Goal: Task Accomplishment & Management: Complete application form

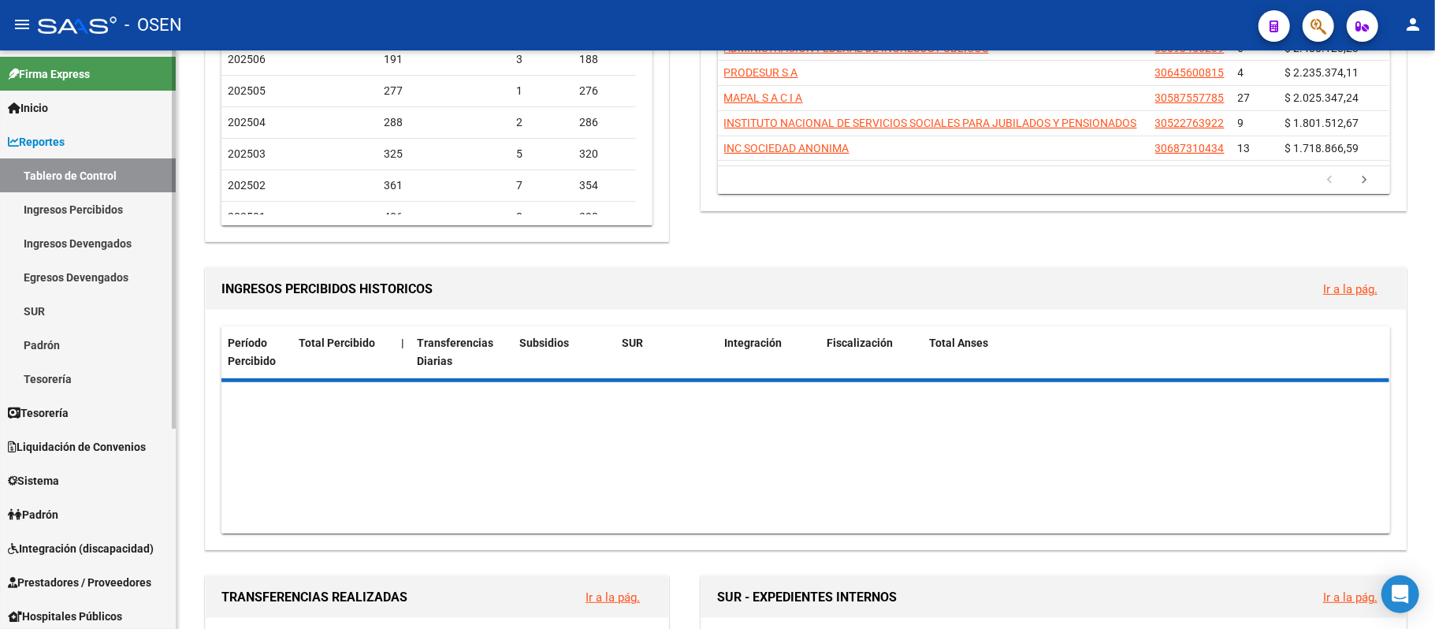
scroll to position [315, 0]
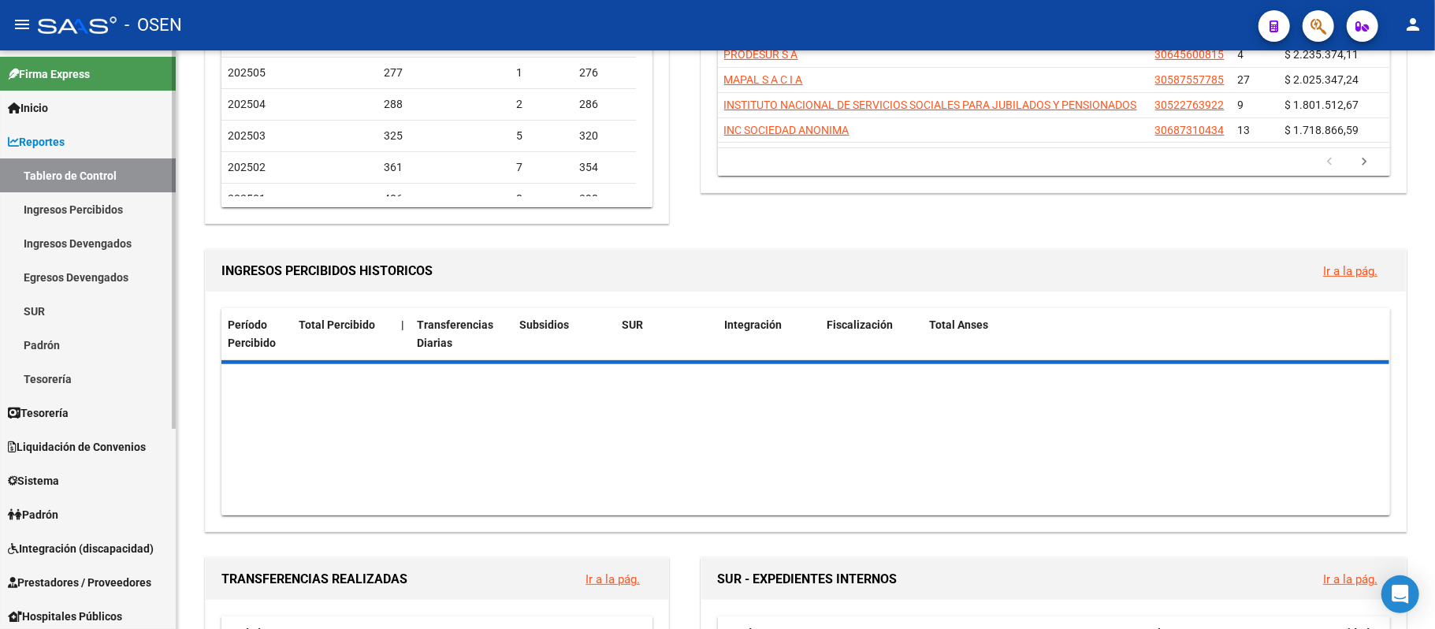
click at [98, 581] on span "Prestadores / Proveedores" at bounding box center [79, 581] width 143 height 17
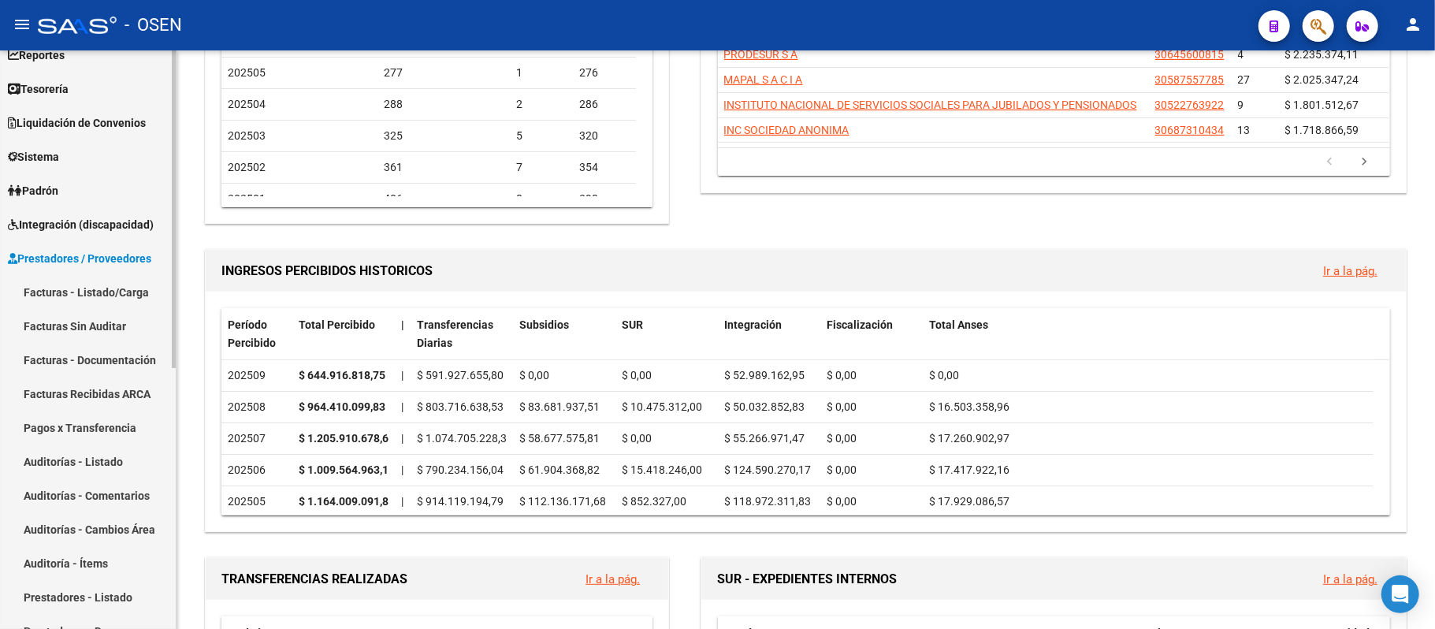
scroll to position [209, 0]
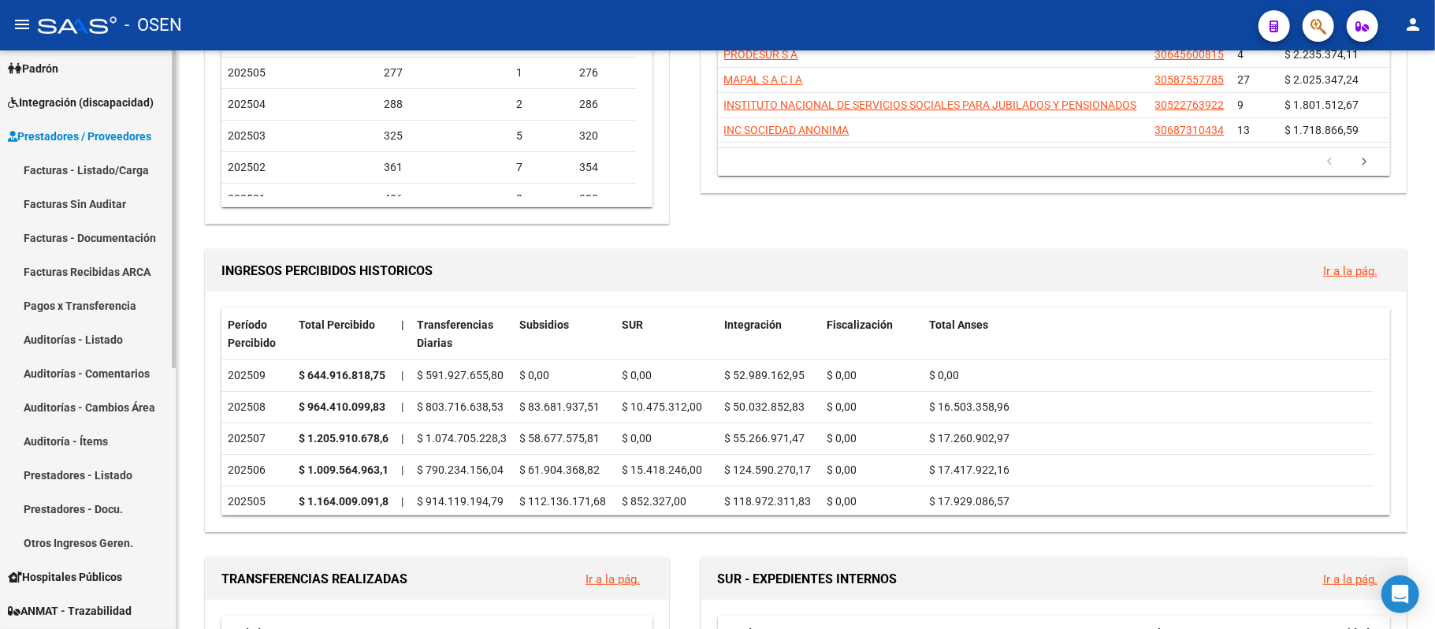
click at [110, 340] on link "Auditorías - Listado" at bounding box center [88, 339] width 176 height 34
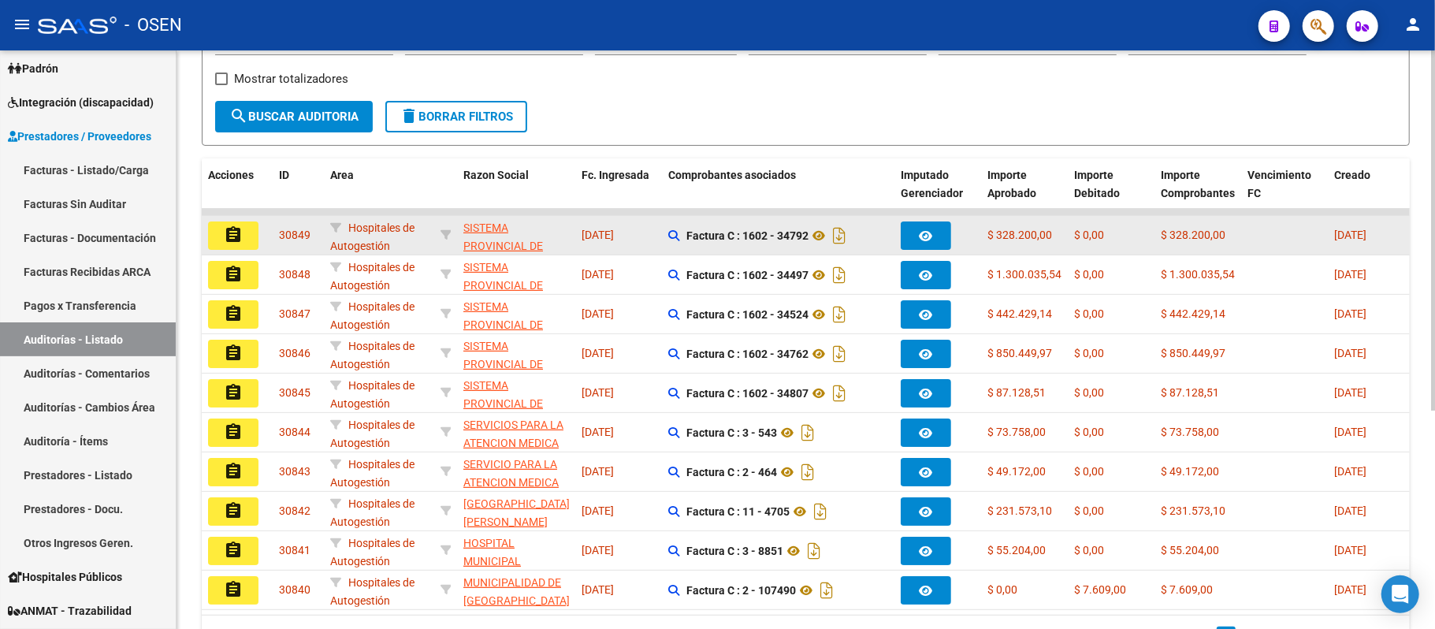
scroll to position [315, 0]
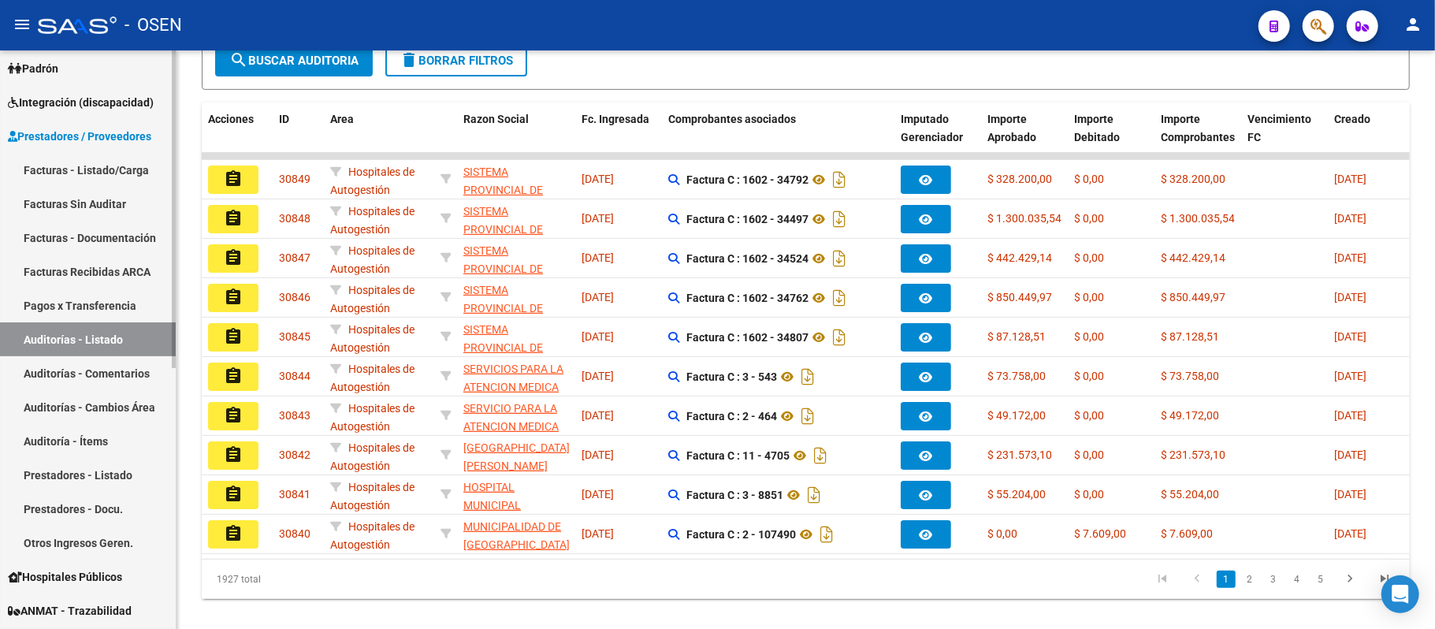
click at [83, 169] on link "Facturas - Listado/Carga" at bounding box center [88, 170] width 176 height 34
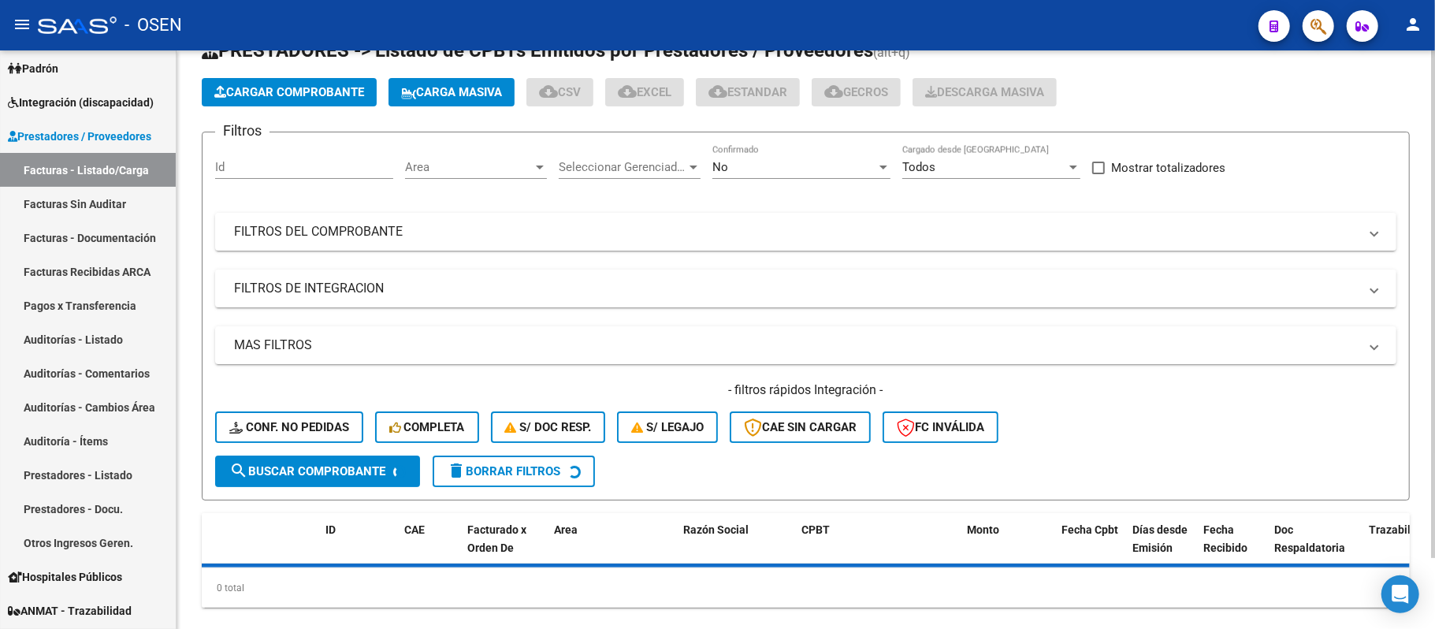
scroll to position [82, 0]
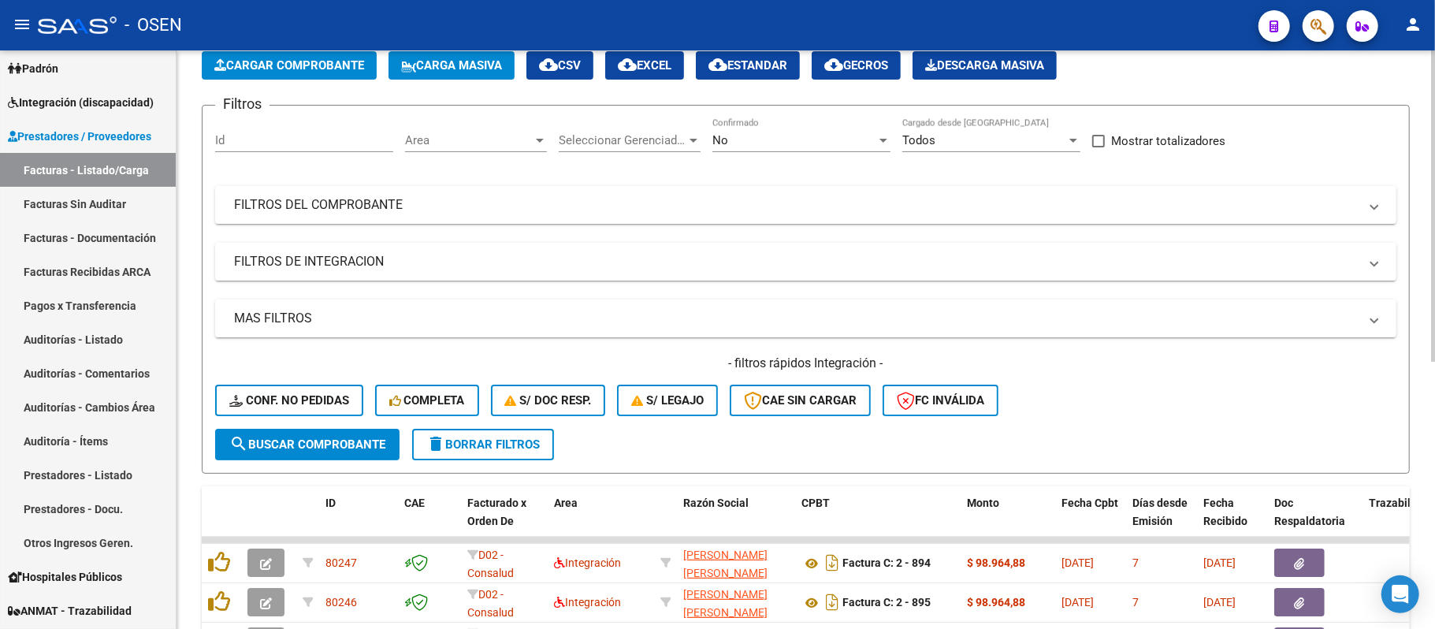
click at [473, 131] on div "Area Area" at bounding box center [476, 135] width 142 height 34
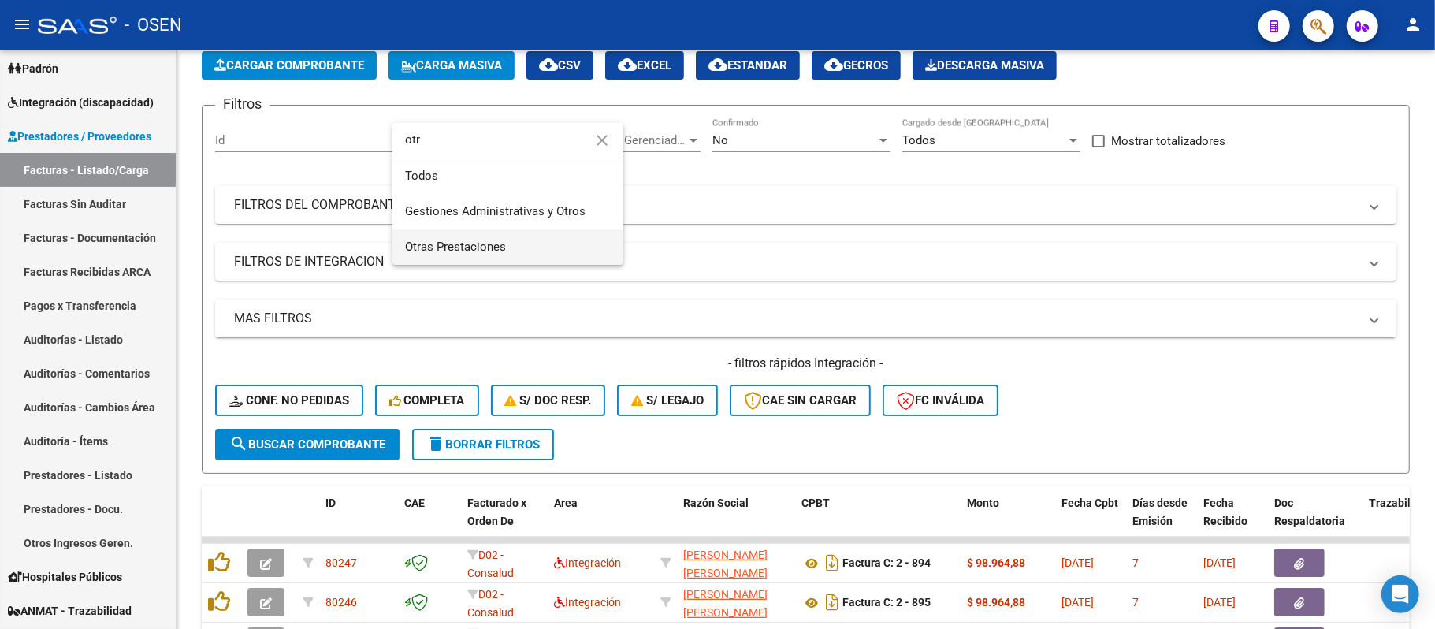
type input "otr"
click at [508, 250] on span "Otras Prestaciones" at bounding box center [508, 246] width 206 height 35
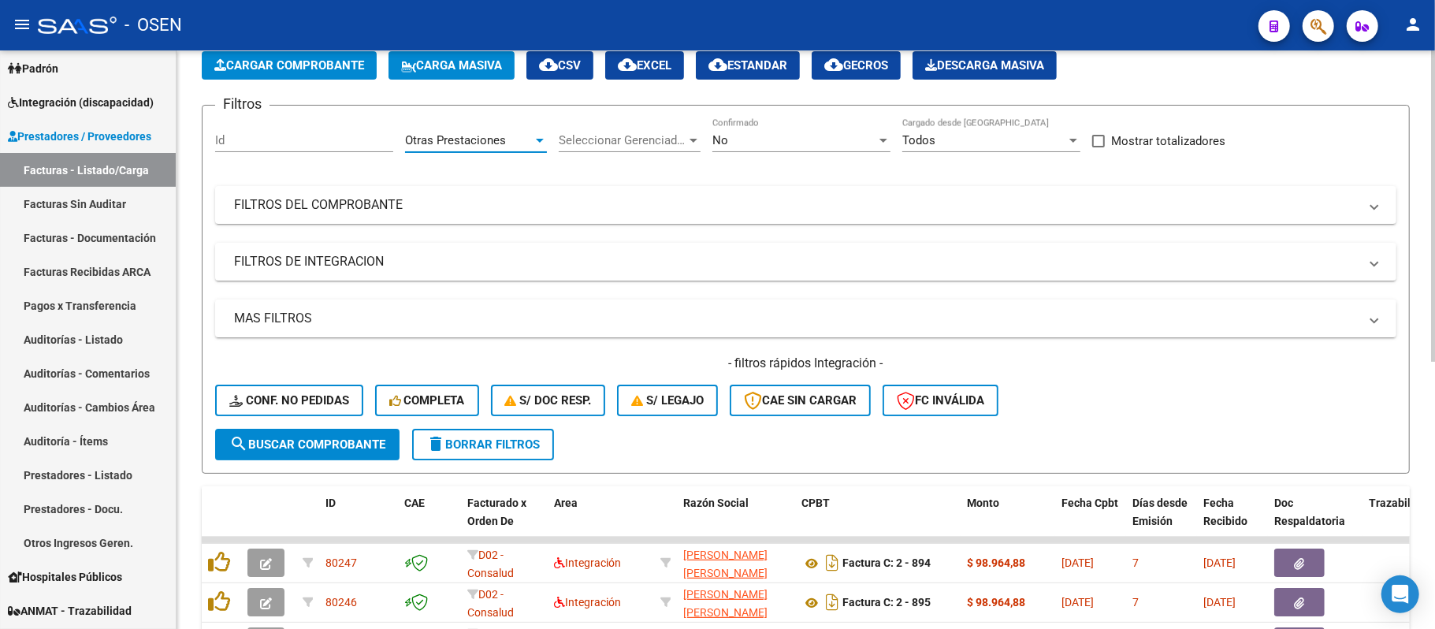
click at [342, 437] on span "search Buscar Comprobante" at bounding box center [307, 444] width 156 height 14
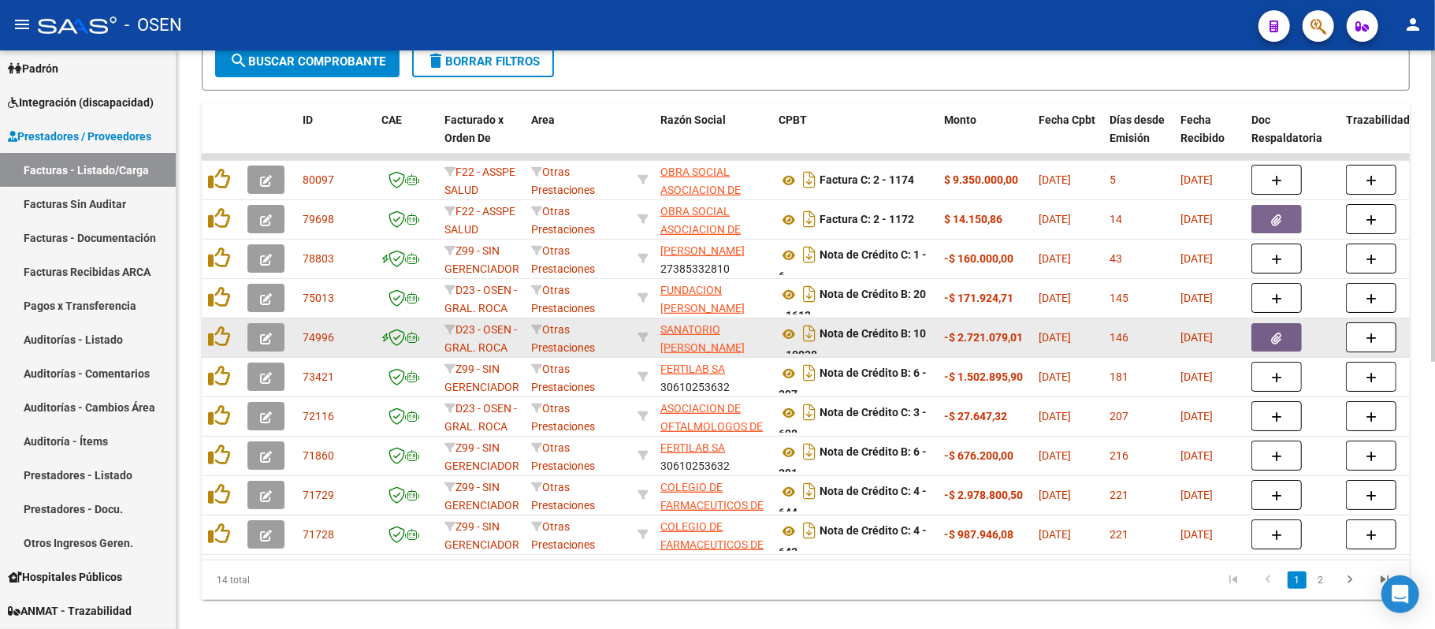
scroll to position [499, 0]
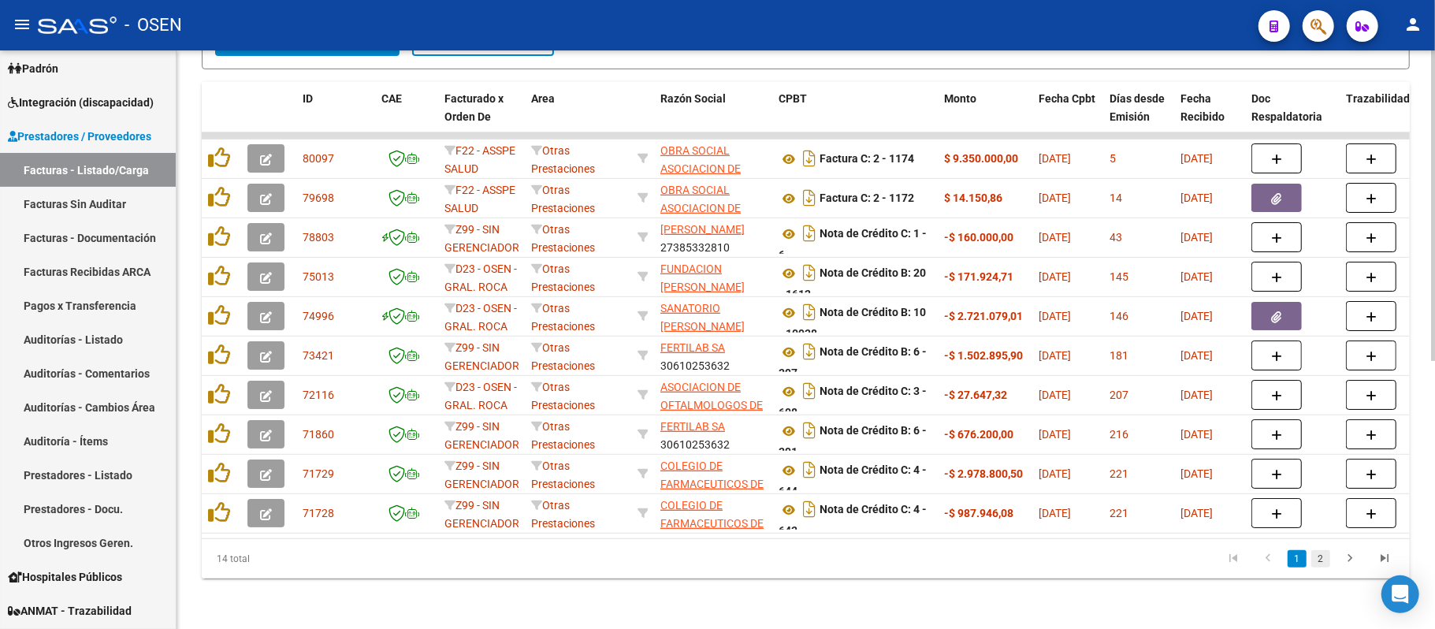
click at [1320, 558] on link "2" at bounding box center [1320, 558] width 19 height 17
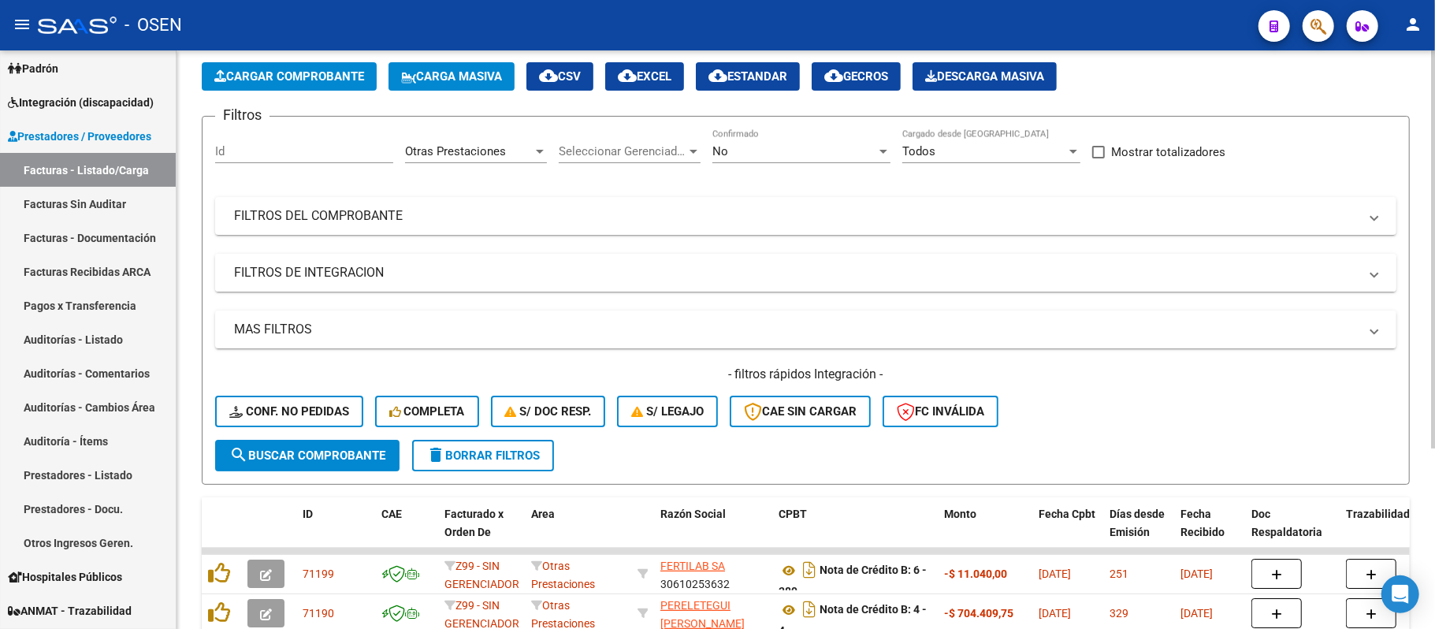
scroll to position [0, 0]
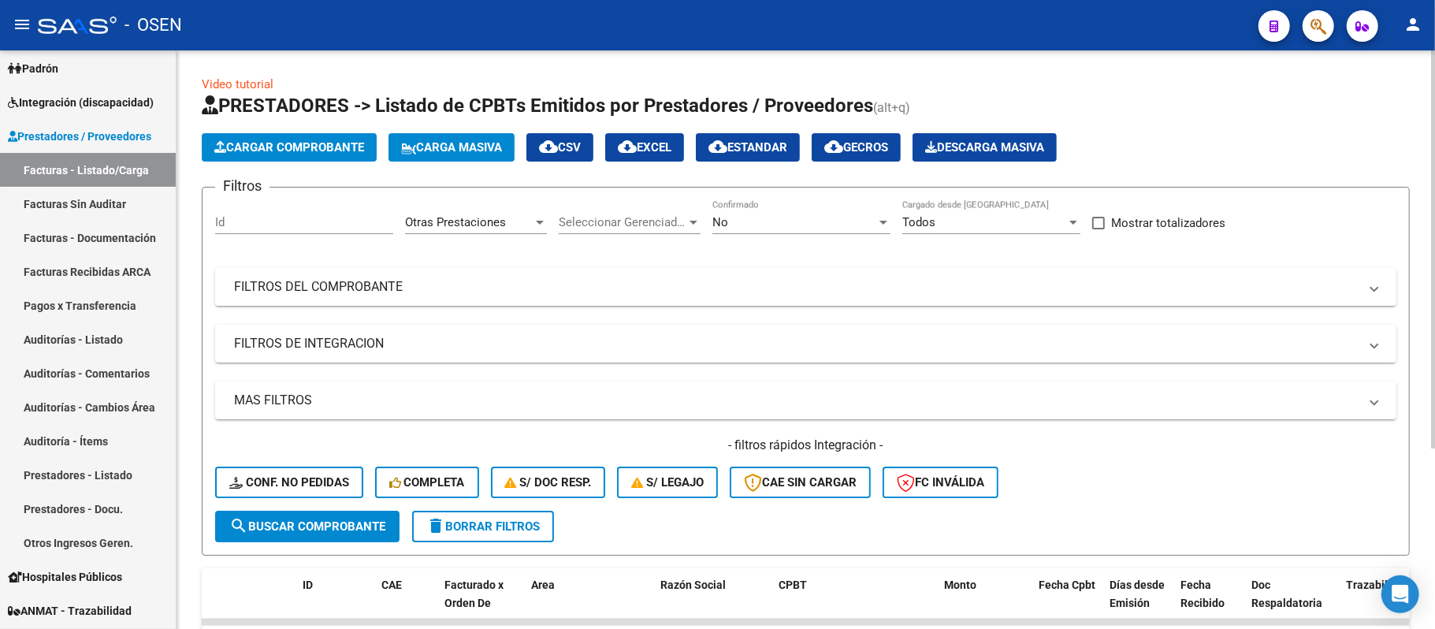
click at [481, 213] on div "Otras Prestaciones Area" at bounding box center [476, 217] width 142 height 34
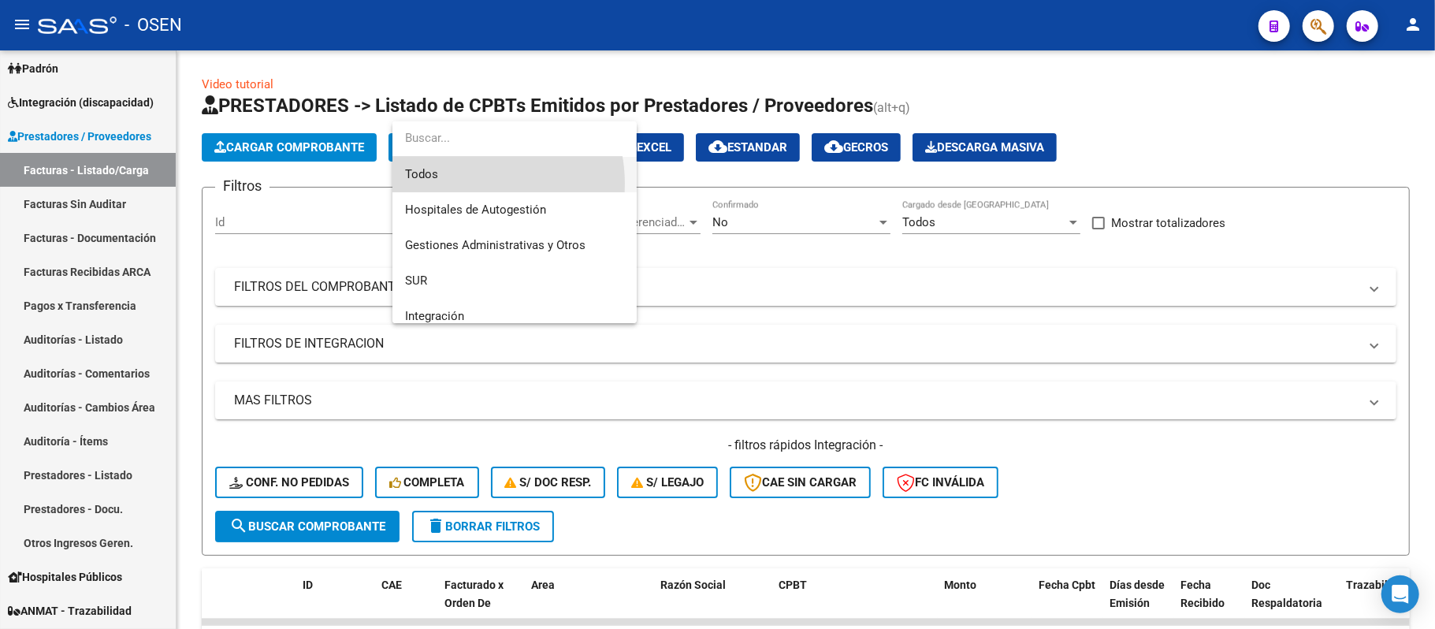
click at [464, 184] on span "Todos" at bounding box center [514, 174] width 219 height 35
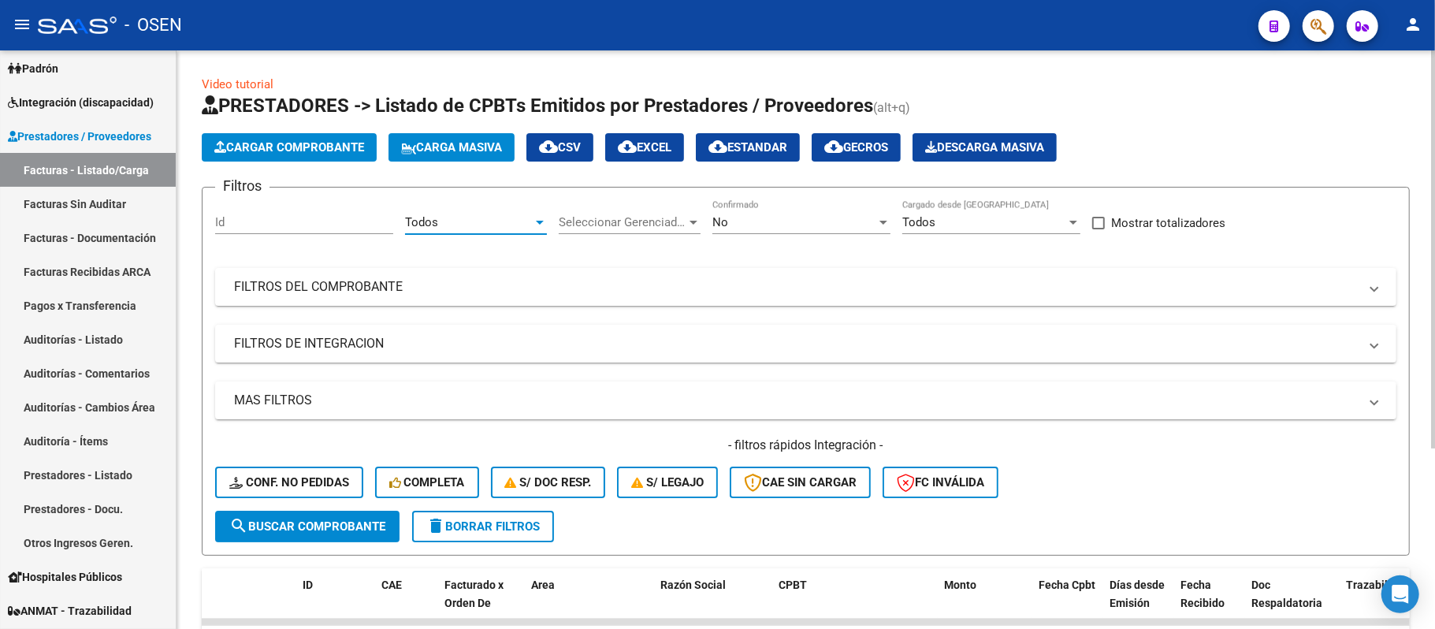
click at [340, 519] on span "search Buscar Comprobante" at bounding box center [307, 526] width 156 height 14
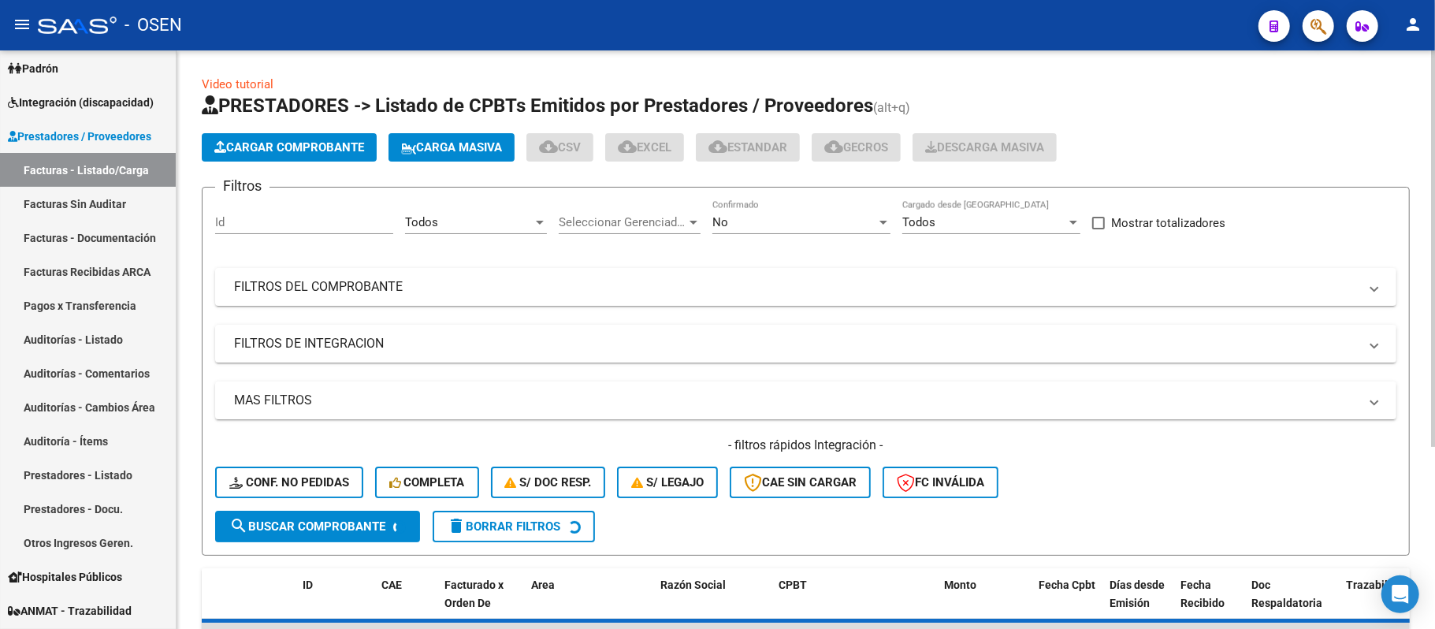
click at [830, 208] on div "No Confirmado" at bounding box center [801, 217] width 178 height 34
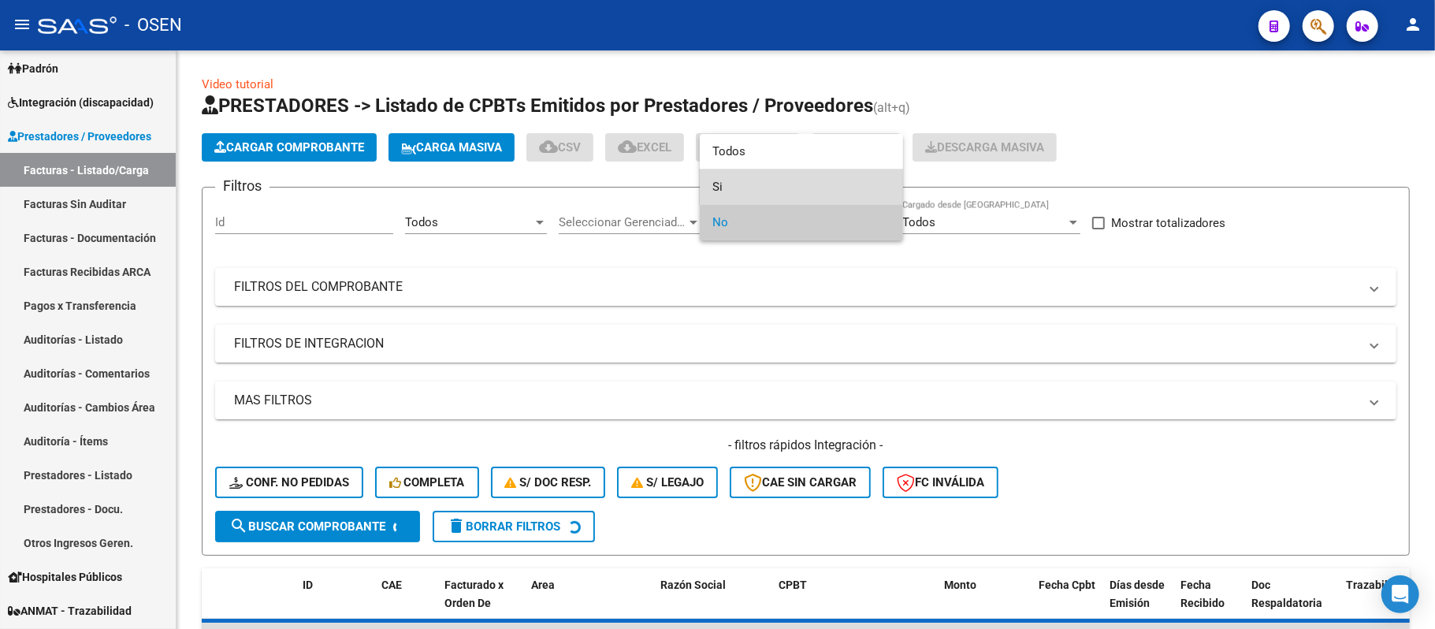
click at [779, 177] on span "Si" at bounding box center [801, 186] width 178 height 35
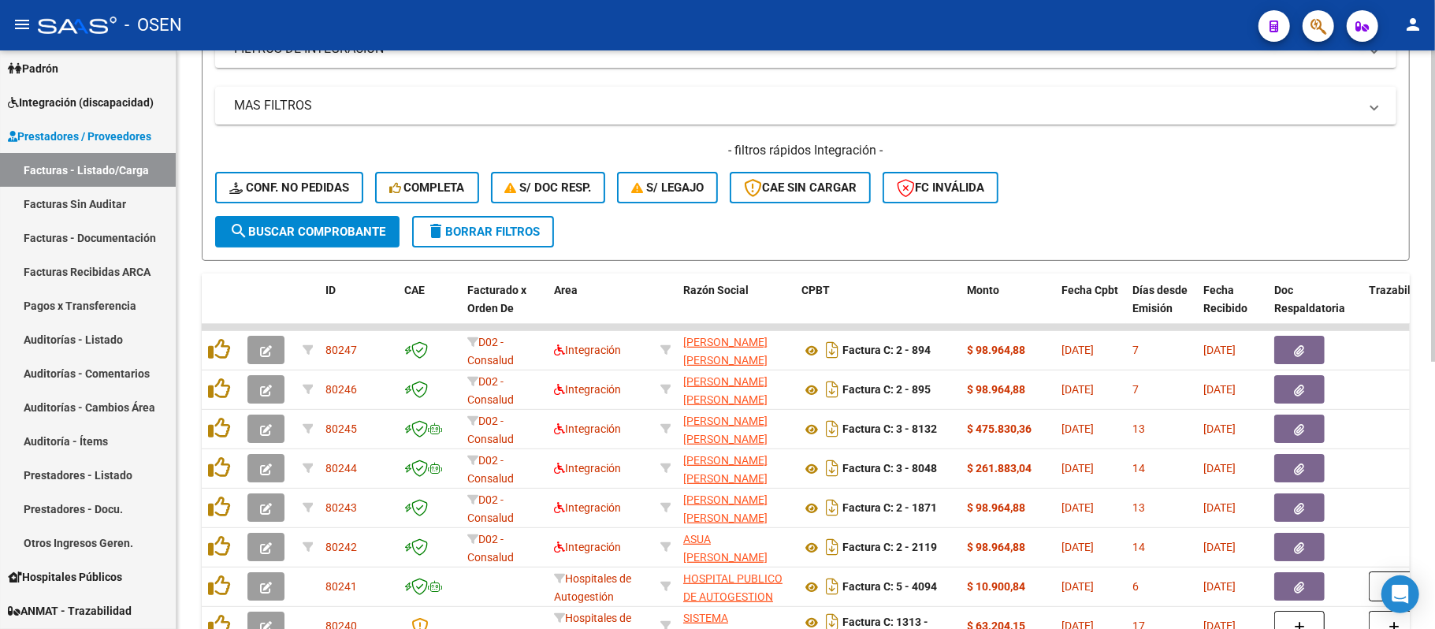
scroll to position [420, 0]
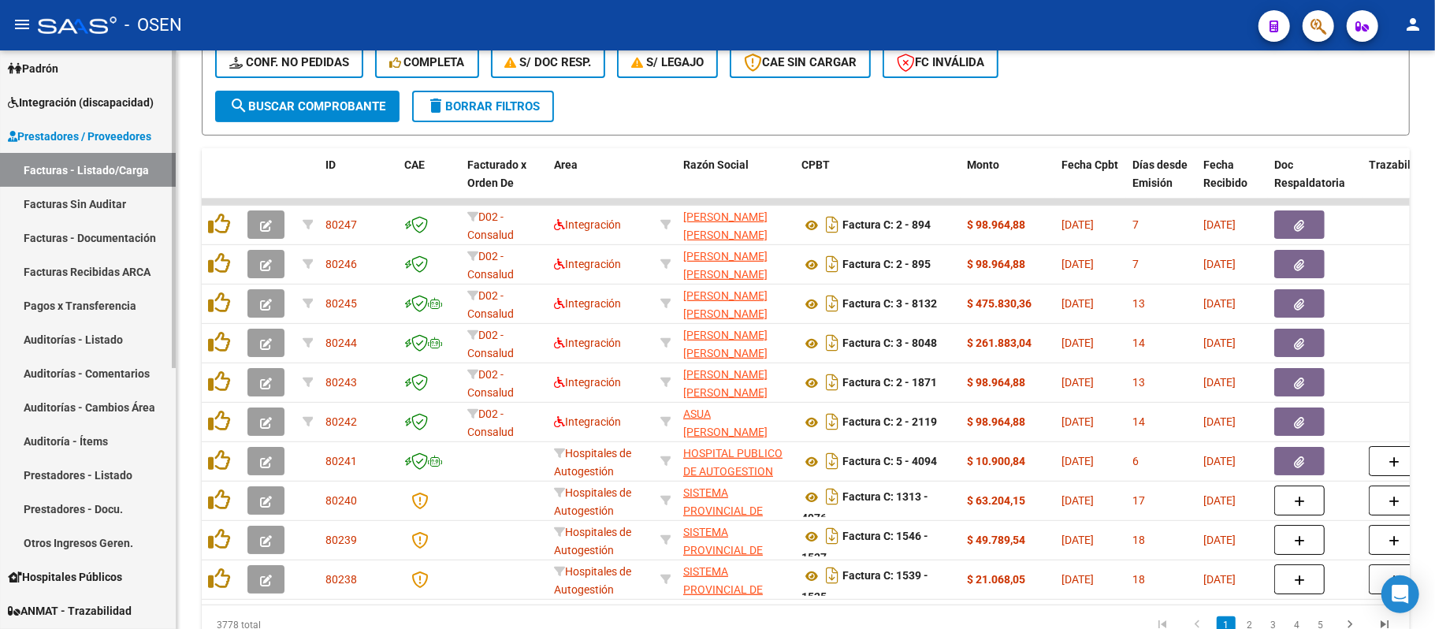
click at [87, 335] on link "Auditorías - Listado" at bounding box center [88, 339] width 176 height 34
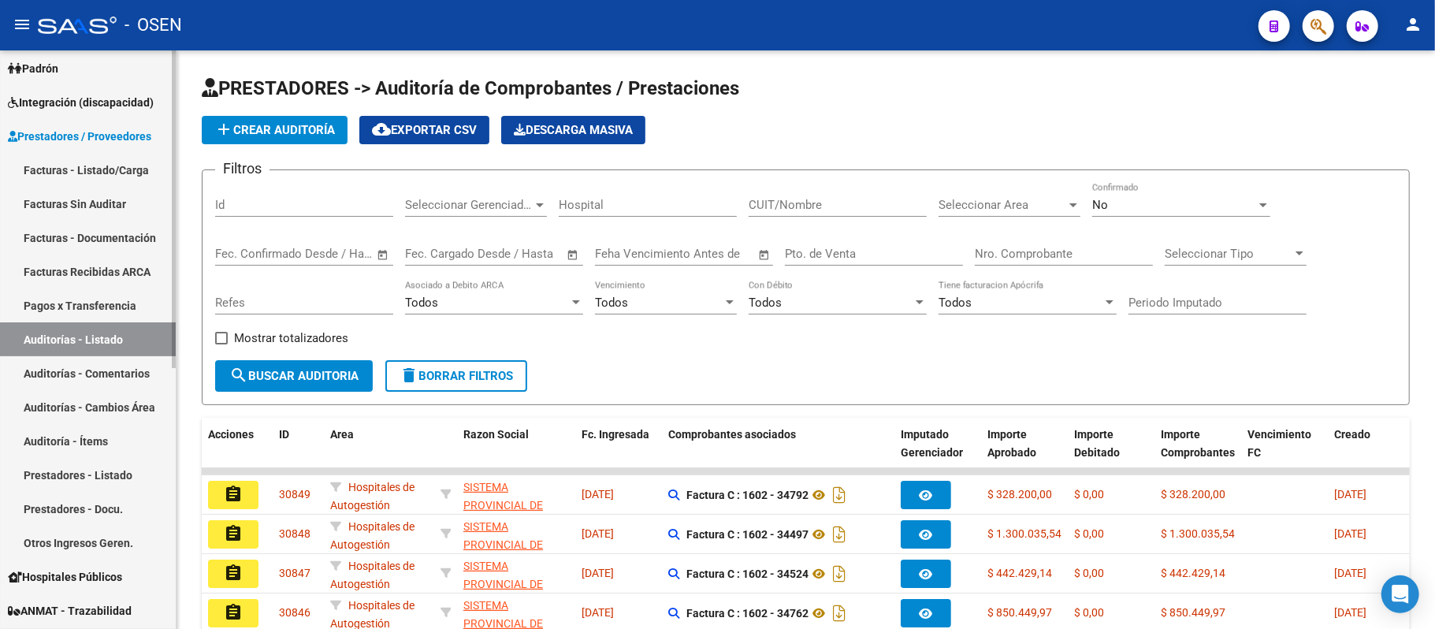
click at [92, 172] on link "Facturas - Listado/Carga" at bounding box center [88, 170] width 176 height 34
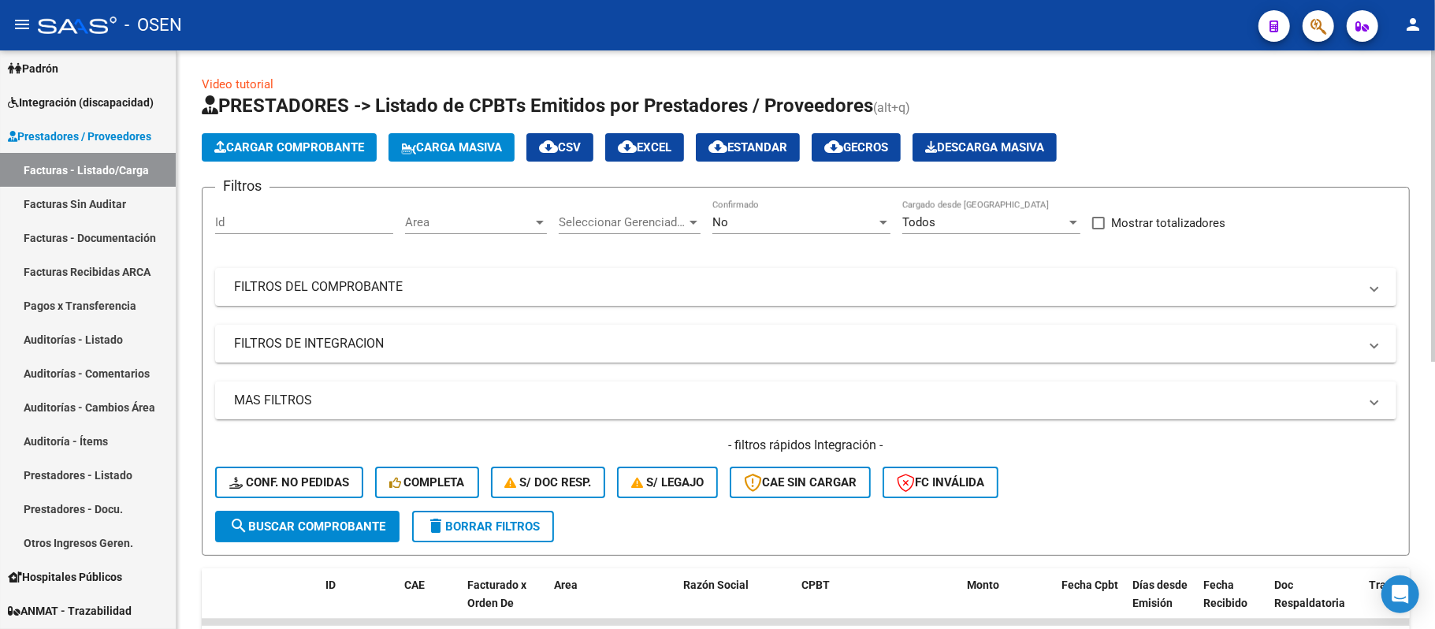
click at [442, 205] on div "Area Area" at bounding box center [476, 217] width 142 height 34
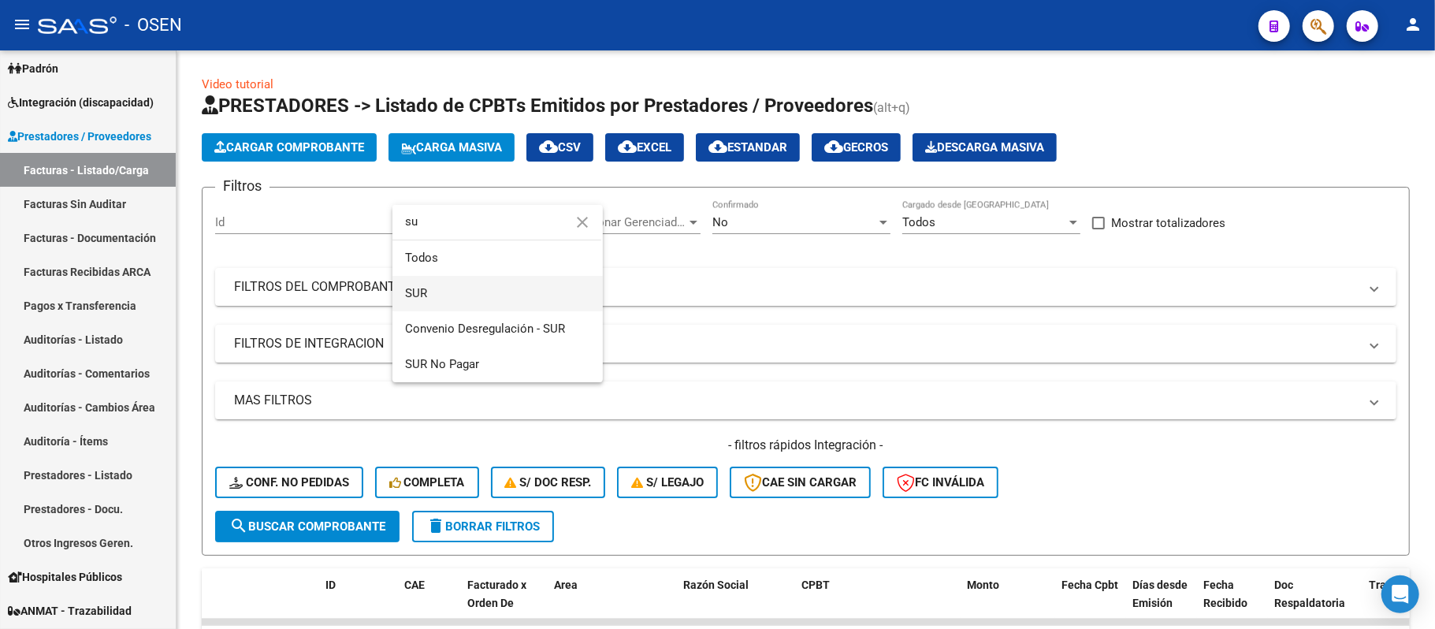
type input "su"
click at [457, 291] on span "SUR" at bounding box center [497, 293] width 185 height 35
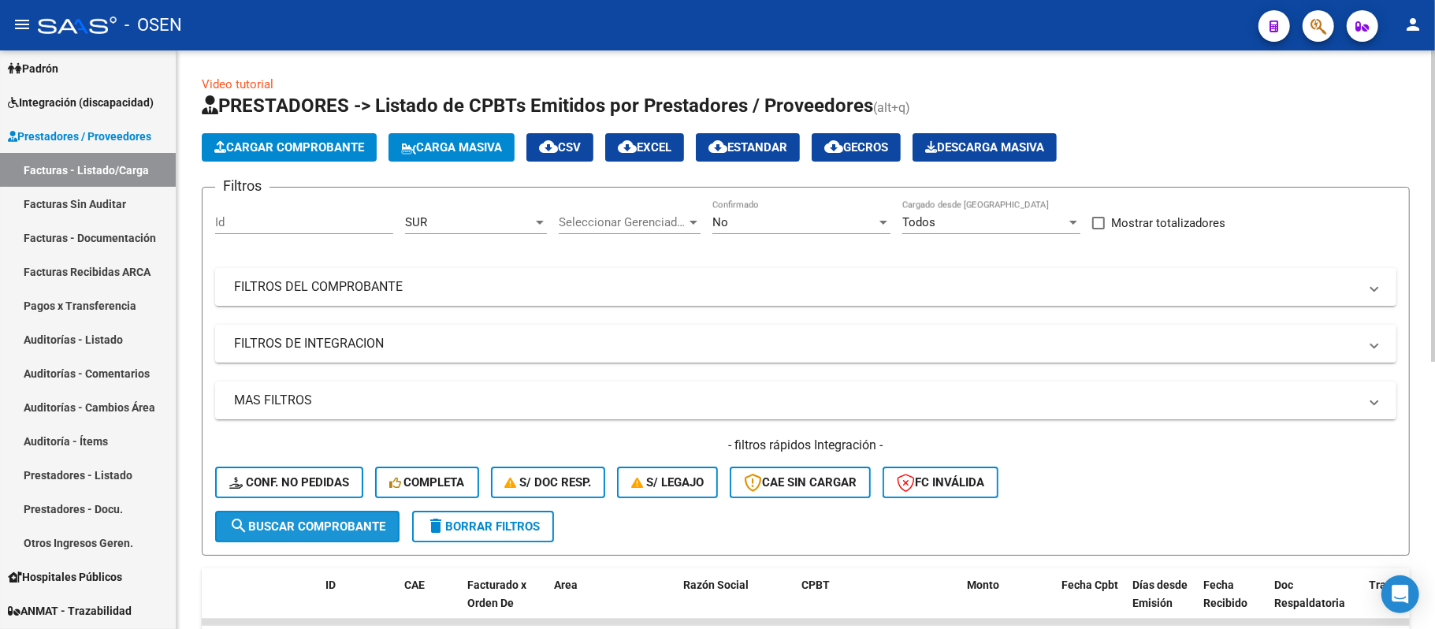
click at [388, 534] on button "search Buscar Comprobante" at bounding box center [307, 526] width 184 height 32
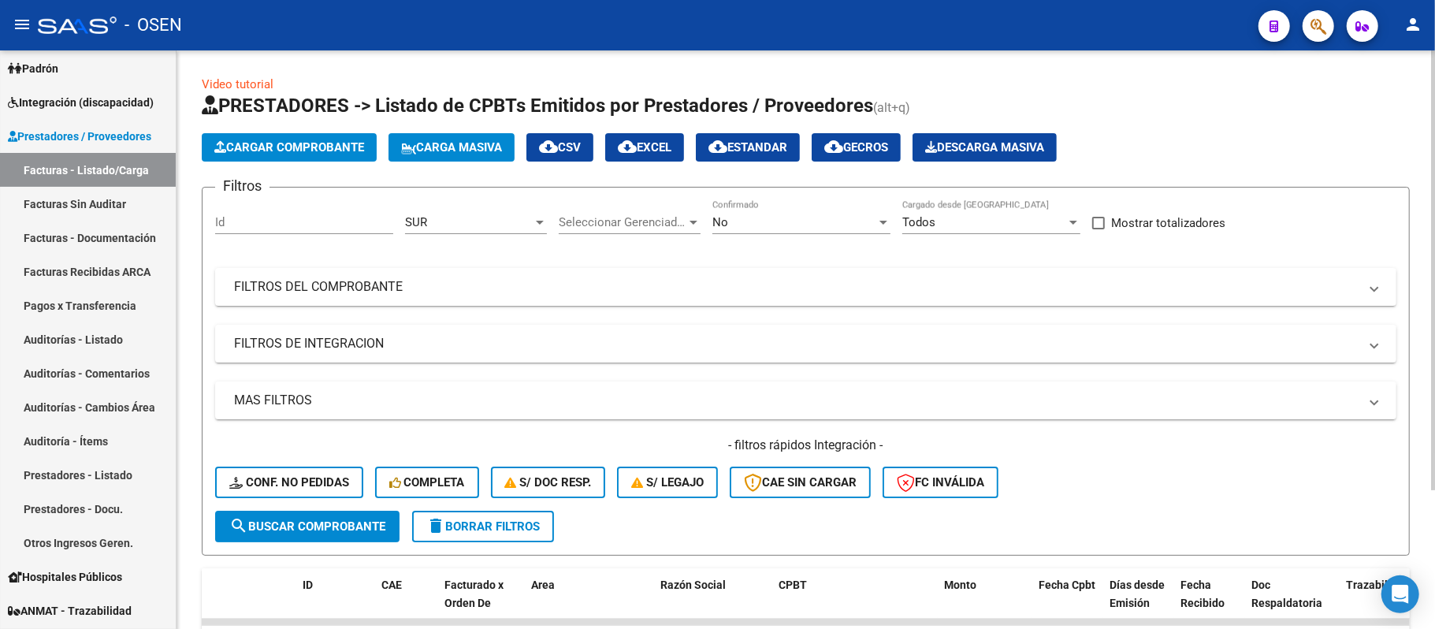
click at [805, 213] on div "No Confirmado" at bounding box center [801, 217] width 178 height 34
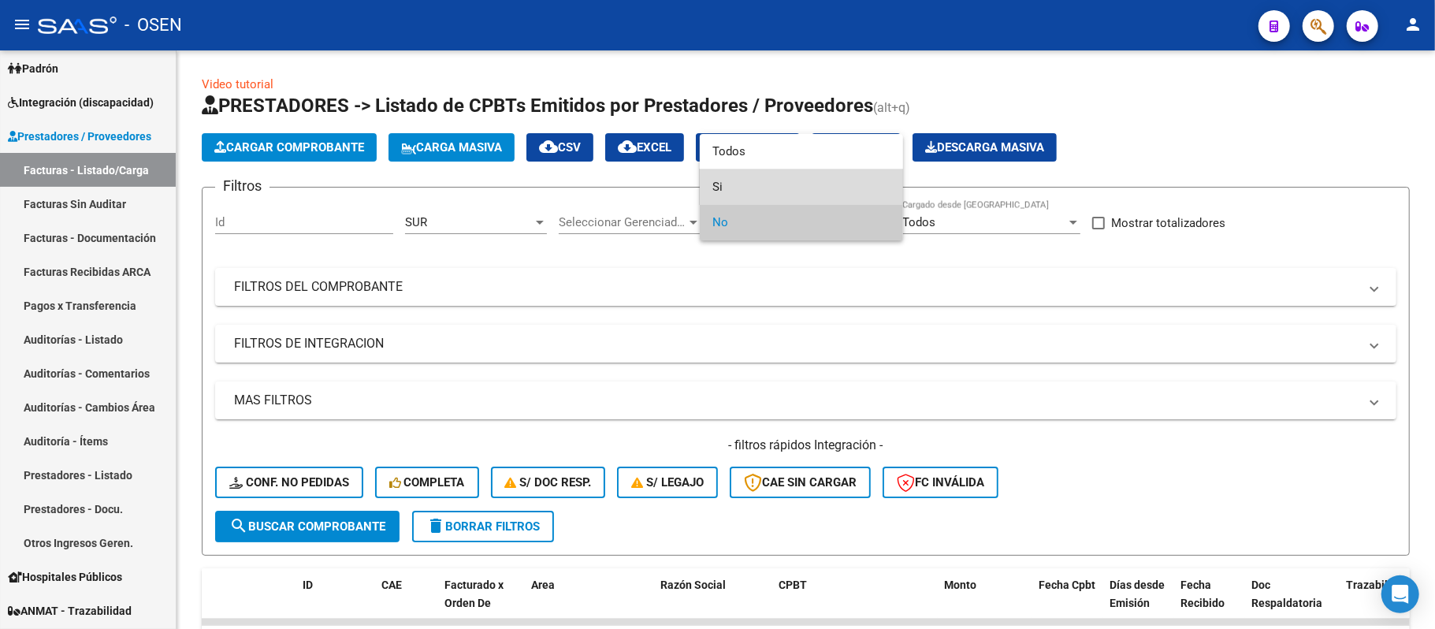
click at [745, 174] on span "Si" at bounding box center [801, 186] width 178 height 35
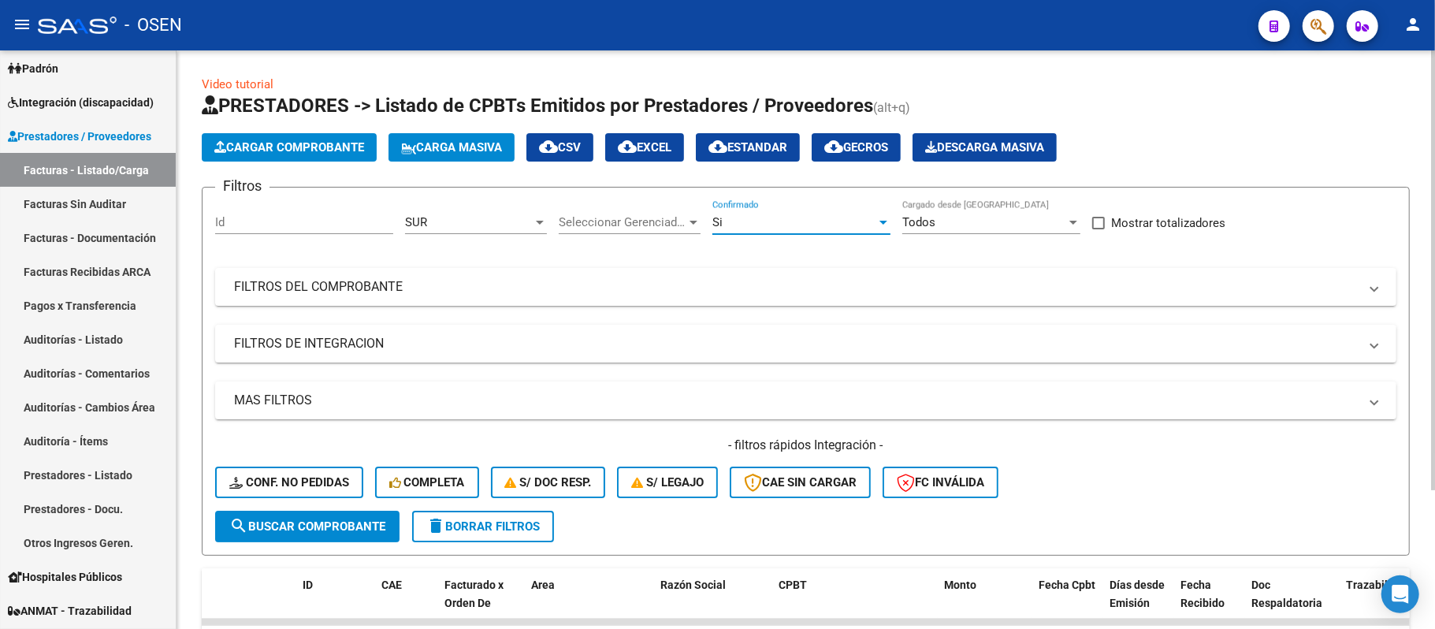
click at [253, 530] on span "search Buscar Comprobante" at bounding box center [307, 526] width 156 height 14
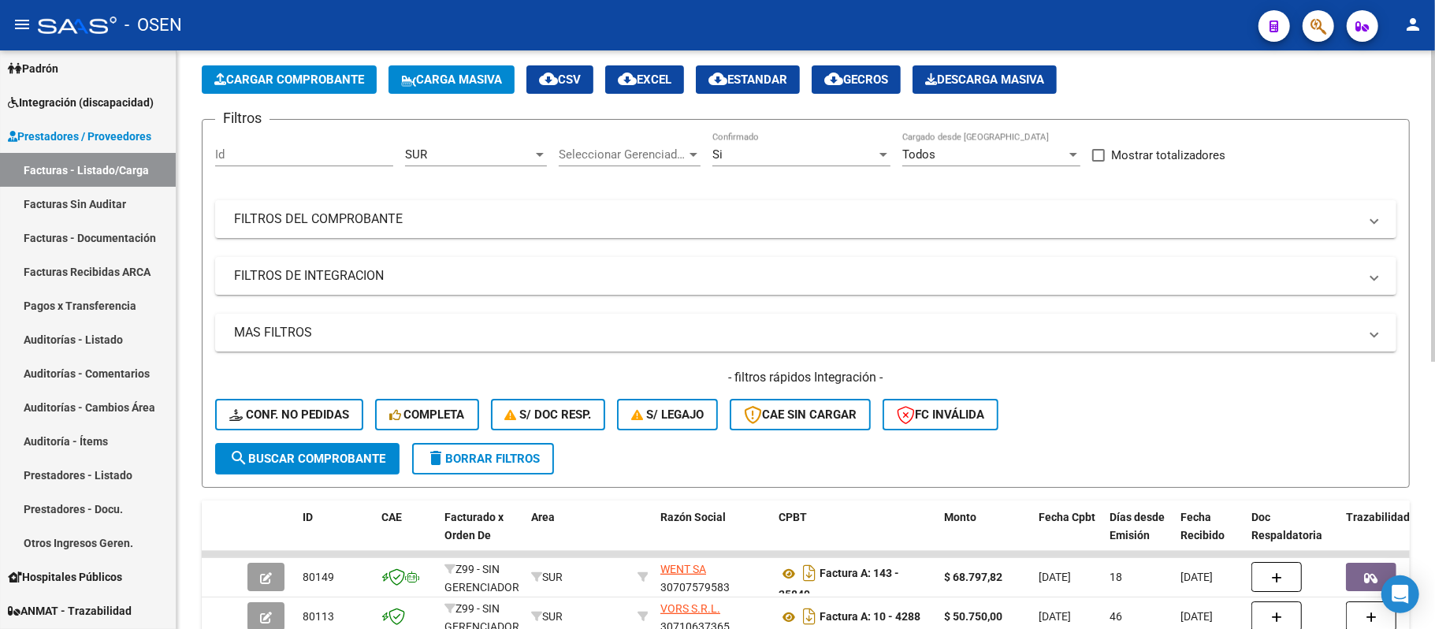
scroll to position [105, 0]
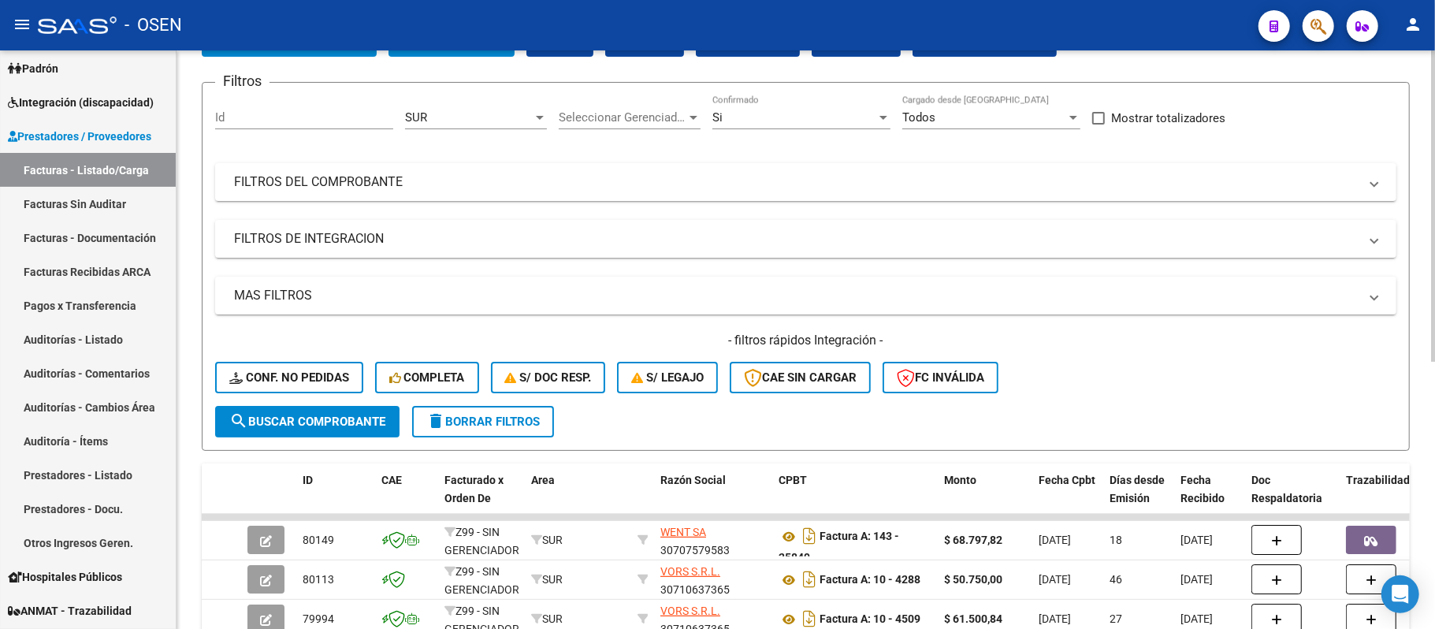
click at [819, 117] on div "Si" at bounding box center [794, 117] width 164 height 14
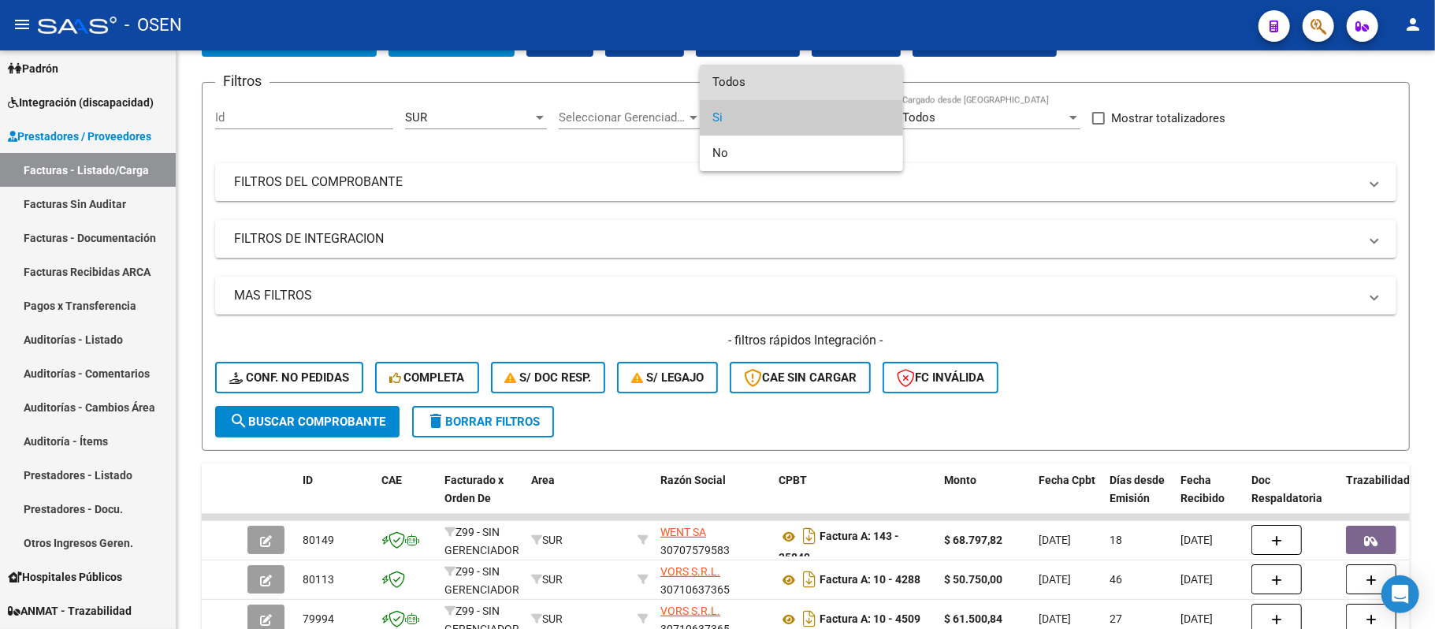
click at [779, 83] on span "Todos" at bounding box center [801, 82] width 178 height 35
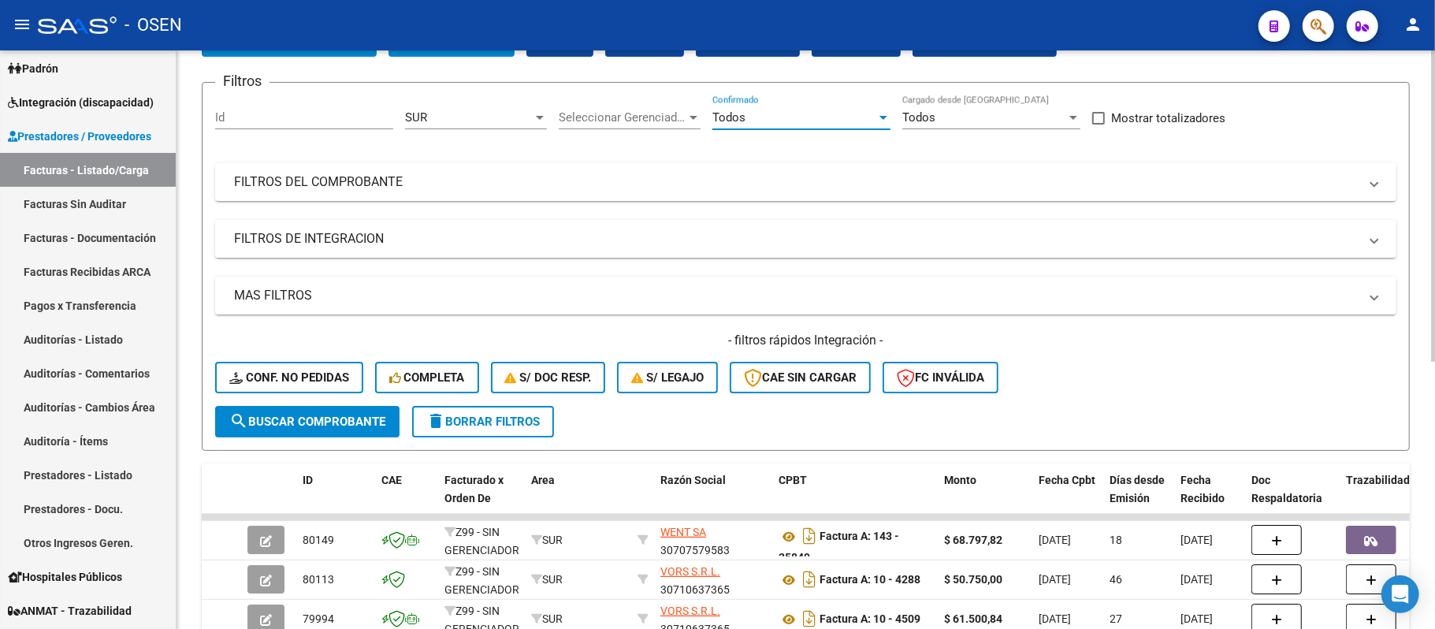
click at [321, 429] on button "search Buscar Comprobante" at bounding box center [307, 422] width 184 height 32
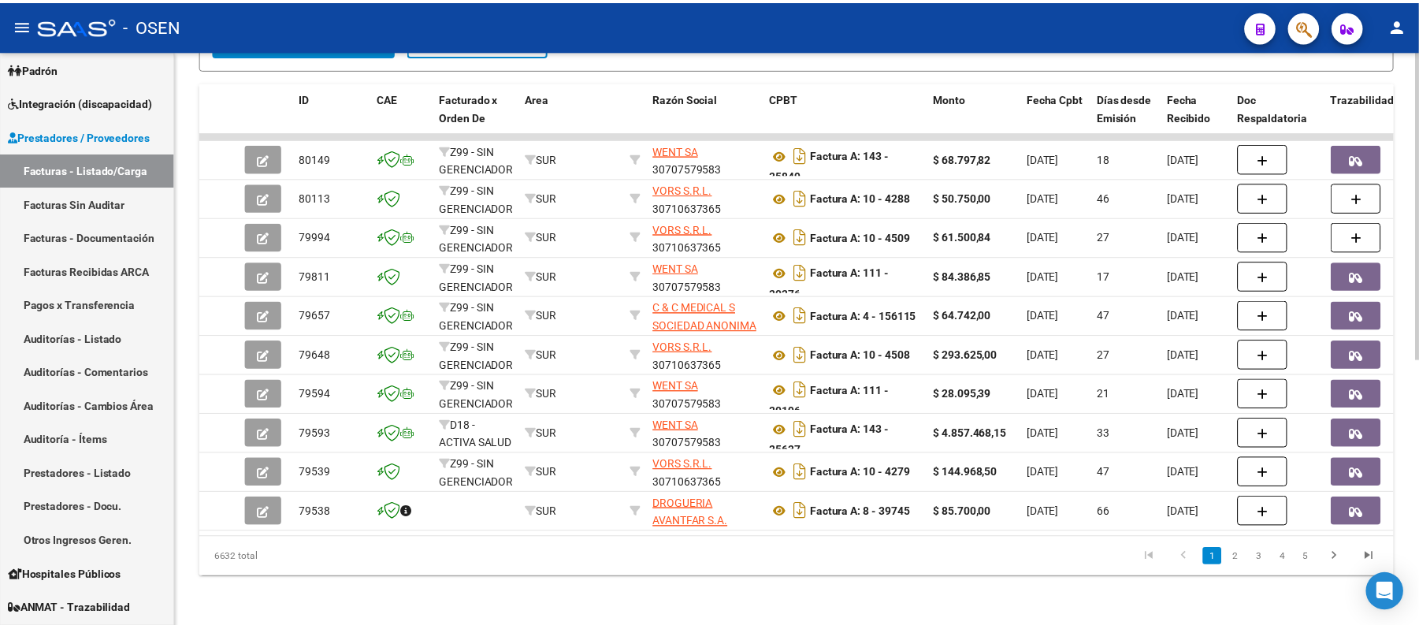
scroll to position [0, 0]
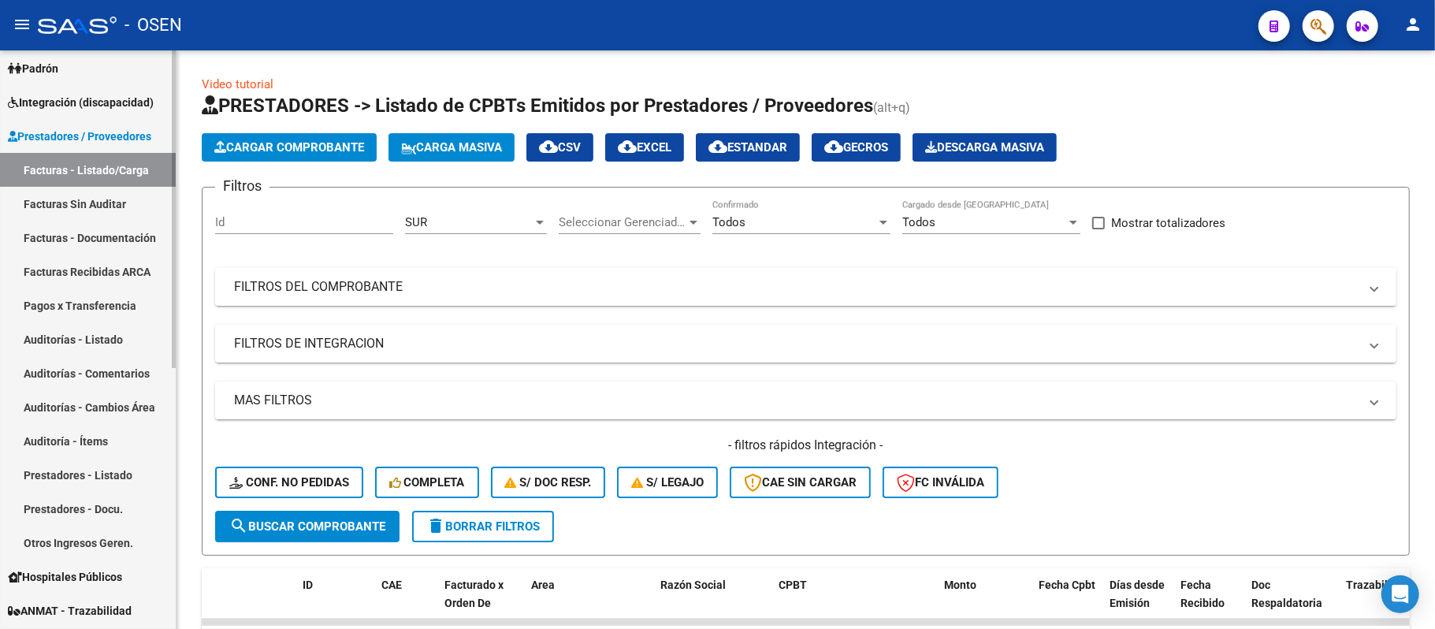
click at [91, 332] on link "Auditorías - Listado" at bounding box center [88, 339] width 176 height 34
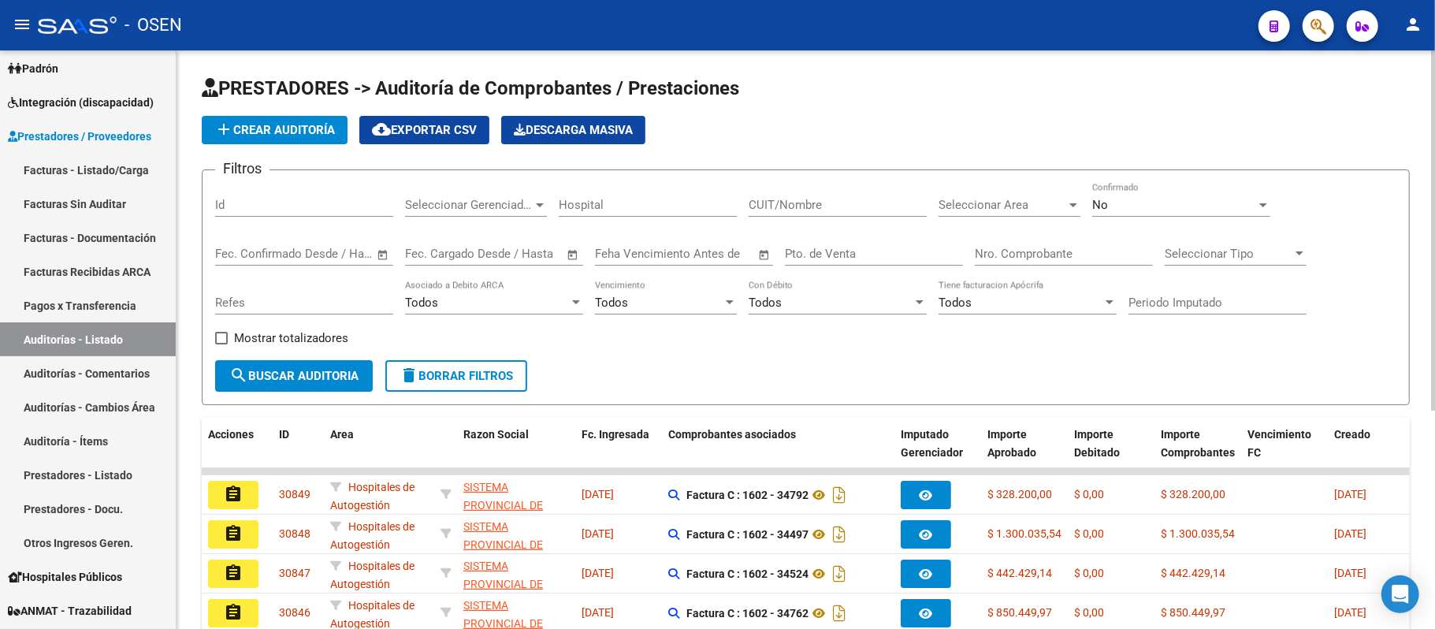
click at [1016, 255] on input "Nro. Comprobante" at bounding box center [1063, 254] width 178 height 14
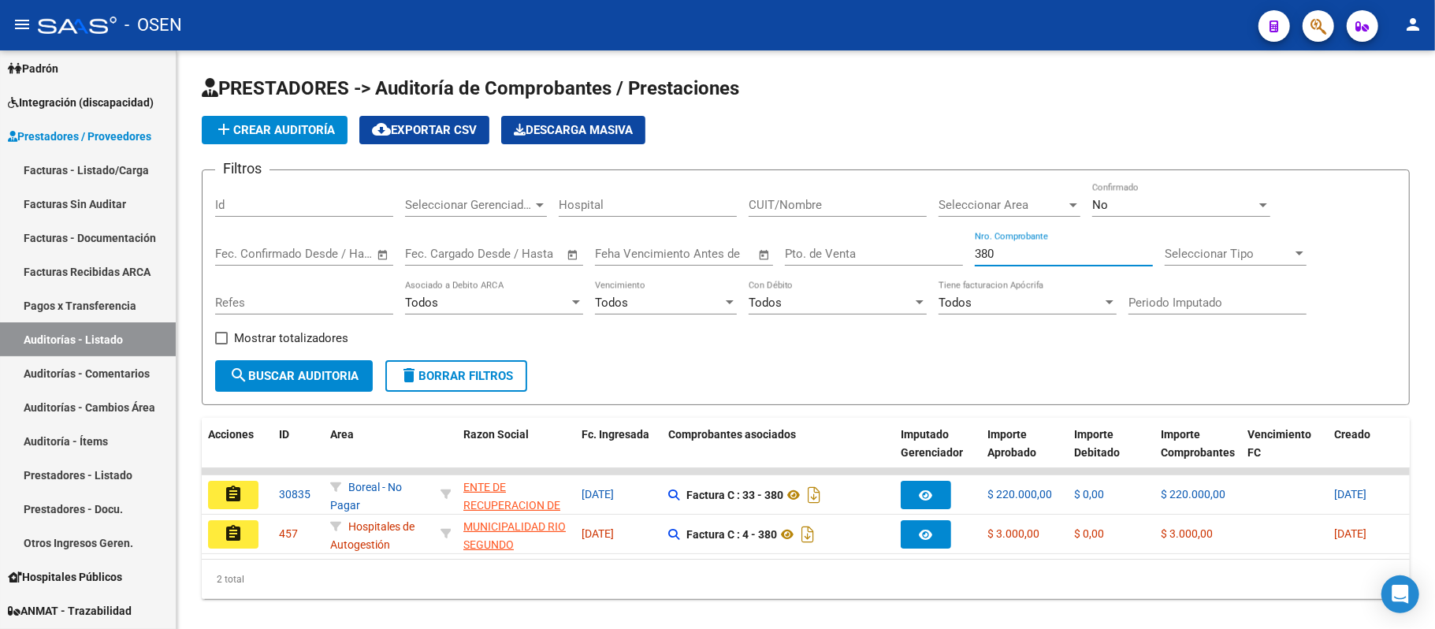
type input "380"
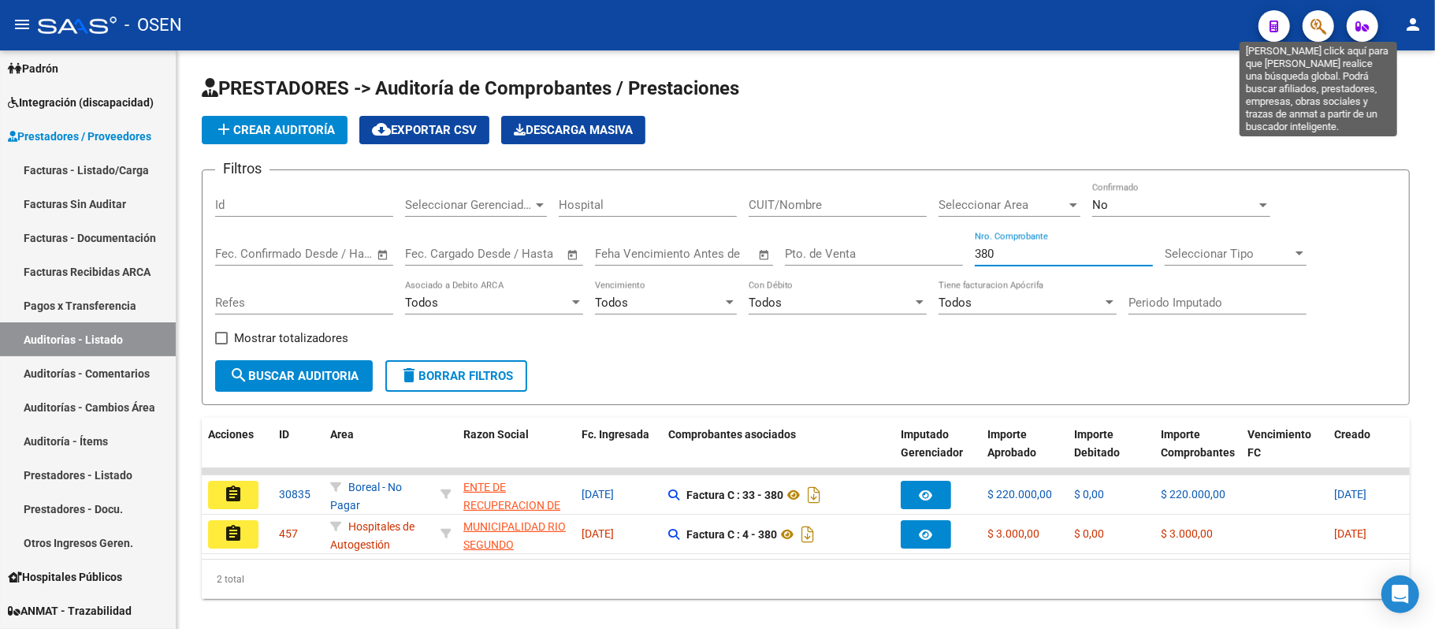
click at [1318, 23] on icon "button" at bounding box center [1318, 26] width 16 height 18
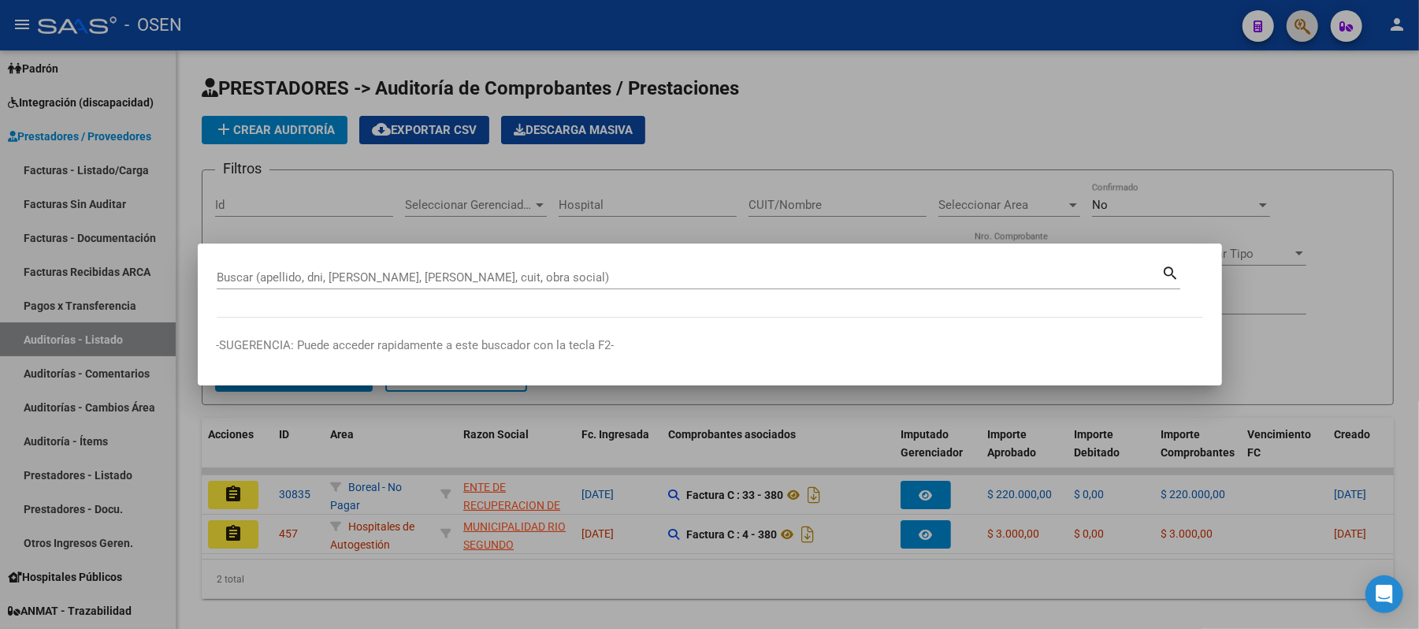
paste input "20-29534477-7"
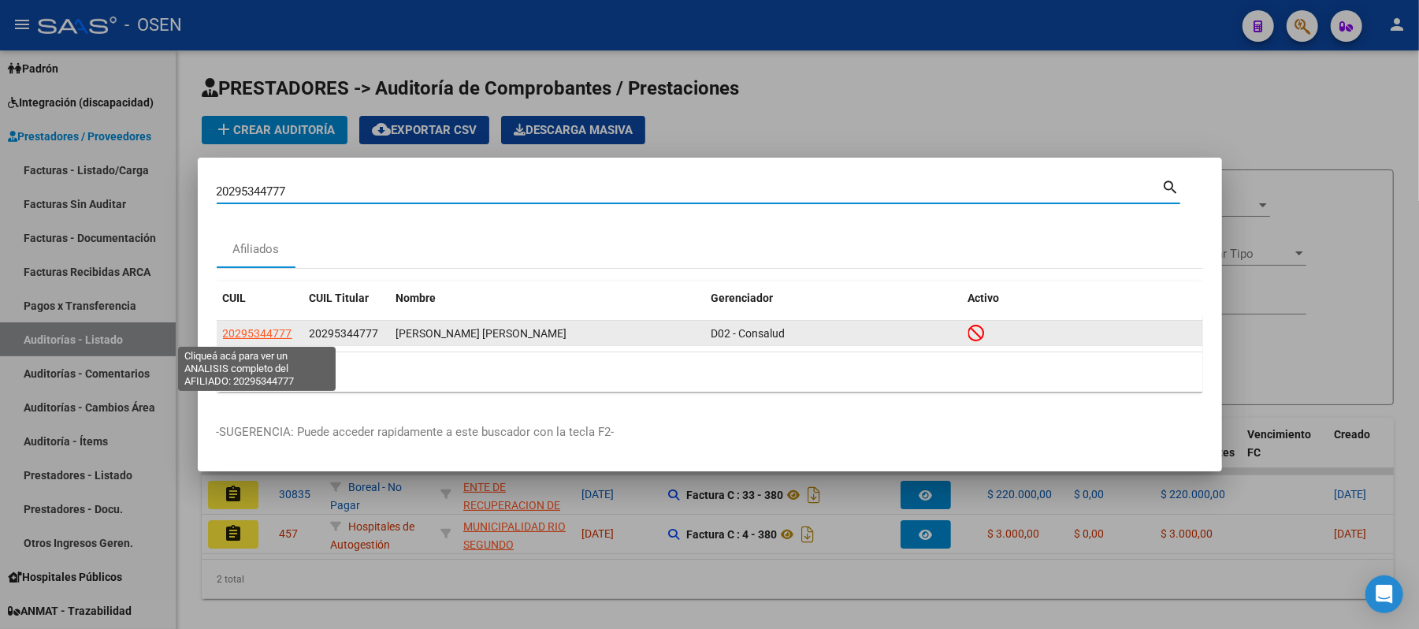
click at [253, 327] on span "20295344777" at bounding box center [257, 333] width 69 height 13
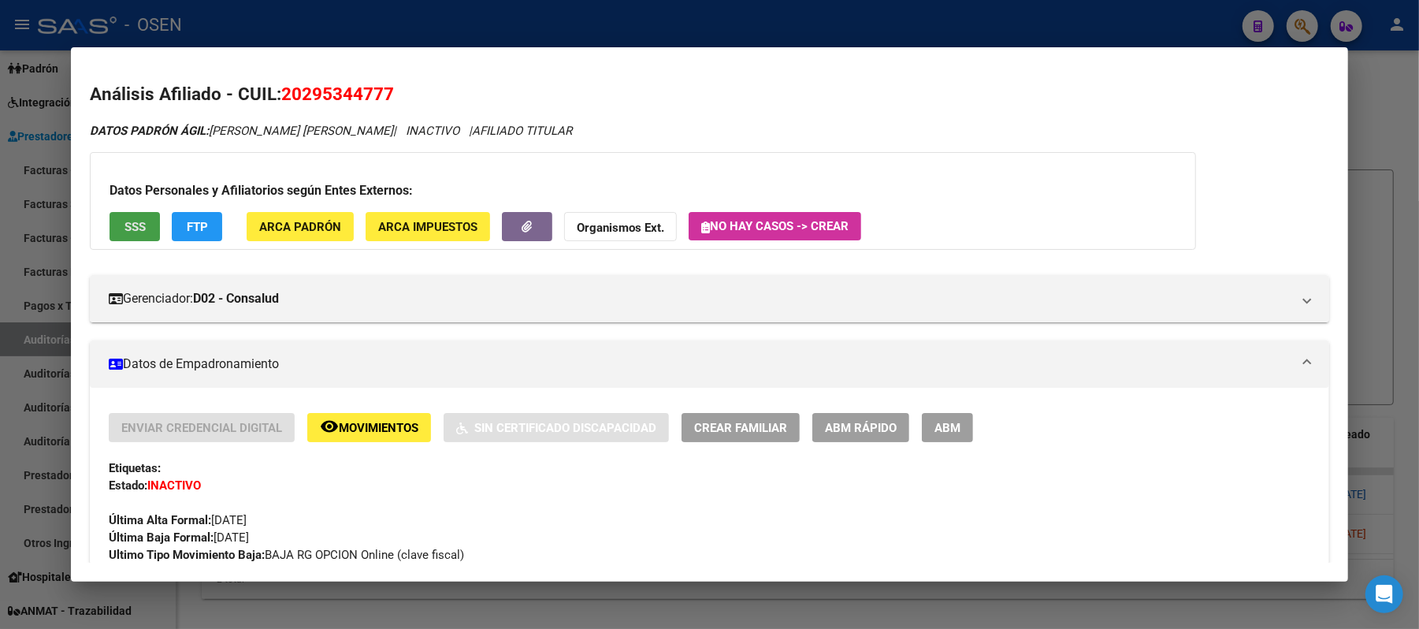
click at [134, 221] on span "SSS" at bounding box center [134, 227] width 21 height 14
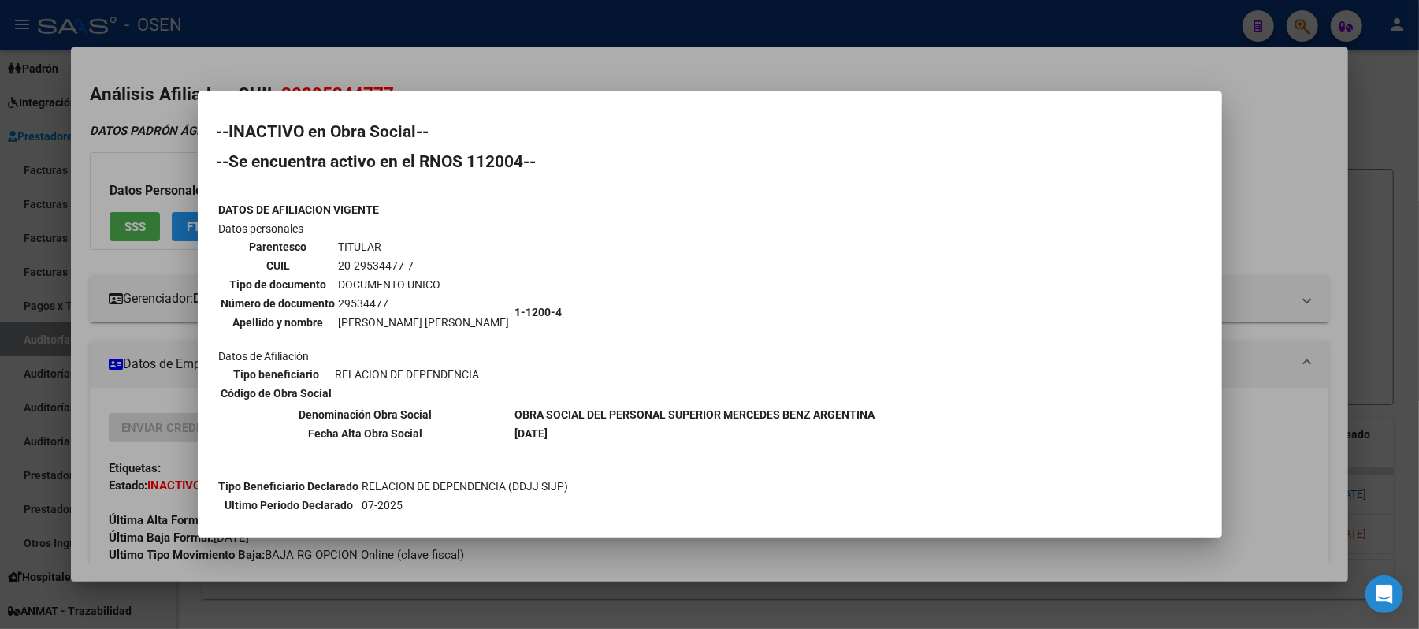
click at [890, 70] on div at bounding box center [709, 314] width 1419 height 629
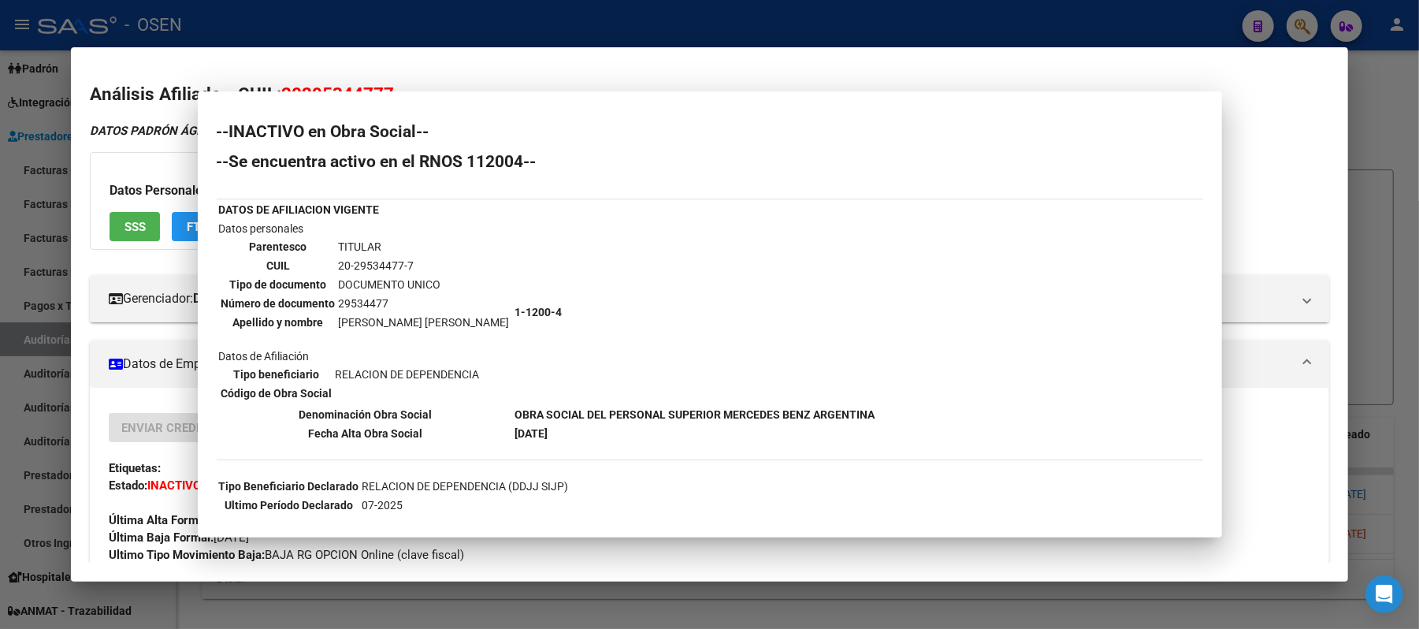
click at [848, 14] on div at bounding box center [709, 314] width 1419 height 629
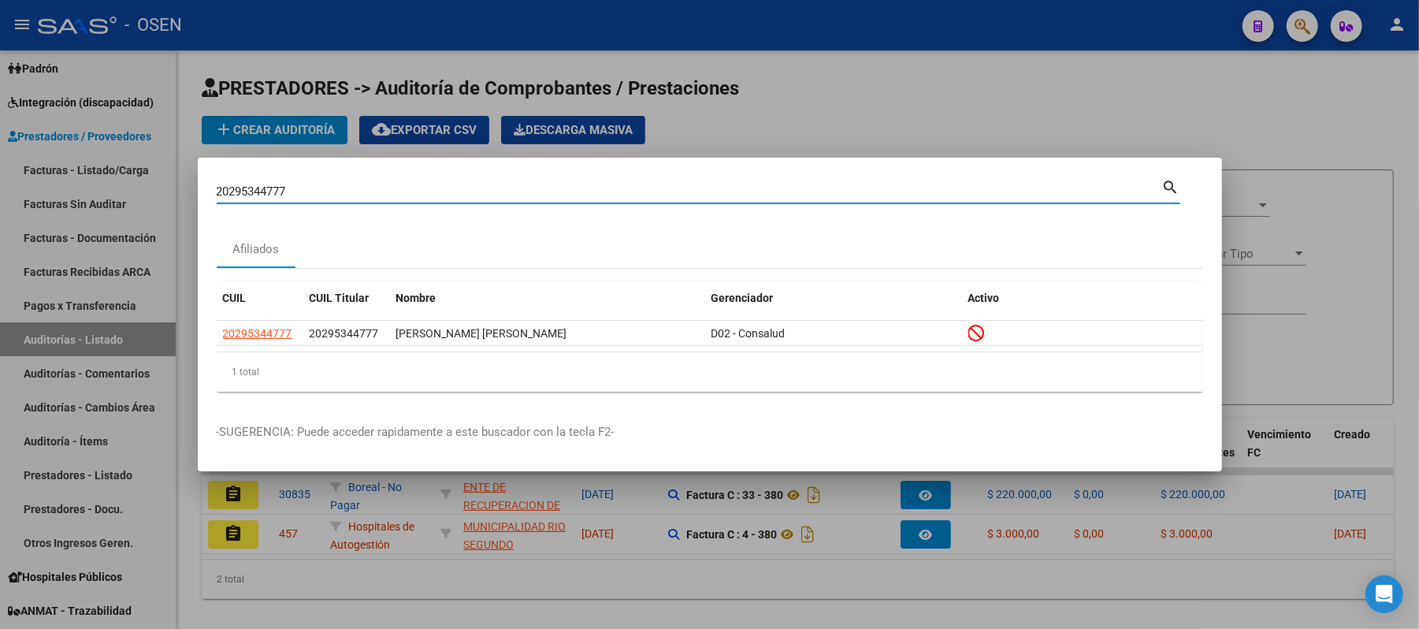
drag, startPoint x: 463, startPoint y: 195, endPoint x: 0, endPoint y: 161, distance: 464.4
click at [0, 161] on div "20295344777 Buscar (apellido, dni, cuil, nro traspaso, cuit, obra social) searc…" at bounding box center [709, 314] width 1419 height 629
paste input "5254892"
type input "52548927"
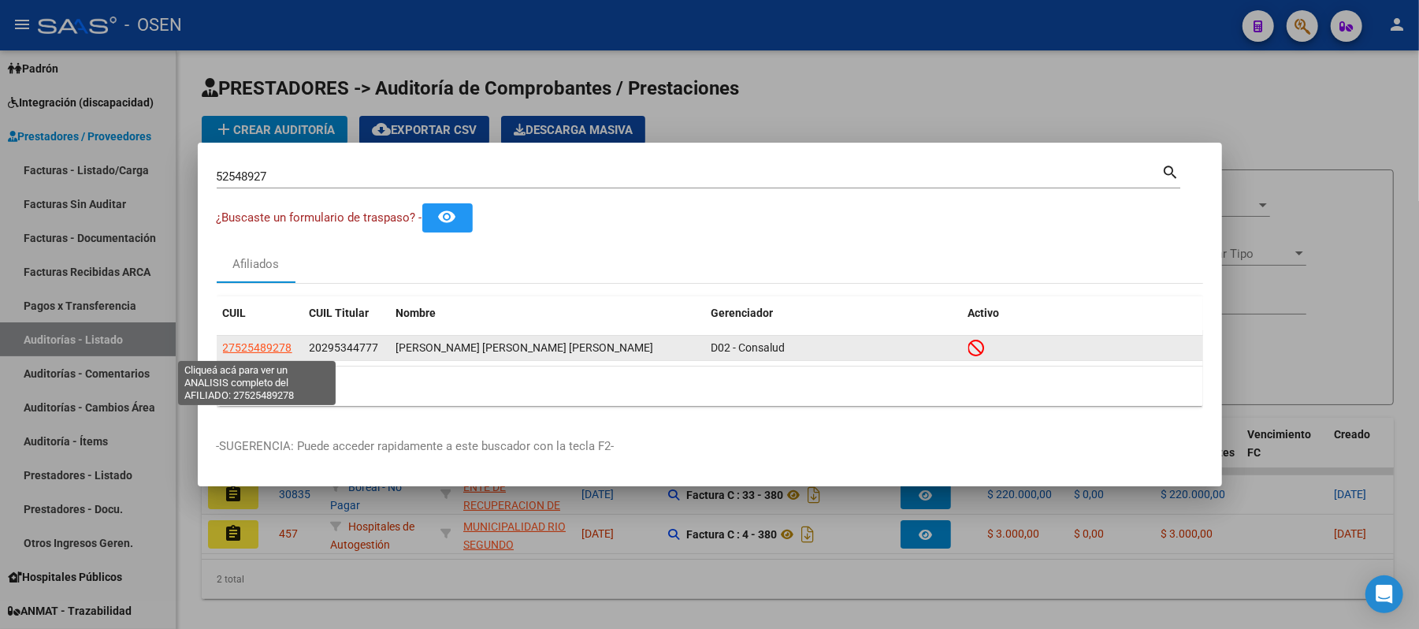
click at [251, 350] on span "27525489278" at bounding box center [257, 347] width 69 height 13
type textarea "27525489278"
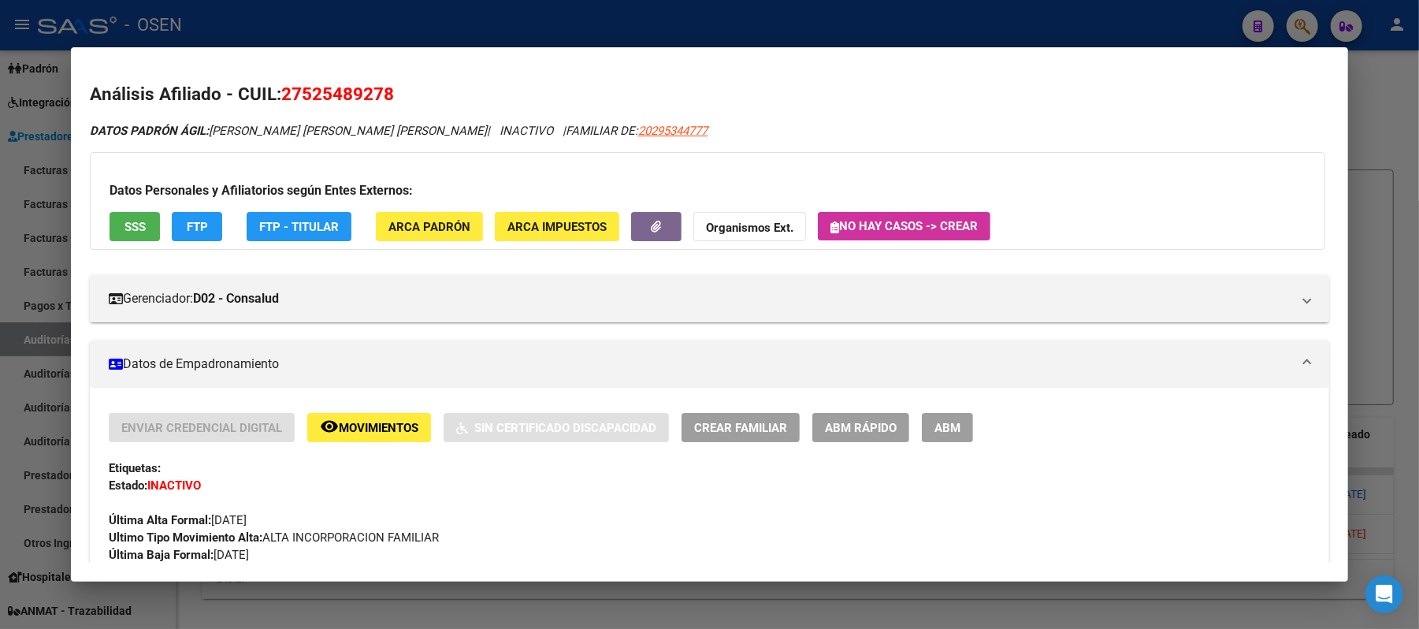
click at [128, 231] on span "SSS" at bounding box center [134, 227] width 21 height 14
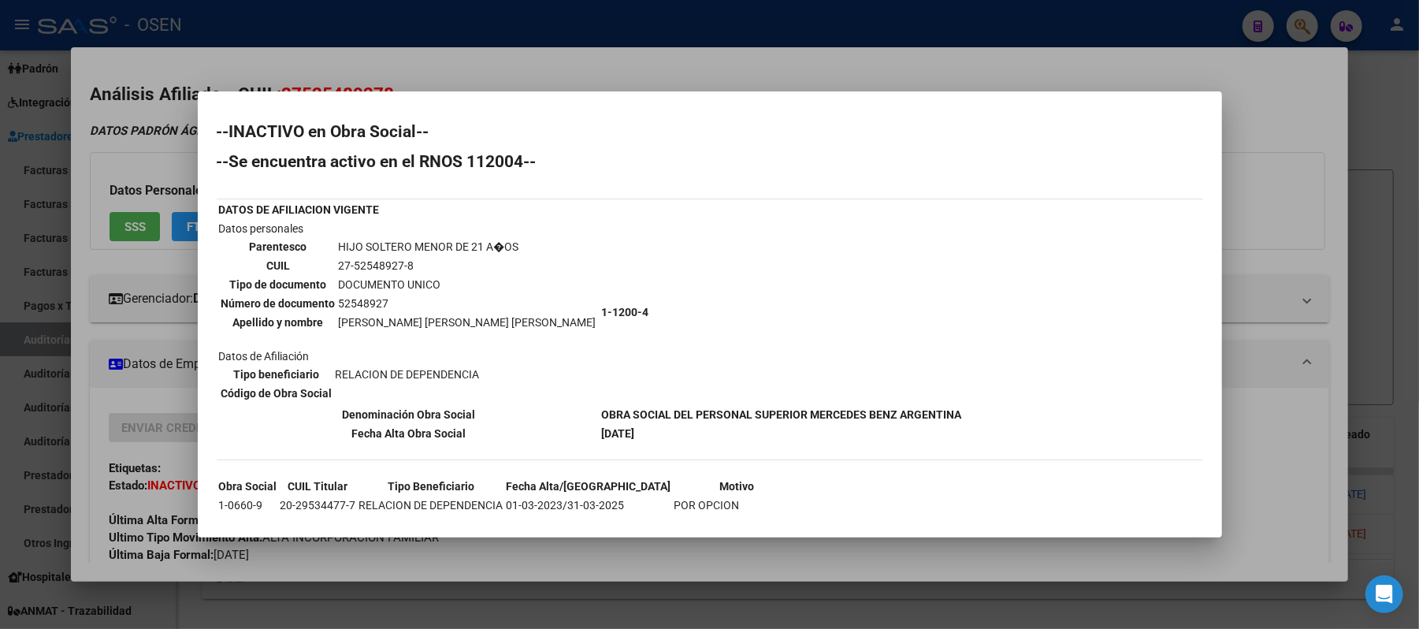
drag, startPoint x: 1306, startPoint y: 247, endPoint x: 924, endPoint y: 2, distance: 454.3
click at [1306, 247] on div at bounding box center [709, 314] width 1419 height 629
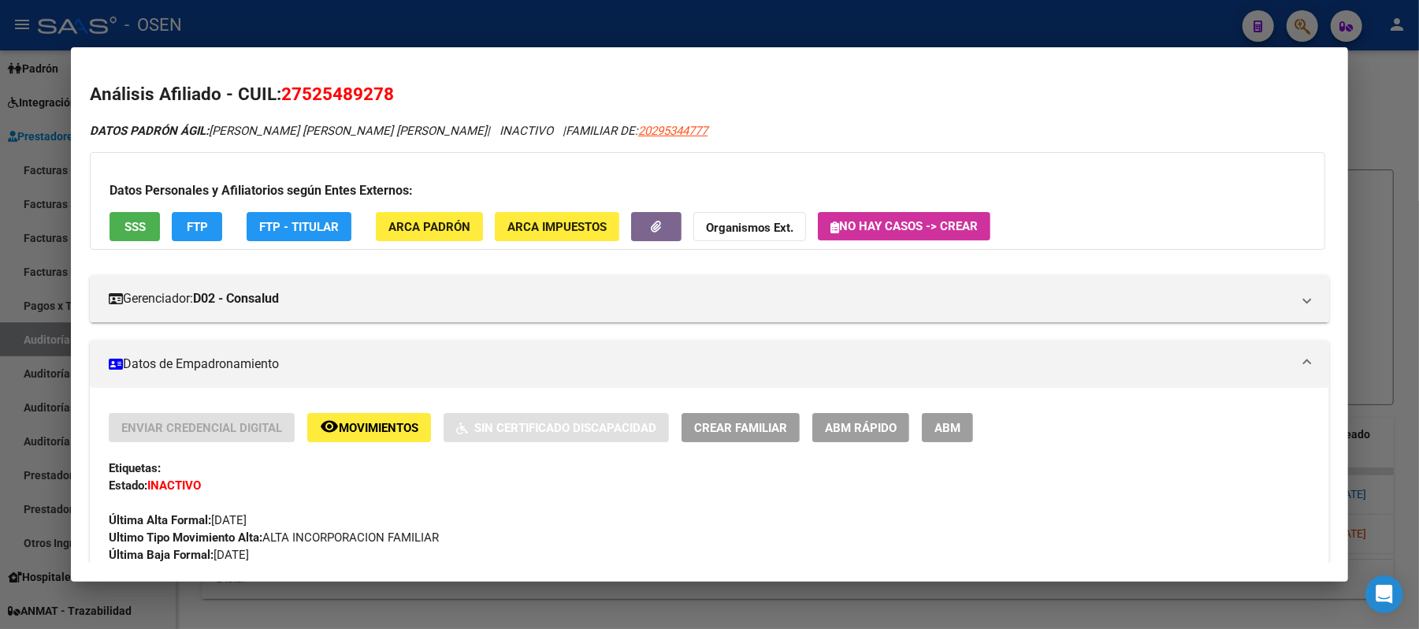
click at [1109, 17] on div at bounding box center [709, 314] width 1419 height 629
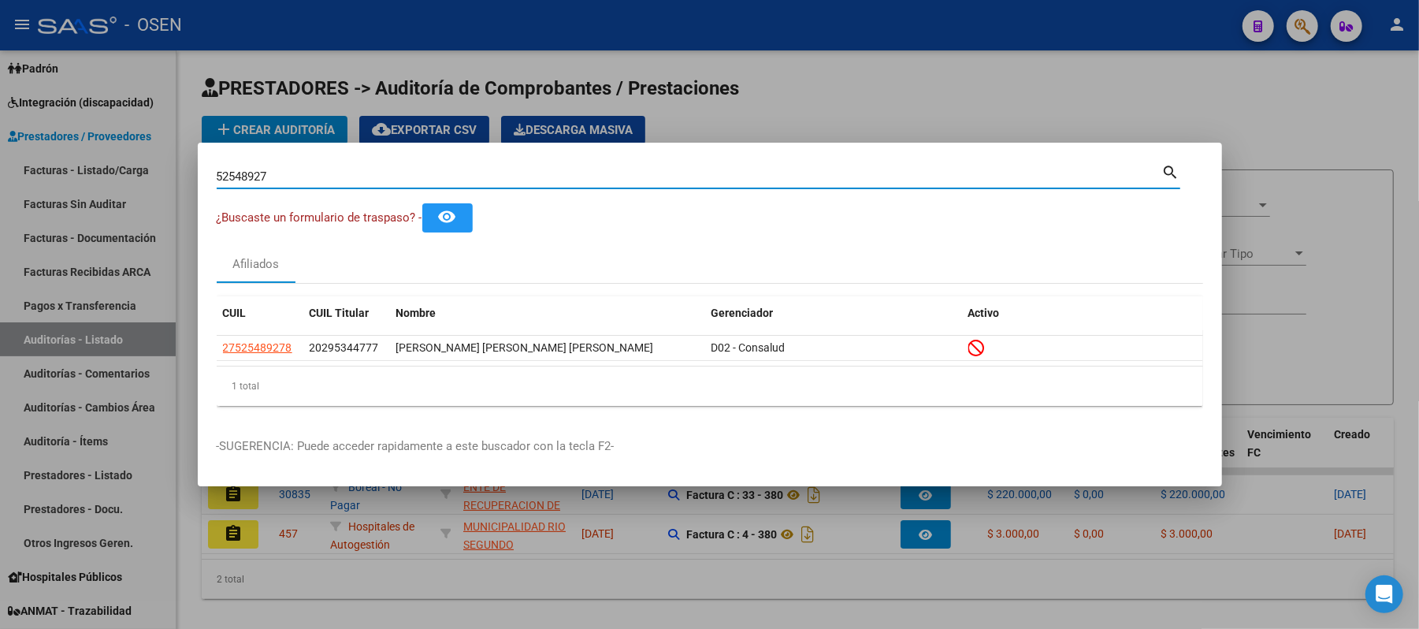
drag, startPoint x: 297, startPoint y: 170, endPoint x: 0, endPoint y: 79, distance: 310.7
click at [0, 131] on div "52548927 Buscar (apellido, dni, cuil, nro traspaso, cuit, obra social) search ¿…" at bounding box center [709, 314] width 1419 height 629
type input "s"
type input "STIVELMAN"
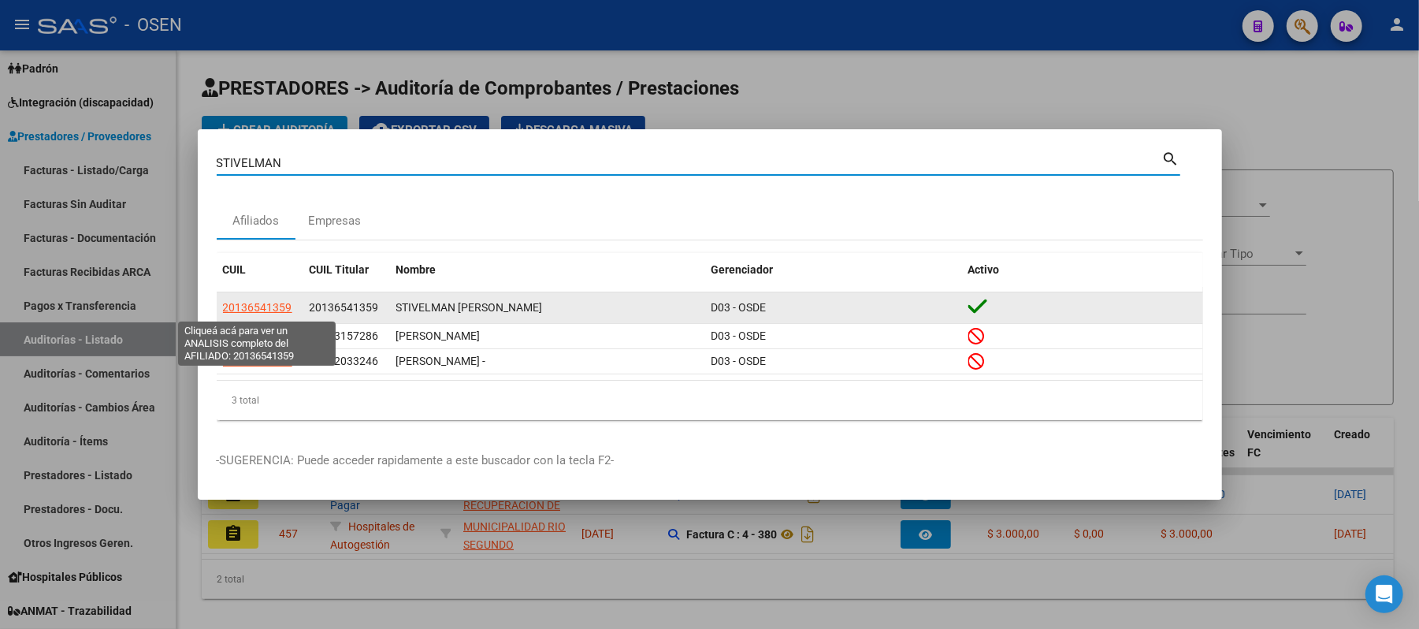
click at [241, 306] on span "20136541359" at bounding box center [257, 307] width 69 height 13
type textarea "20136541359"
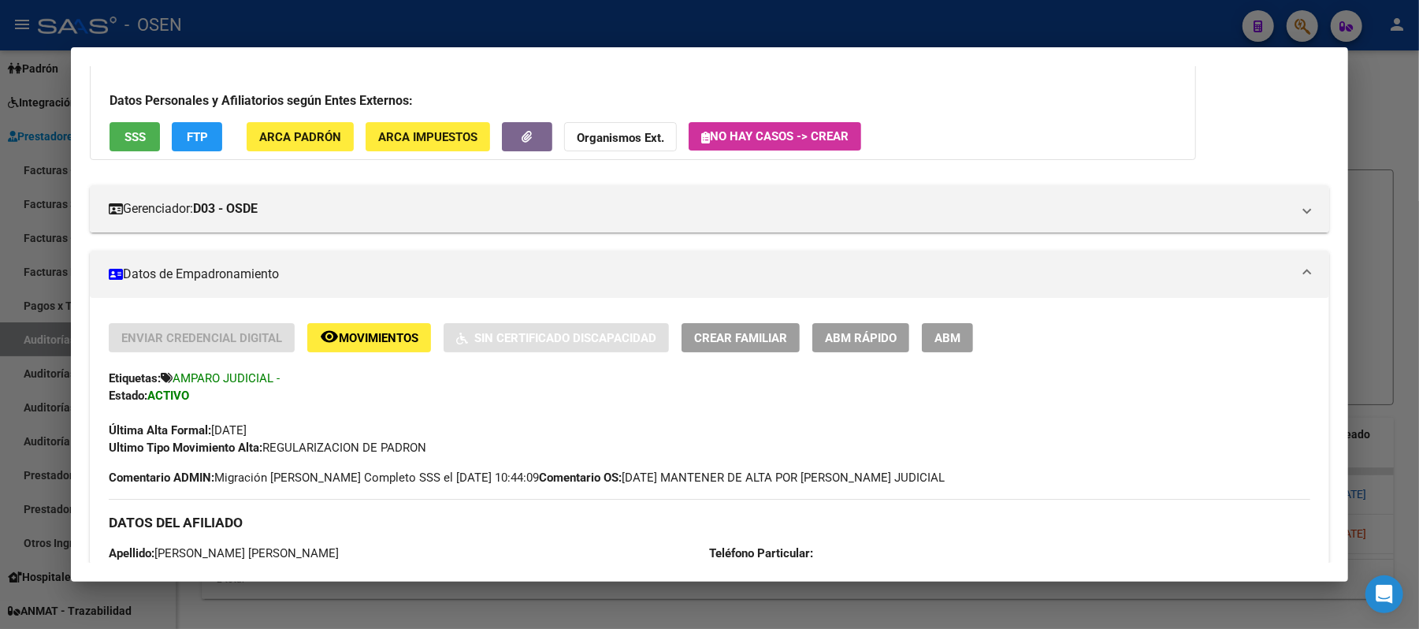
scroll to position [210, 0]
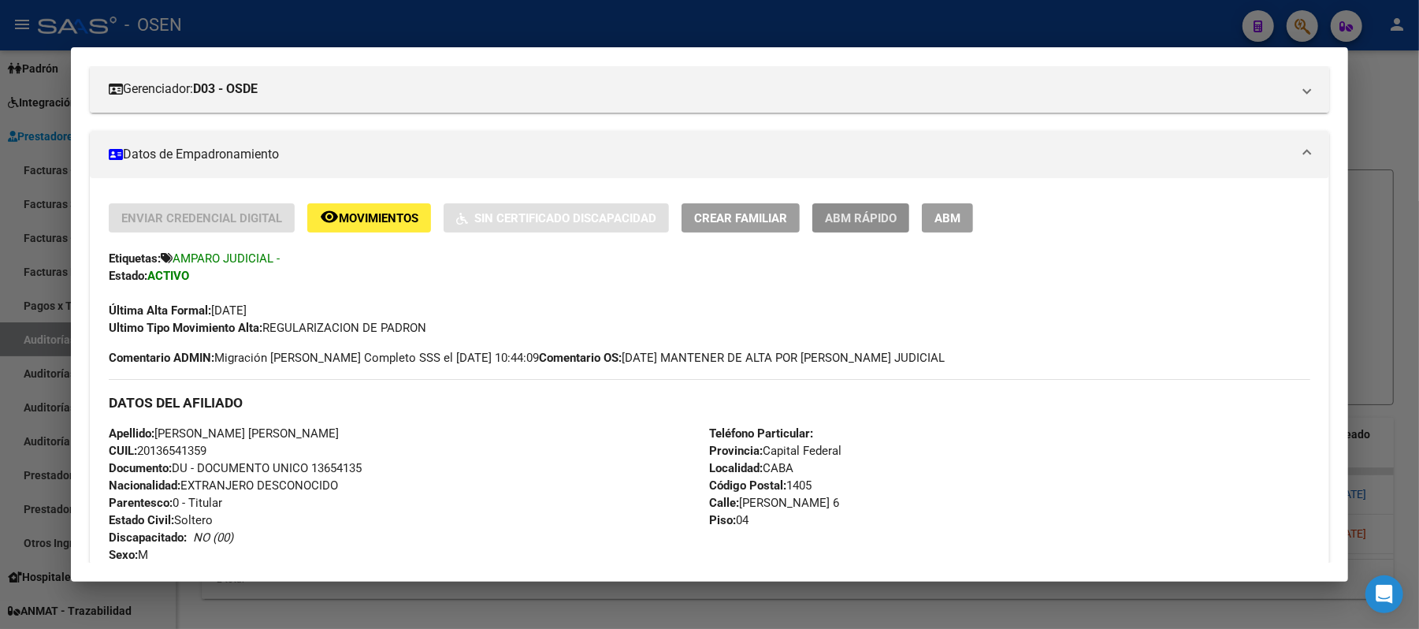
click at [860, 228] on button "ABM Rápido" at bounding box center [860, 217] width 97 height 29
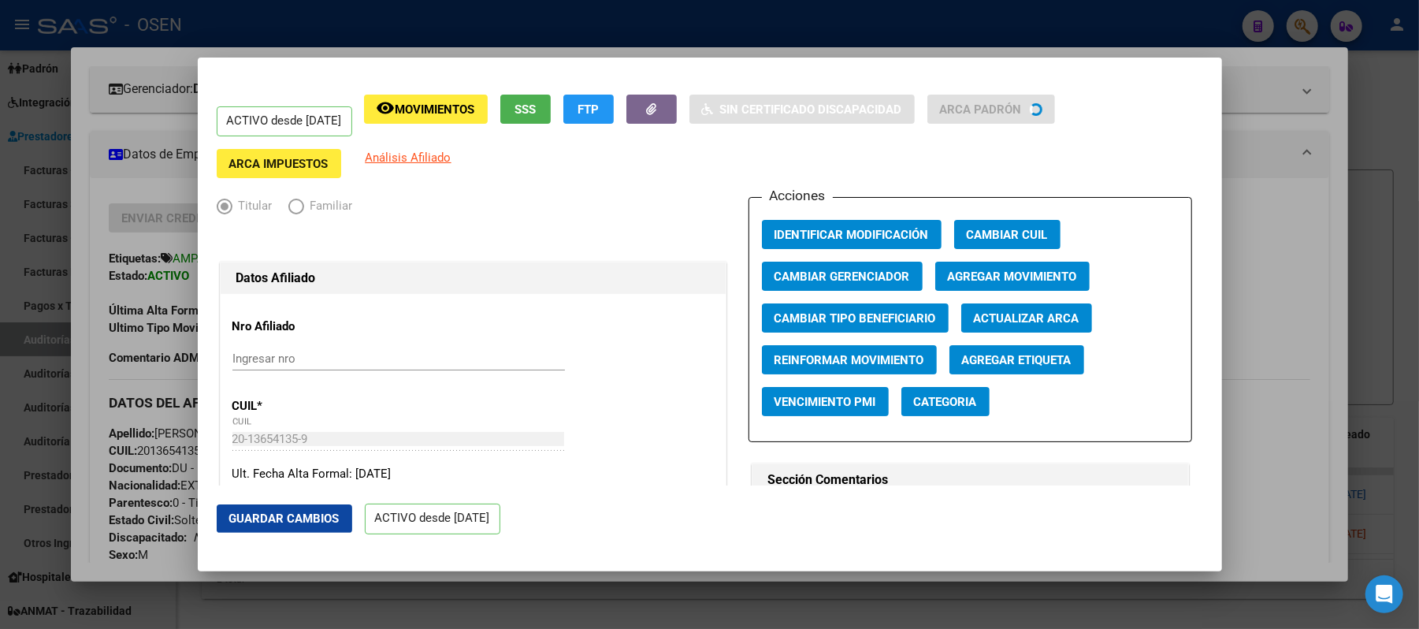
radio input "true"
type input "33-63761744-9"
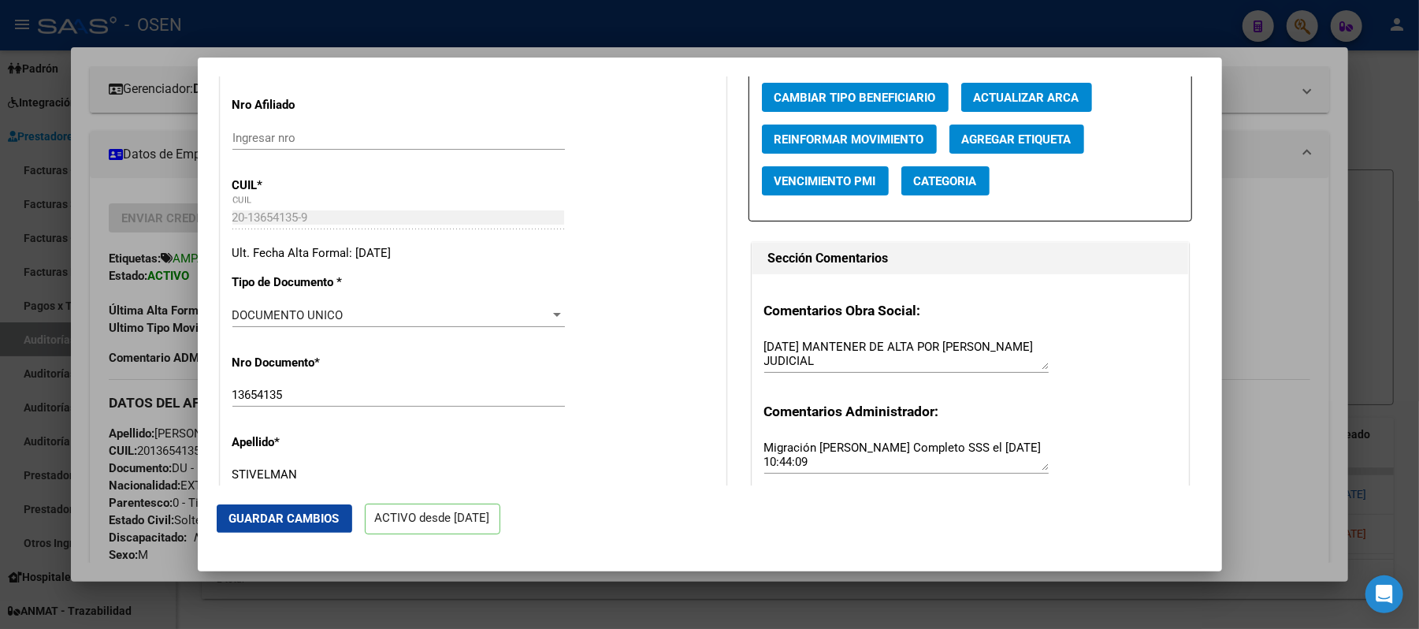
click at [753, 351] on div "Comentarios Obra Social: [DATE] MANTENER DE ALTA POR [PERSON_NAME] JUDICIAL Com…" at bounding box center [970, 386] width 436 height 225
click at [764, 356] on textarea "[DATE] MANTENER DE ALTA POR [PERSON_NAME] JUDICIAL" at bounding box center [906, 354] width 284 height 32
type textarea "[DATE] SENTENCIA, MANTENER EL ALTA E INCLUIR A SU ESPOSA [DATE] MANTENER DE ALT…"
click at [337, 523] on span "Guardar Cambios" at bounding box center [284, 518] width 110 height 14
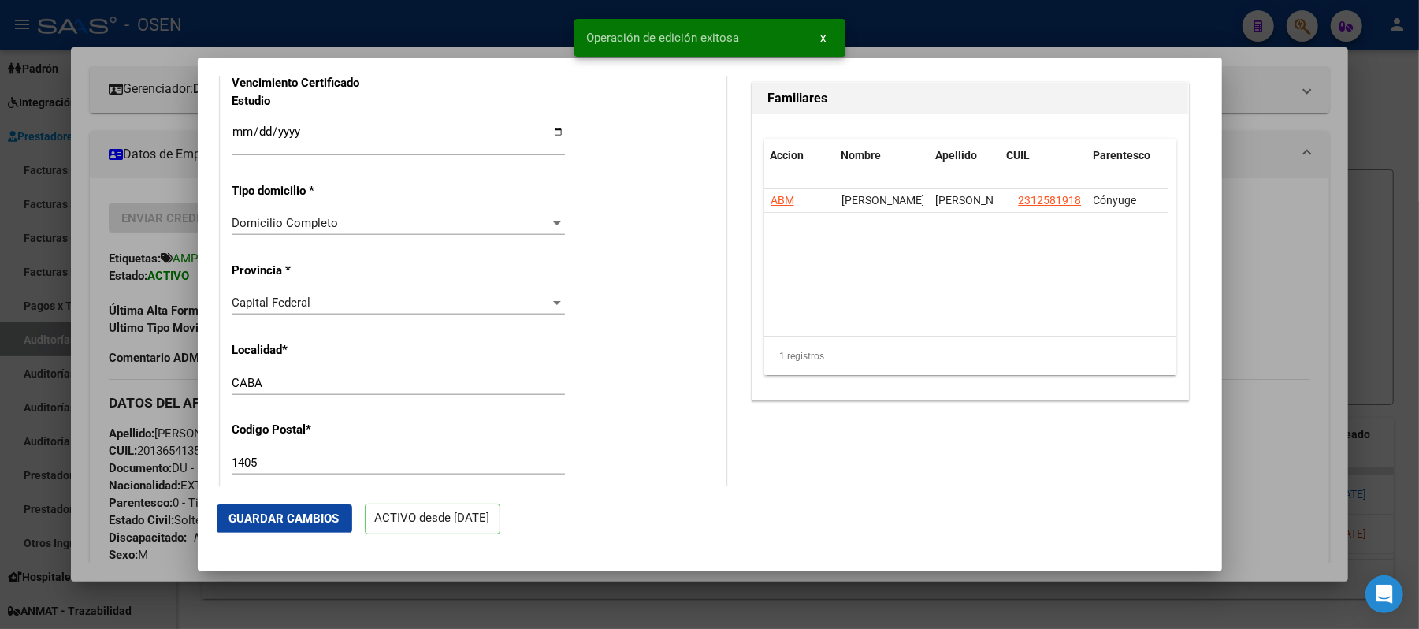
scroll to position [1260, 0]
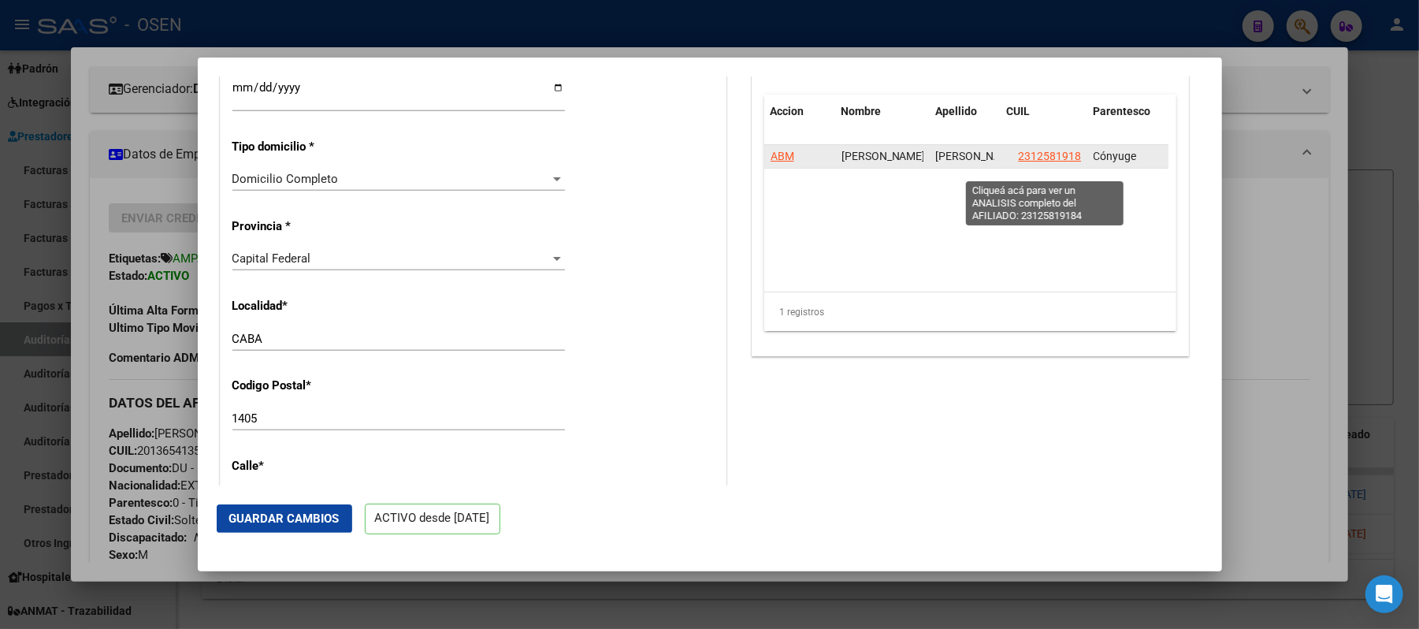
click at [1038, 162] on span "23125819184" at bounding box center [1053, 156] width 69 height 13
type textarea "23125819184"
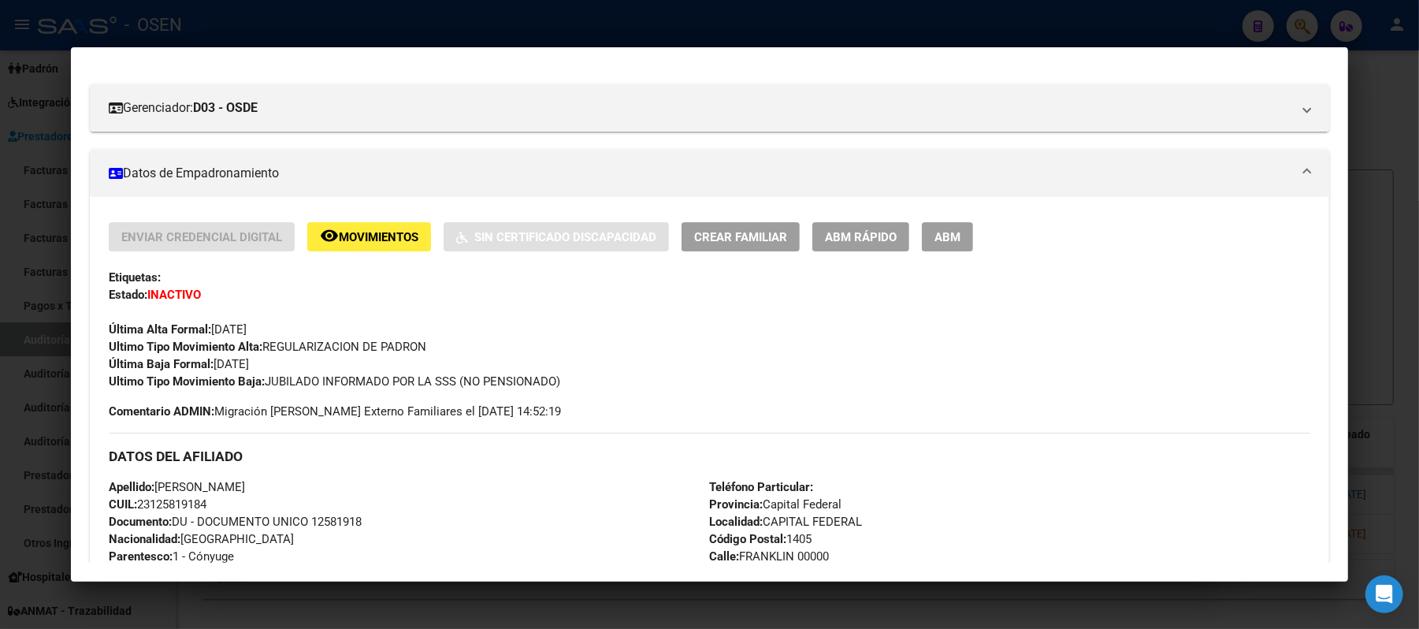
scroll to position [210, 0]
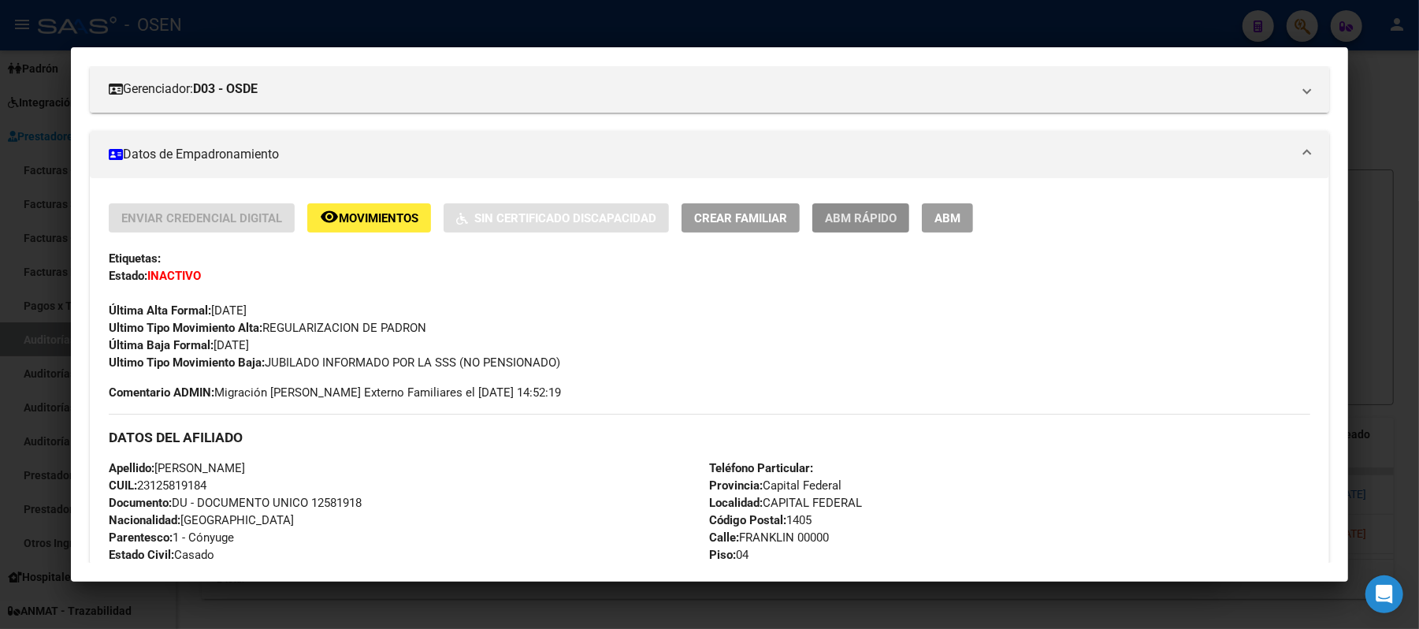
click at [851, 218] on span "ABM Rápido" at bounding box center [861, 218] width 72 height 14
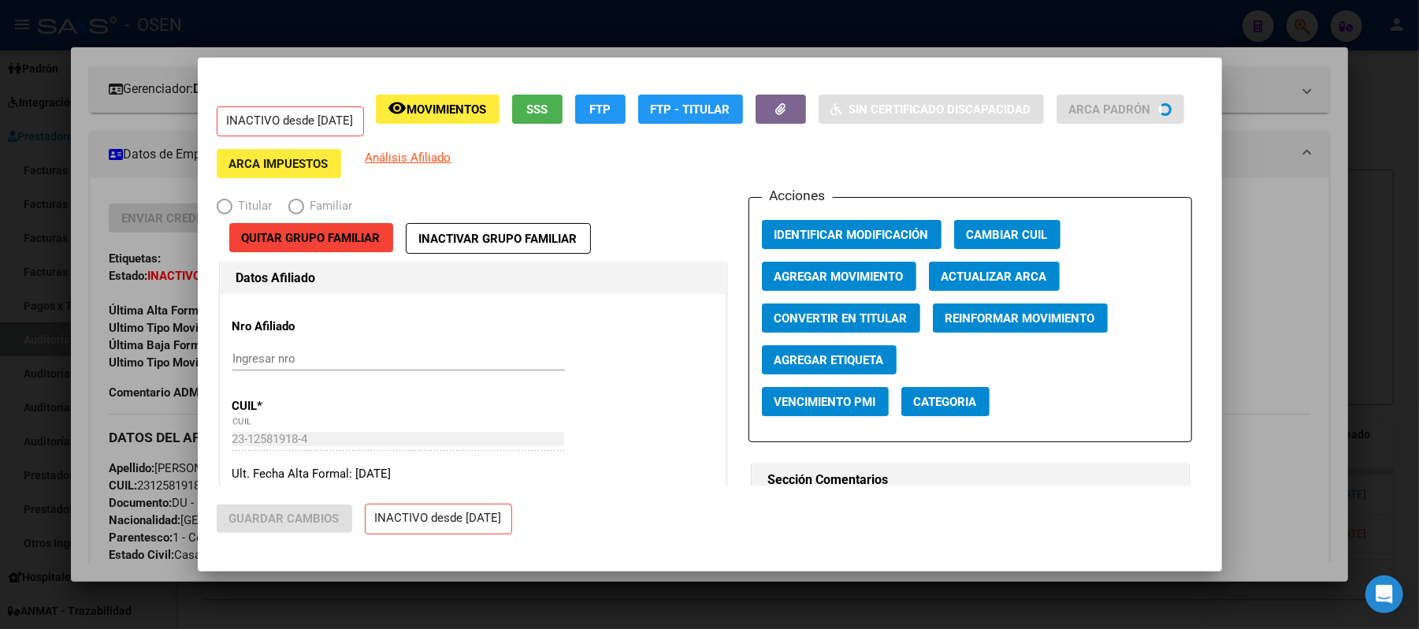
radio input "true"
type input "33-63761744-9"
click at [856, 282] on span "Agregar Movimiento" at bounding box center [838, 276] width 129 height 14
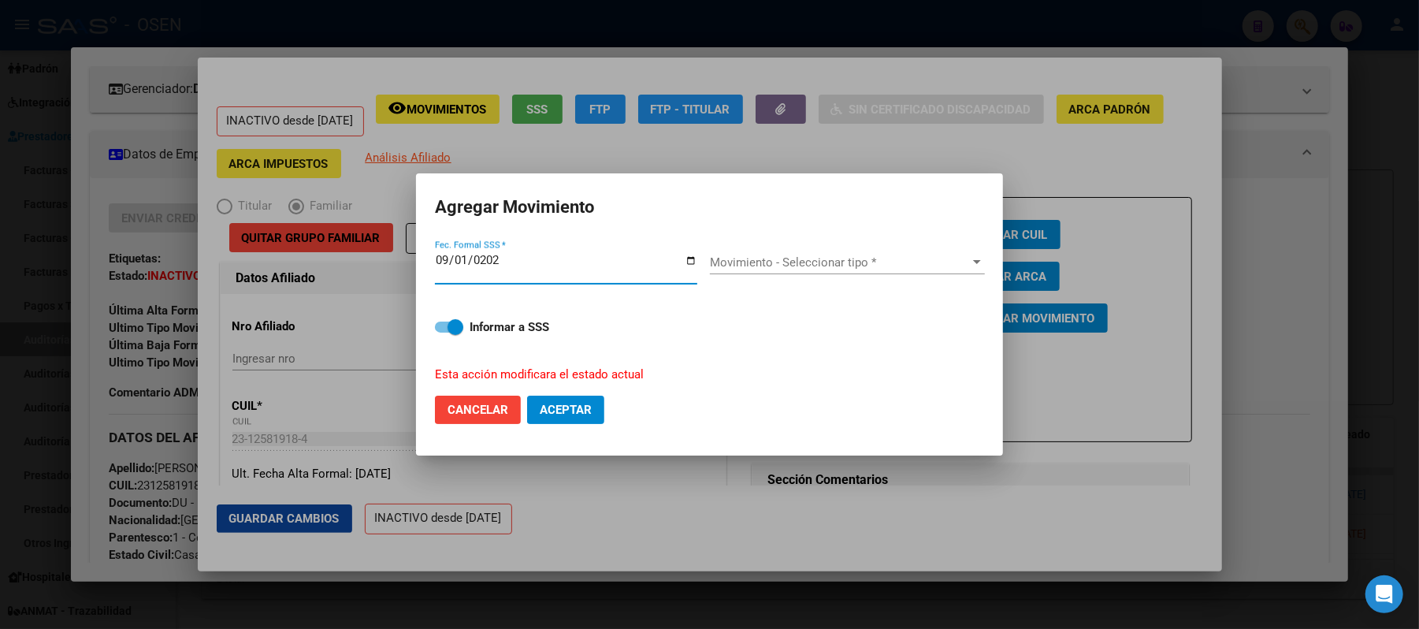
type input "[DATE]"
click at [890, 232] on form "Agregar Movimiento [DATE] Fec. Formal SSS * Movimiento - Seleccionar tipo * Mov…" at bounding box center [709, 314] width 549 height 244
click at [911, 273] on div "Movimiento - Seleccionar tipo * Movimiento - Seleccionar tipo *" at bounding box center [847, 263] width 275 height 24
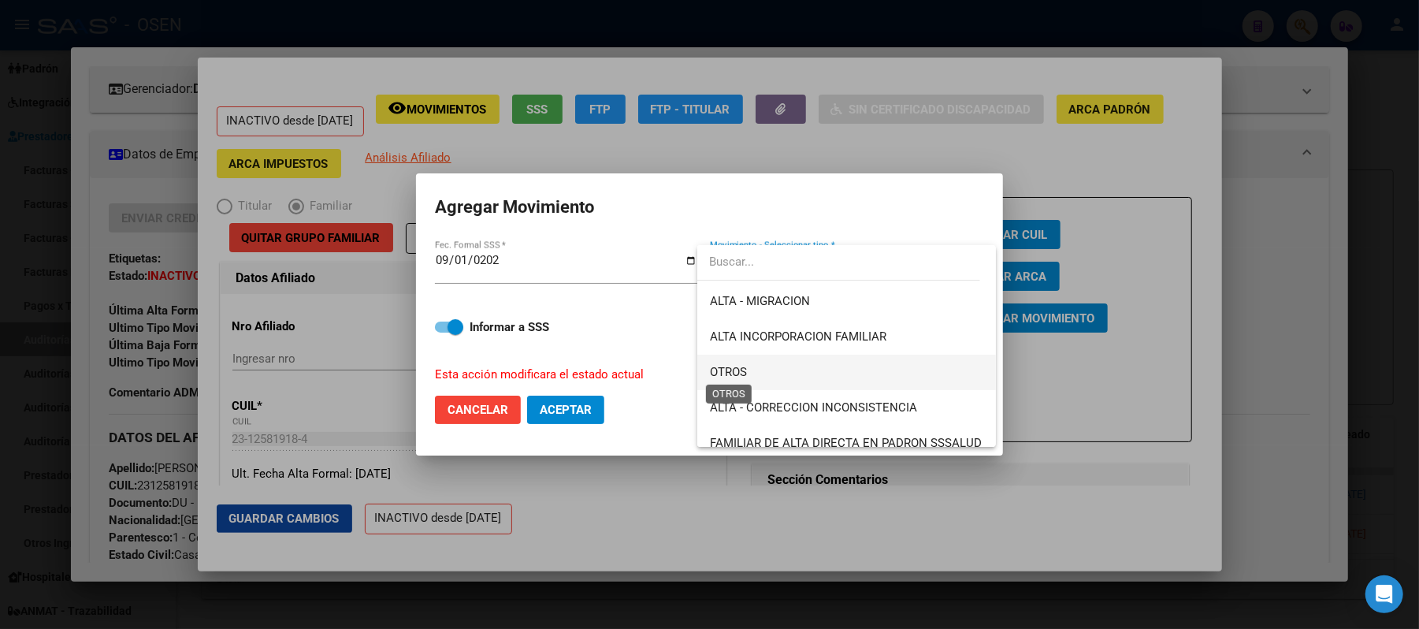
click at [742, 372] on span "OTROS" at bounding box center [728, 372] width 37 height 14
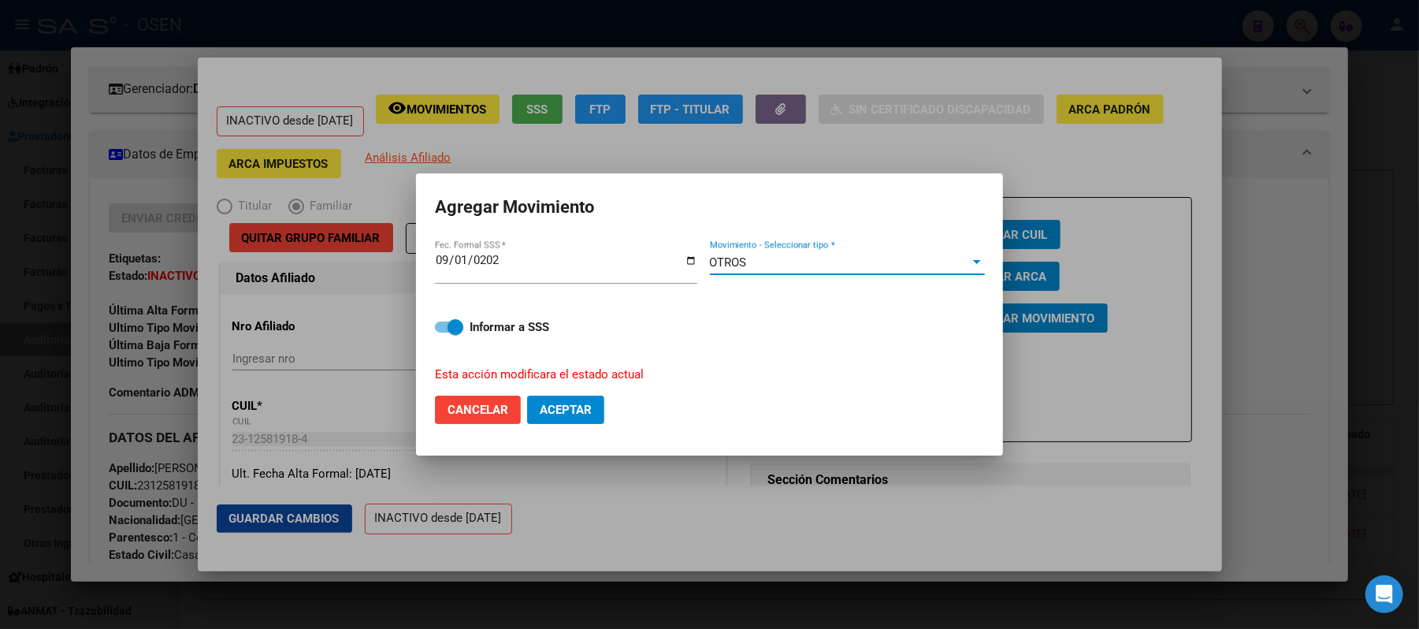
drag, startPoint x: 618, startPoint y: 402, endPoint x: 599, endPoint y: 403, distance: 19.8
click at [599, 403] on mat-dialog-actions "Cancelar Aceptar" at bounding box center [709, 410] width 549 height 54
click at [592, 403] on span "Aceptar" at bounding box center [566, 410] width 52 height 14
checkbox input "false"
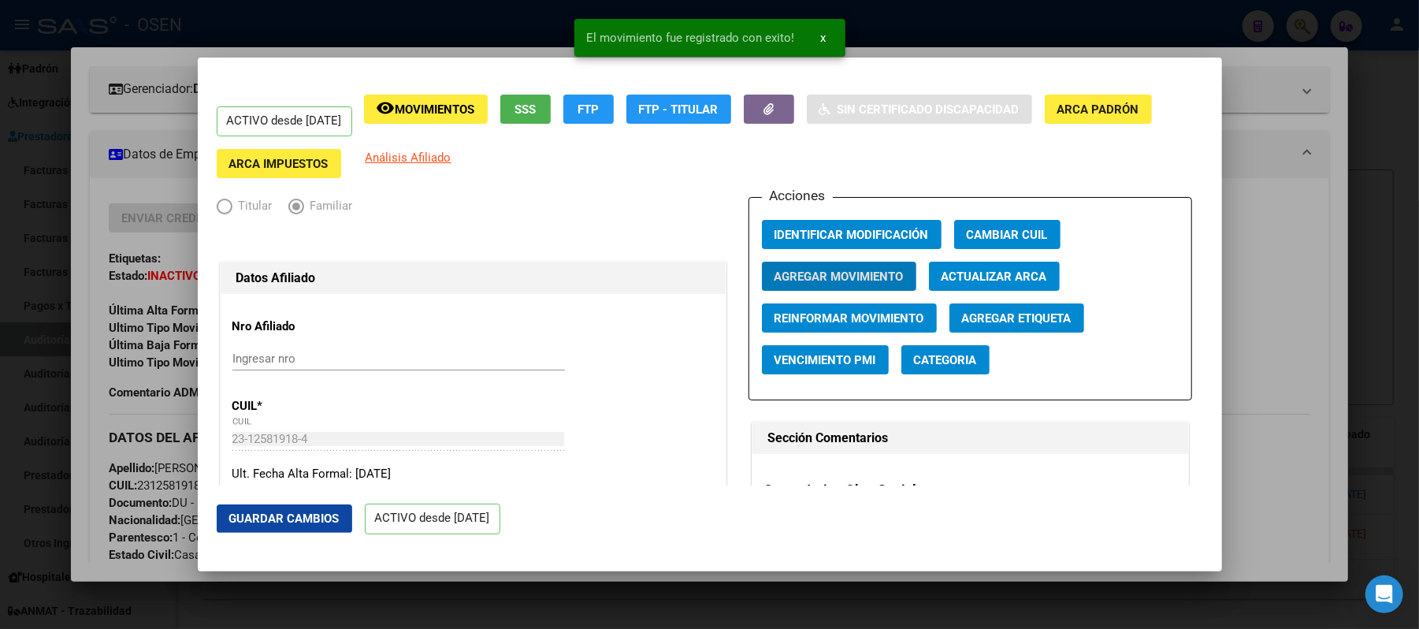
click at [821, 216] on div "Acciones Identificar Modificación Cambiar CUIL Agregar Movimiento Actualizar AR…" at bounding box center [970, 298] width 444 height 203
click at [475, 102] on span "Movimientos" at bounding box center [435, 109] width 80 height 14
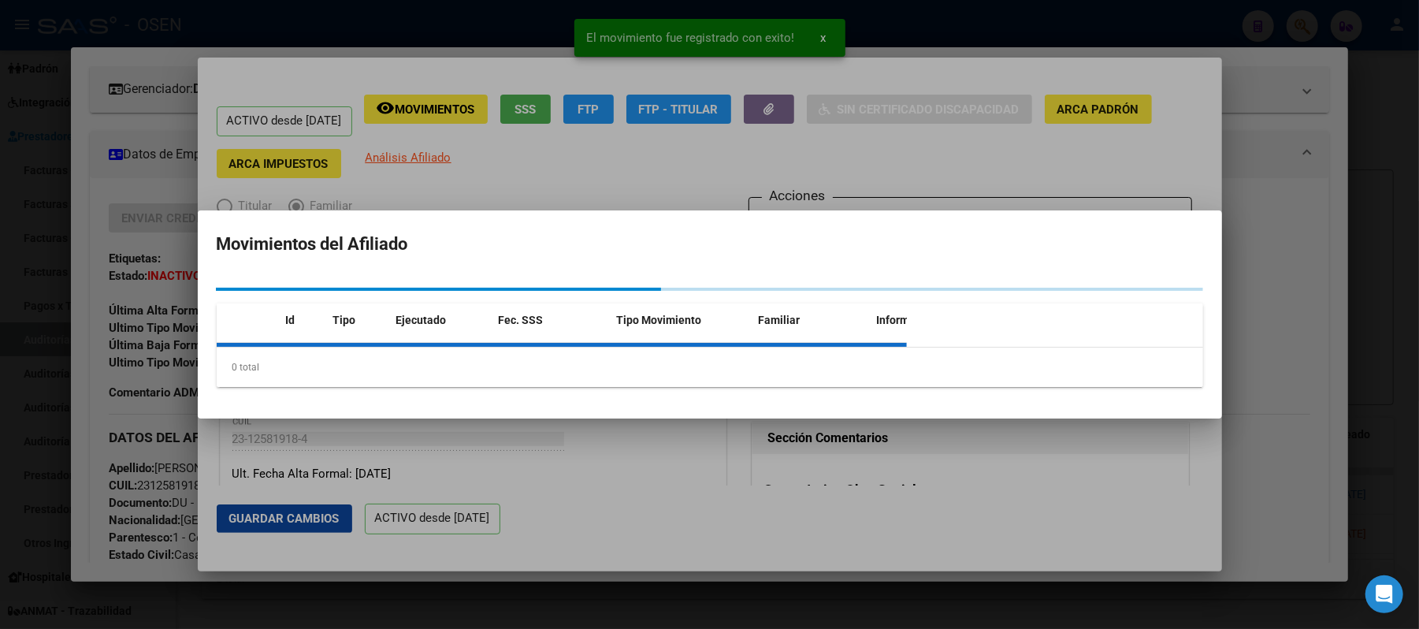
drag, startPoint x: 502, startPoint y: 102, endPoint x: 548, endPoint y: 102, distance: 46.5
click at [548, 102] on div at bounding box center [709, 314] width 1419 height 629
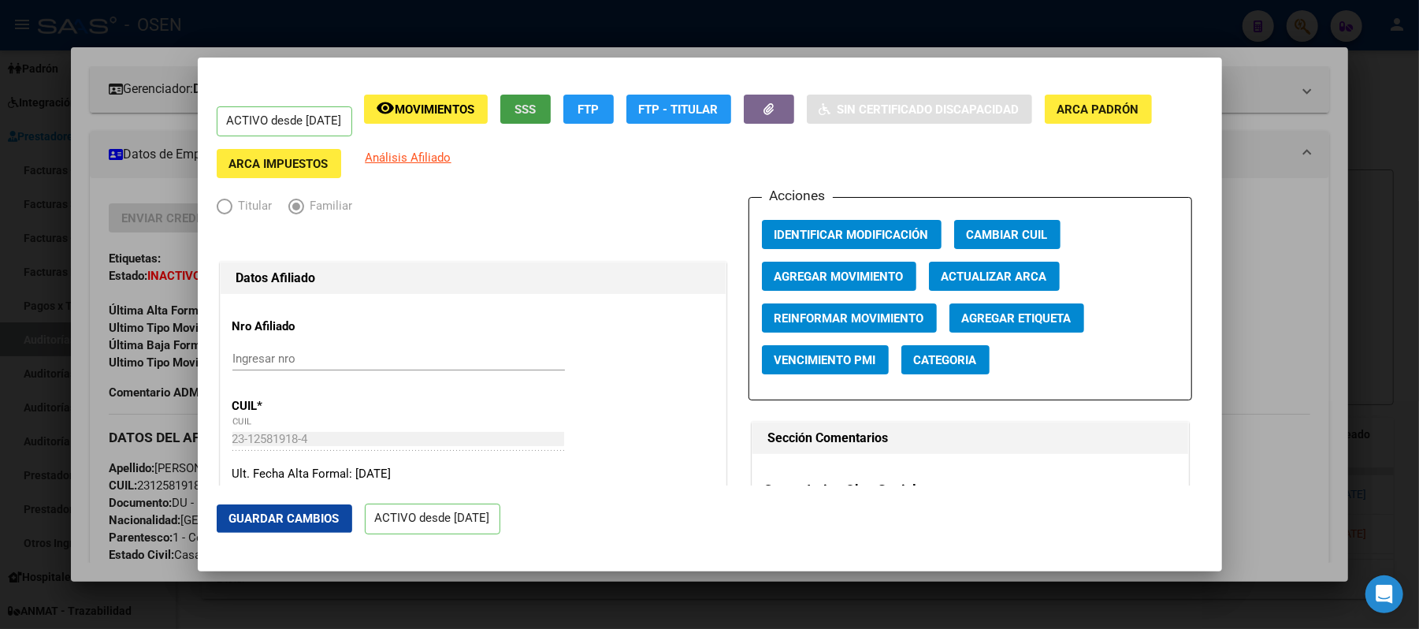
click at [536, 102] on span "SSS" at bounding box center [524, 109] width 21 height 14
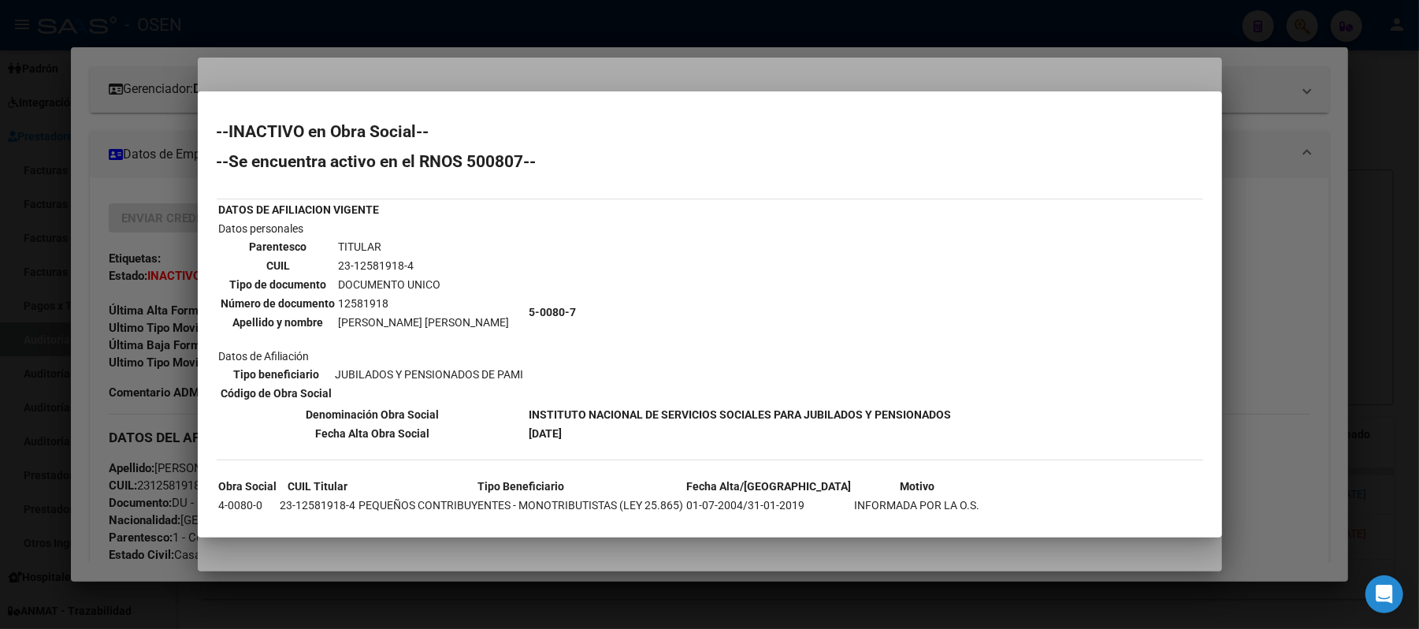
click at [1236, 314] on div at bounding box center [709, 314] width 1419 height 629
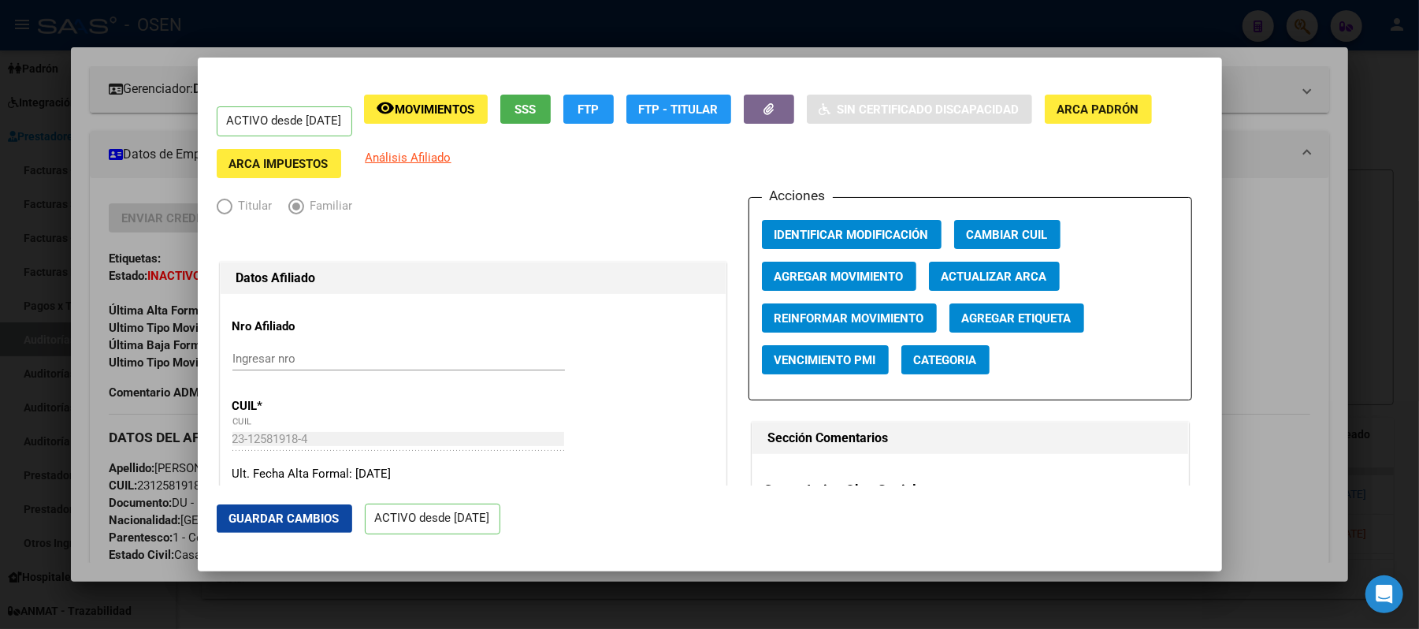
click at [233, 517] on span "Guardar Cambios" at bounding box center [284, 518] width 110 height 14
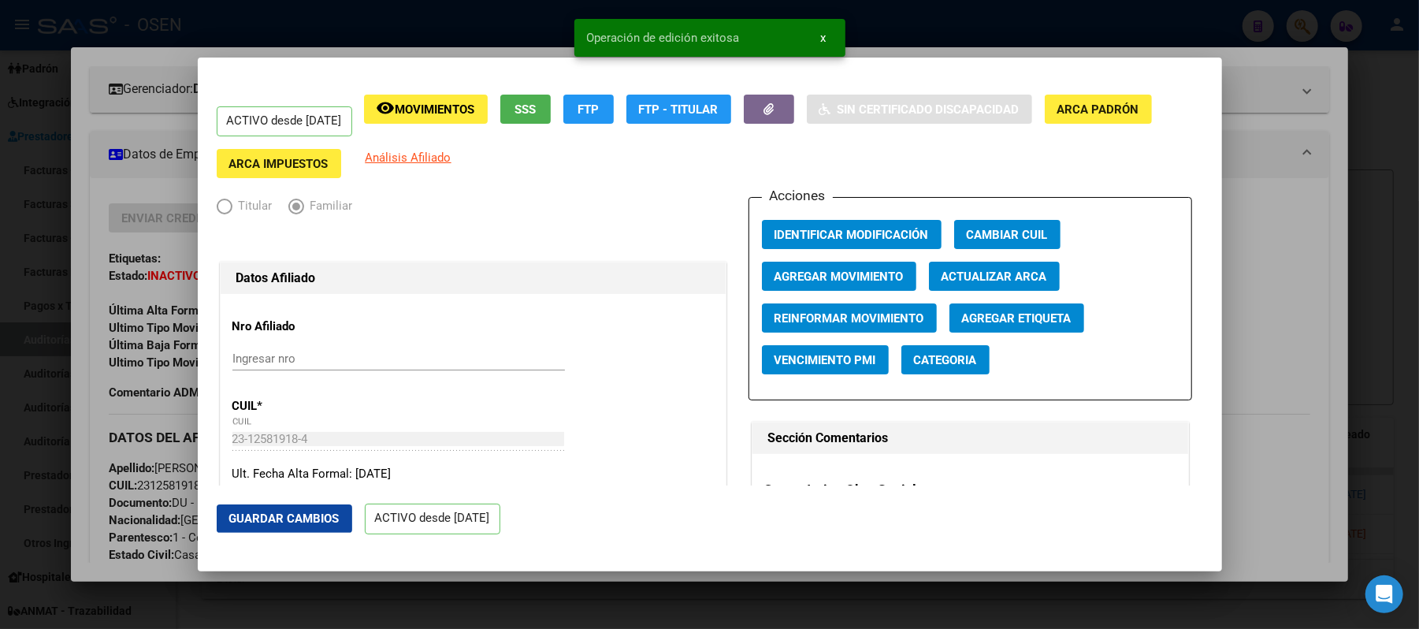
click at [1276, 375] on div at bounding box center [709, 314] width 1419 height 629
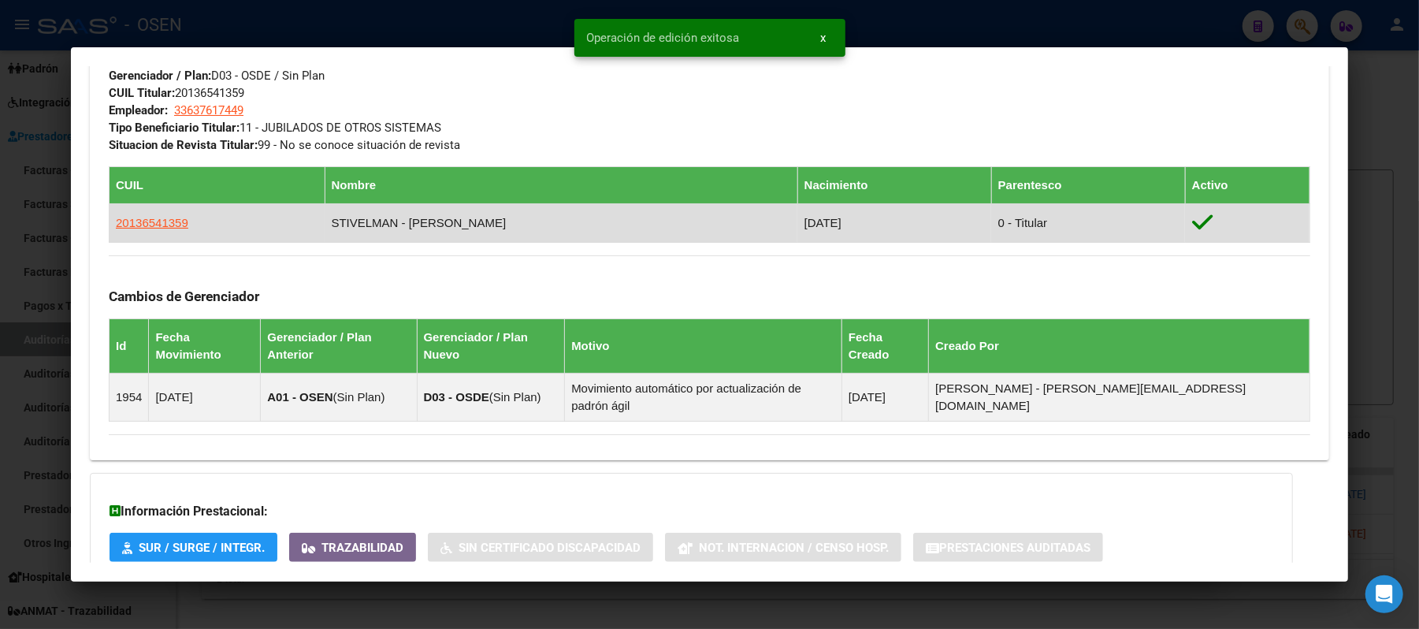
scroll to position [698, 0]
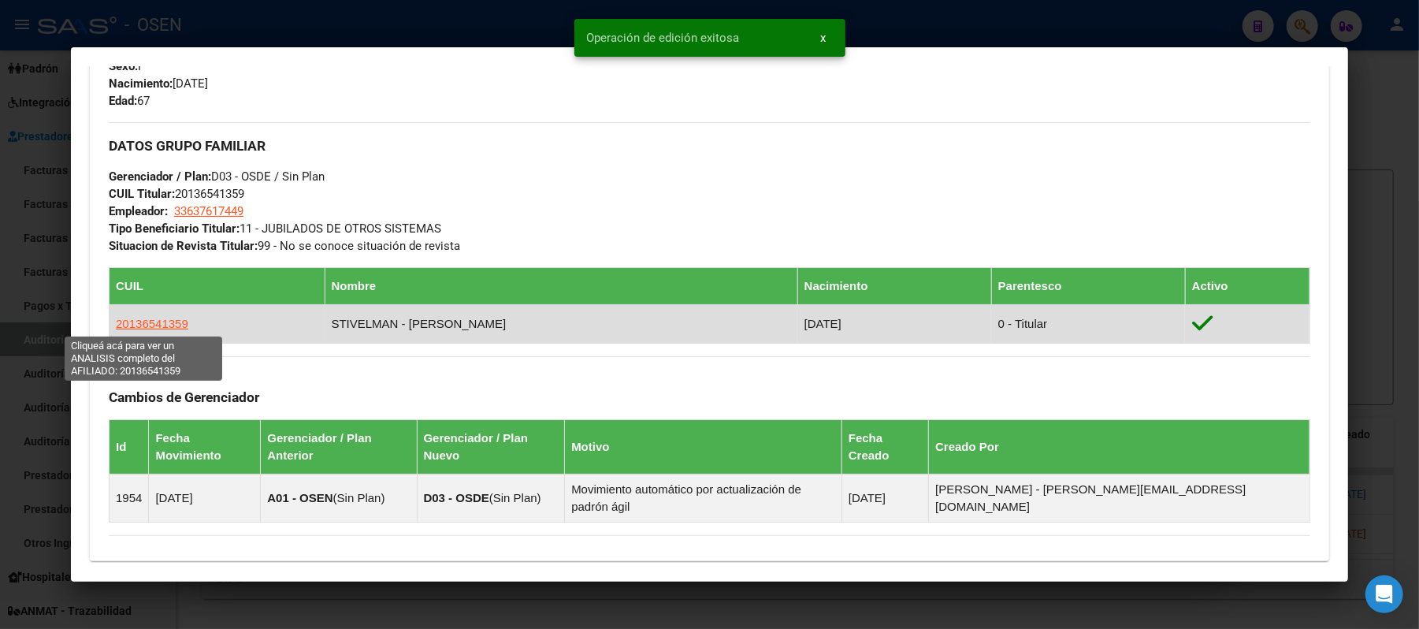
click at [130, 325] on span "20136541359" at bounding box center [152, 323] width 72 height 13
type textarea "20136541359"
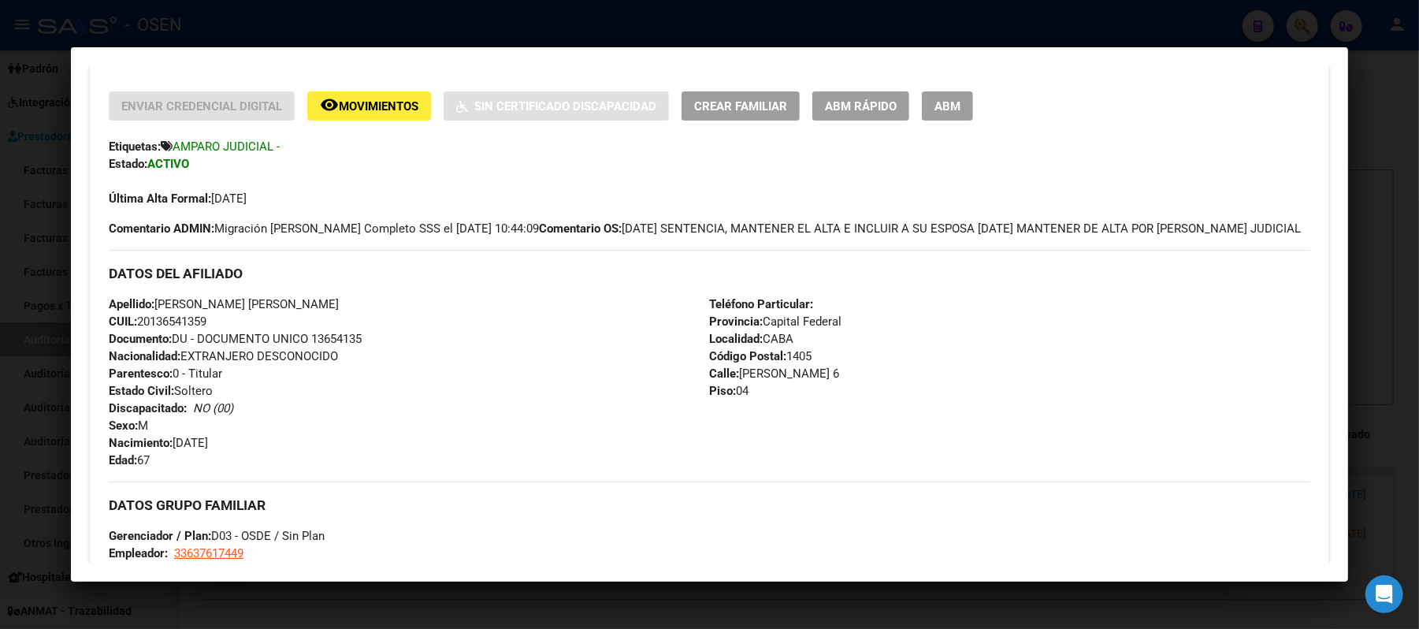
scroll to position [420, 0]
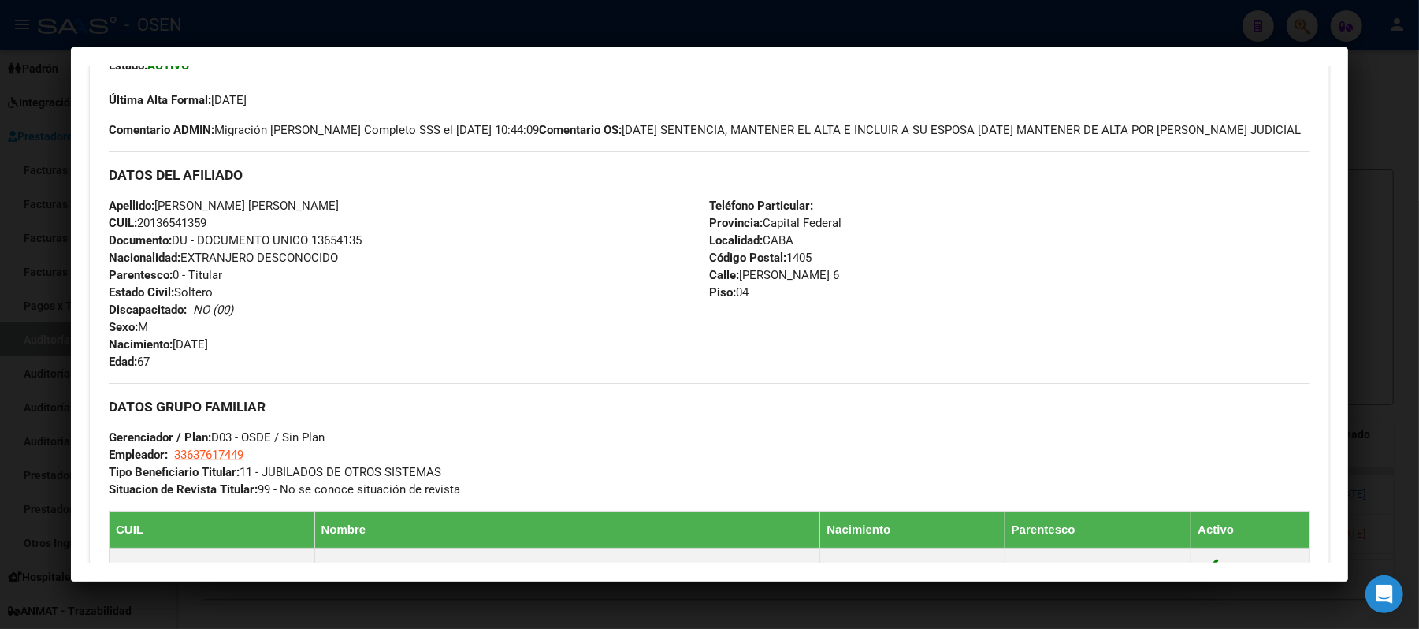
click at [417, 33] on div at bounding box center [709, 314] width 1419 height 629
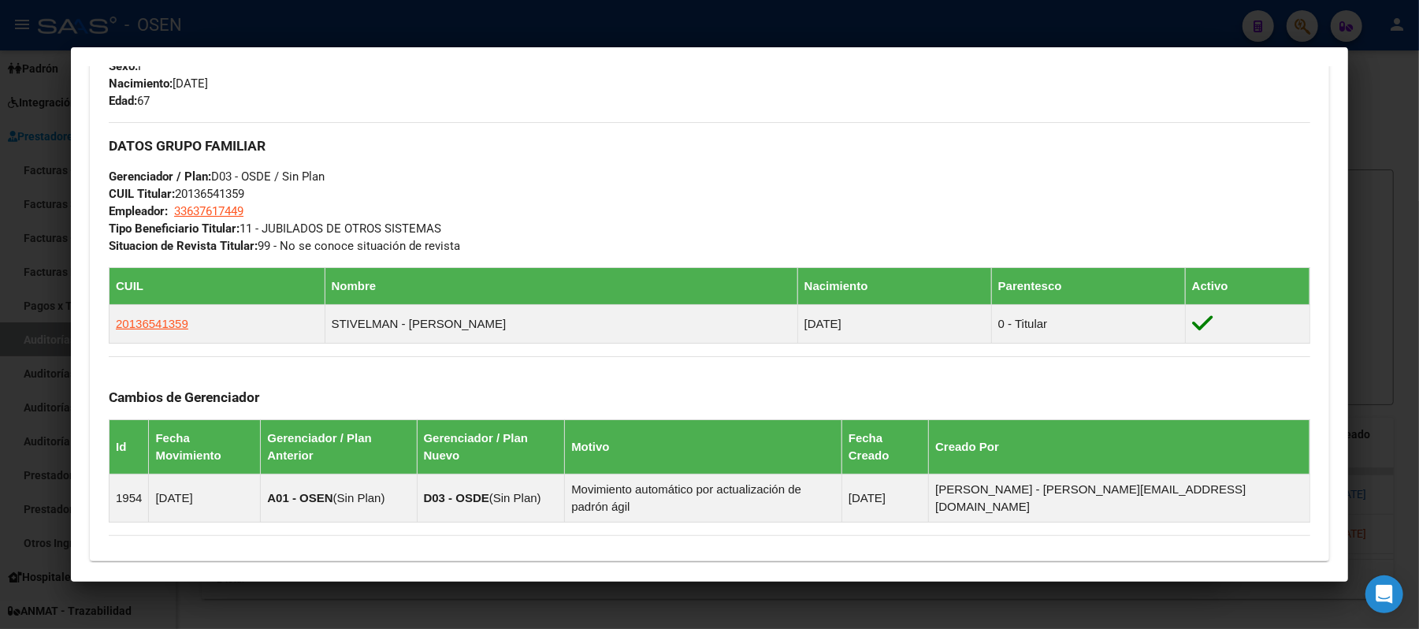
click at [61, 353] on div at bounding box center [709, 314] width 1419 height 629
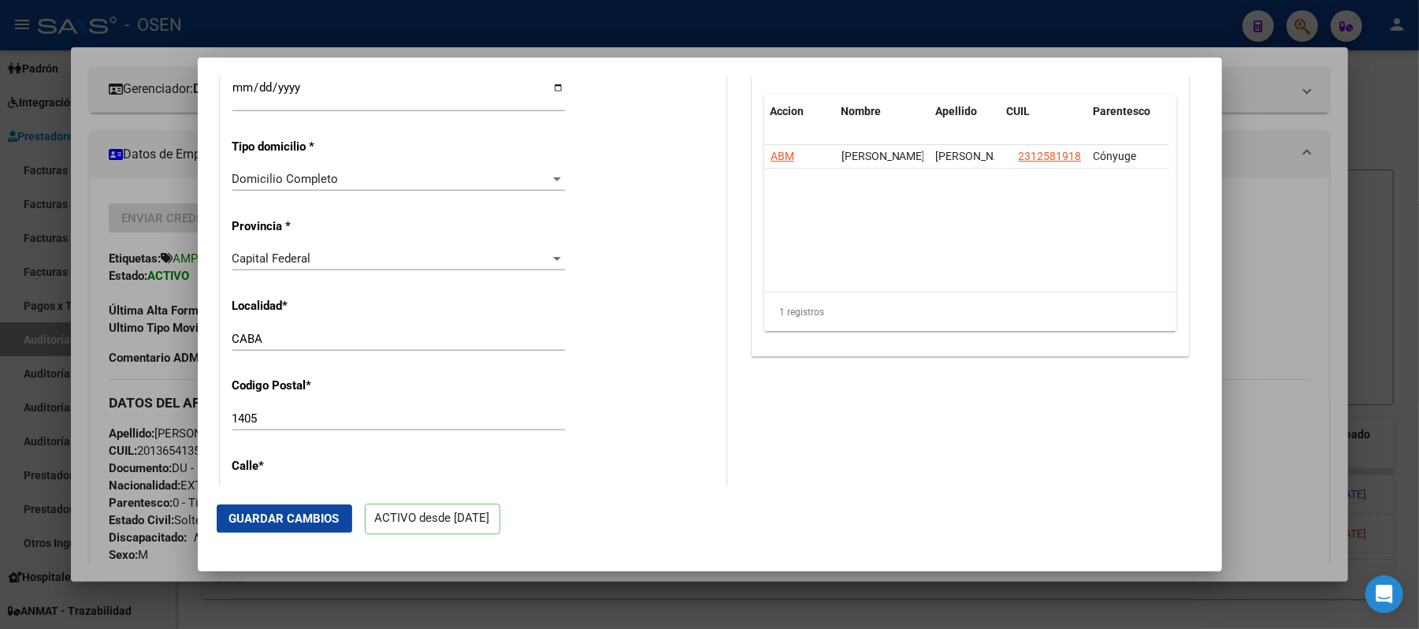
click at [35, 262] on div at bounding box center [709, 314] width 1419 height 629
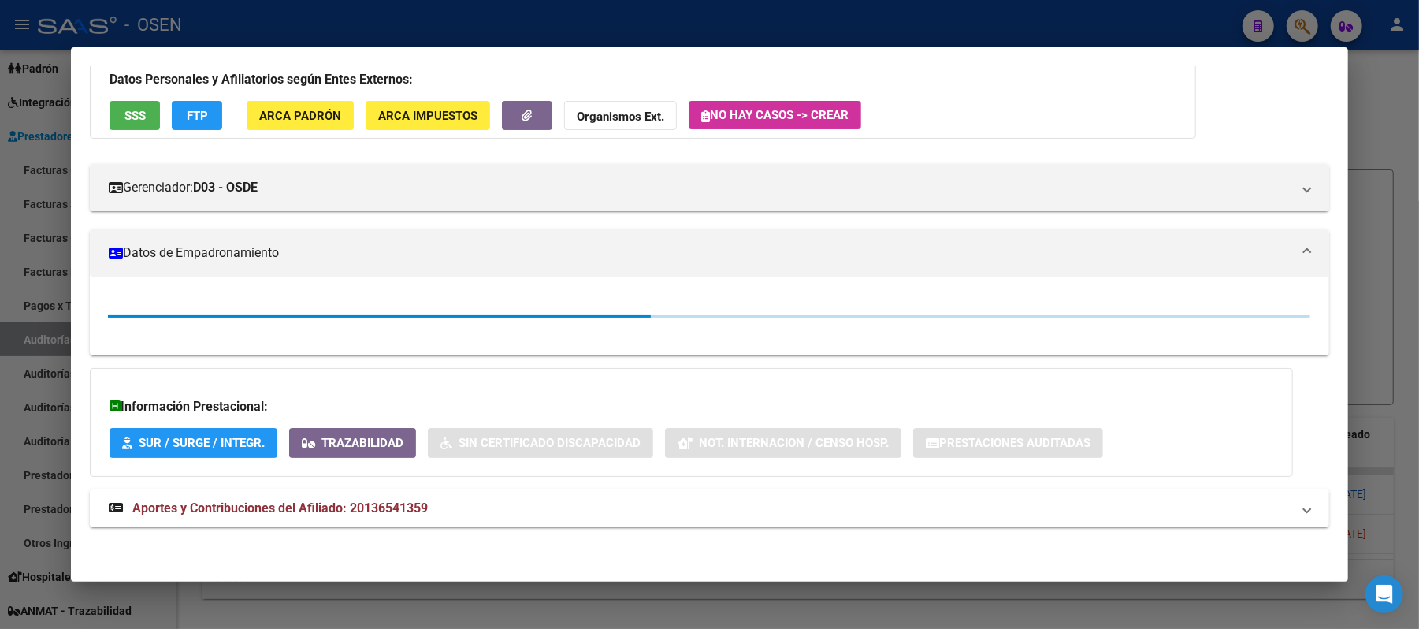
click at [35, 170] on div at bounding box center [709, 314] width 1419 height 629
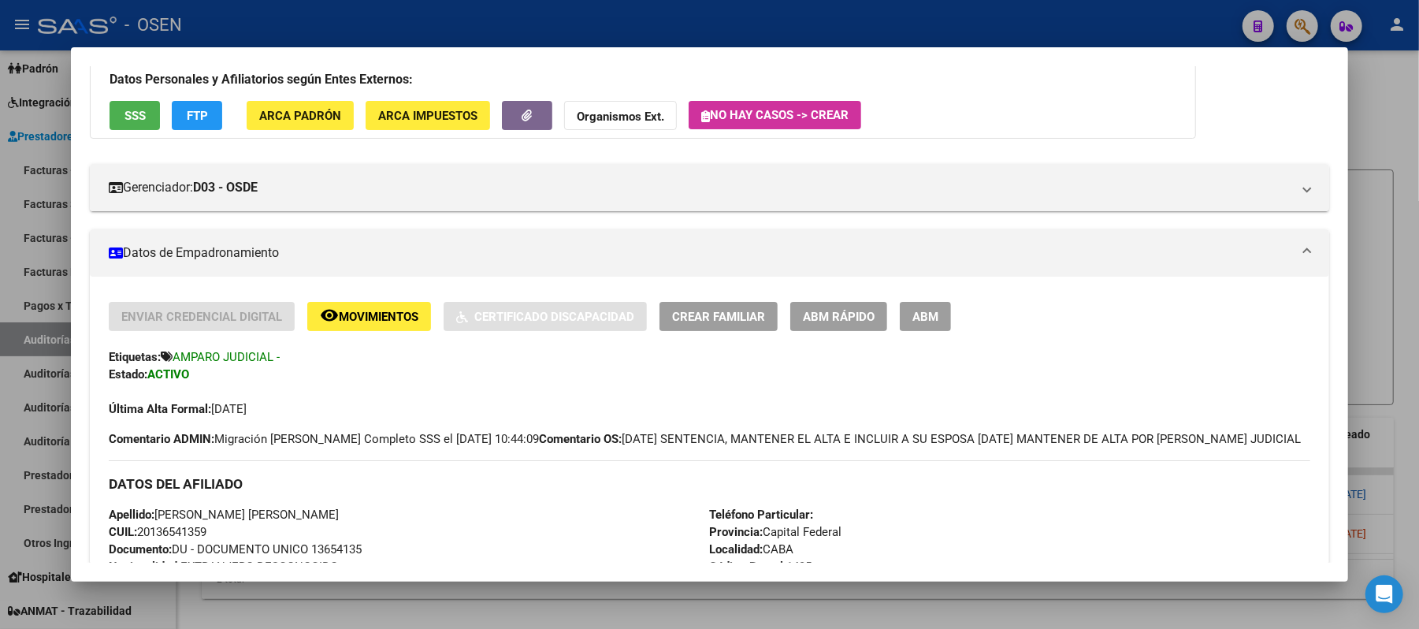
scroll to position [210, 0]
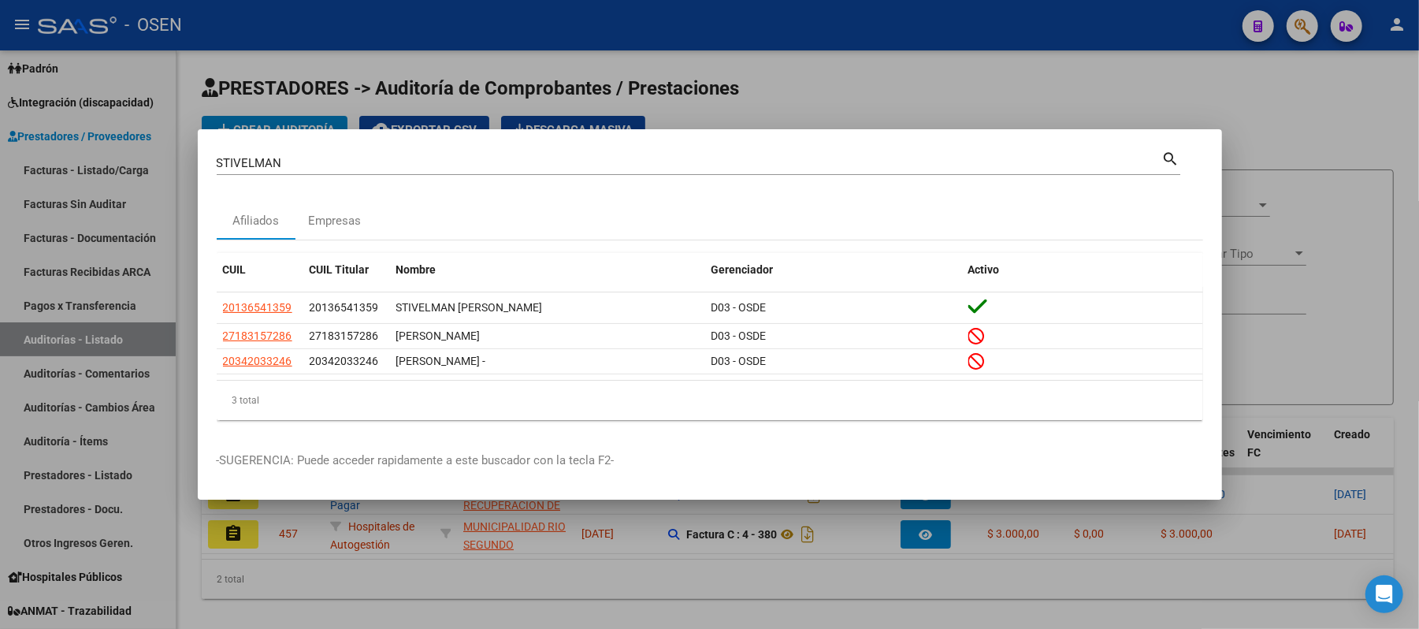
click at [39, 165] on div at bounding box center [709, 314] width 1419 height 629
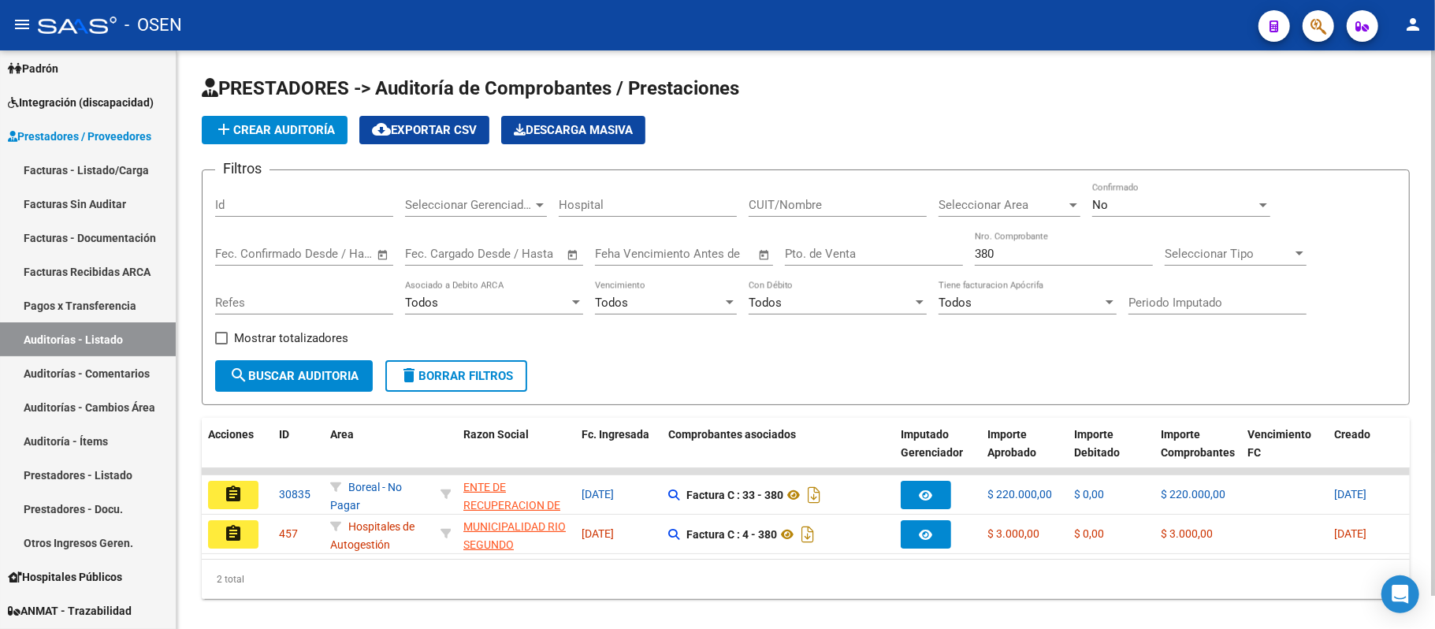
click at [77, 175] on link "Facturas - Listado/Carga" at bounding box center [88, 170] width 176 height 34
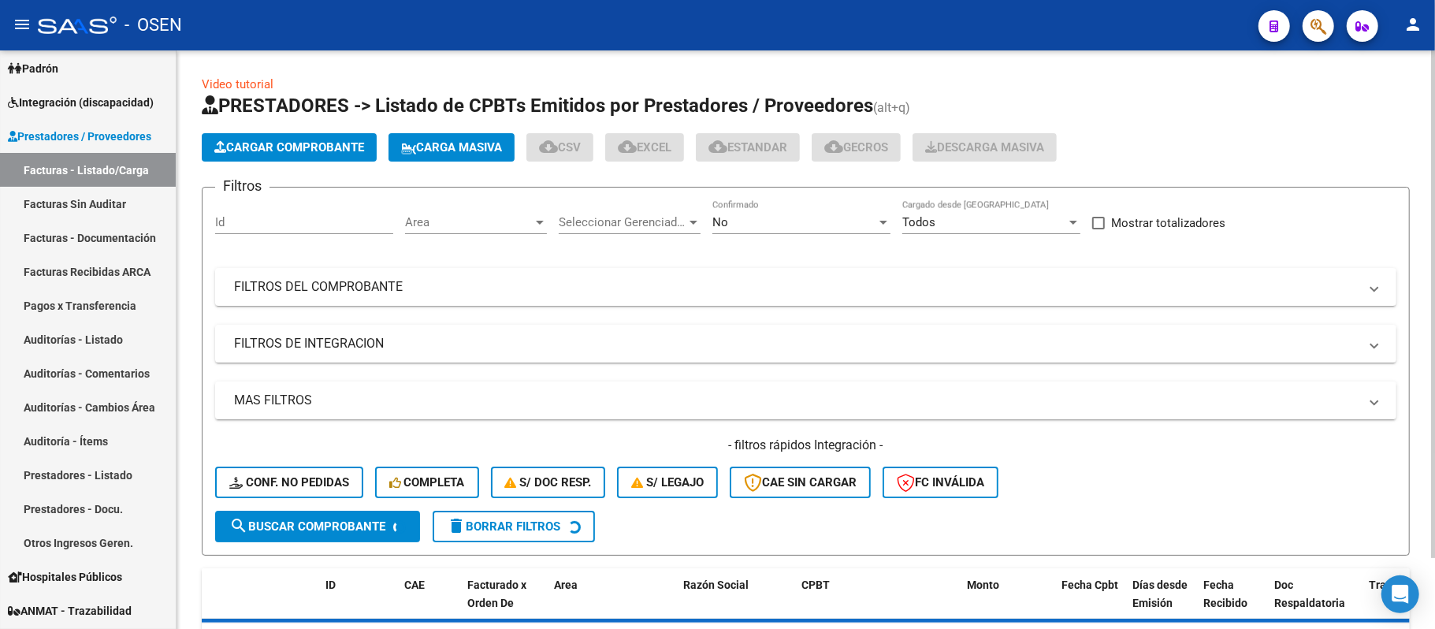
click at [322, 140] on span "Cargar Comprobante" at bounding box center [289, 147] width 150 height 14
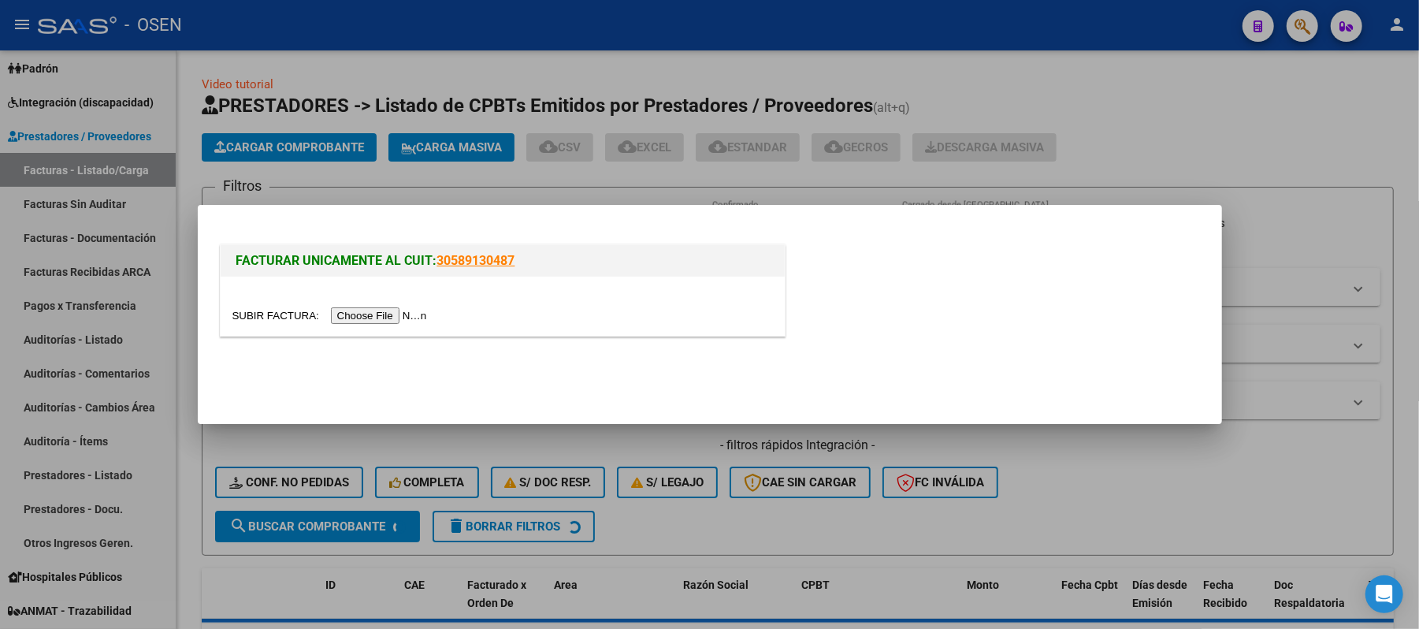
click at [404, 306] on div at bounding box center [502, 315] width 540 height 18
click at [403, 313] on input "file" at bounding box center [331, 315] width 199 height 17
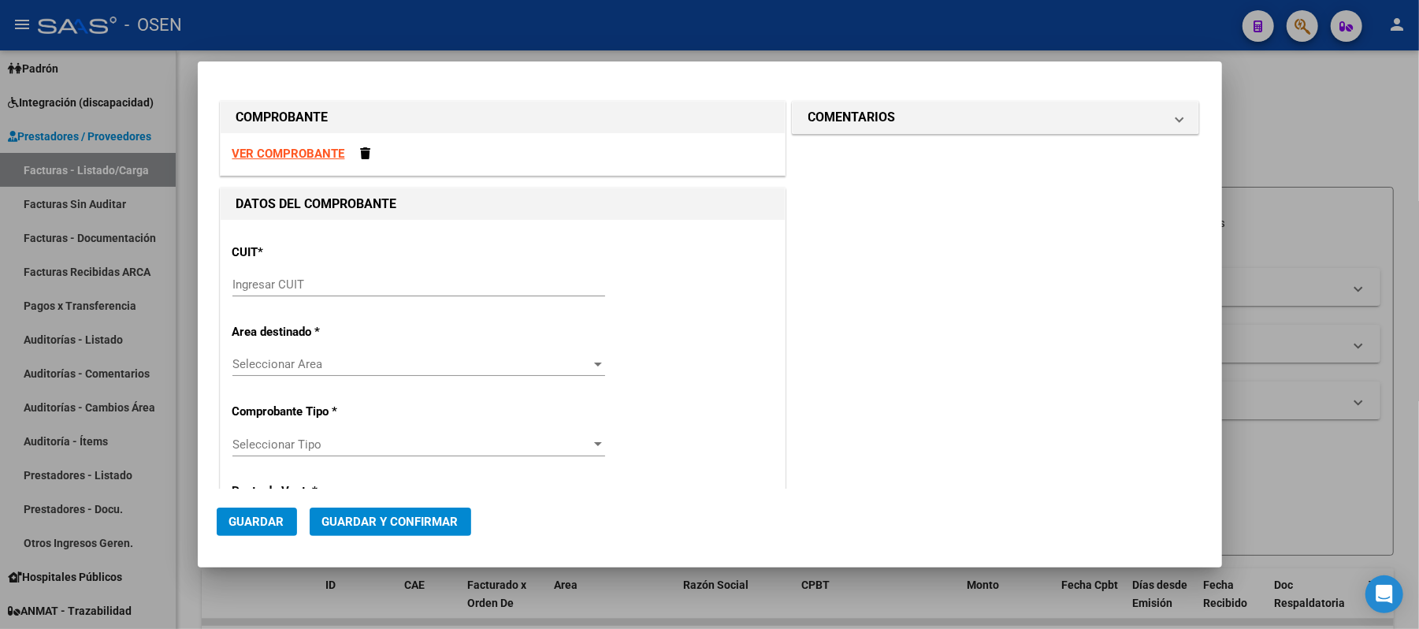
click at [304, 148] on strong "VER COMPROBANTE" at bounding box center [288, 154] width 113 height 14
click at [255, 284] on input "Ingresar CUIT" at bounding box center [418, 284] width 373 height 14
paste input "30-69182284-9"
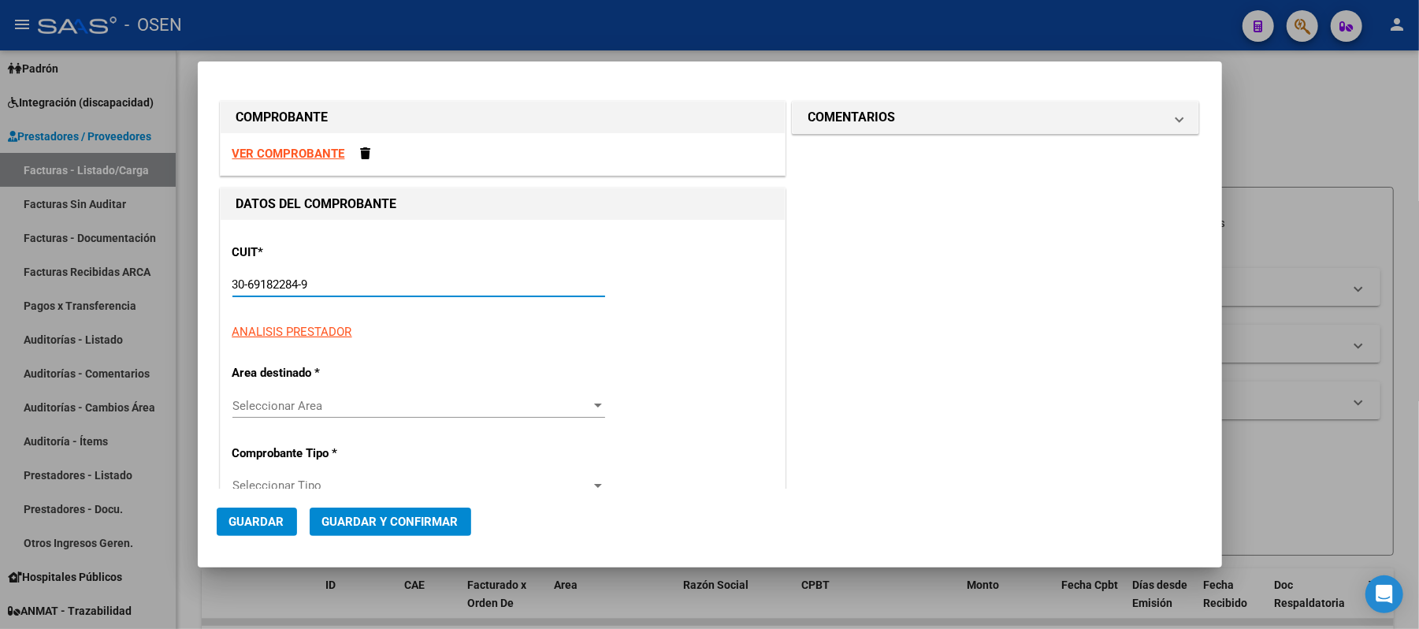
type input "30-69182284-9"
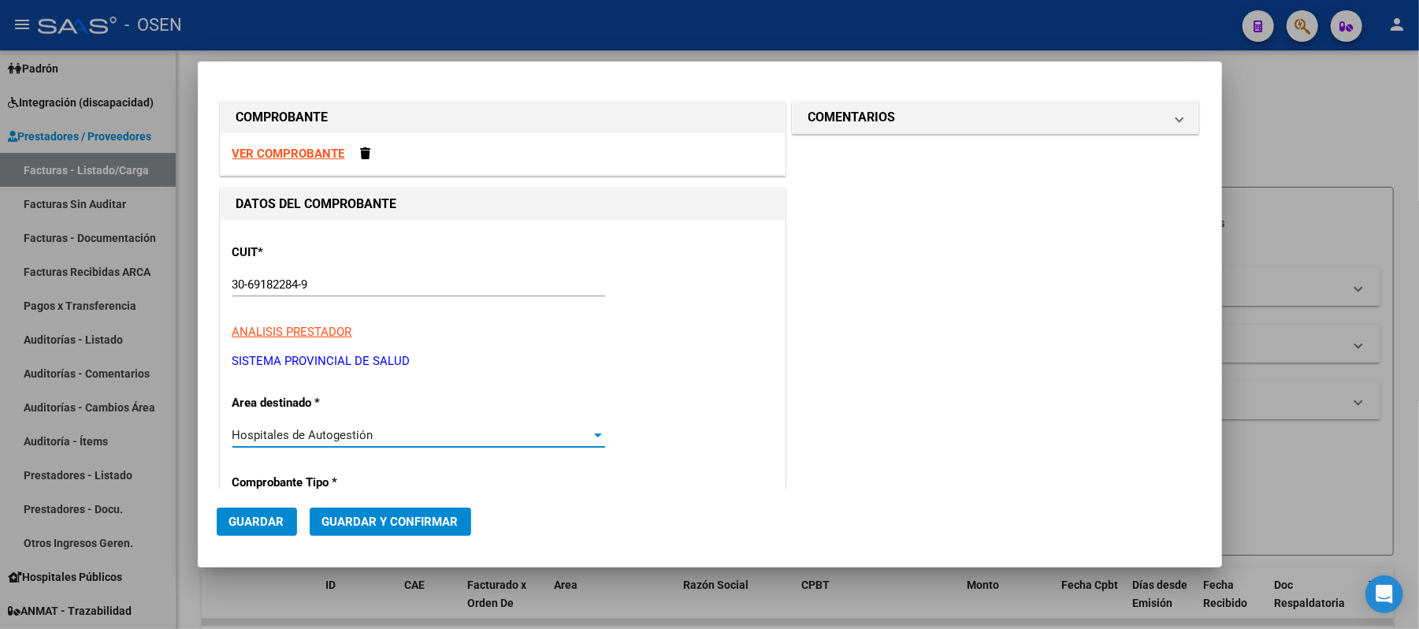
scroll to position [231, 0]
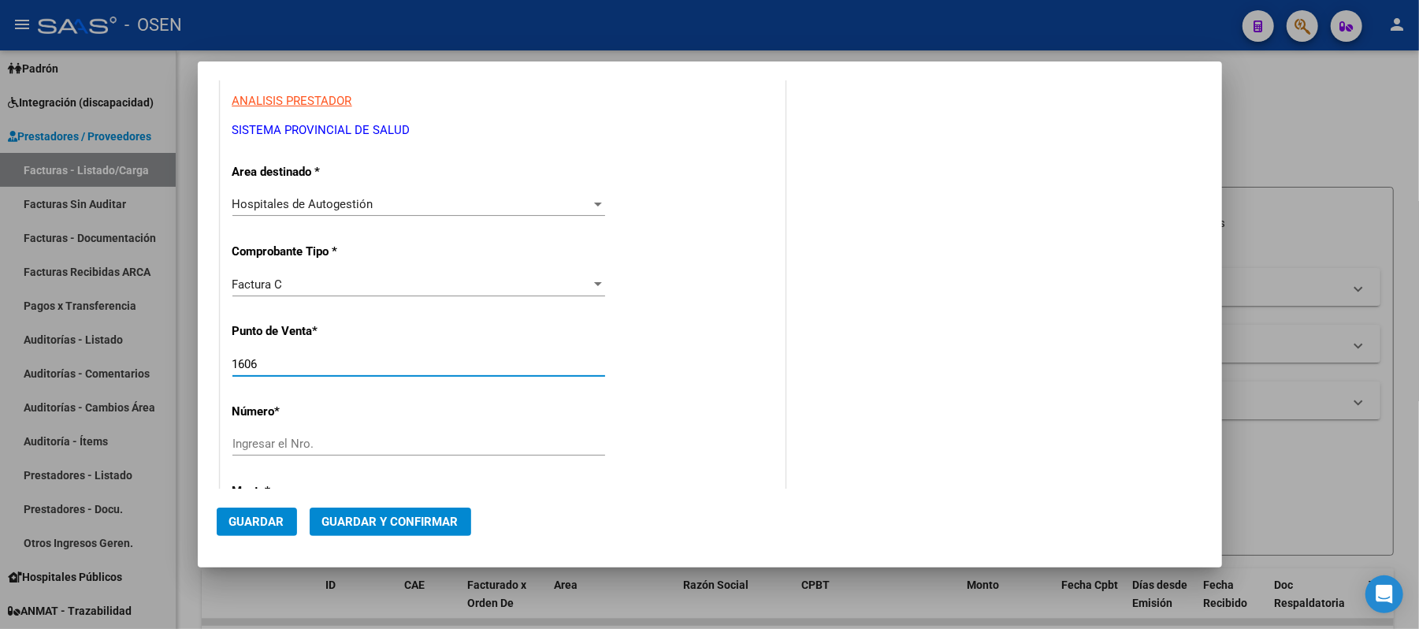
type input "1606"
type input "7308"
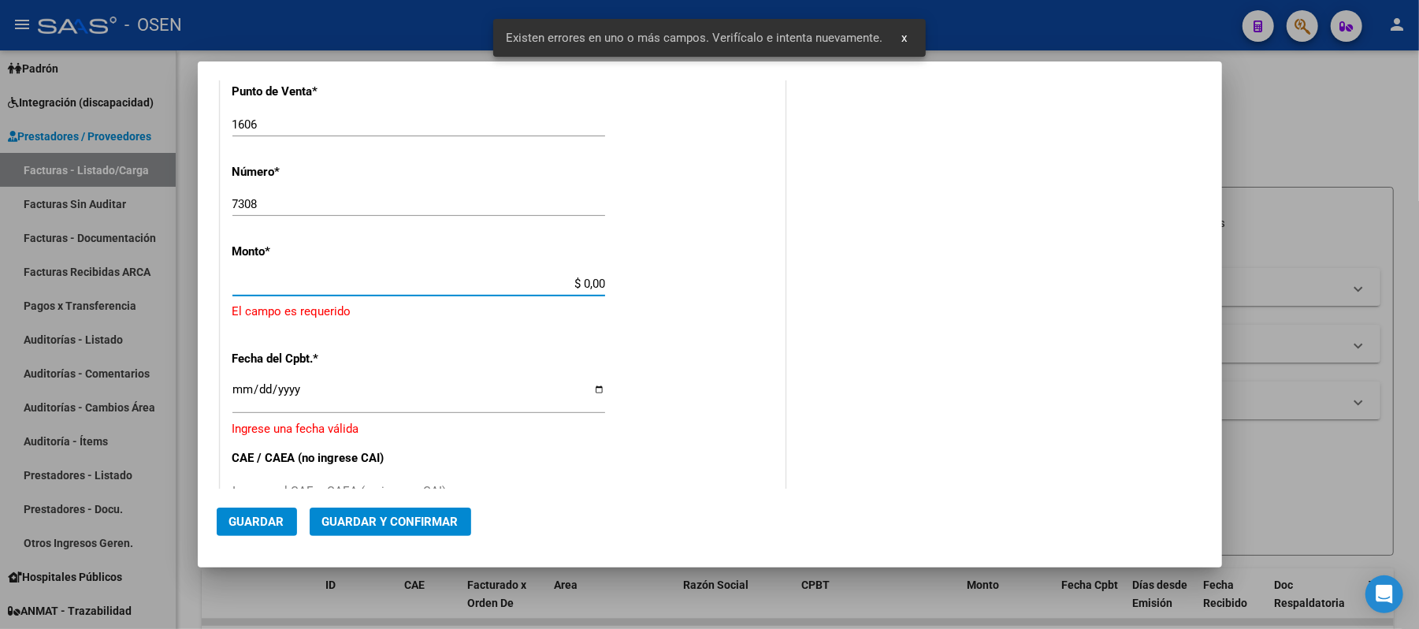
scroll to position [463, 0]
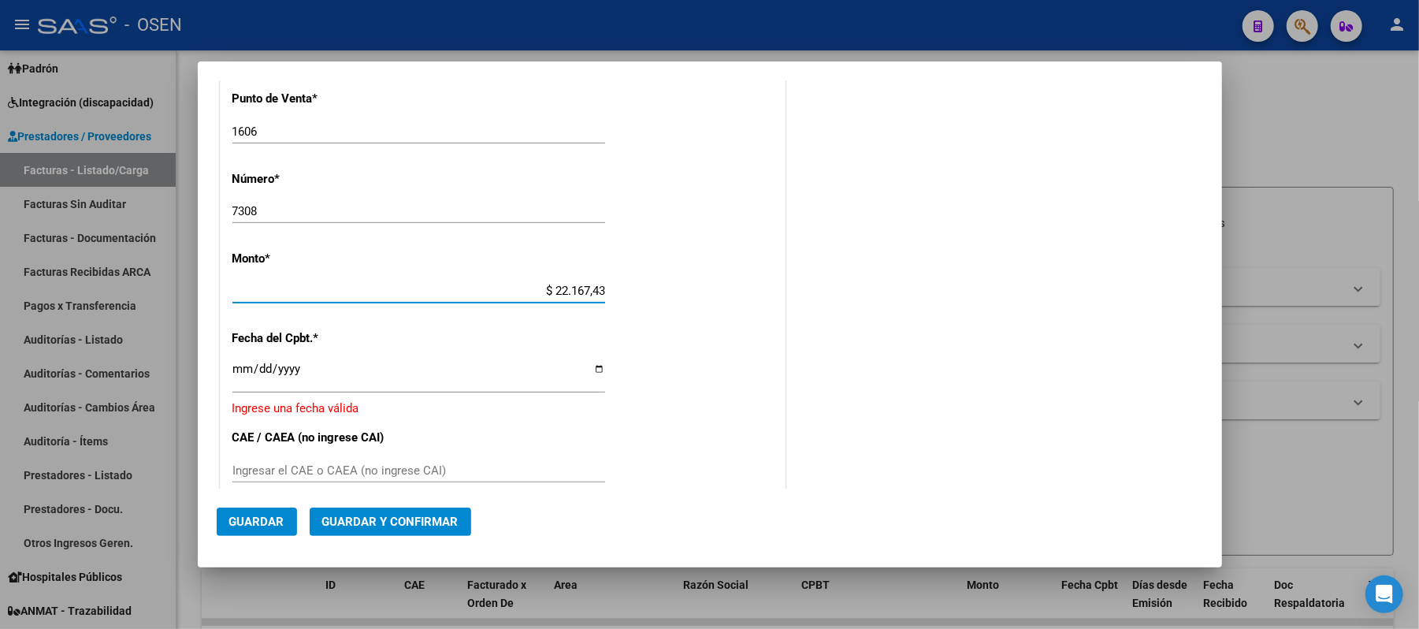
type input "$ 221.674,30"
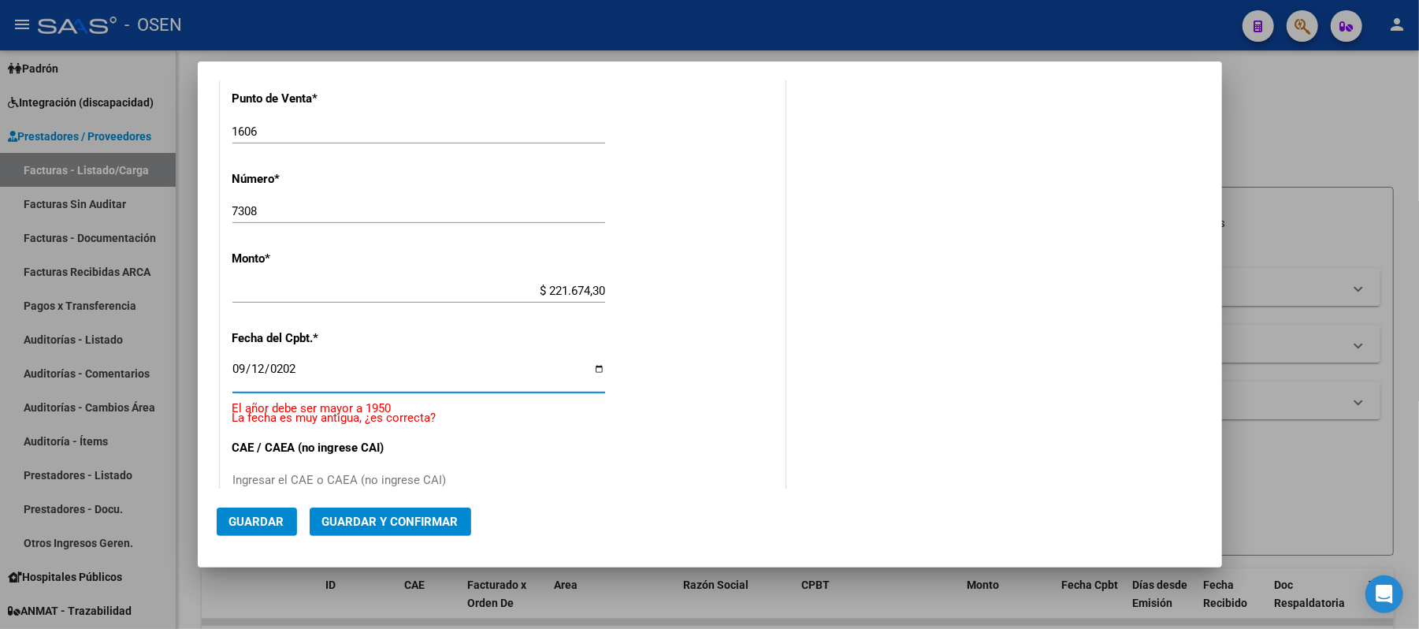
type input "[DATE]"
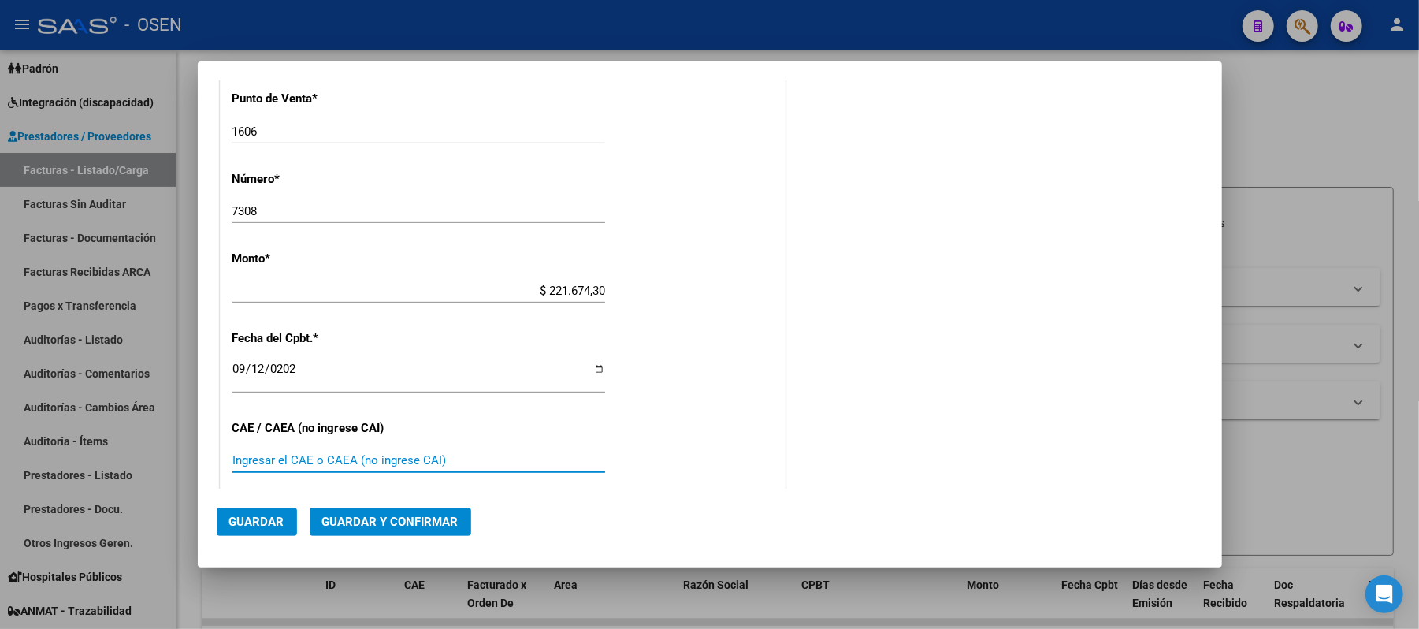
scroll to position [741, 0]
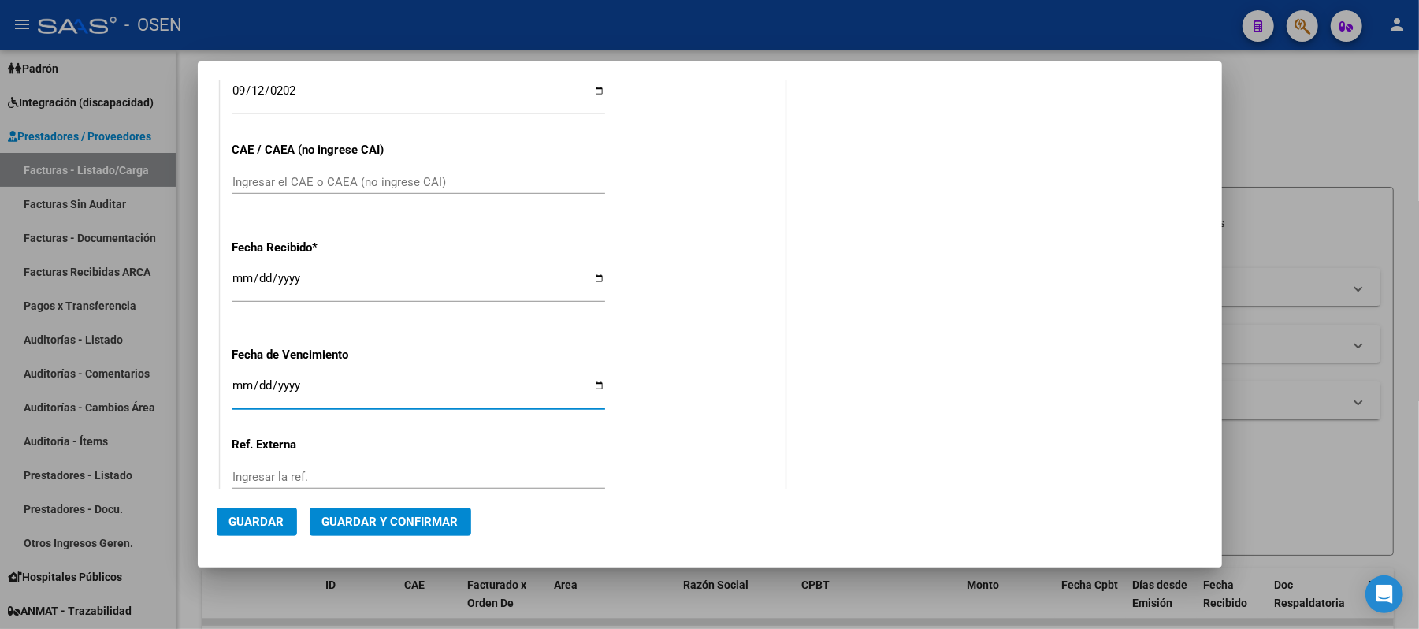
click at [263, 526] on span "Guardar" at bounding box center [256, 521] width 55 height 14
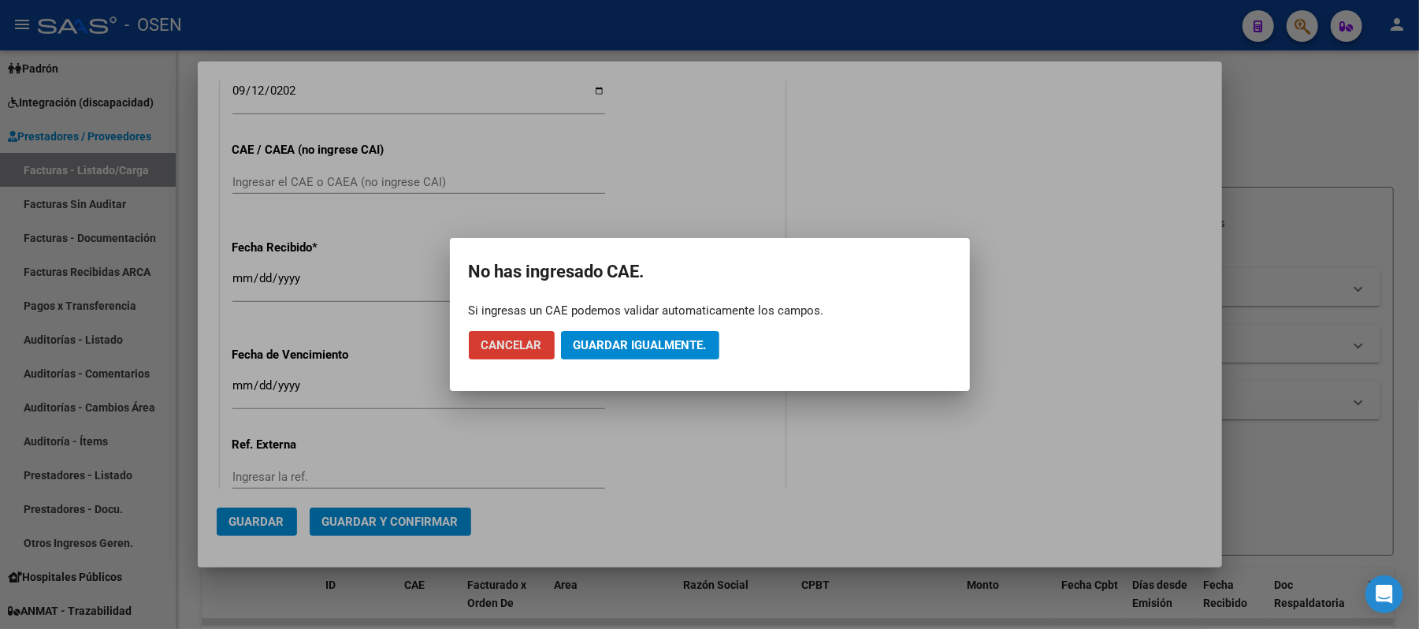
click at [609, 351] on span "Guardar igualmente." at bounding box center [639, 345] width 133 height 14
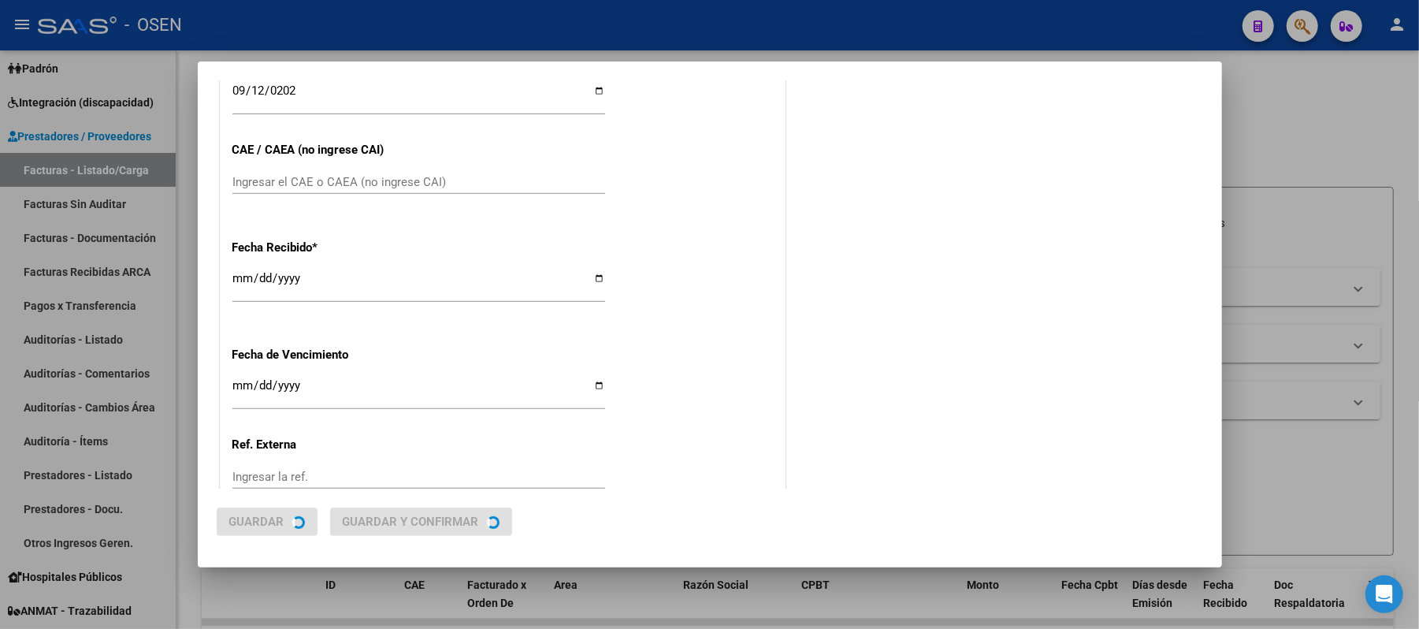
scroll to position [0, 0]
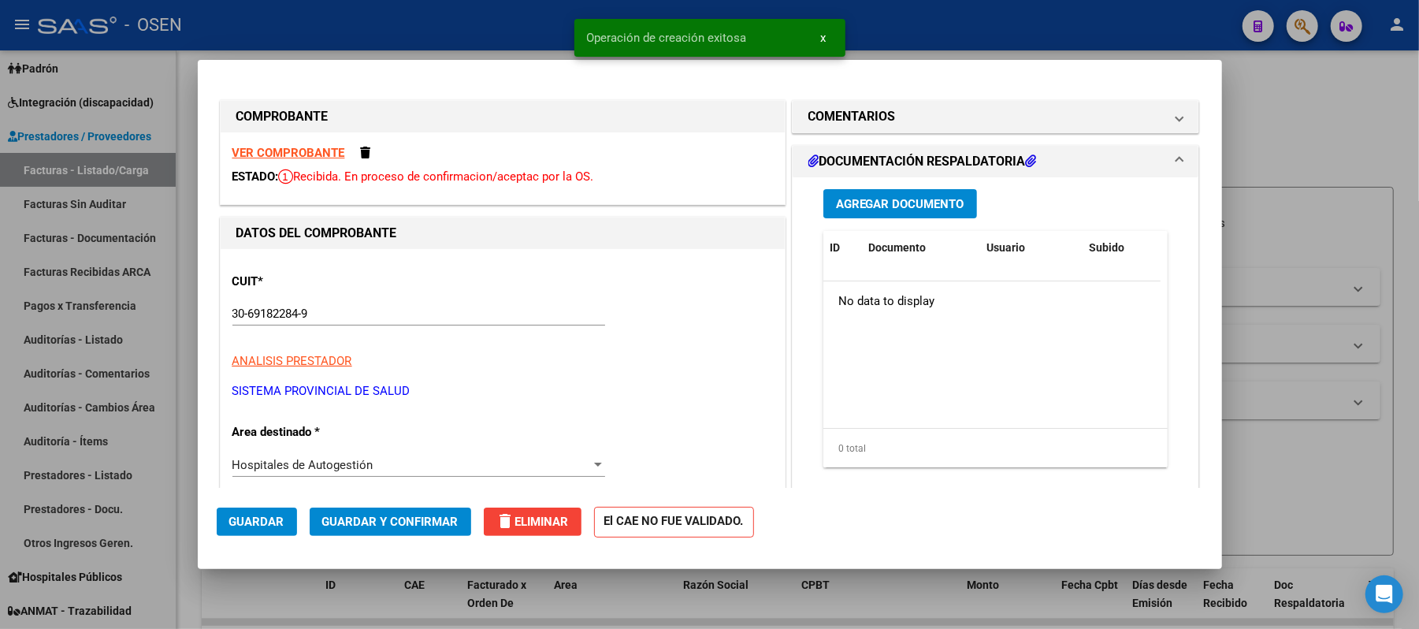
click at [865, 224] on div "Agregar Documento ID Documento Usuario Subido Acción No data to display 0 total…" at bounding box center [995, 334] width 369 height 314
click at [865, 206] on span "Agregar Documento" at bounding box center [900, 204] width 128 height 14
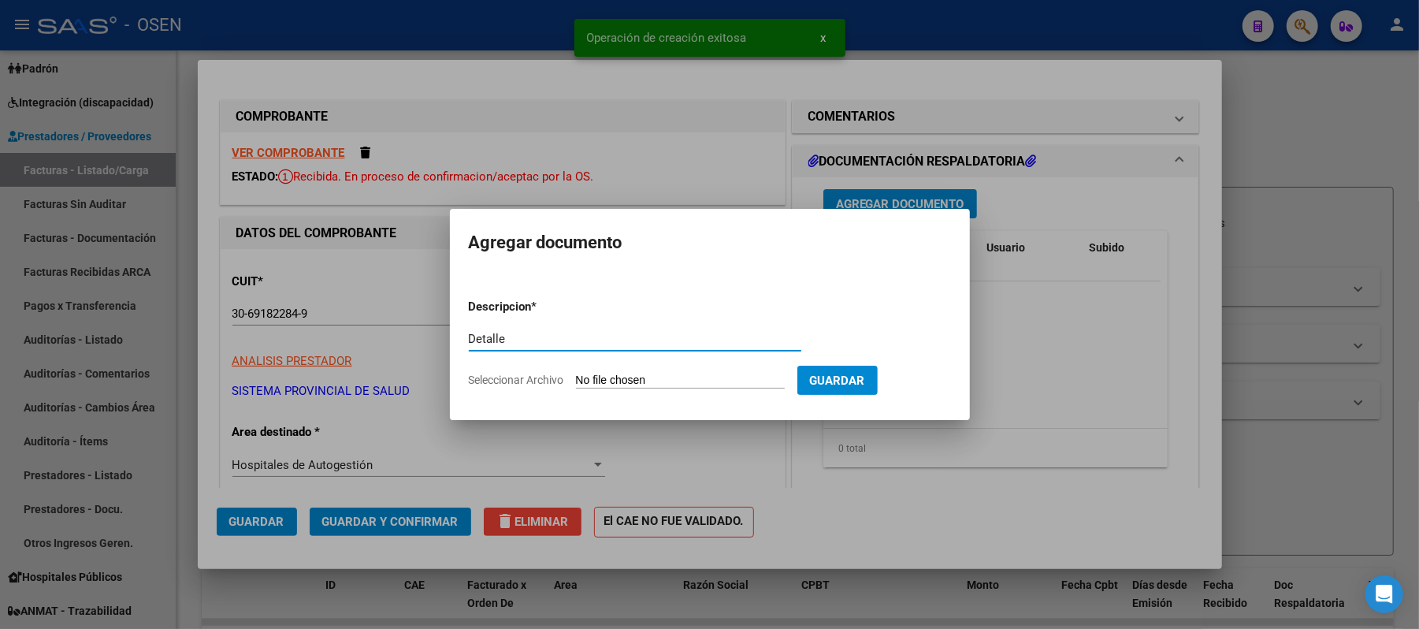
type input "Detalle"
click at [756, 380] on input "Seleccionar Archivo" at bounding box center [680, 380] width 209 height 15
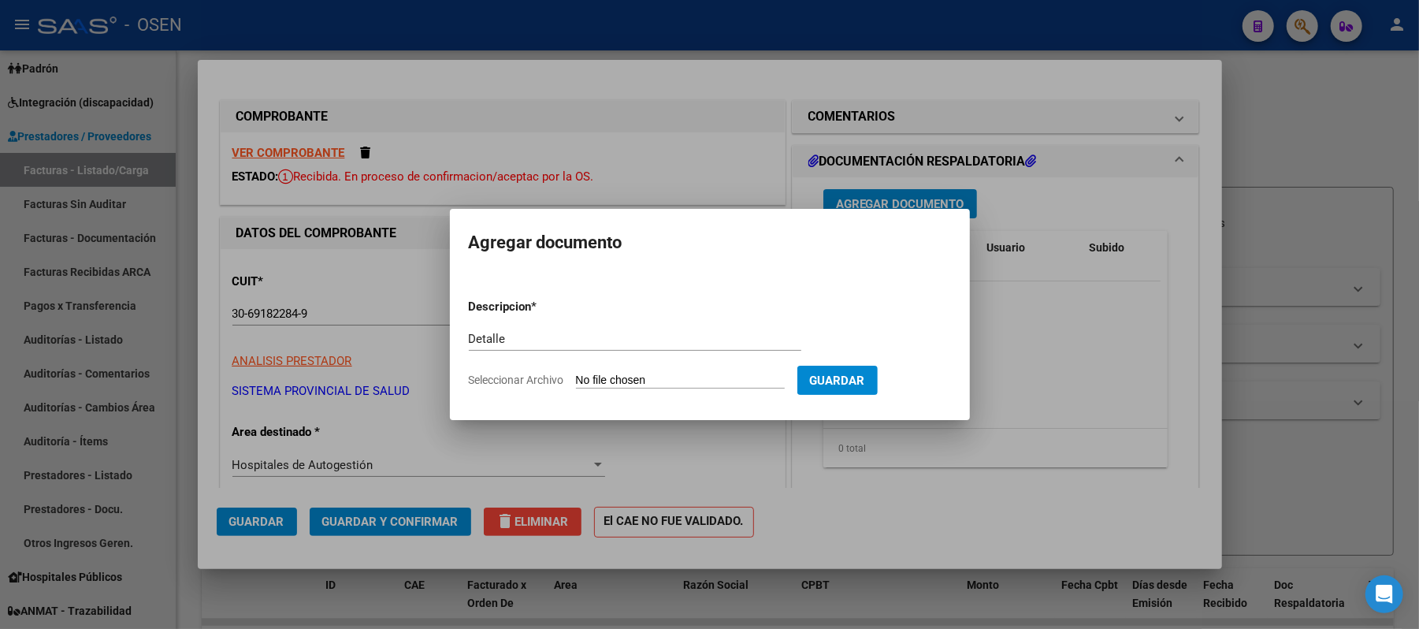
type input "C:\fakepath\rremitosconsolidados2.pdf 7308.pdf"
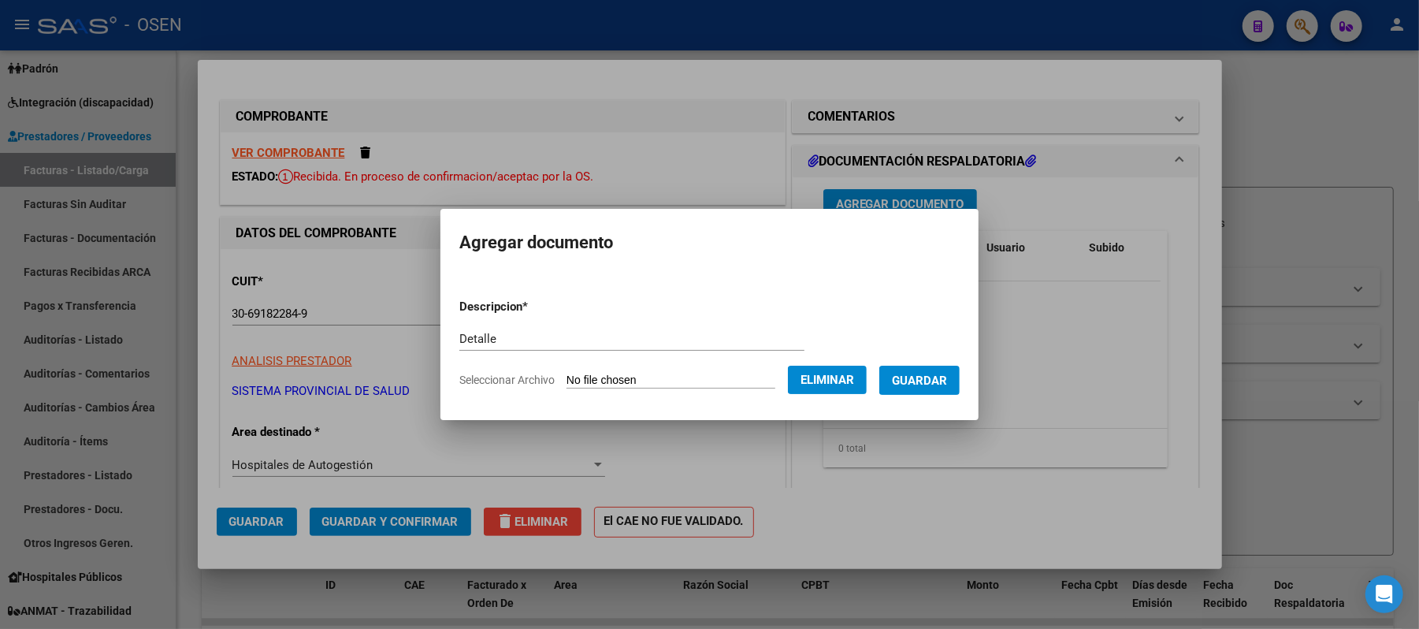
click at [939, 366] on button "Guardar" at bounding box center [919, 380] width 80 height 29
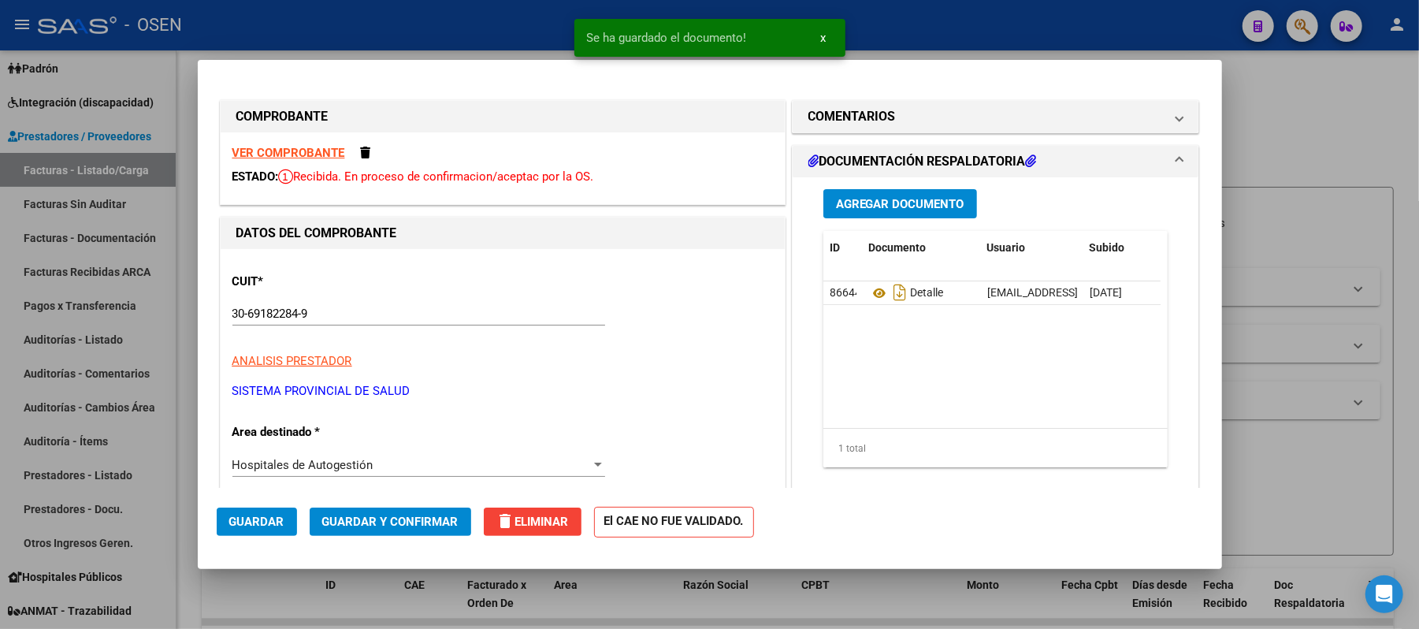
drag, startPoint x: 301, startPoint y: 531, endPoint x: 277, endPoint y: 529, distance: 23.7
click at [281, 531] on mat-dialog-actions "Guardar Guardar y Confirmar delete Eliminar El CAE NO FUE VALIDADO." at bounding box center [710, 519] width 986 height 62
click at [277, 529] on button "Guardar" at bounding box center [257, 521] width 80 height 28
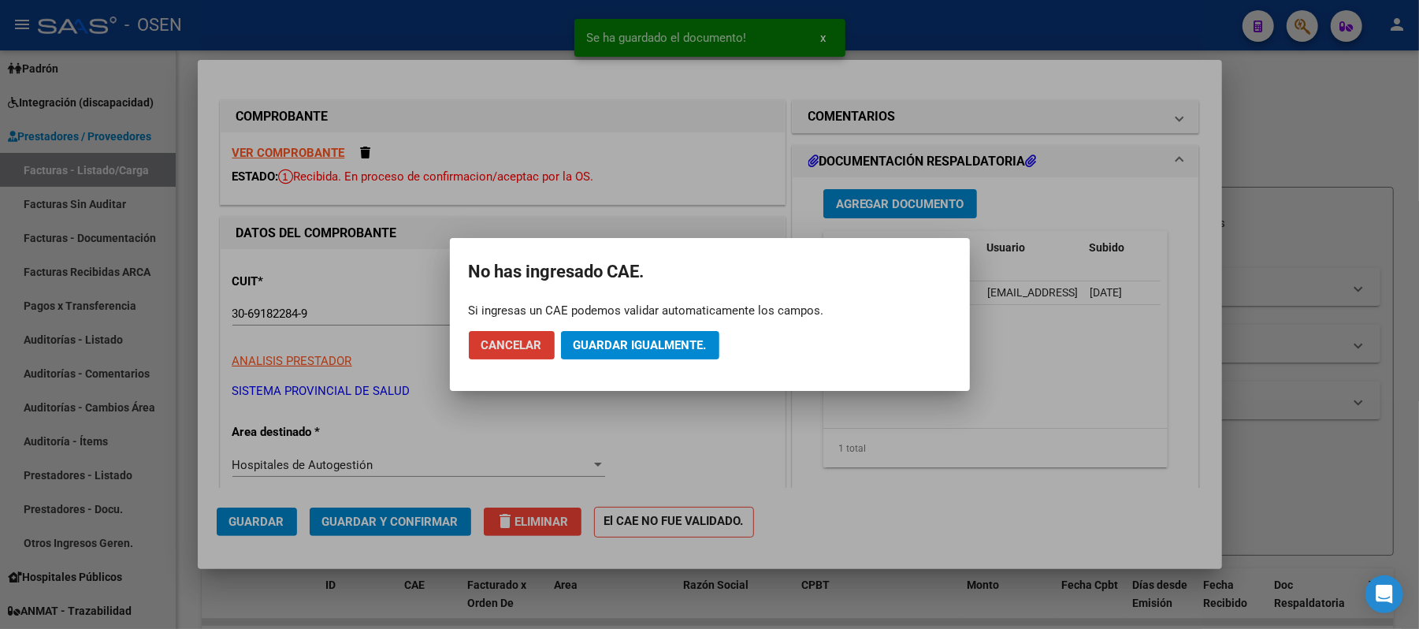
click at [605, 350] on span "Guardar igualmente." at bounding box center [639, 345] width 133 height 14
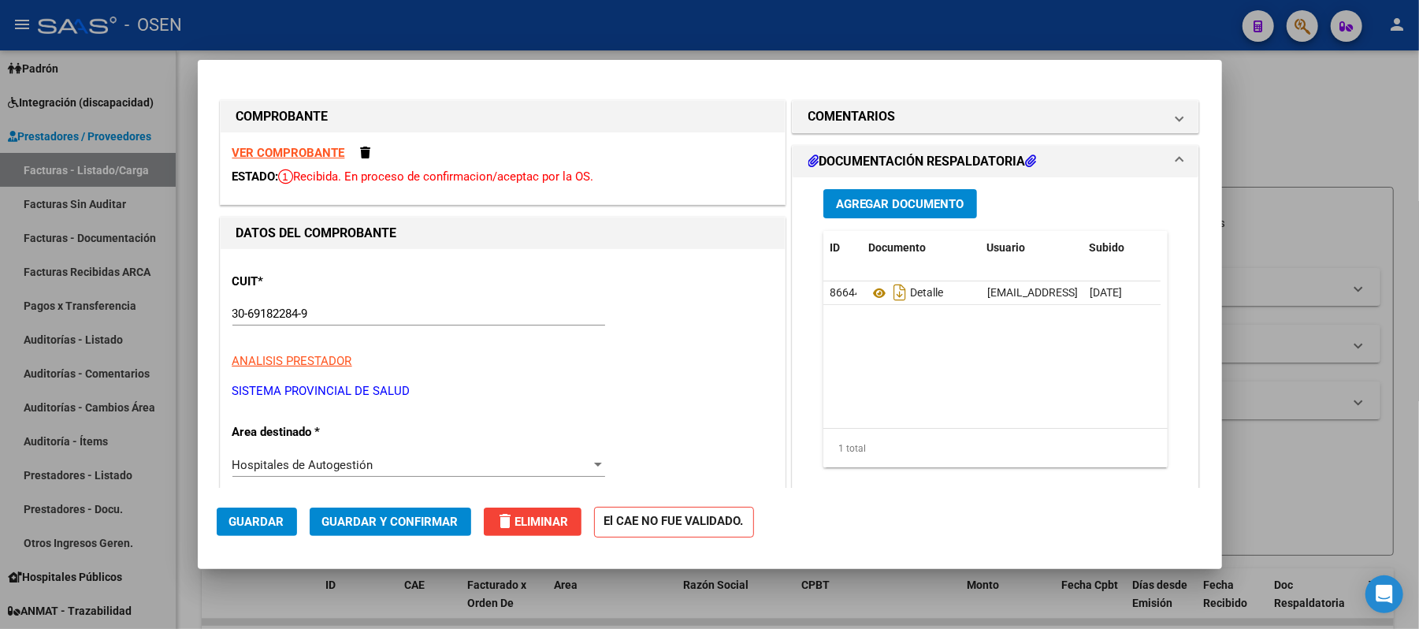
click at [350, 32] on div at bounding box center [709, 314] width 1419 height 629
type input "$ 0,00"
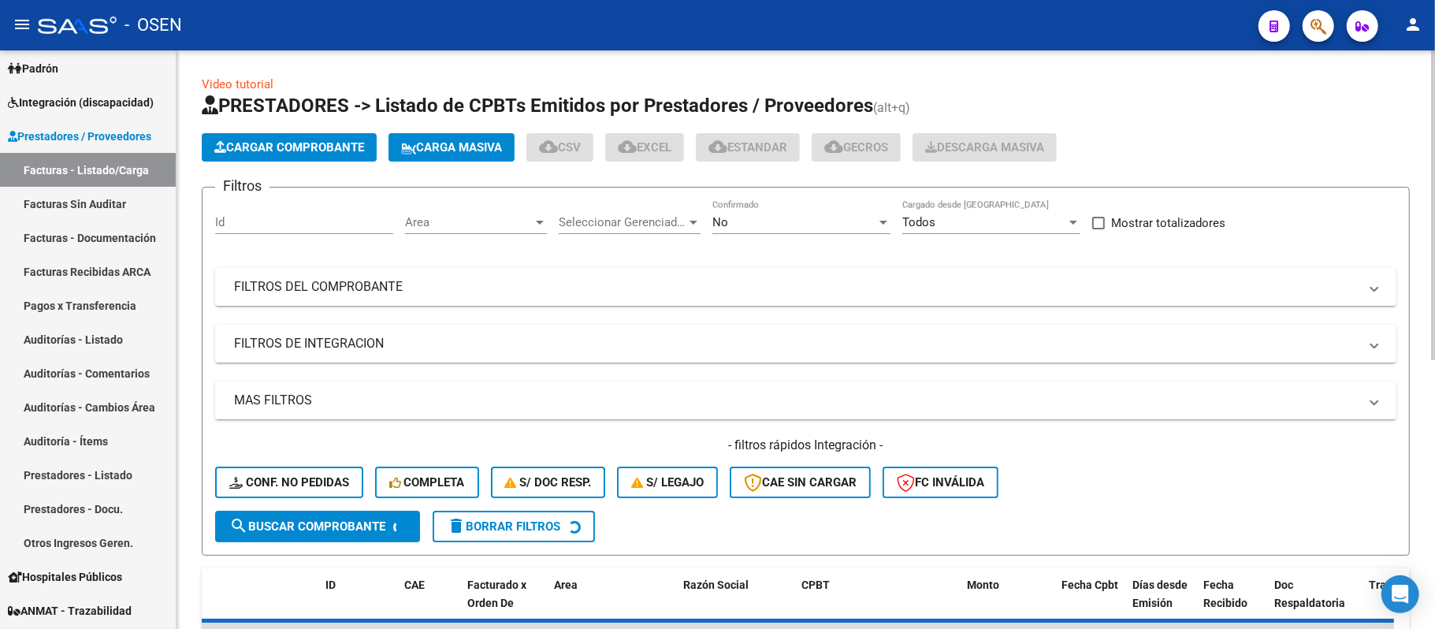
click at [307, 147] on span "Cargar Comprobante" at bounding box center [289, 147] width 150 height 14
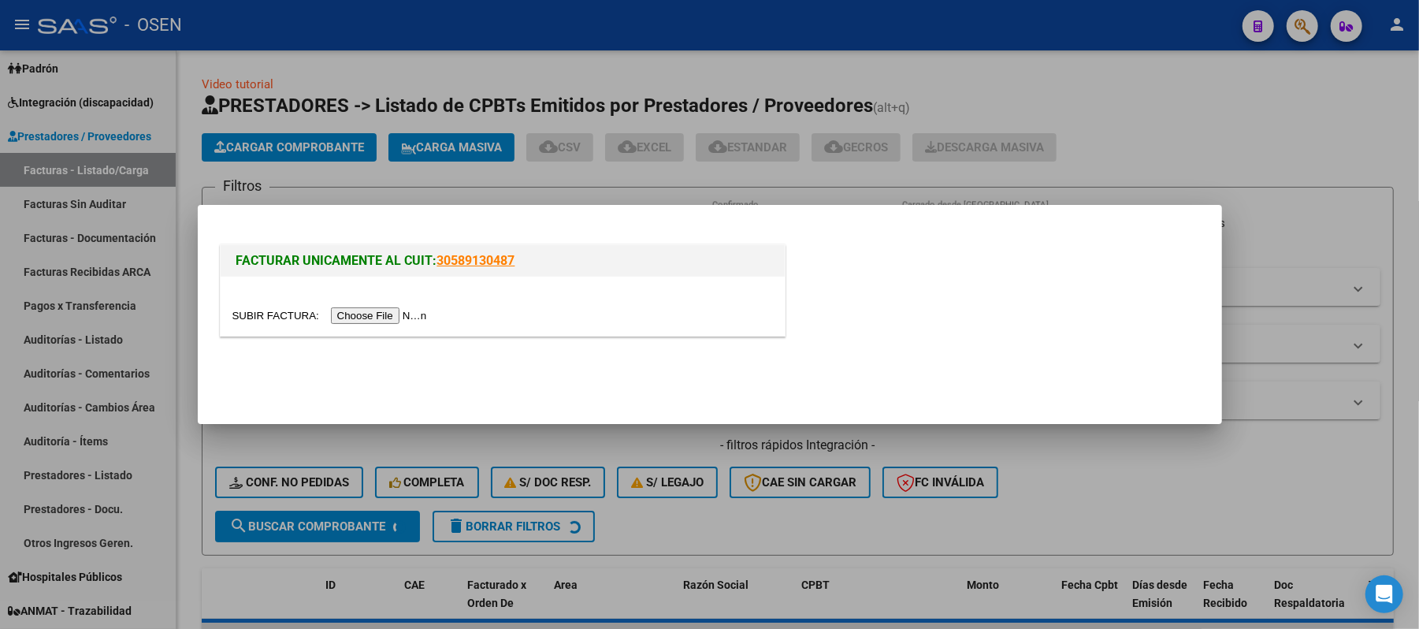
click at [372, 310] on input "file" at bounding box center [331, 315] width 199 height 17
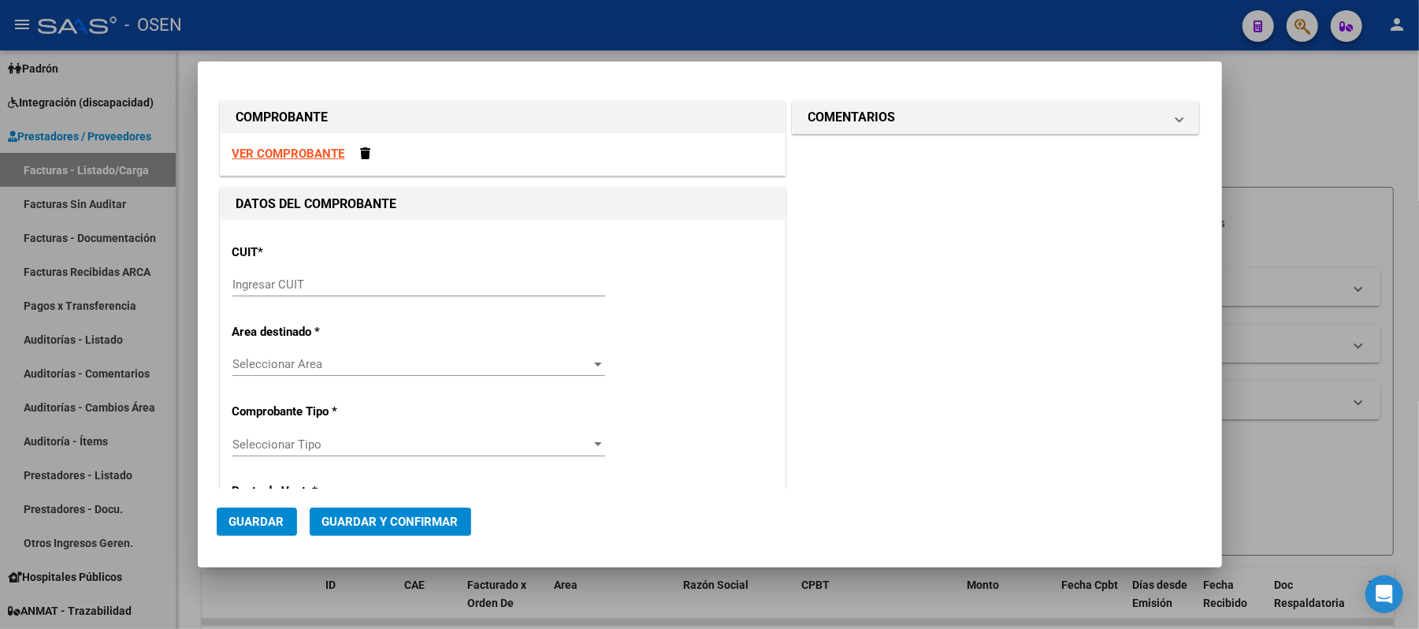
click at [332, 147] on strong "VER COMPROBANTE" at bounding box center [288, 154] width 113 height 14
click at [439, 282] on input "Ingresar CUIT" at bounding box center [418, 284] width 373 height 14
paste input "30-69182284-9"
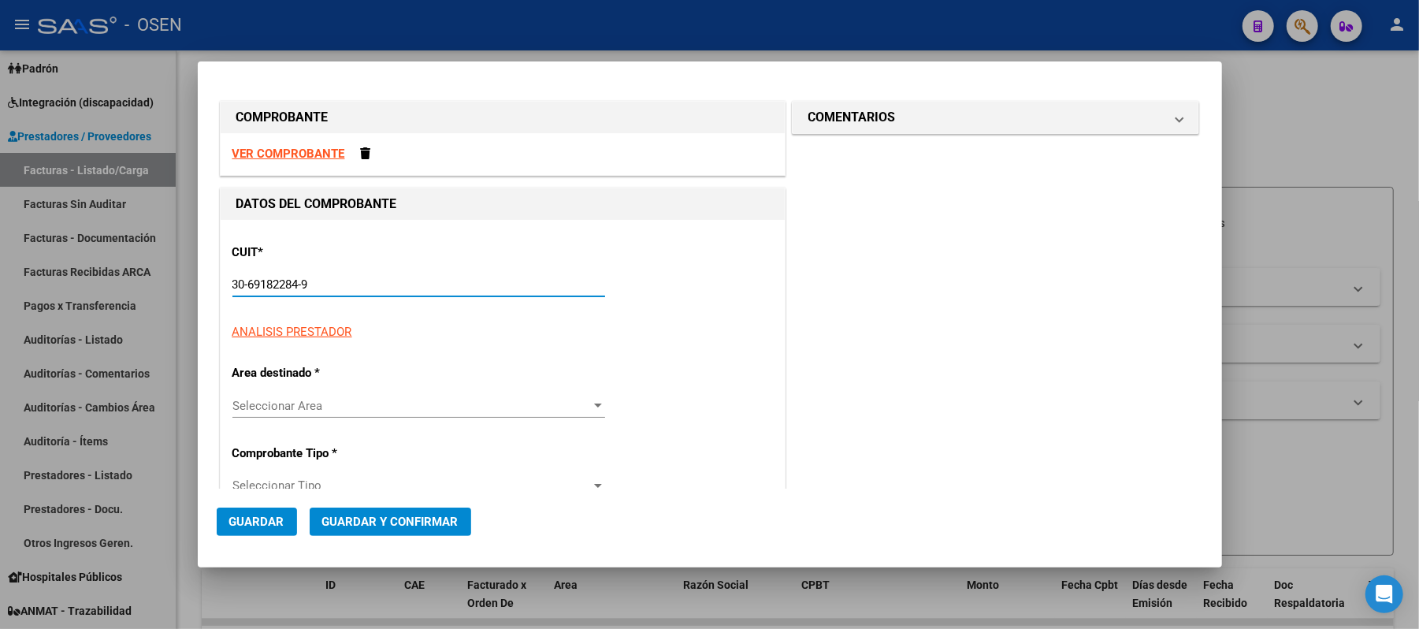
type input "30-69182284-9"
type input "1606"
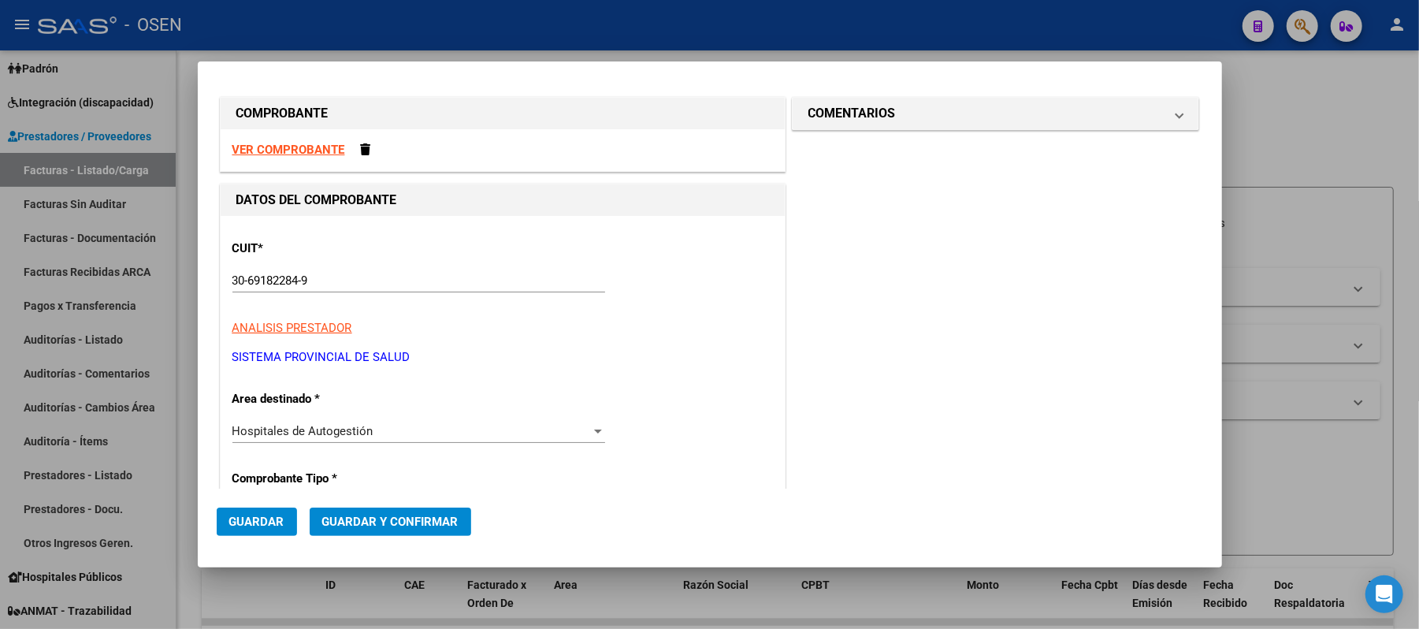
scroll to position [310, 0]
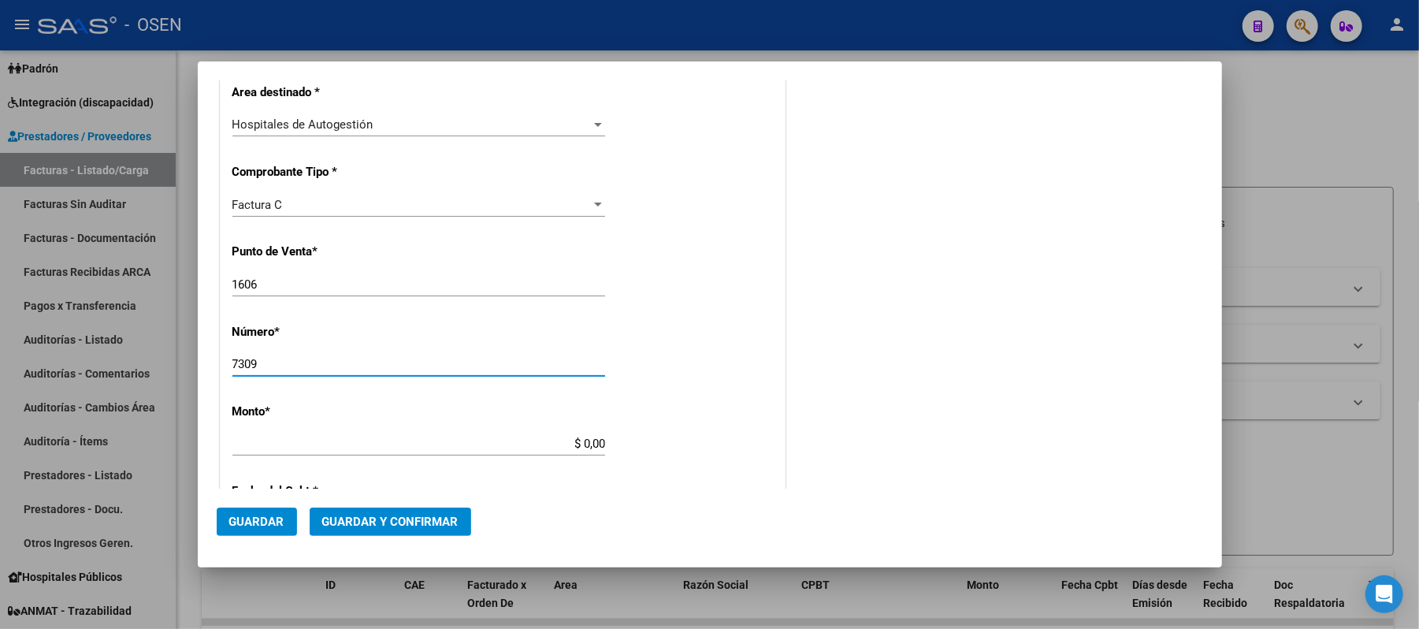
type input "7309"
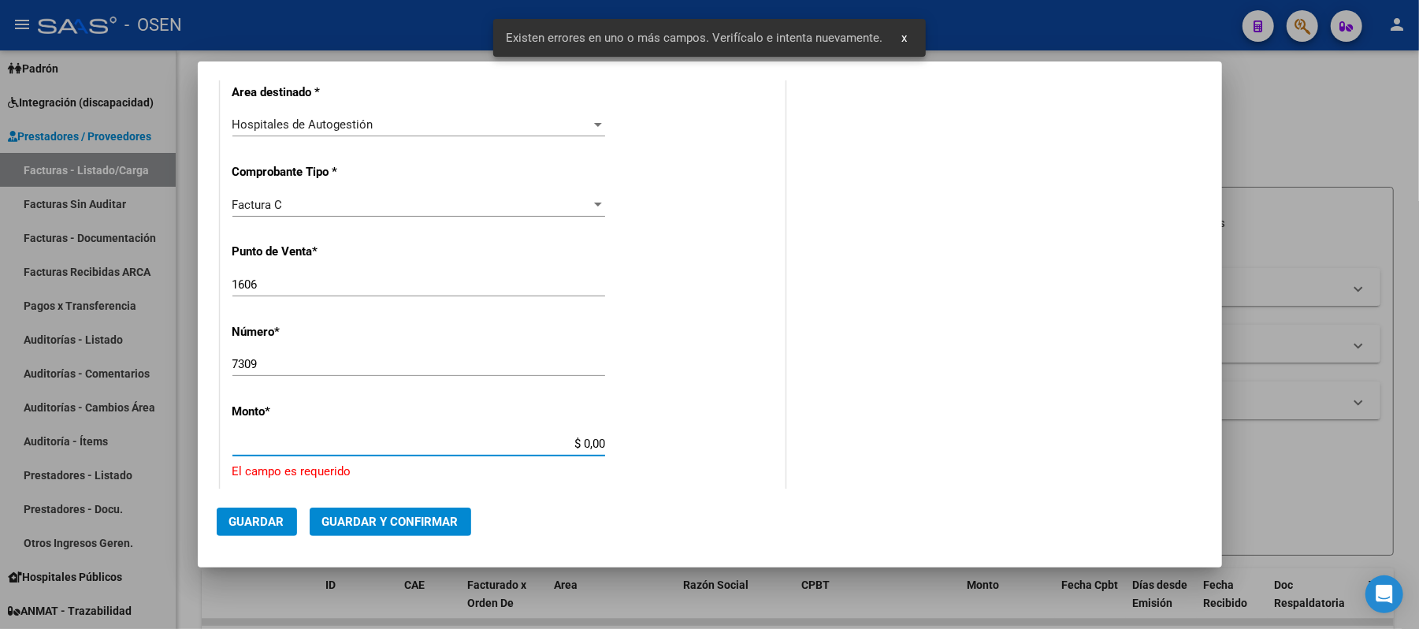
scroll to position [463, 0]
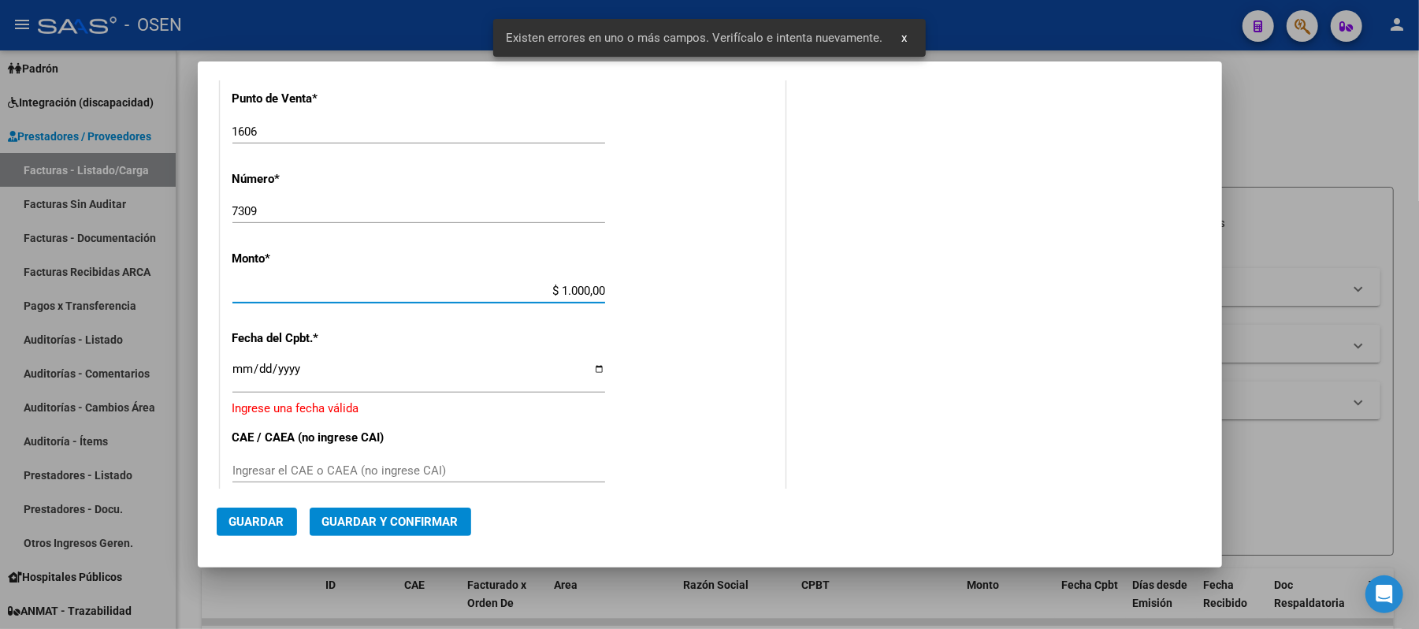
type input "$ 10.000,00"
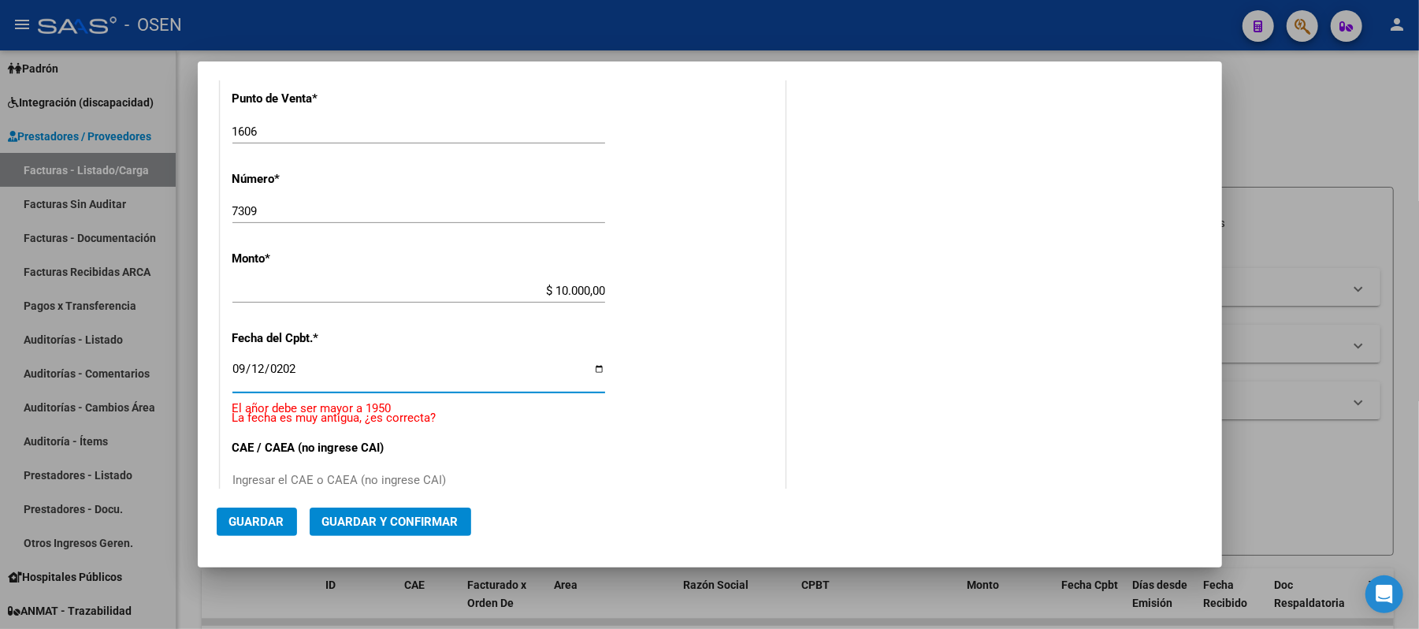
type input "[DATE]"
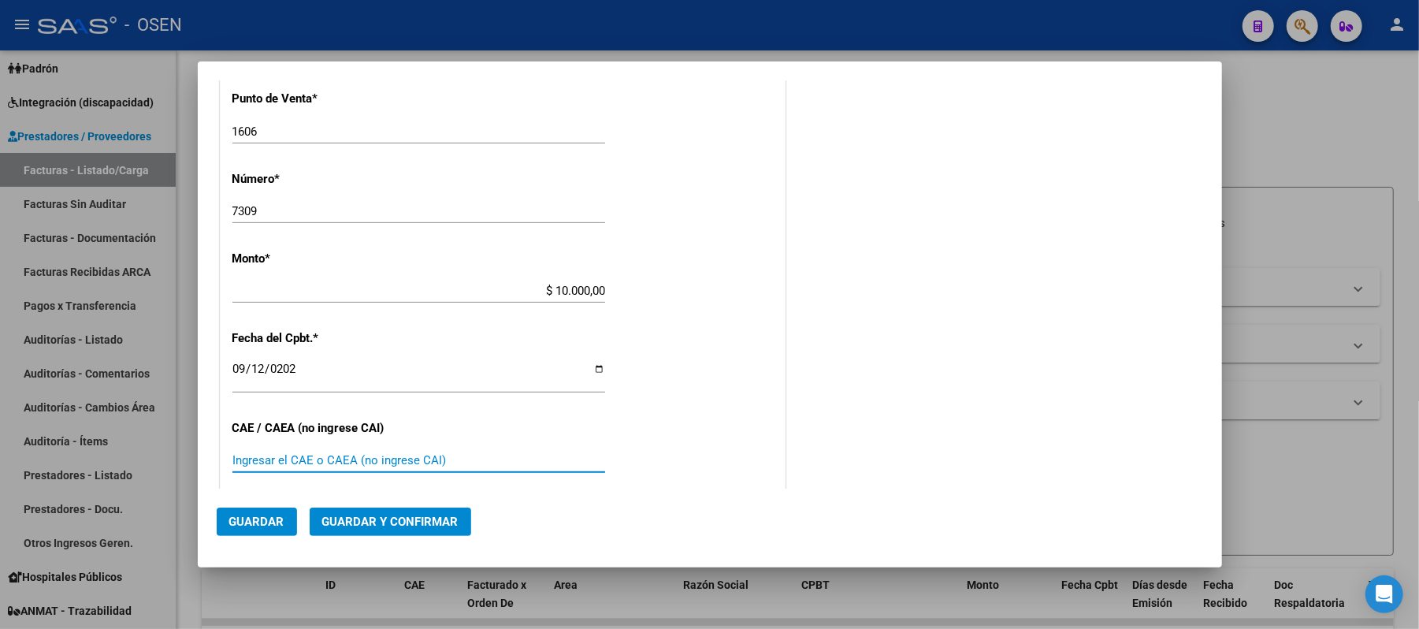
scroll to position [741, 0]
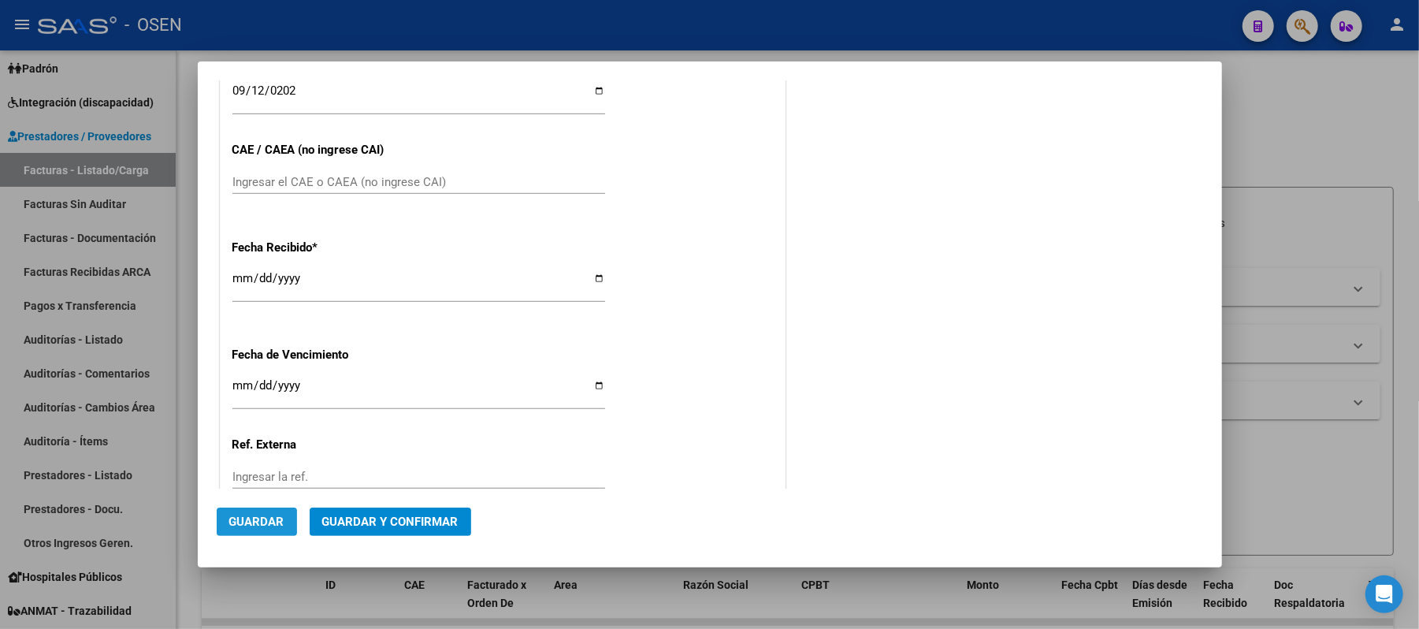
click at [258, 520] on span "Guardar" at bounding box center [256, 521] width 55 height 14
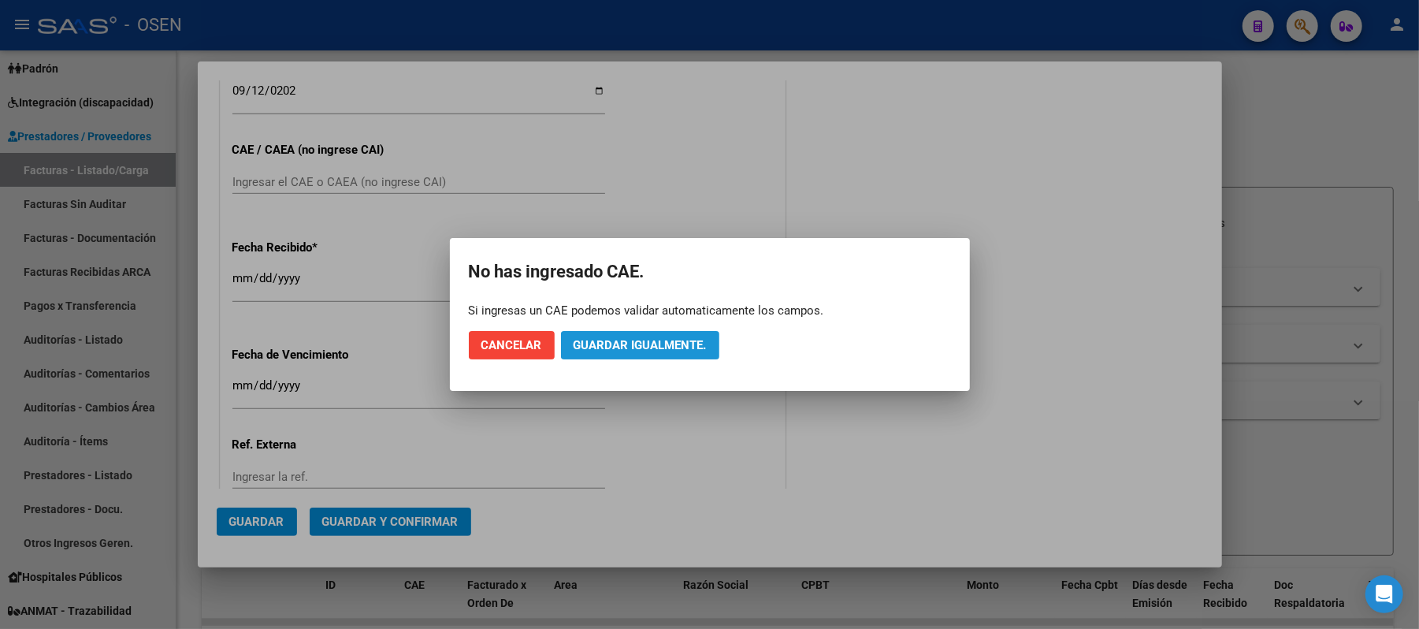
click at [685, 341] on span "Guardar igualmente." at bounding box center [639, 345] width 133 height 14
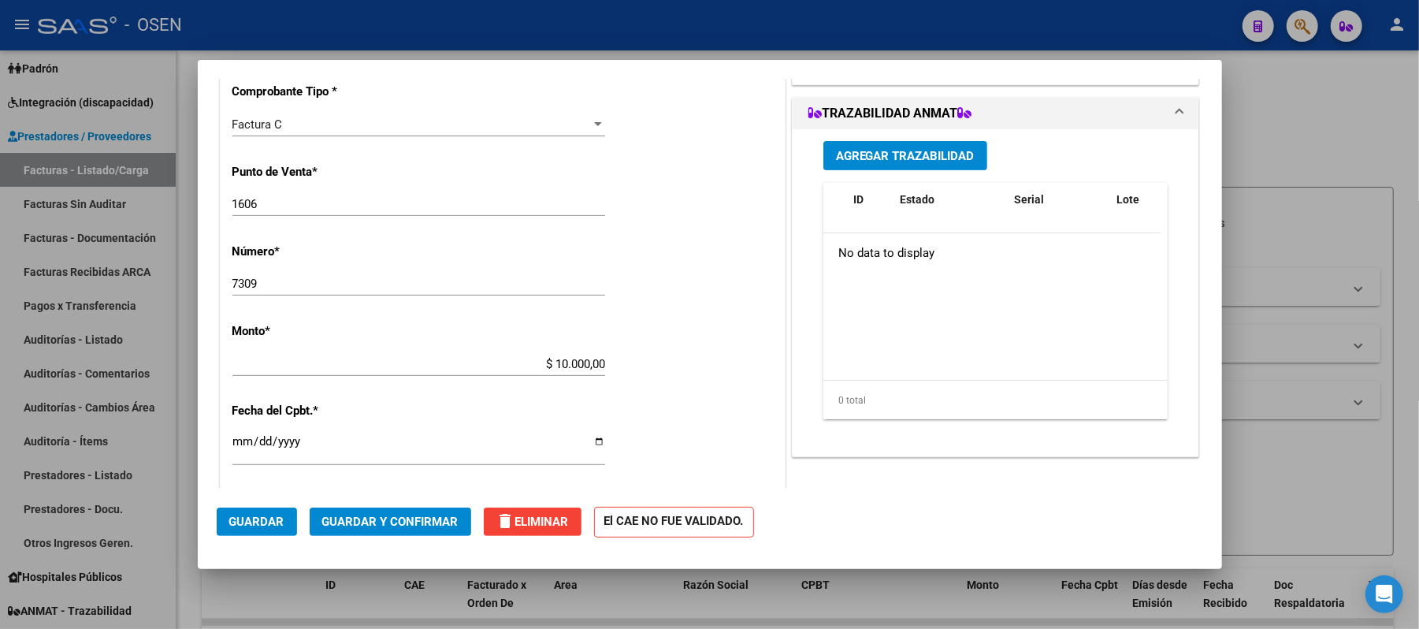
scroll to position [525, 0]
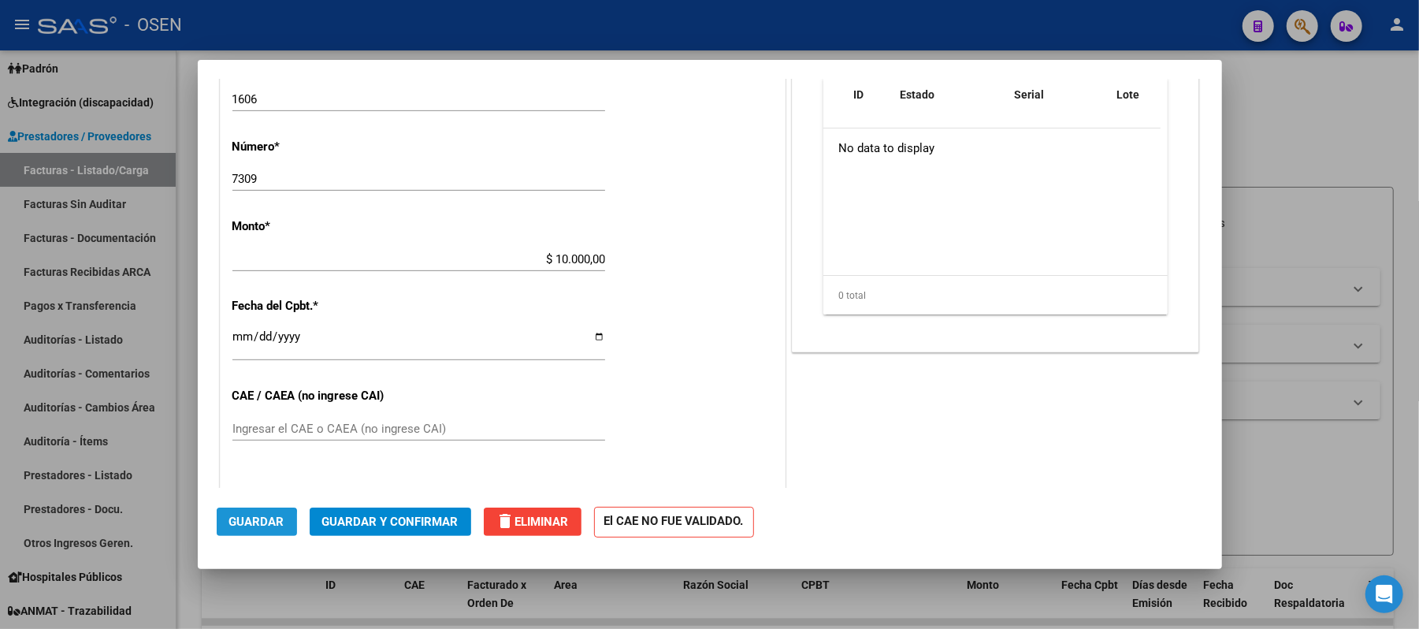
click at [244, 524] on span "Guardar" at bounding box center [256, 521] width 55 height 14
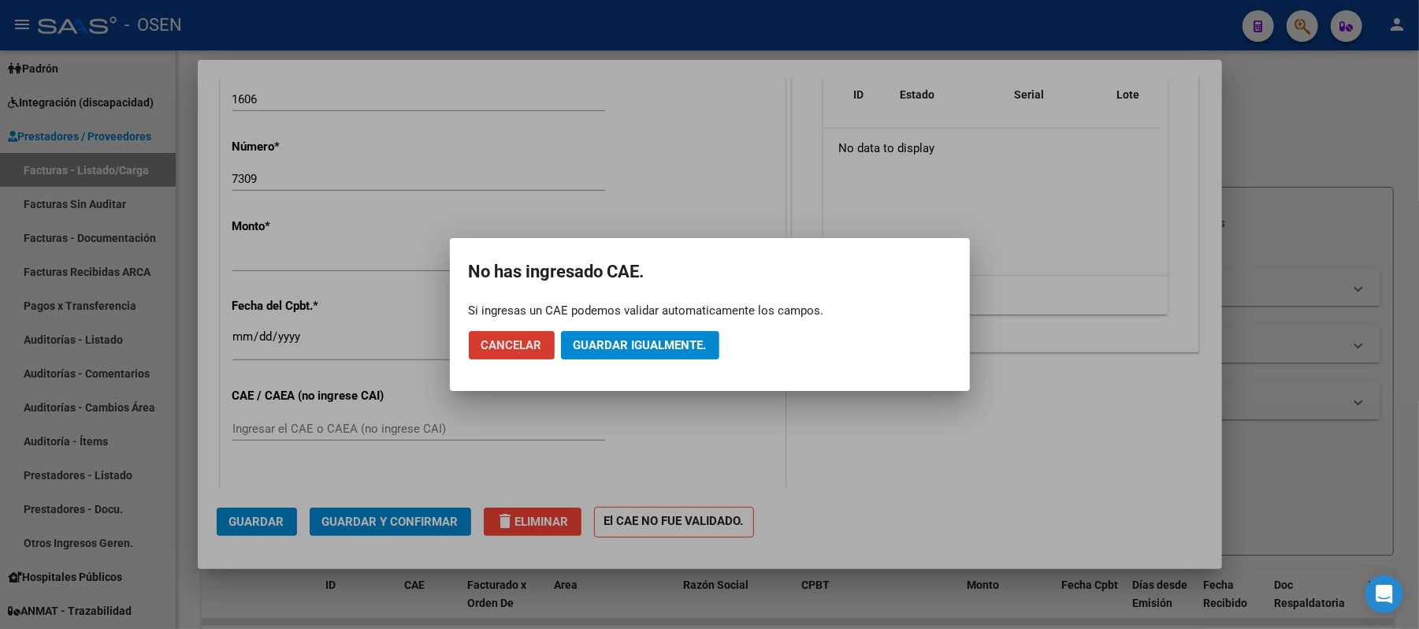
click at [633, 339] on span "Guardar igualmente." at bounding box center [639, 345] width 133 height 14
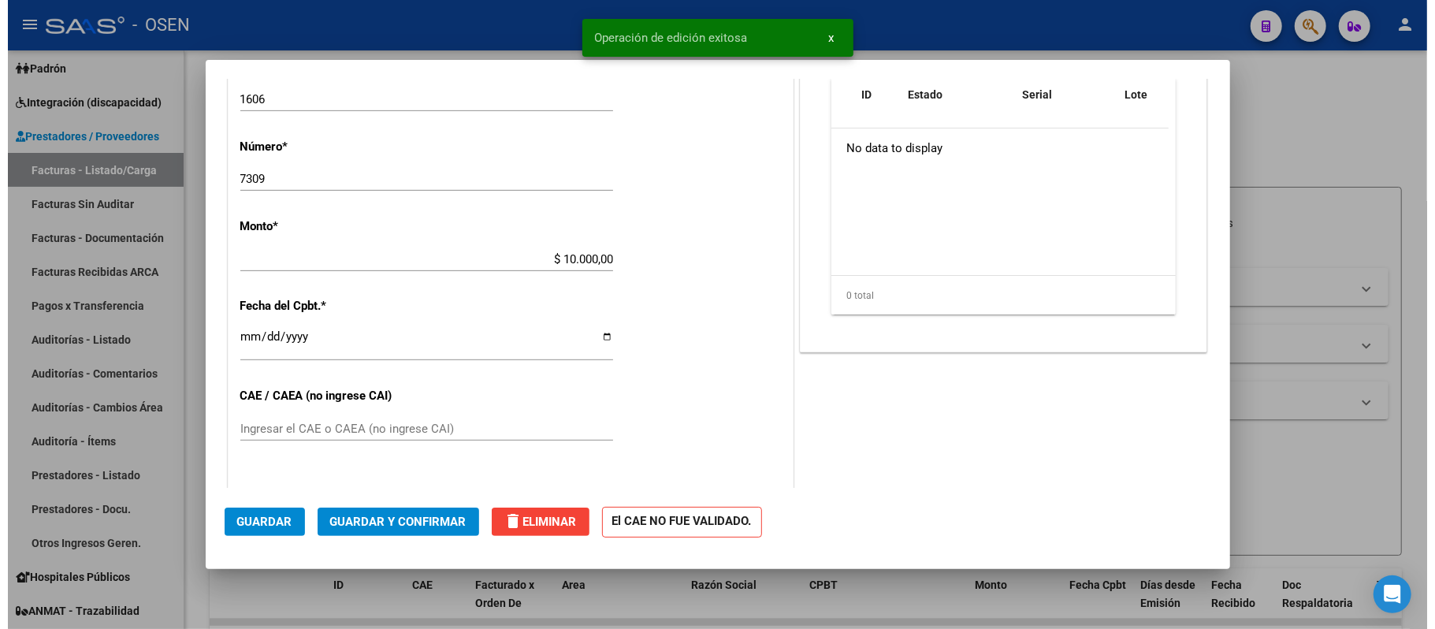
scroll to position [0, 0]
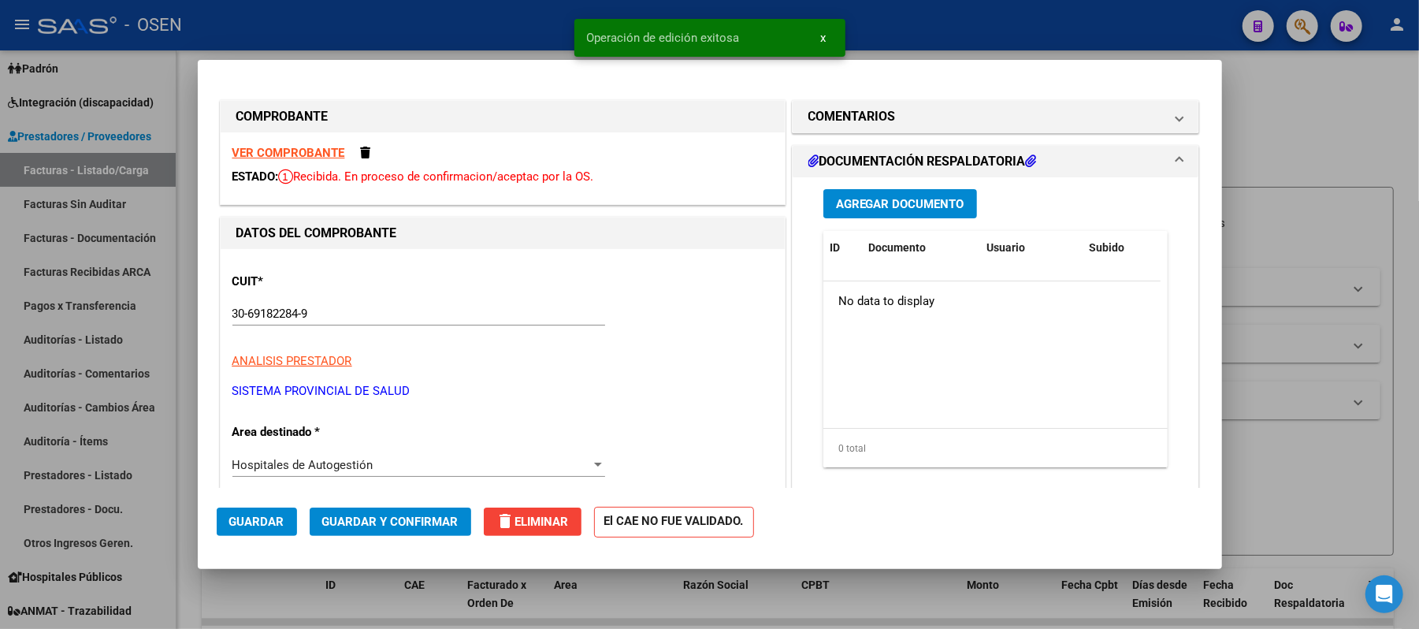
click at [265, 517] on span "Guardar" at bounding box center [256, 521] width 55 height 14
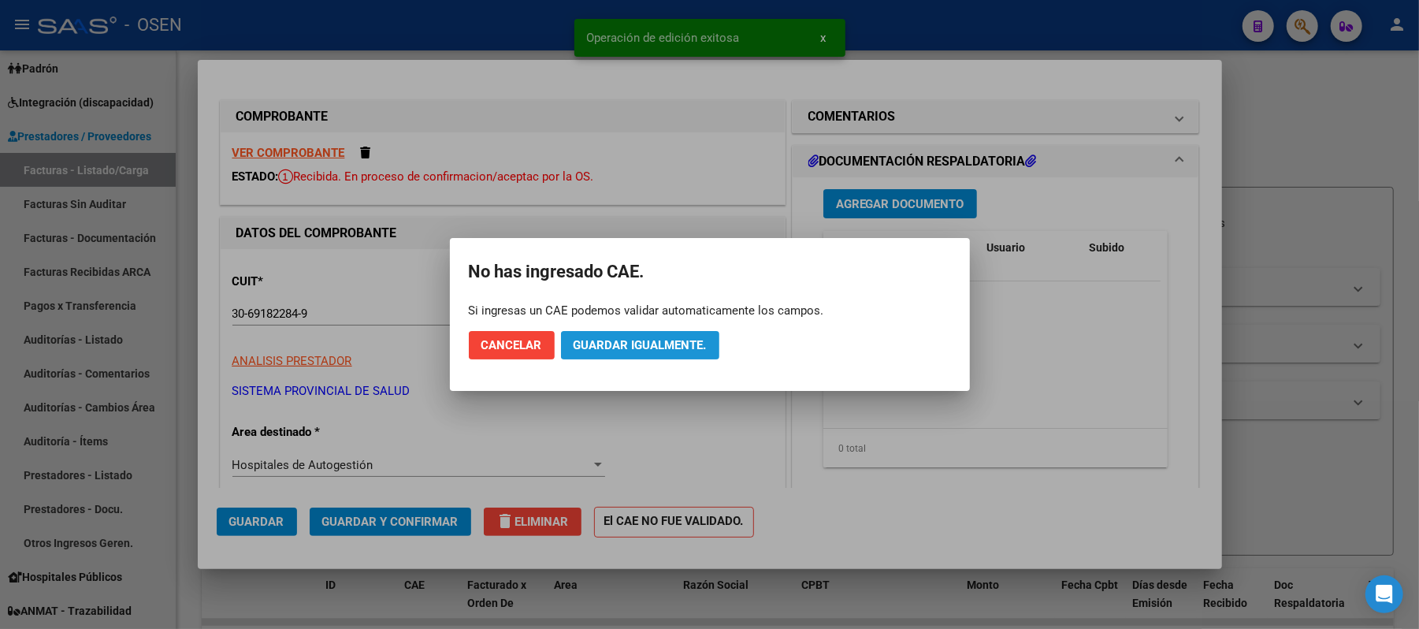
click at [599, 347] on span "Guardar igualmente." at bounding box center [639, 345] width 133 height 14
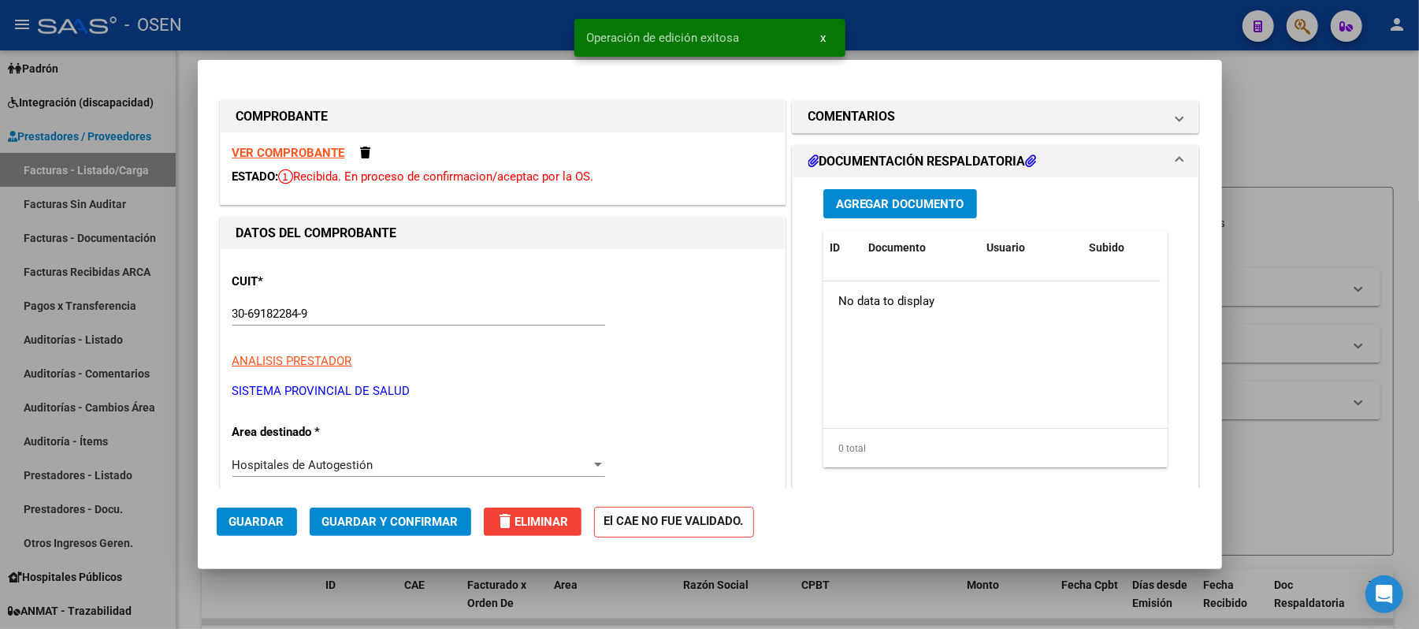
click at [1321, 178] on div at bounding box center [709, 314] width 1419 height 629
type input "$ 0,00"
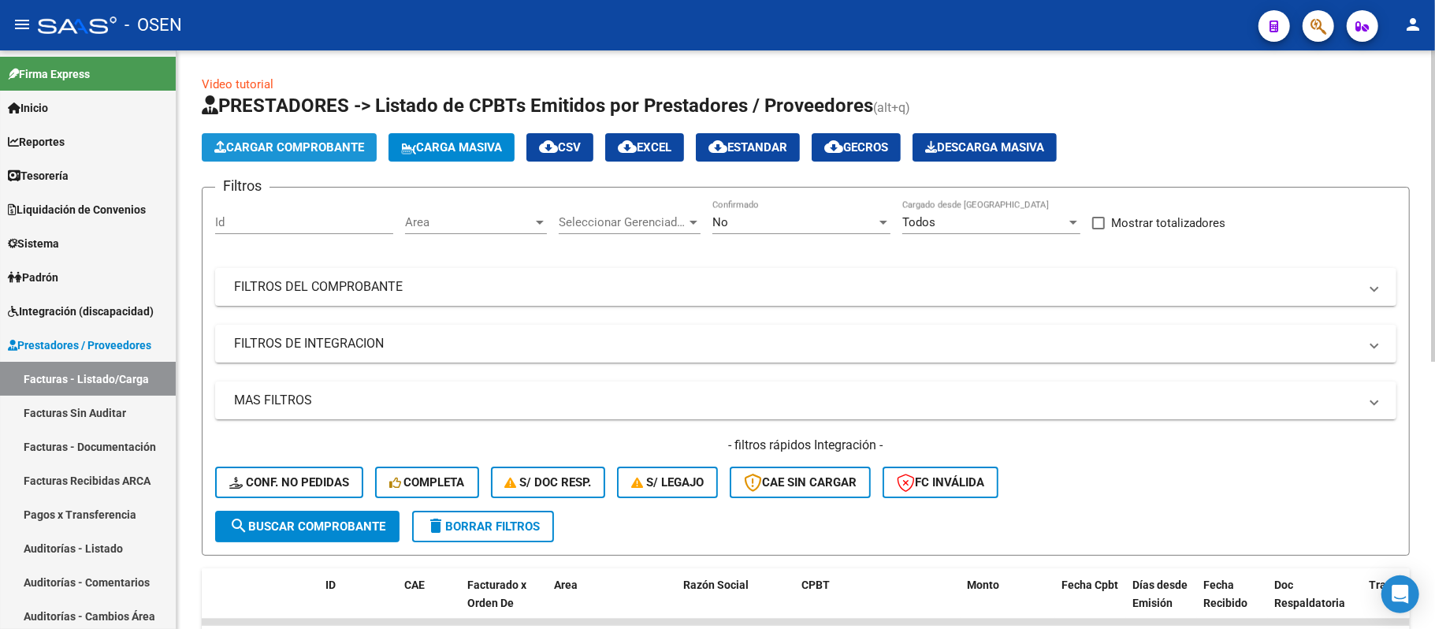
click at [318, 140] on span "Cargar Comprobante" at bounding box center [289, 147] width 150 height 14
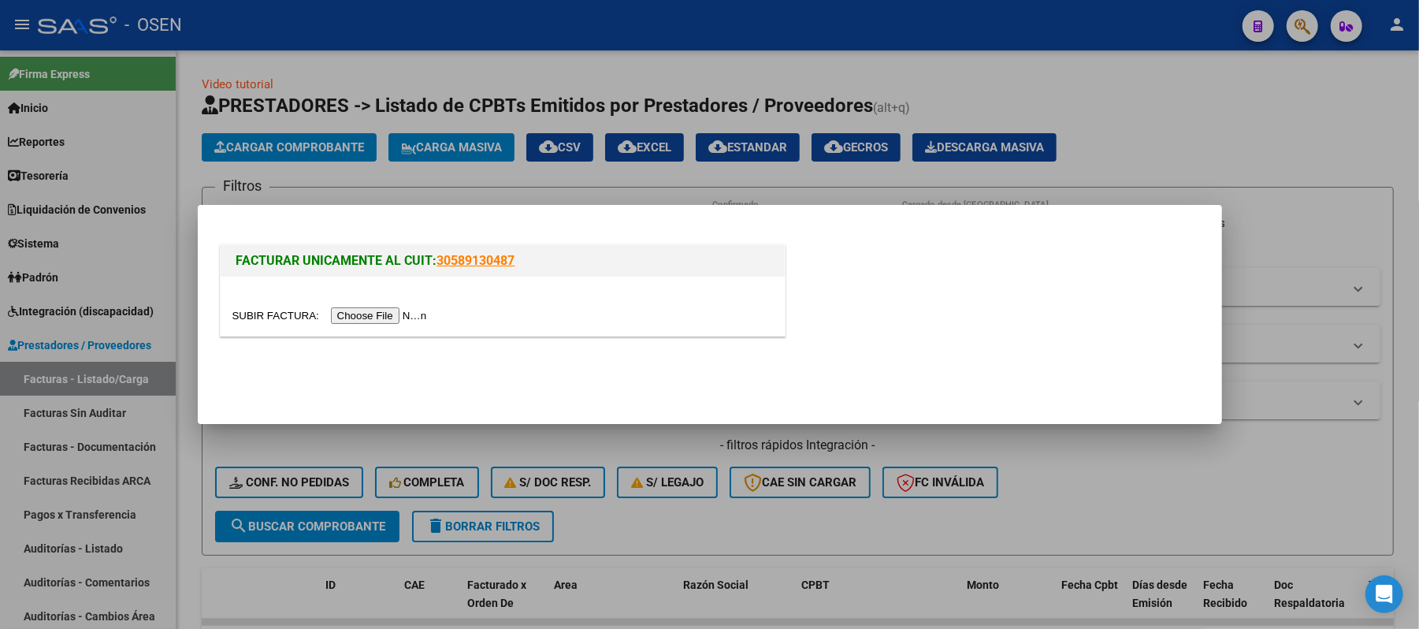
click at [407, 310] on input "file" at bounding box center [331, 315] width 199 height 17
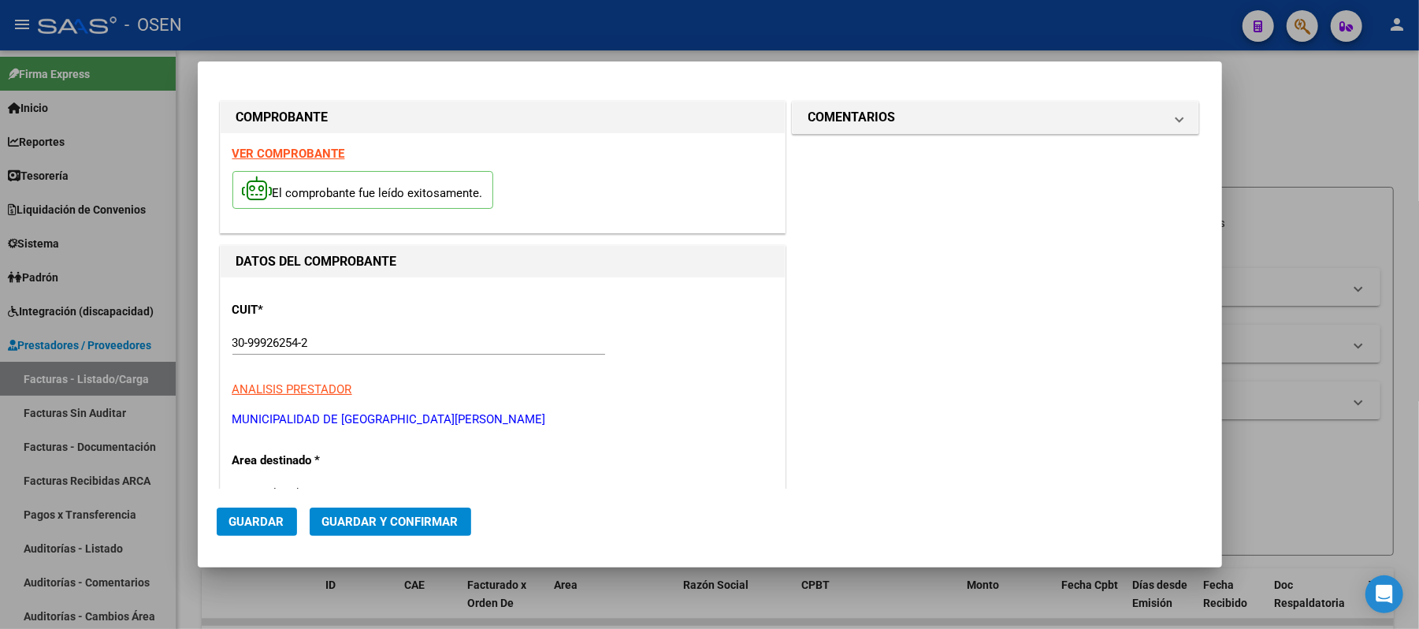
click at [280, 145] on div "VER COMPROBANTE El comprobante fue leído exitosamente." at bounding box center [503, 182] width 564 height 99
click at [284, 149] on strong "VER COMPROBANTE" at bounding box center [288, 154] width 113 height 14
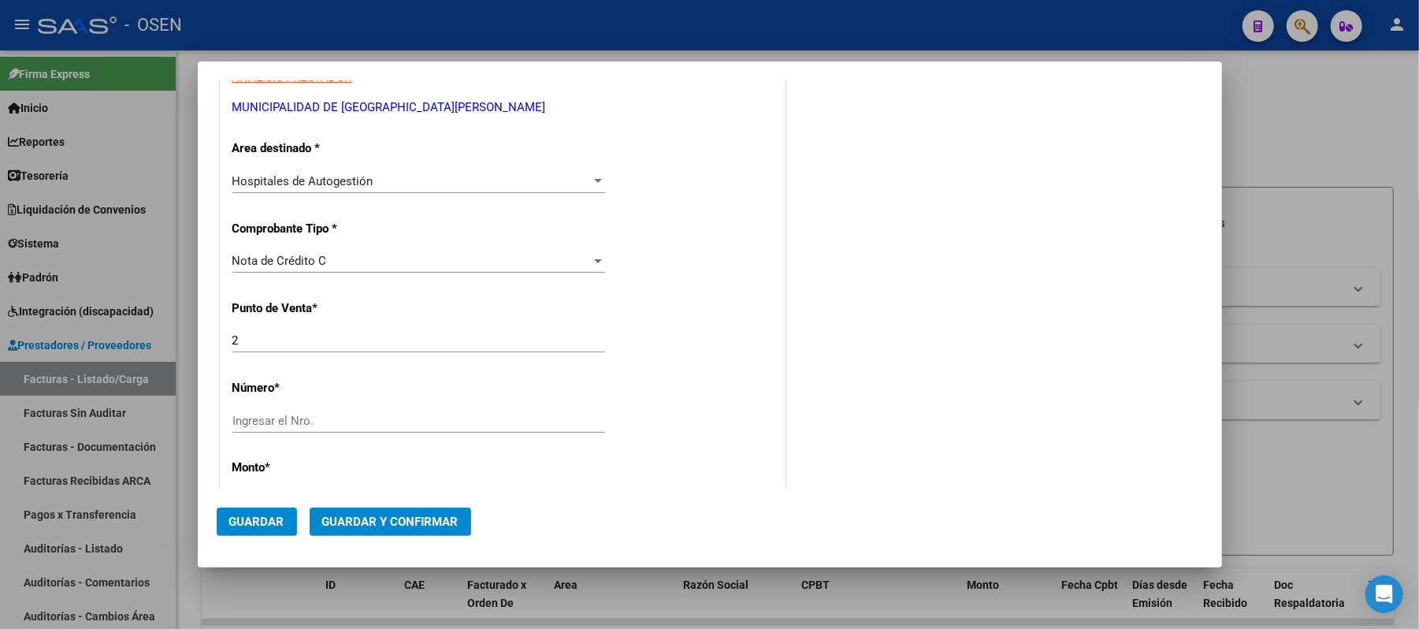
scroll to position [315, 0]
click at [310, 423] on input "Ingresar el Nro." at bounding box center [418, 417] width 373 height 14
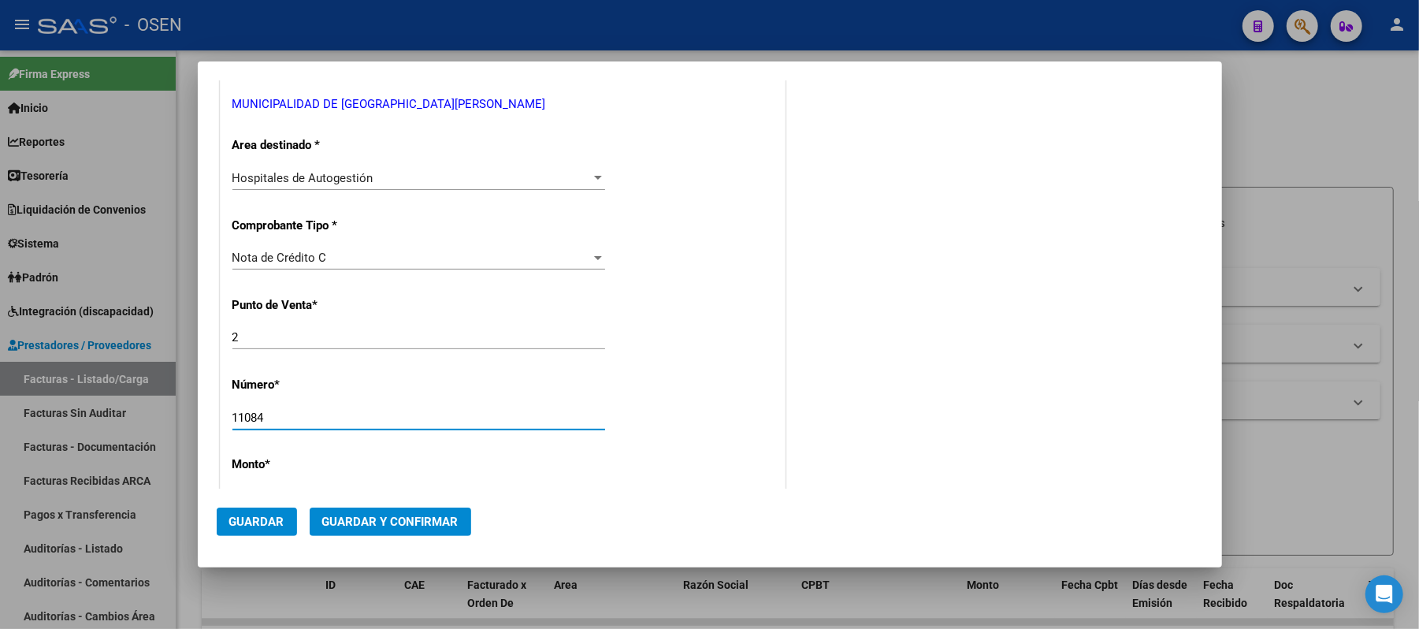
type input "11084"
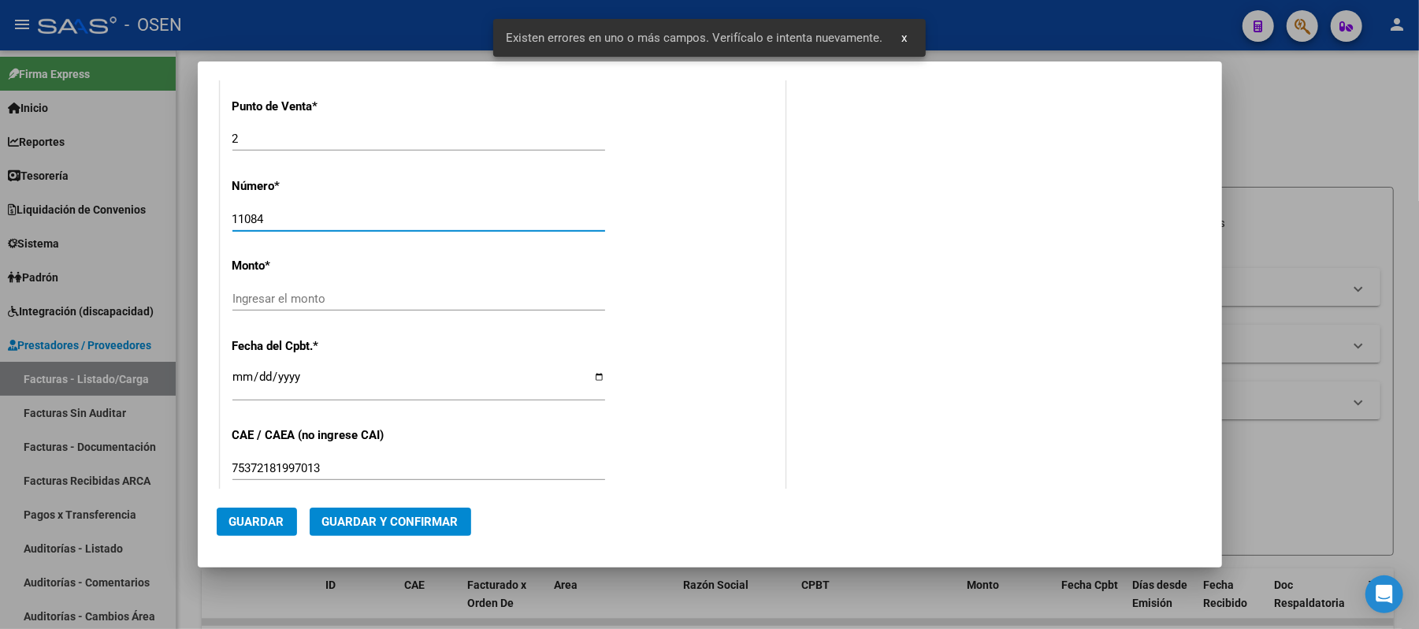
scroll to position [521, 0]
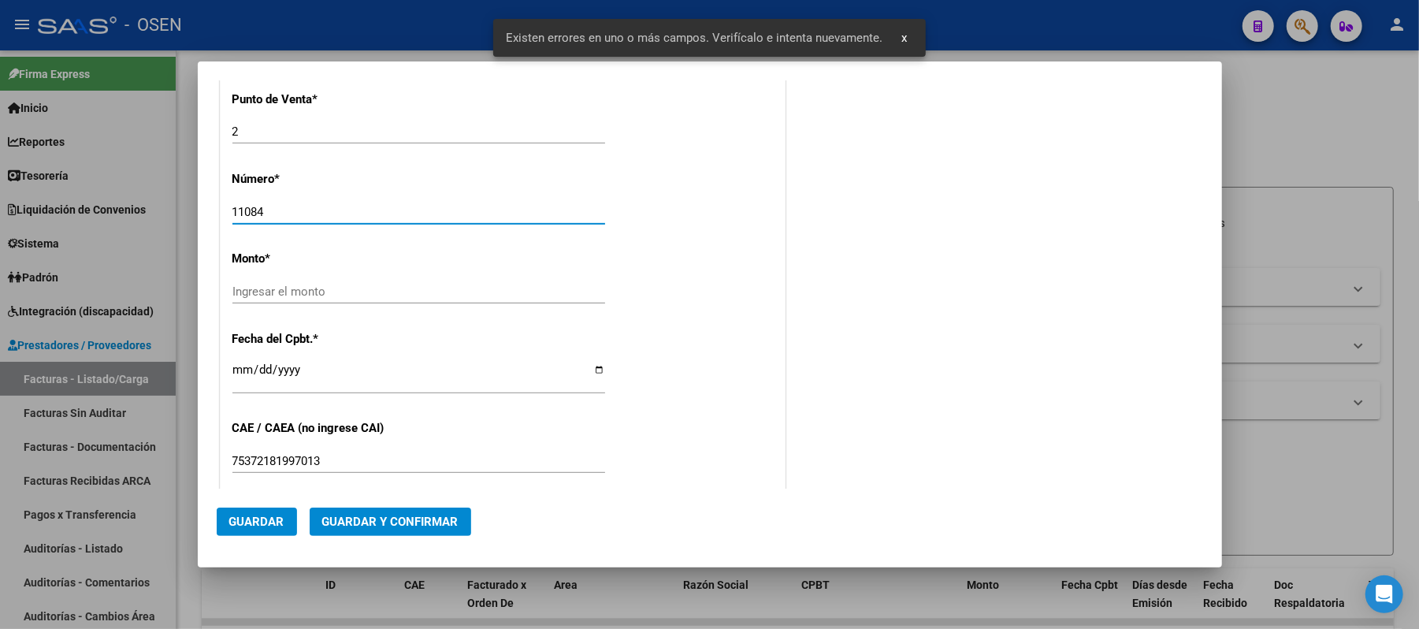
click at [419, 288] on input "Ingresar el monto" at bounding box center [418, 291] width 373 height 14
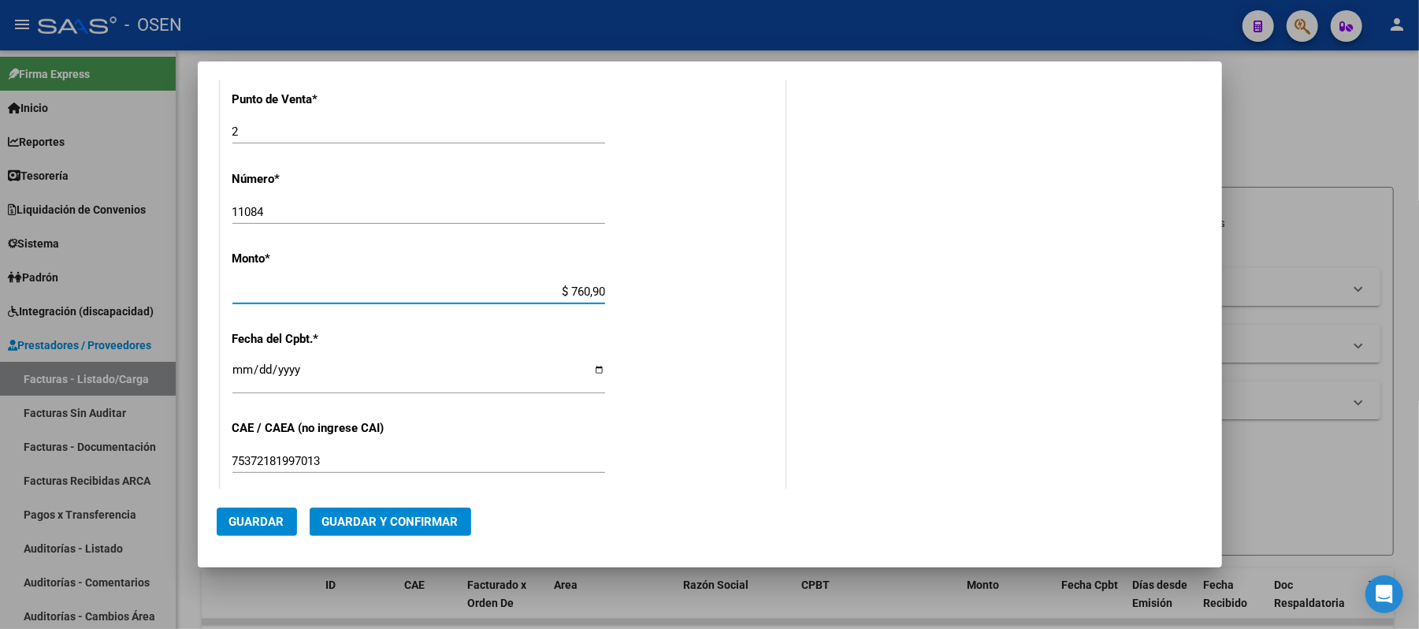
type input "$ 7.609,00"
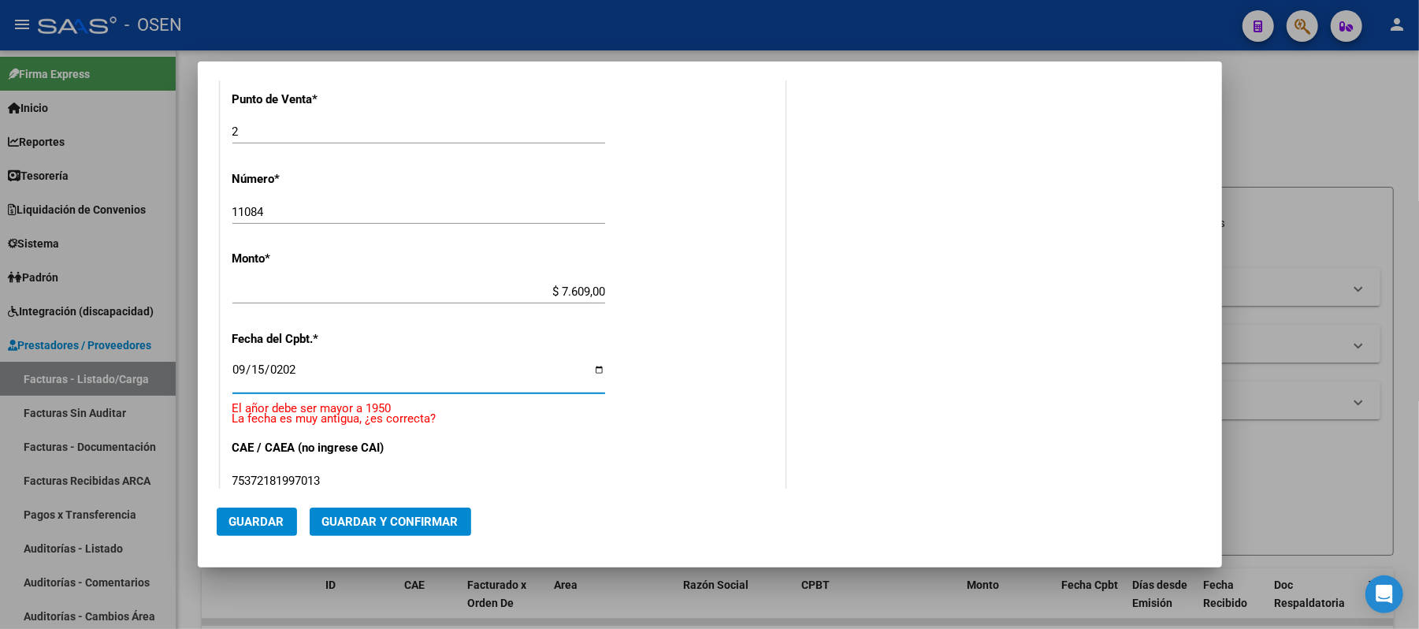
type input "[DATE]"
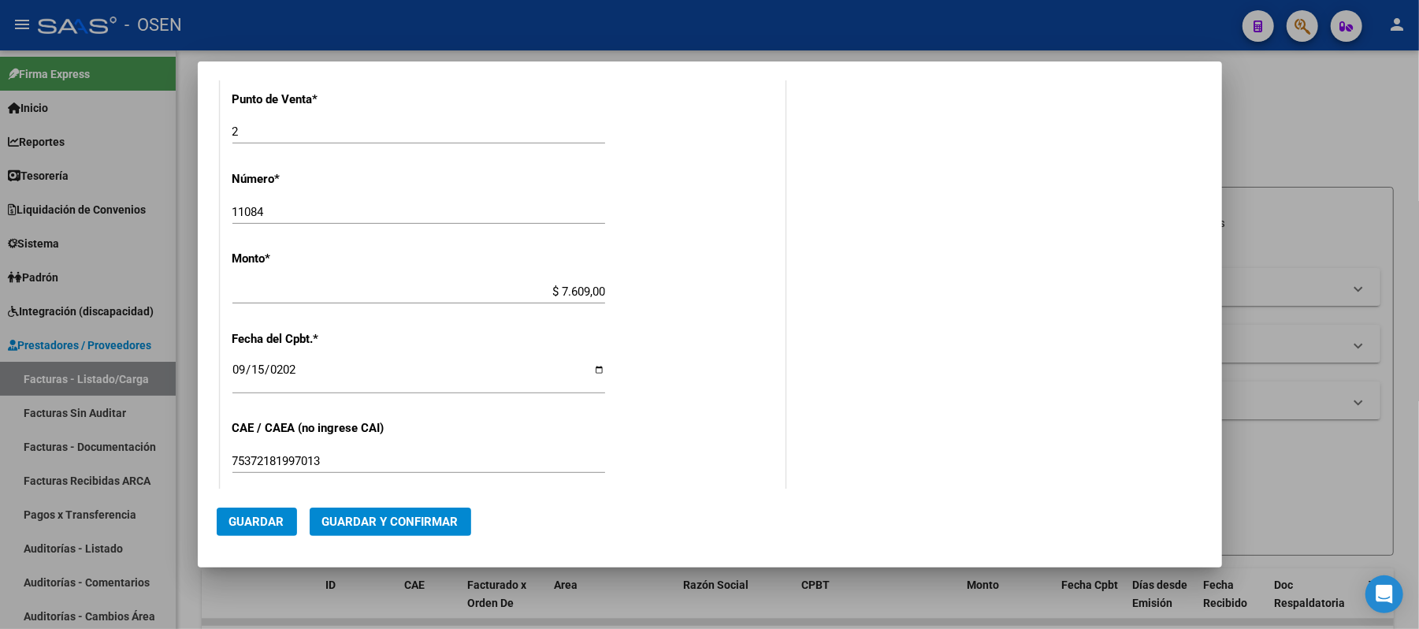
scroll to position [799, 0]
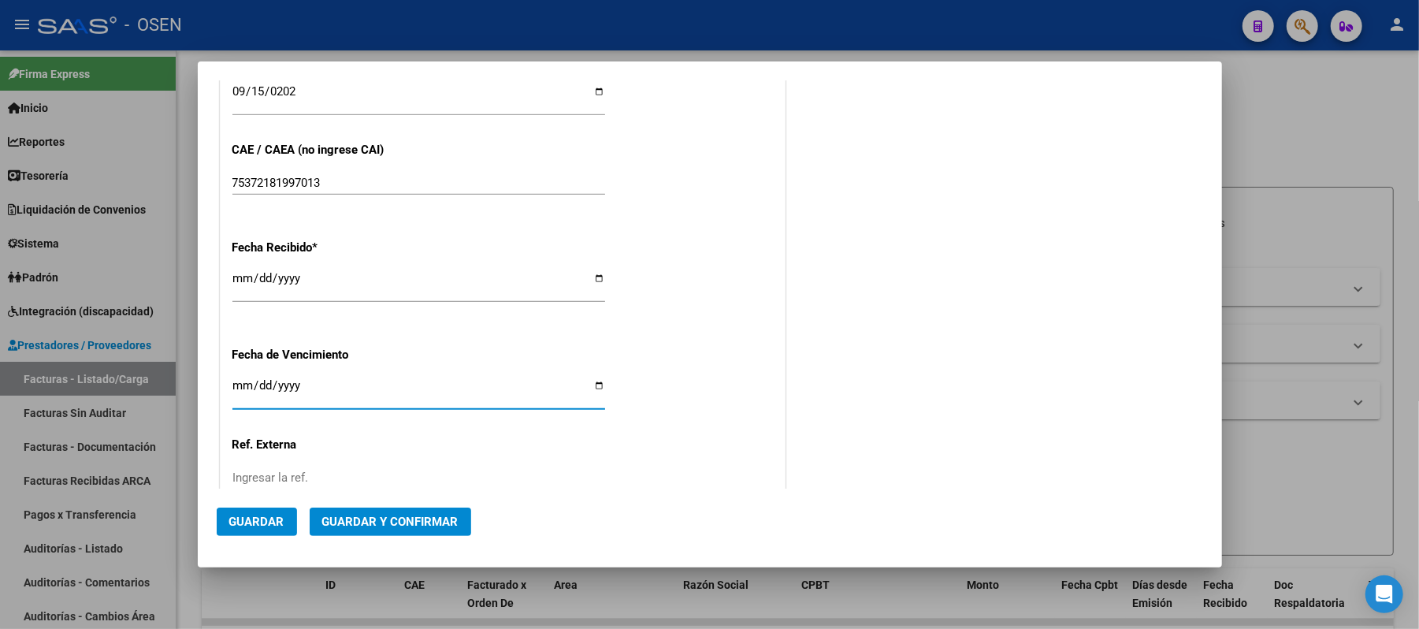
click at [255, 517] on span "Guardar" at bounding box center [256, 521] width 55 height 14
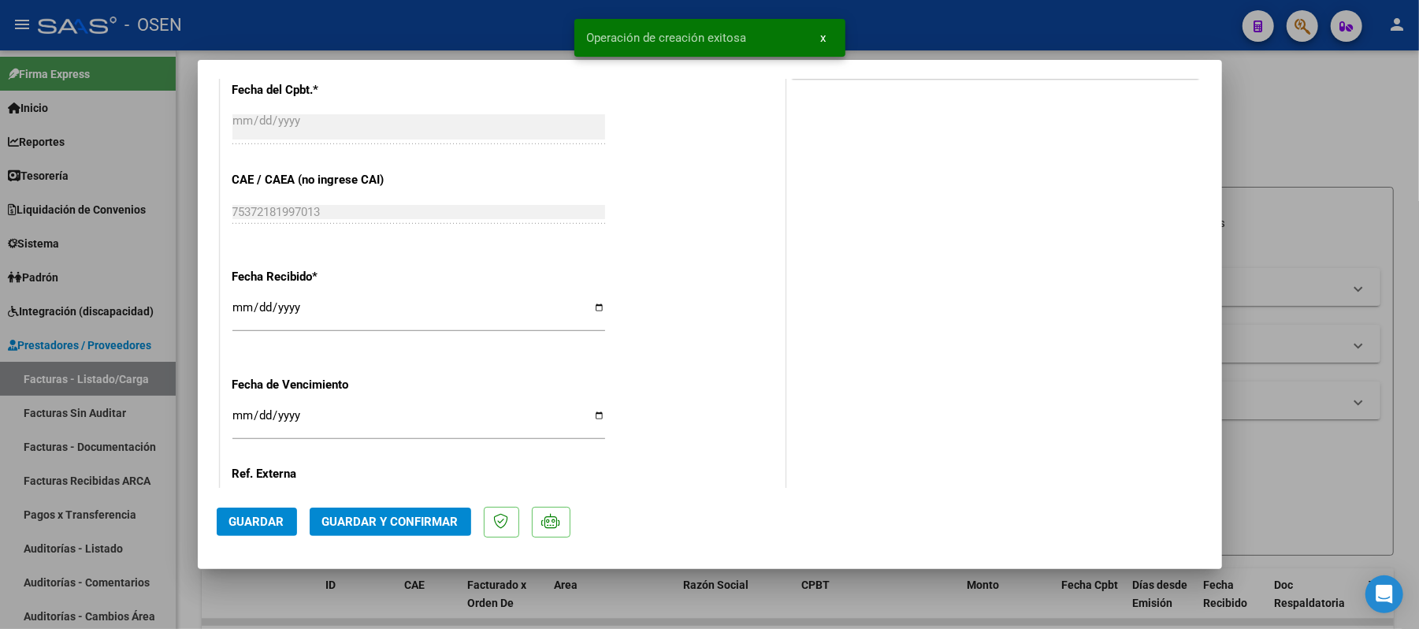
click at [351, 510] on button "Guardar y Confirmar" at bounding box center [390, 521] width 161 height 28
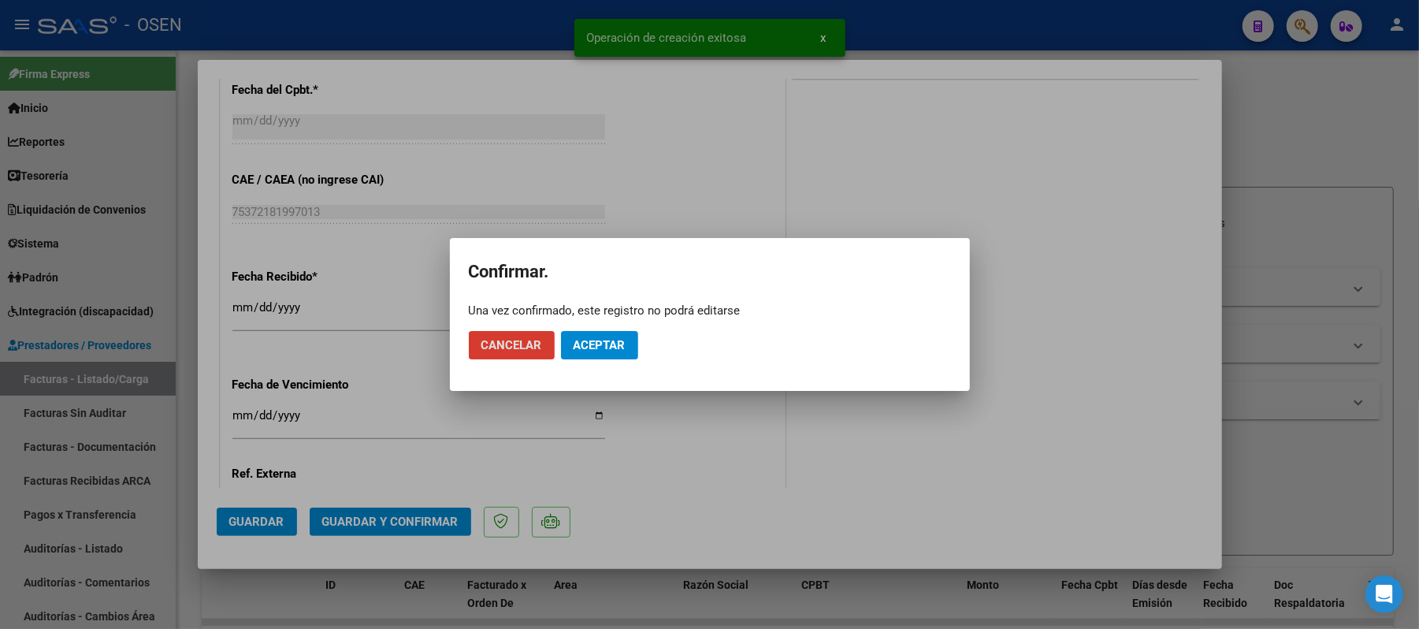
click at [586, 348] on span "Aceptar" at bounding box center [599, 345] width 52 height 14
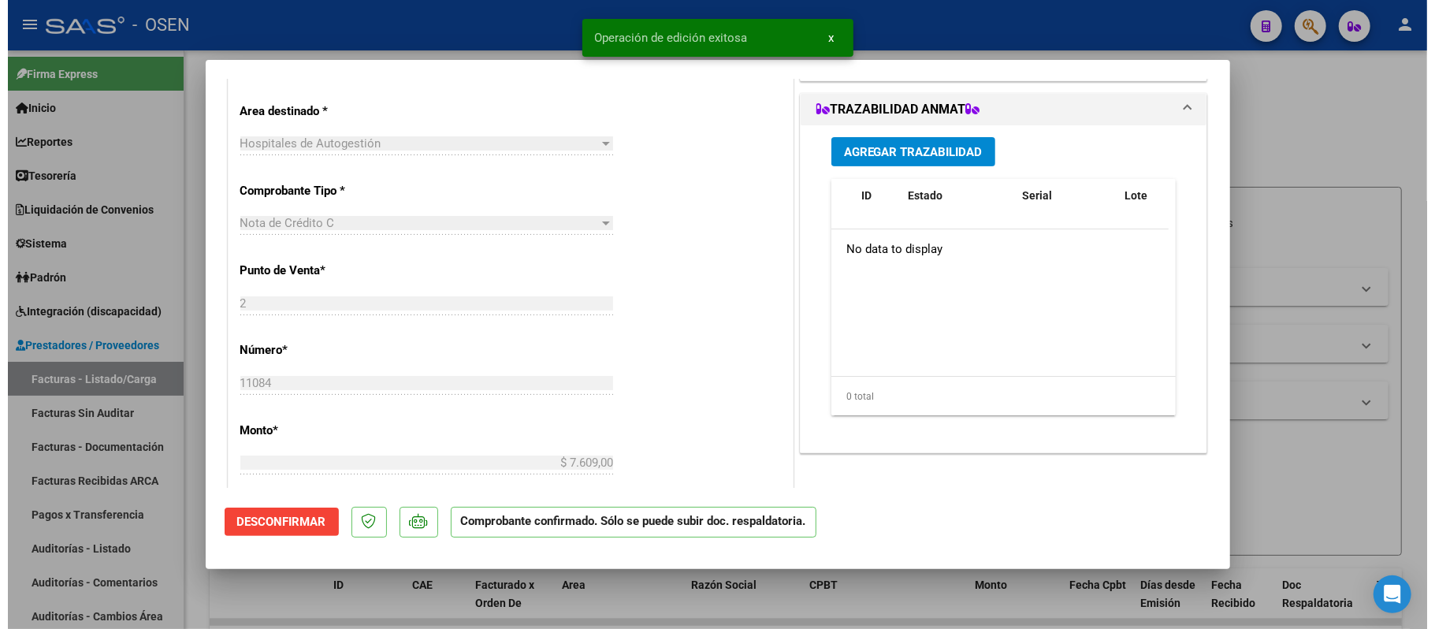
scroll to position [0, 0]
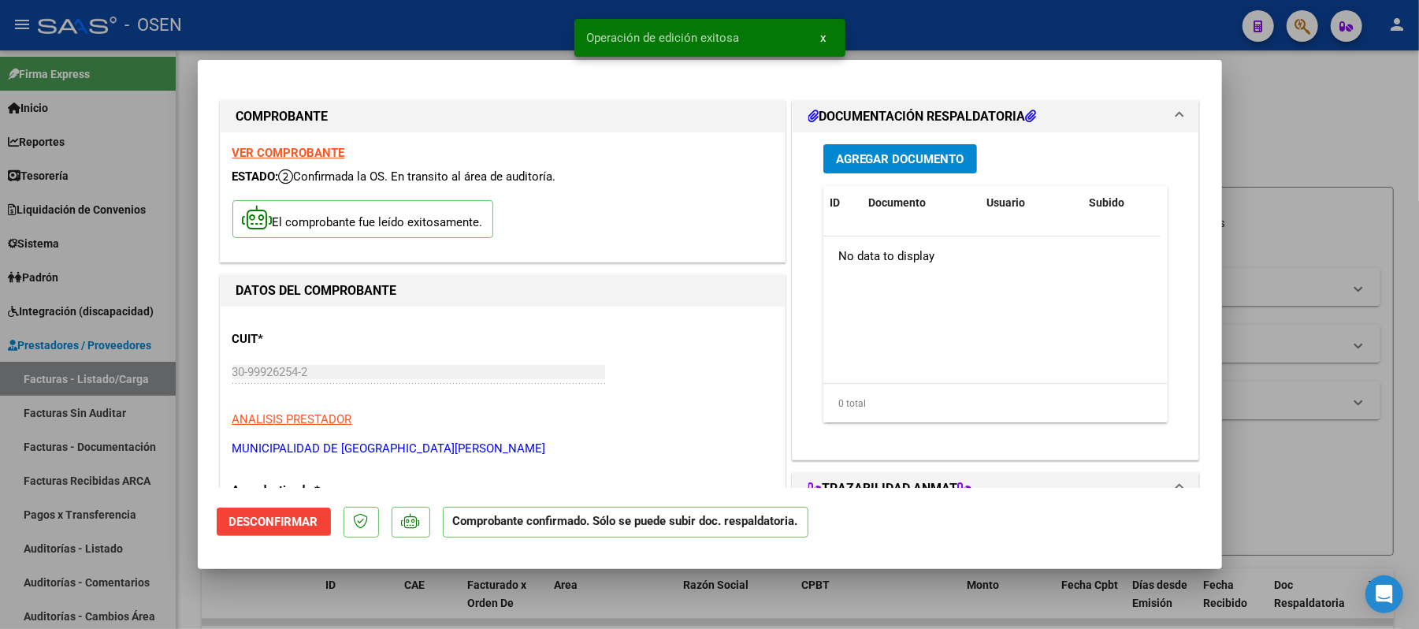
click at [1330, 147] on div at bounding box center [709, 314] width 1419 height 629
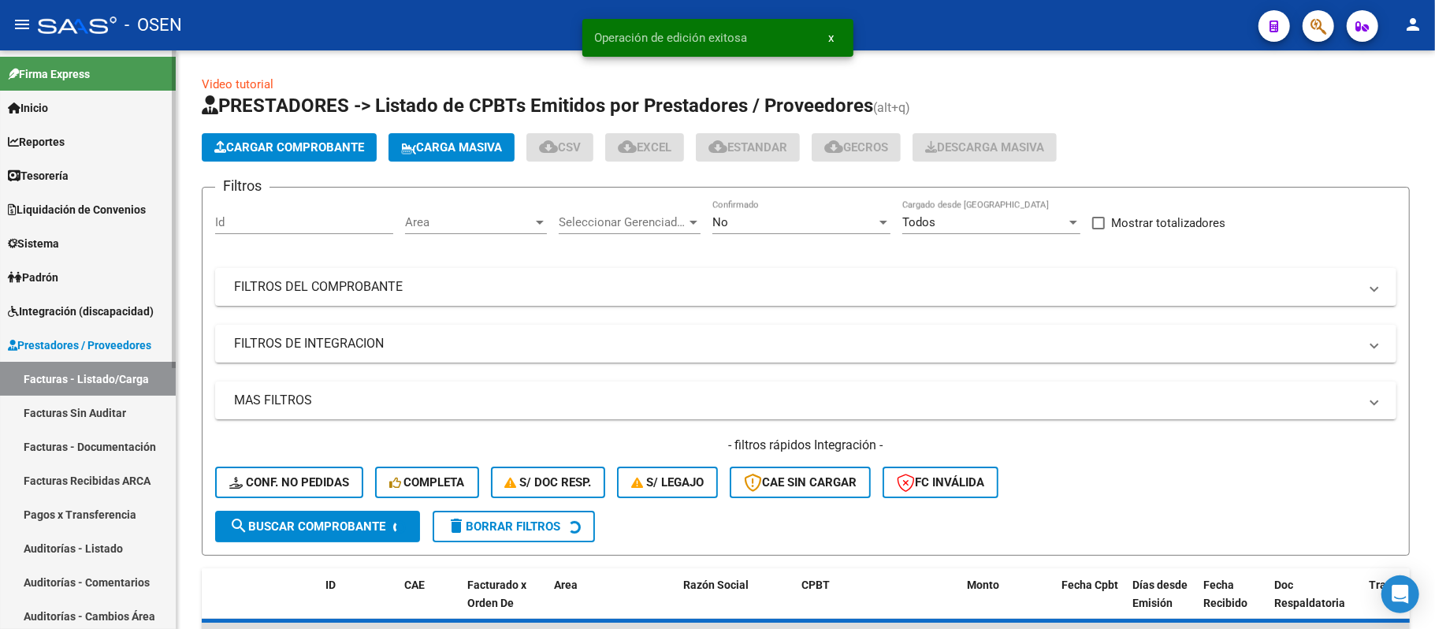
click at [88, 534] on link "Auditorías - Listado" at bounding box center [88, 548] width 176 height 34
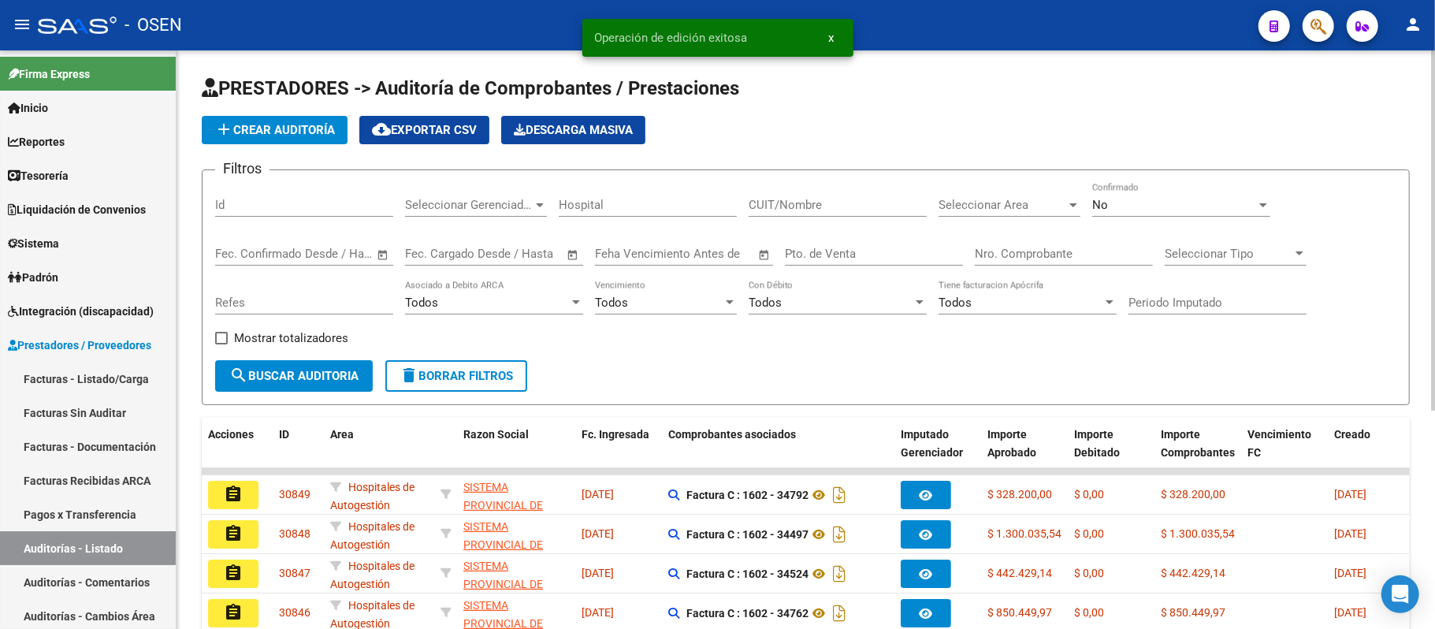
click at [1057, 255] on input "Nro. Comprobante" at bounding box center [1063, 254] width 178 height 14
paste input "107490"
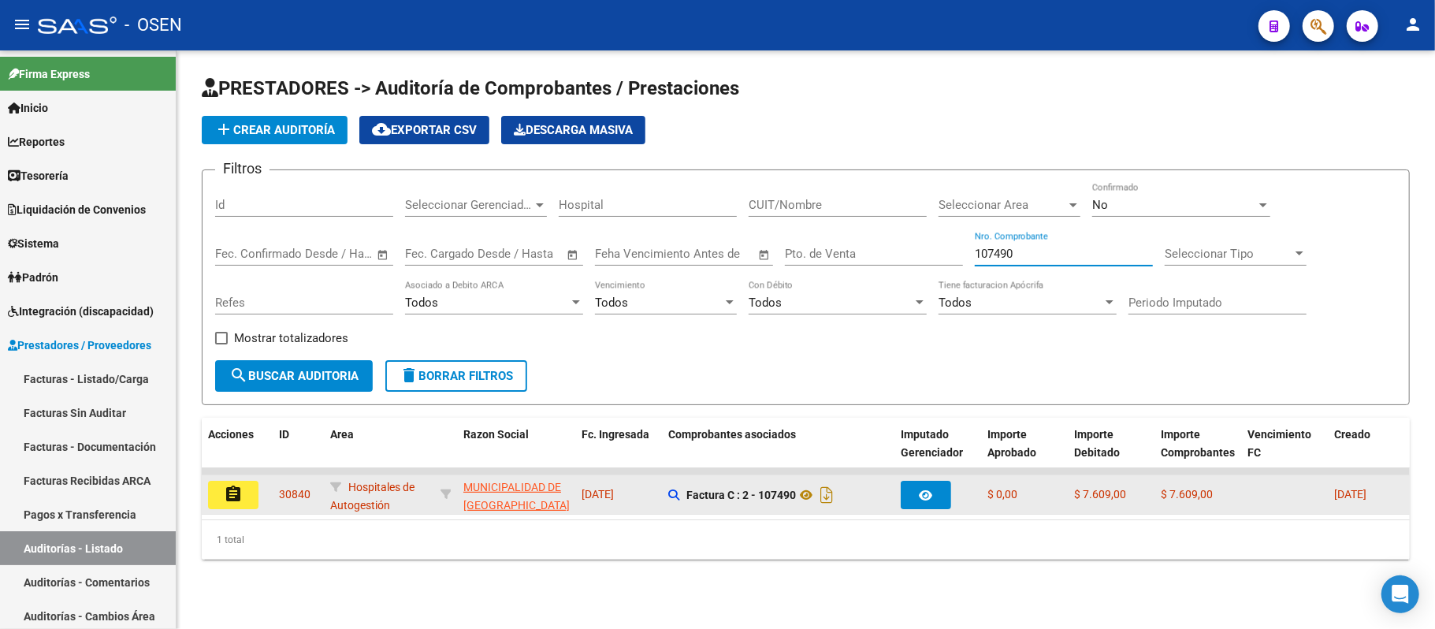
type input "107490"
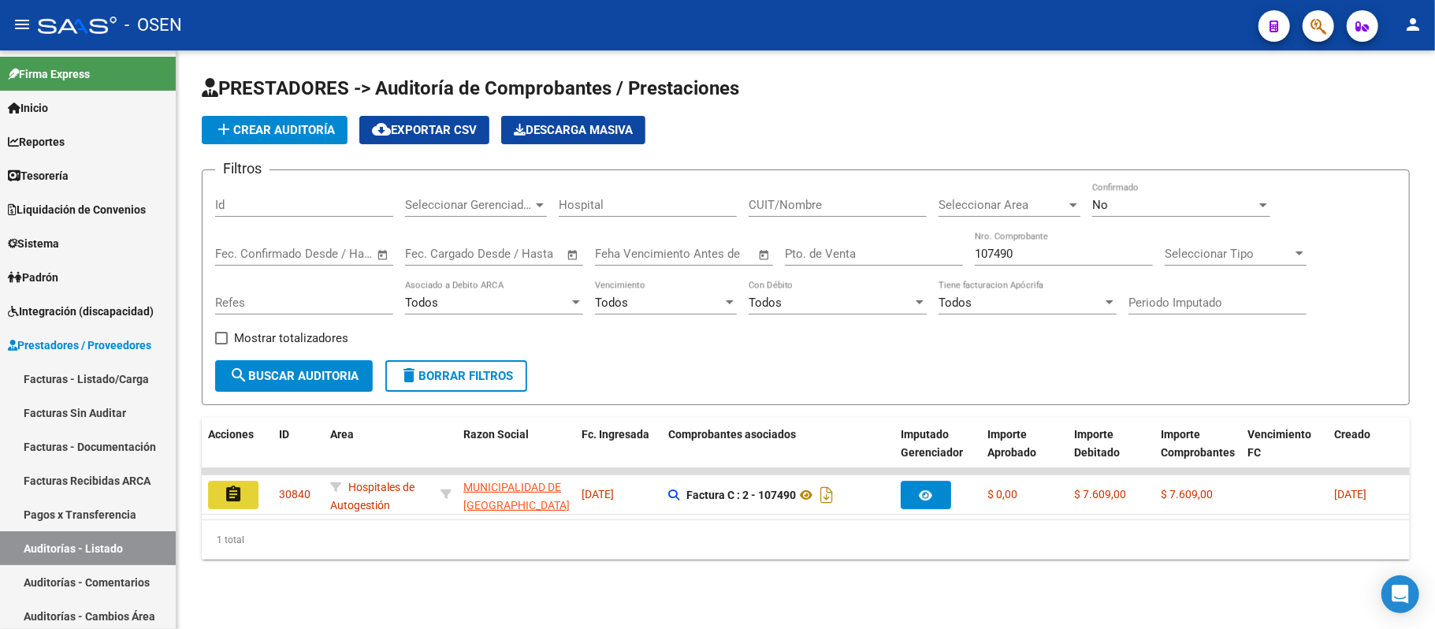
drag, startPoint x: 216, startPoint y: 492, endPoint x: 228, endPoint y: 487, distance: 13.5
click at [222, 489] on button "assignment" at bounding box center [233, 495] width 50 height 28
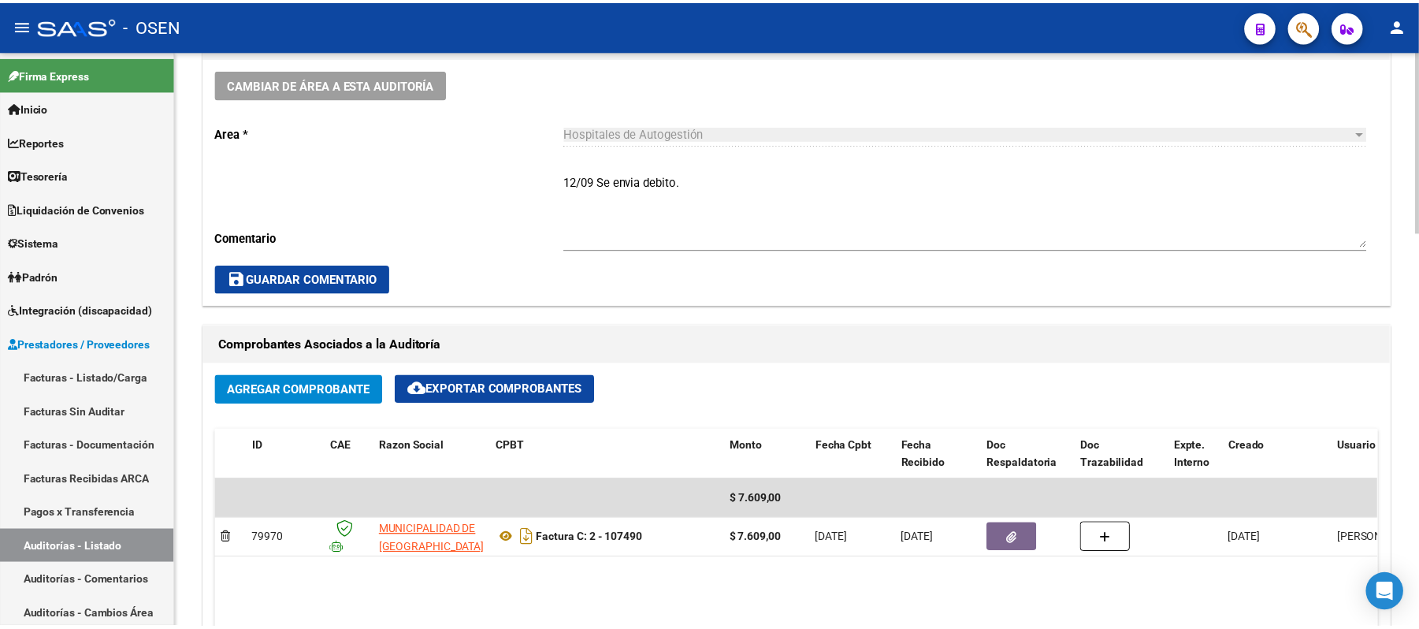
scroll to position [525, 0]
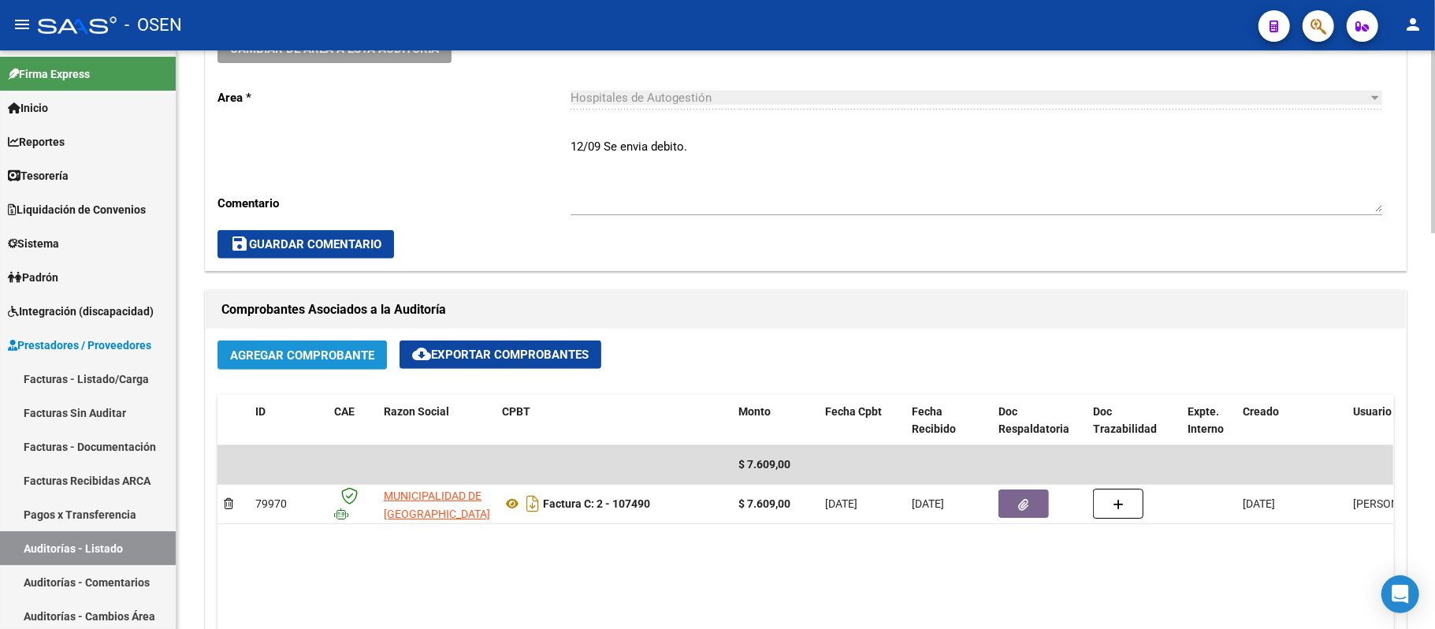
click at [300, 358] on span "Agregar Comprobante" at bounding box center [302, 355] width 144 height 14
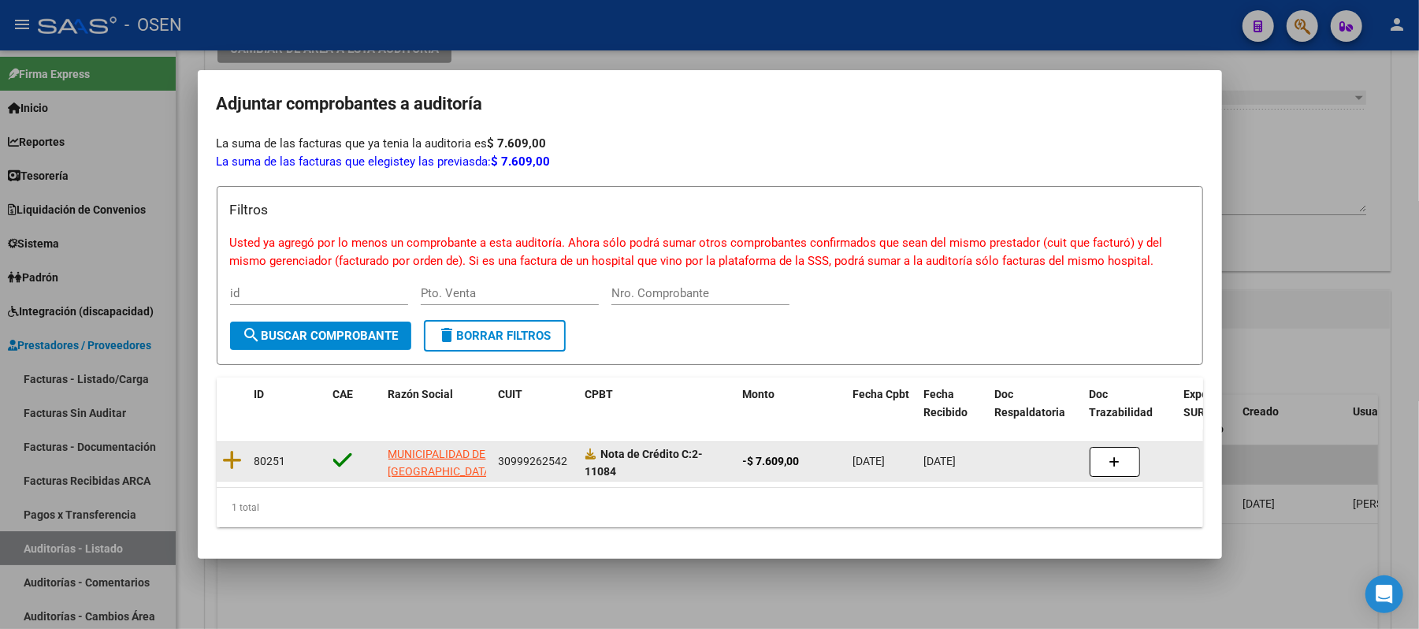
click at [221, 448] on datatable-body-cell at bounding box center [233, 461] width 32 height 39
click at [227, 454] on icon at bounding box center [233, 460] width 20 height 22
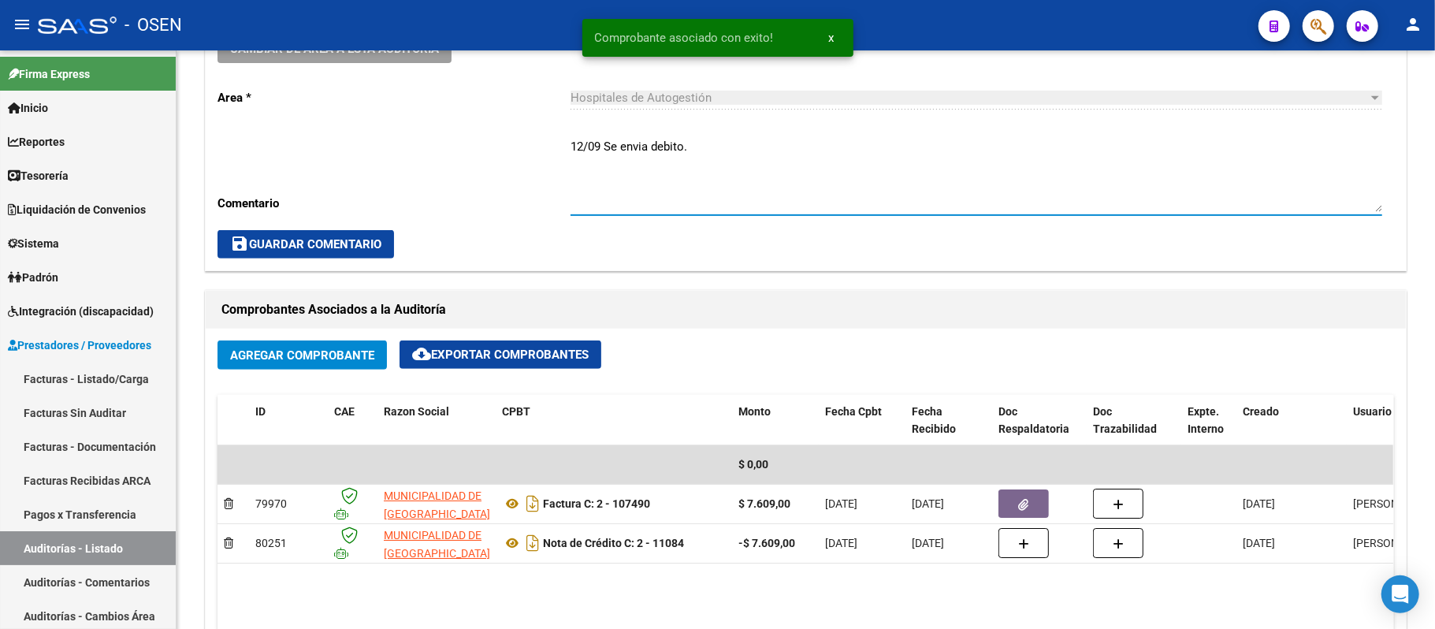
drag, startPoint x: 306, startPoint y: 102, endPoint x: 20, endPoint y: 25, distance: 296.0
click at [0, 64] on mat-sidenav-container "Firma Express Inicio Calendario SSS Instructivos Contacto OS Reportes Tablero d…" at bounding box center [717, 339] width 1435 height 578
type textarea "DÉBITO ACEPTADO"
click at [356, 233] on button "save Guardar Comentario" at bounding box center [305, 244] width 176 height 28
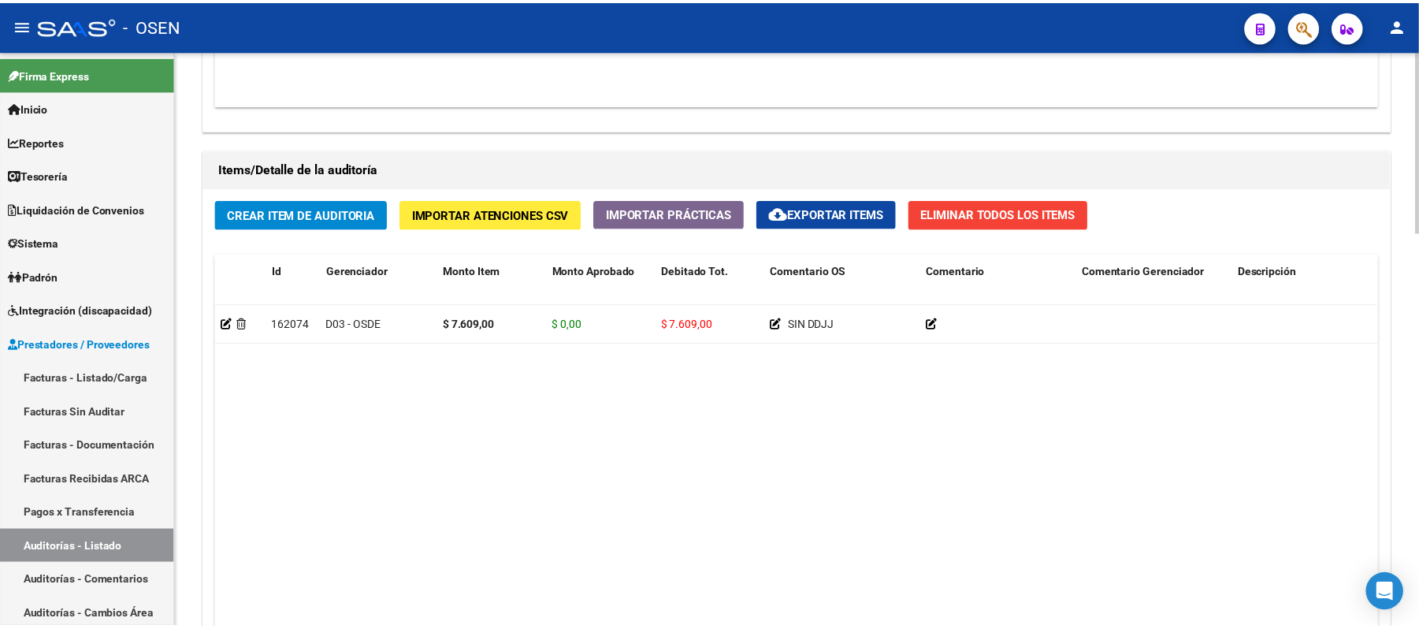
scroll to position [1255, 0]
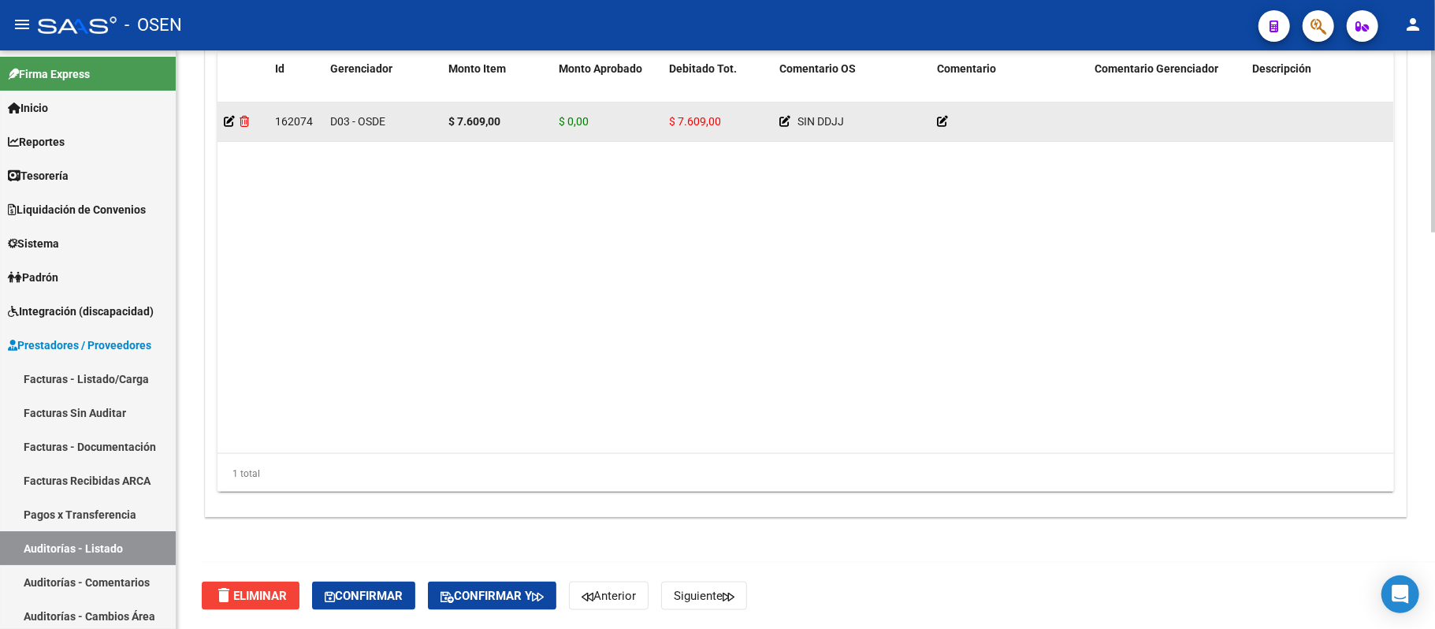
click at [247, 118] on icon at bounding box center [243, 121] width 9 height 11
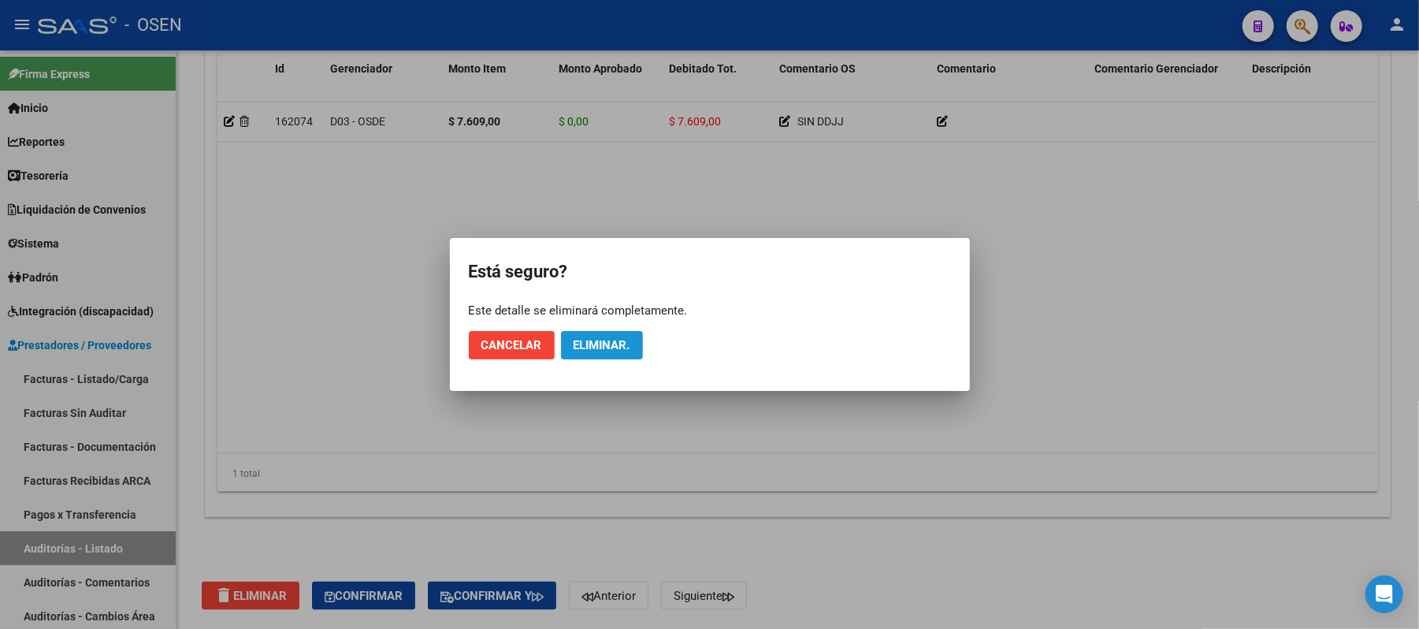
click at [629, 347] on span "Eliminar." at bounding box center [601, 345] width 57 height 14
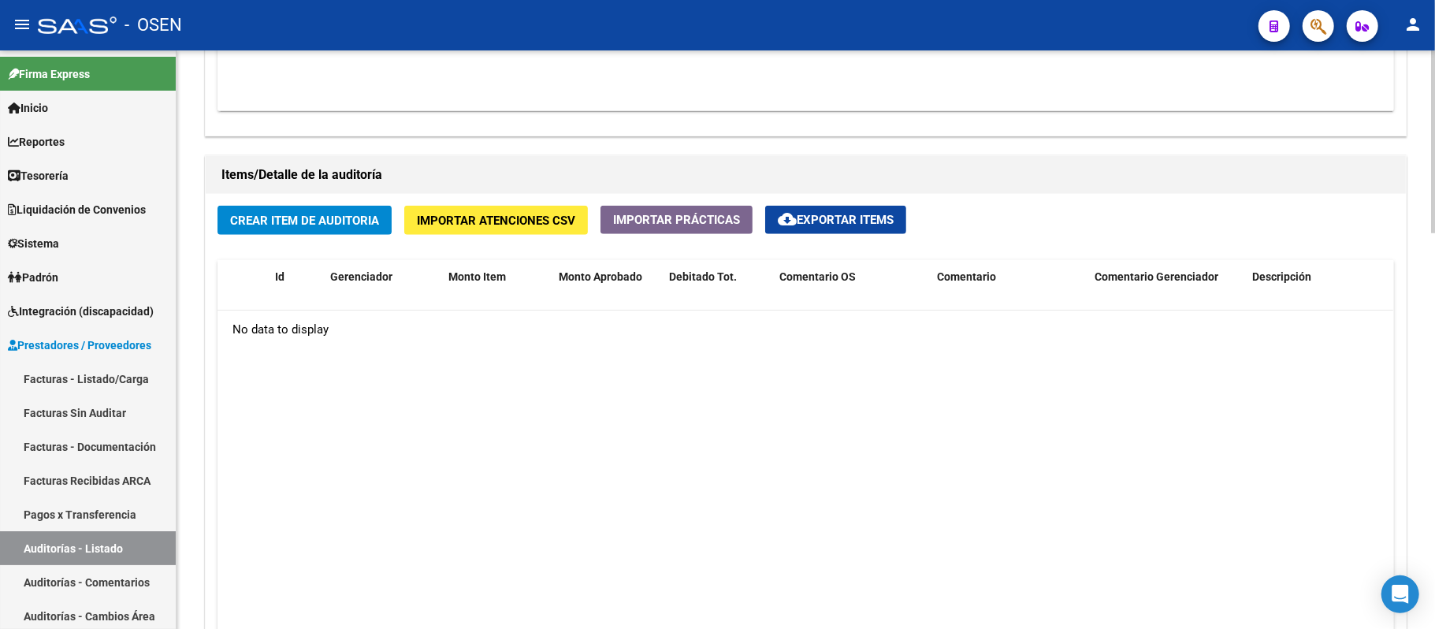
scroll to position [1254, 0]
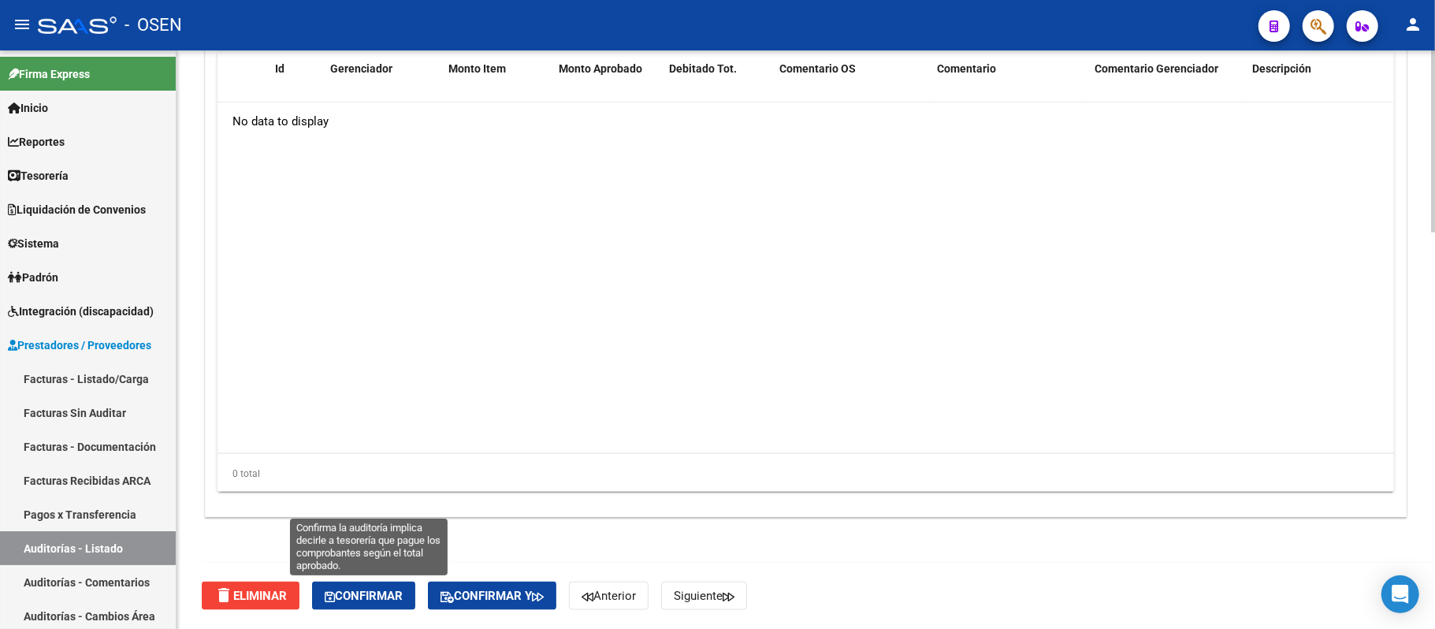
click at [367, 600] on span "Confirmar" at bounding box center [364, 595] width 78 height 14
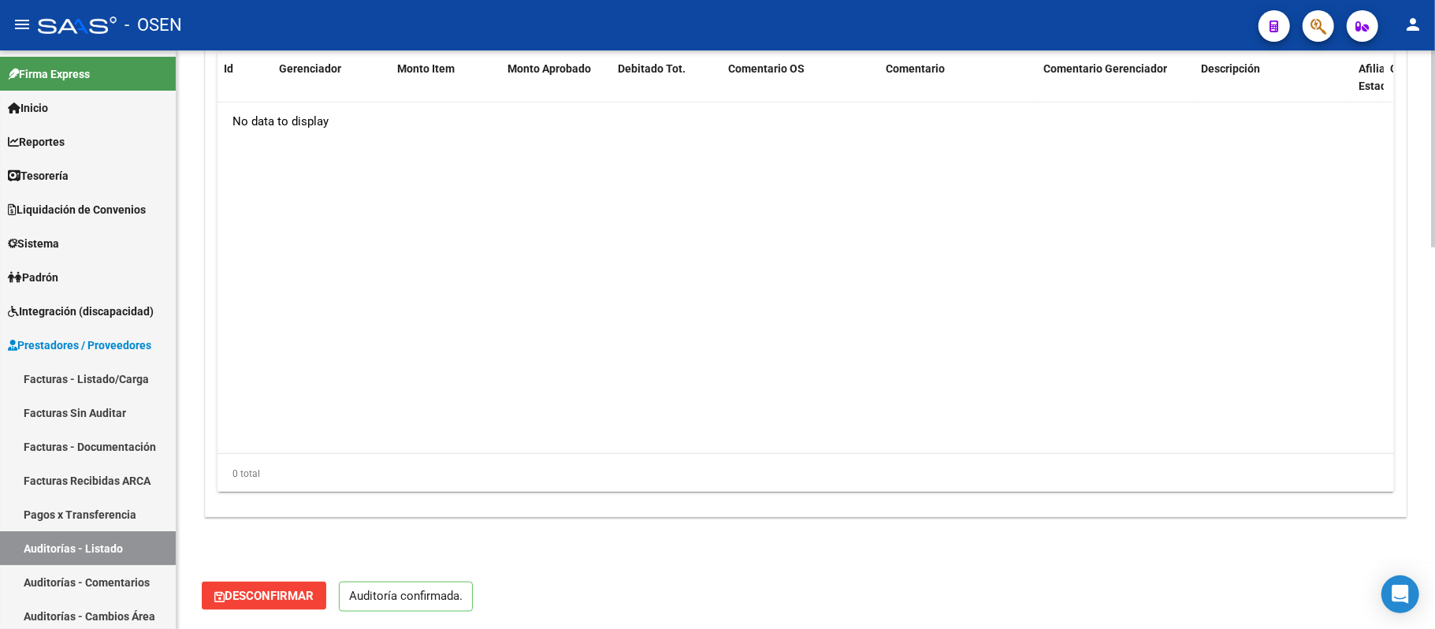
scroll to position [1114, 0]
type input "202509"
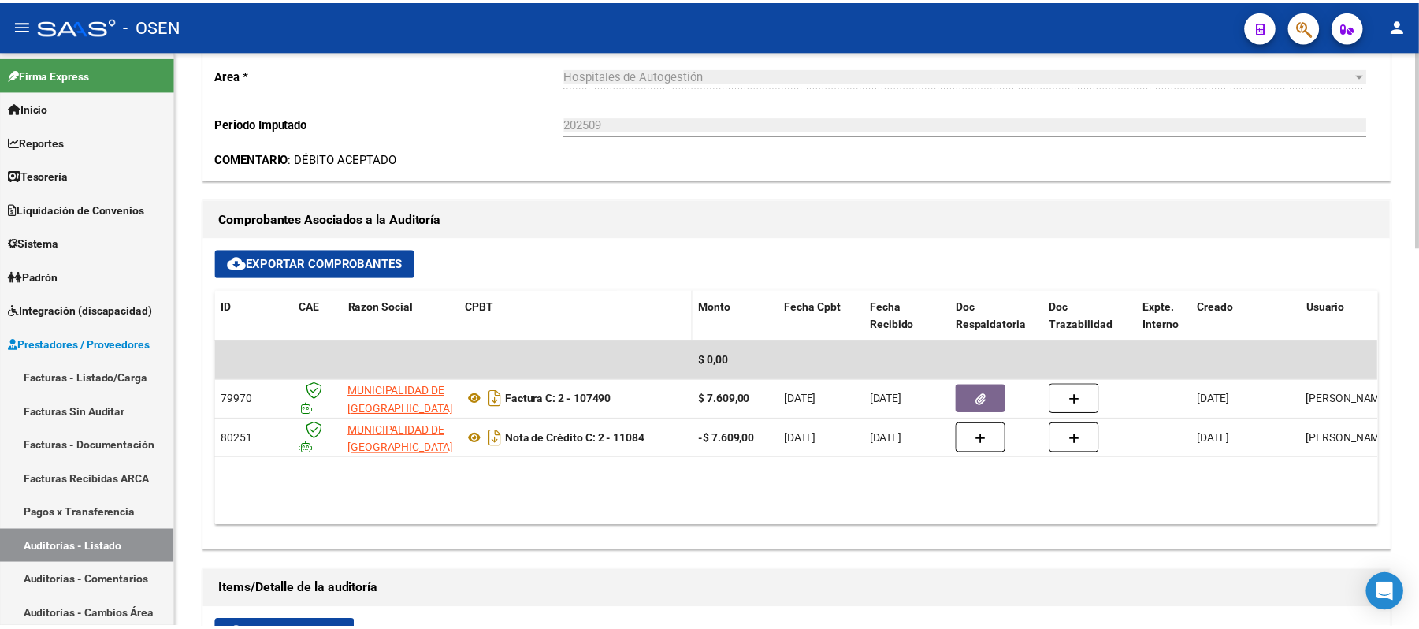
scroll to position [484, 0]
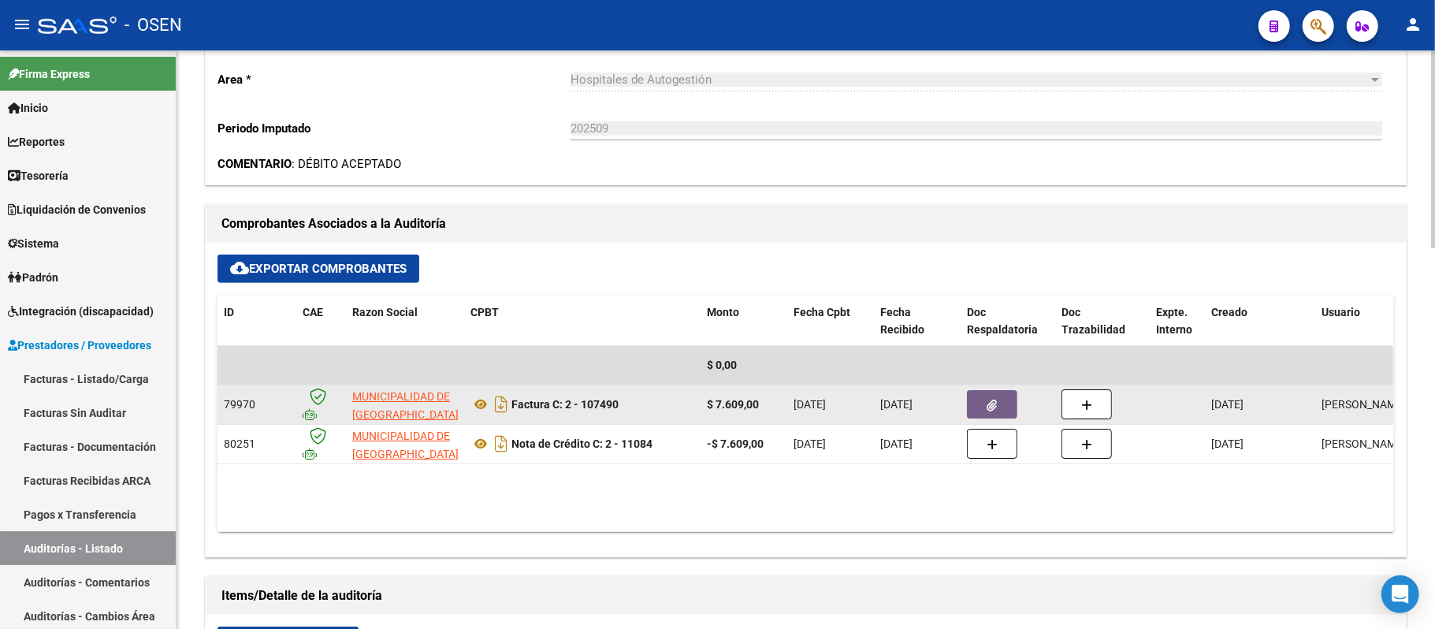
drag, startPoint x: 640, startPoint y: 408, endPoint x: 515, endPoint y: 395, distance: 125.9
click at [515, 395] on div "Factura C: 2 - 107490" at bounding box center [582, 404] width 224 height 25
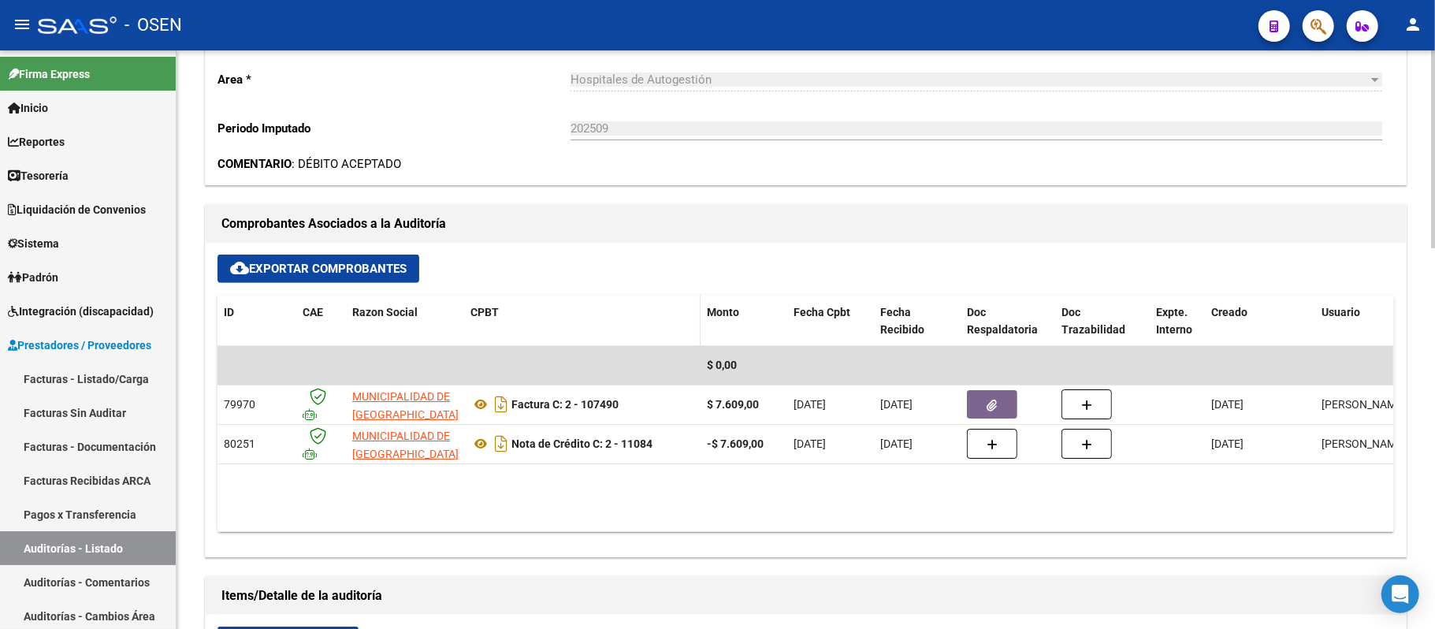
copy strong "Factura C: 2 - 107490"
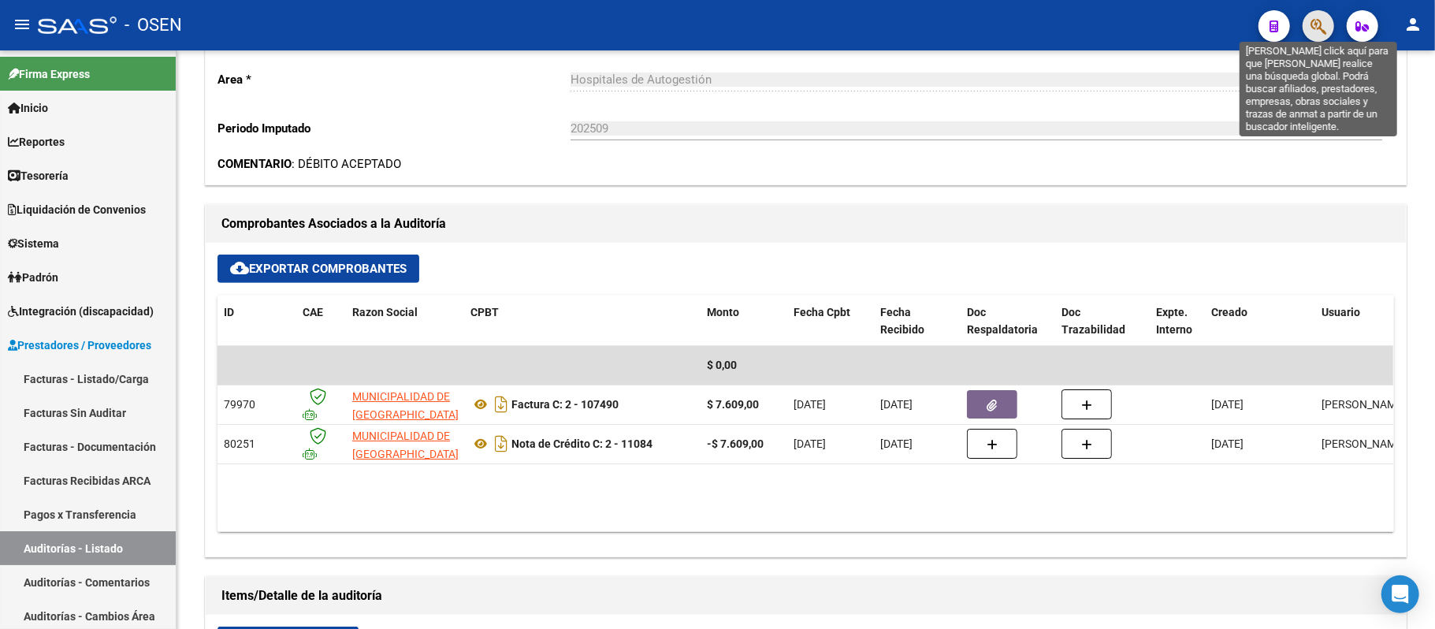
click at [1312, 23] on icon "button" at bounding box center [1318, 26] width 16 height 18
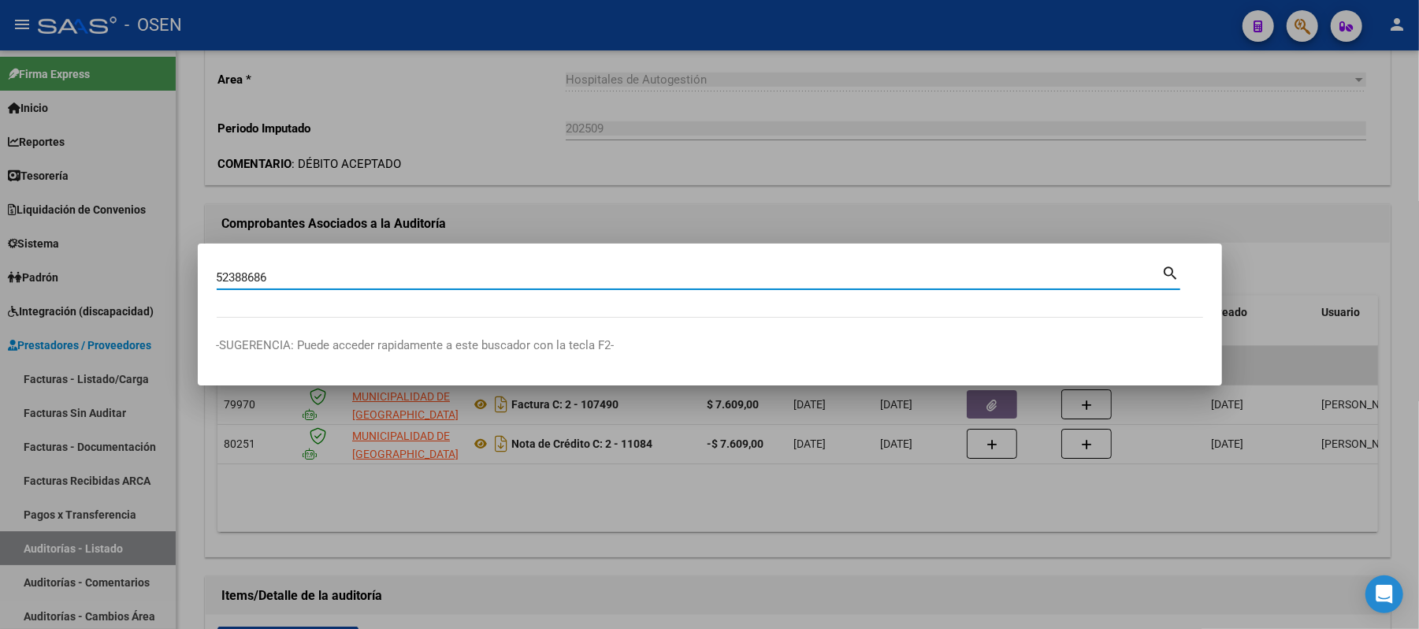
type input "52388686"
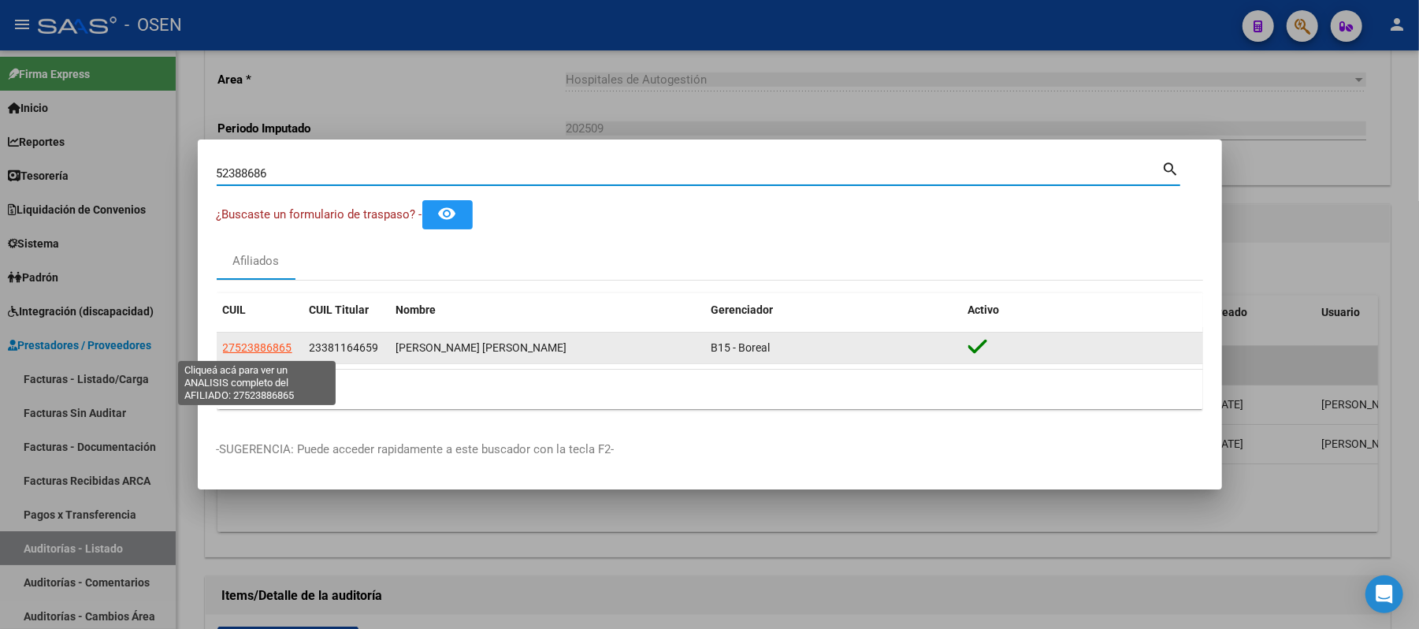
click at [263, 348] on span "27523886865" at bounding box center [257, 347] width 69 height 13
type textarea "27523886865"
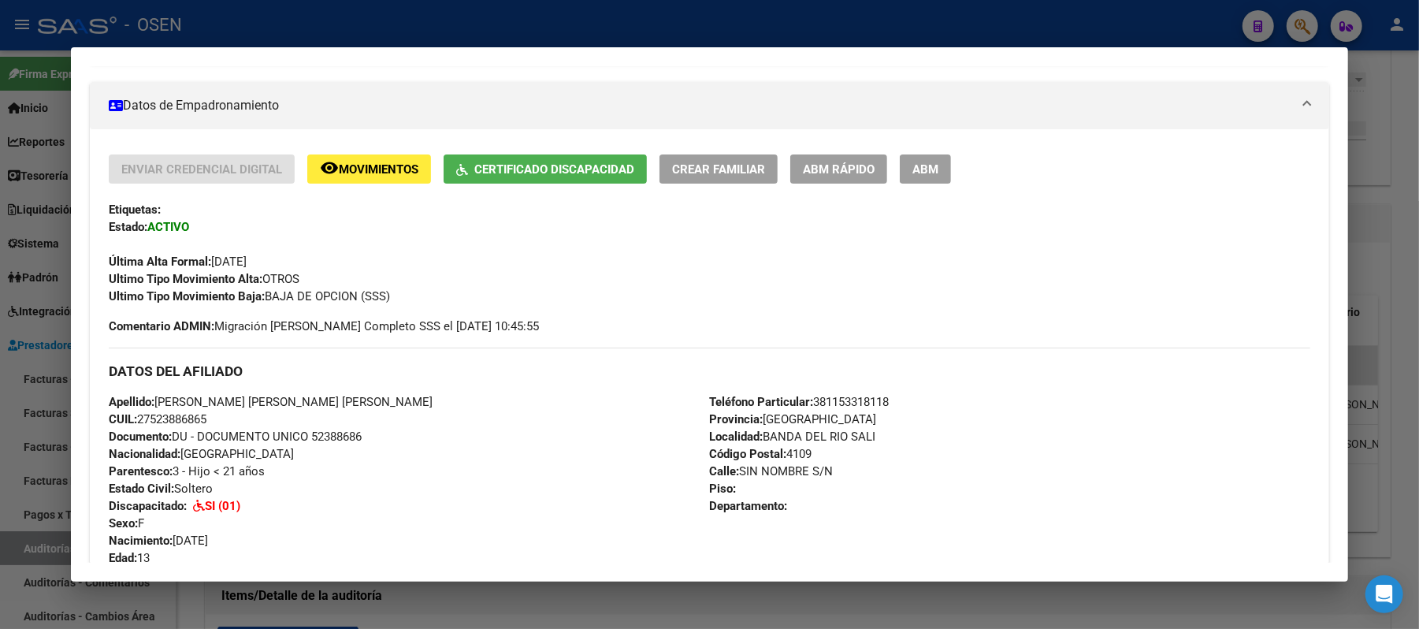
scroll to position [0, 0]
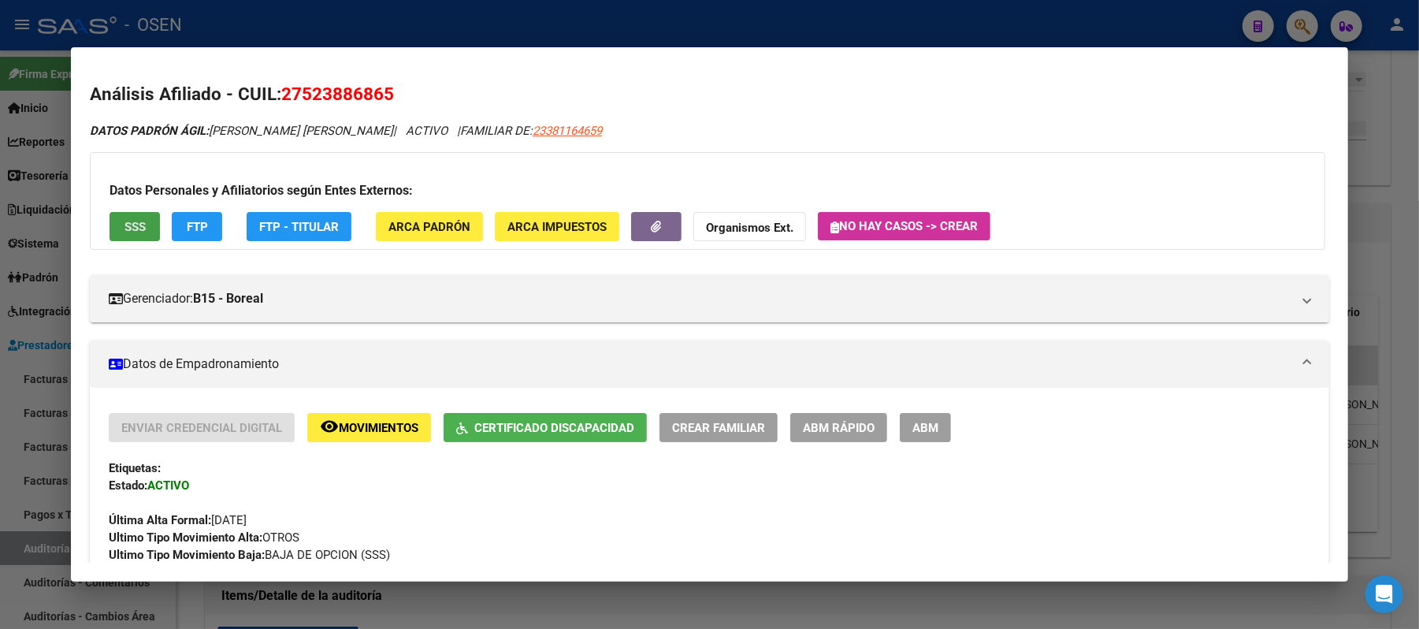
click at [120, 240] on button "SSS" at bounding box center [135, 226] width 50 height 29
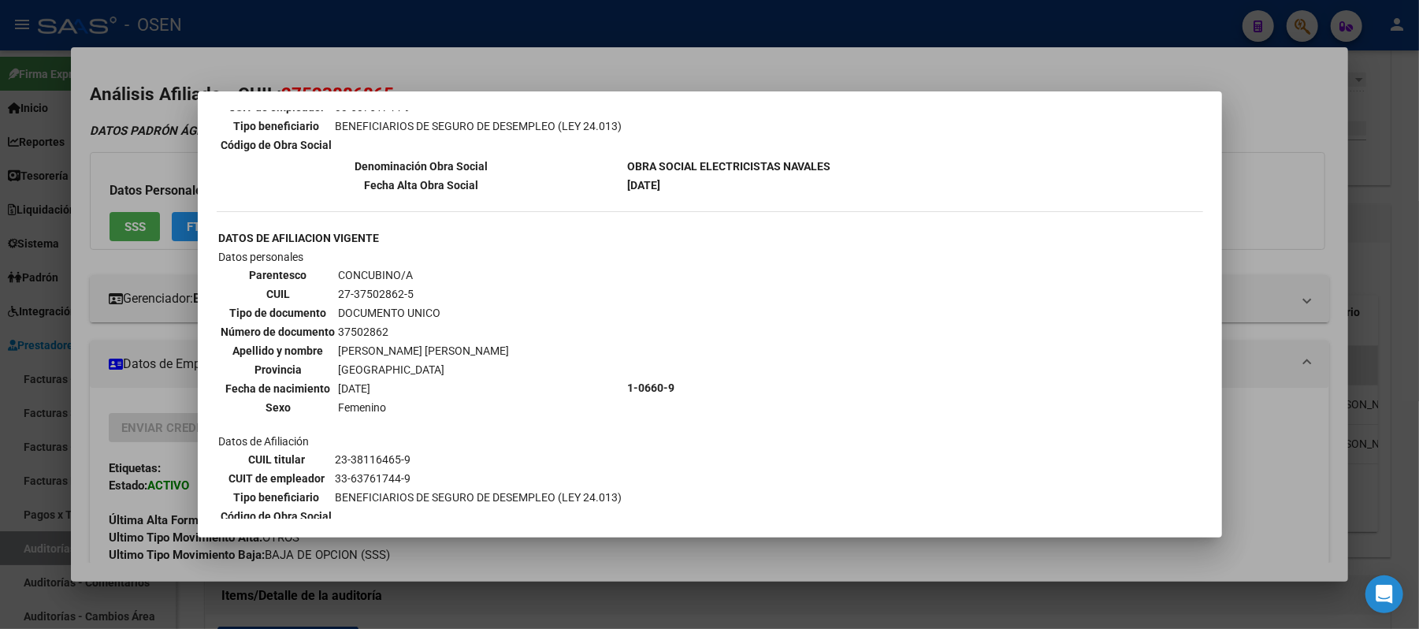
scroll to position [315, 0]
click at [587, 69] on div at bounding box center [709, 314] width 1419 height 629
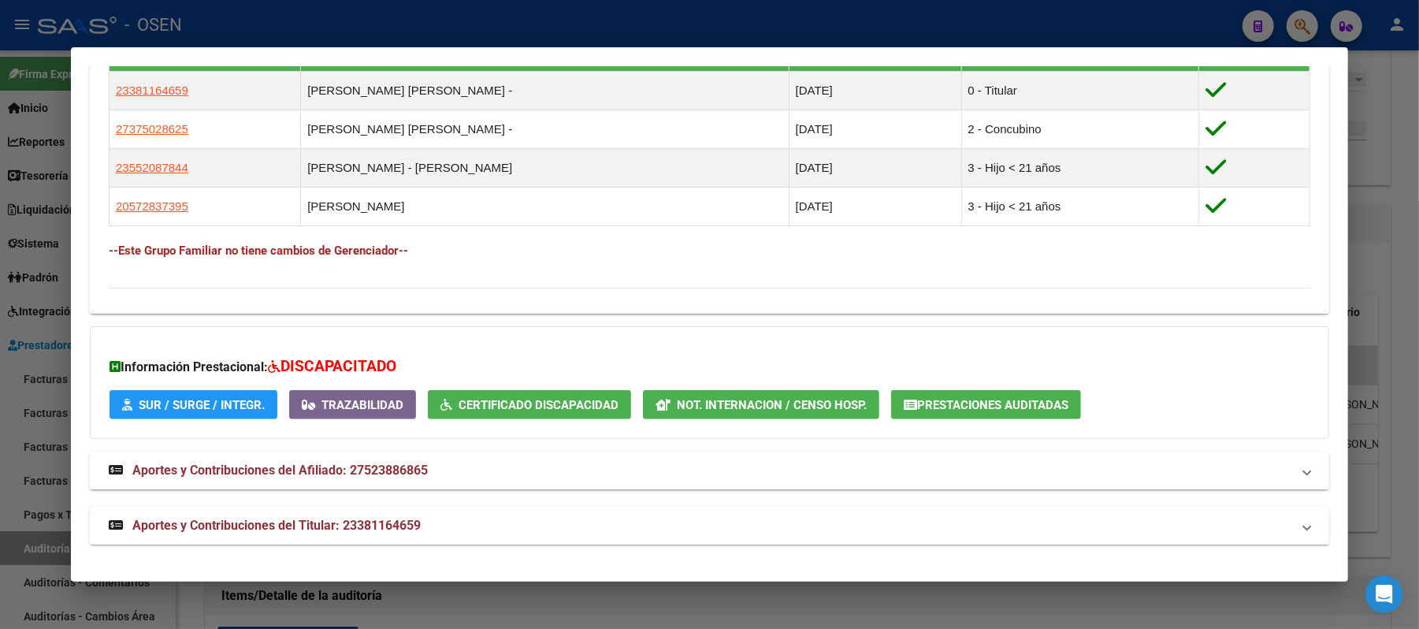
drag, startPoint x: 605, startPoint y: 529, endPoint x: 606, endPoint y: 537, distance: 7.9
click at [606, 537] on mat-expansion-panel-header "Aportes y Contribuciones del Titular: 23381164659" at bounding box center [709, 526] width 1239 height 38
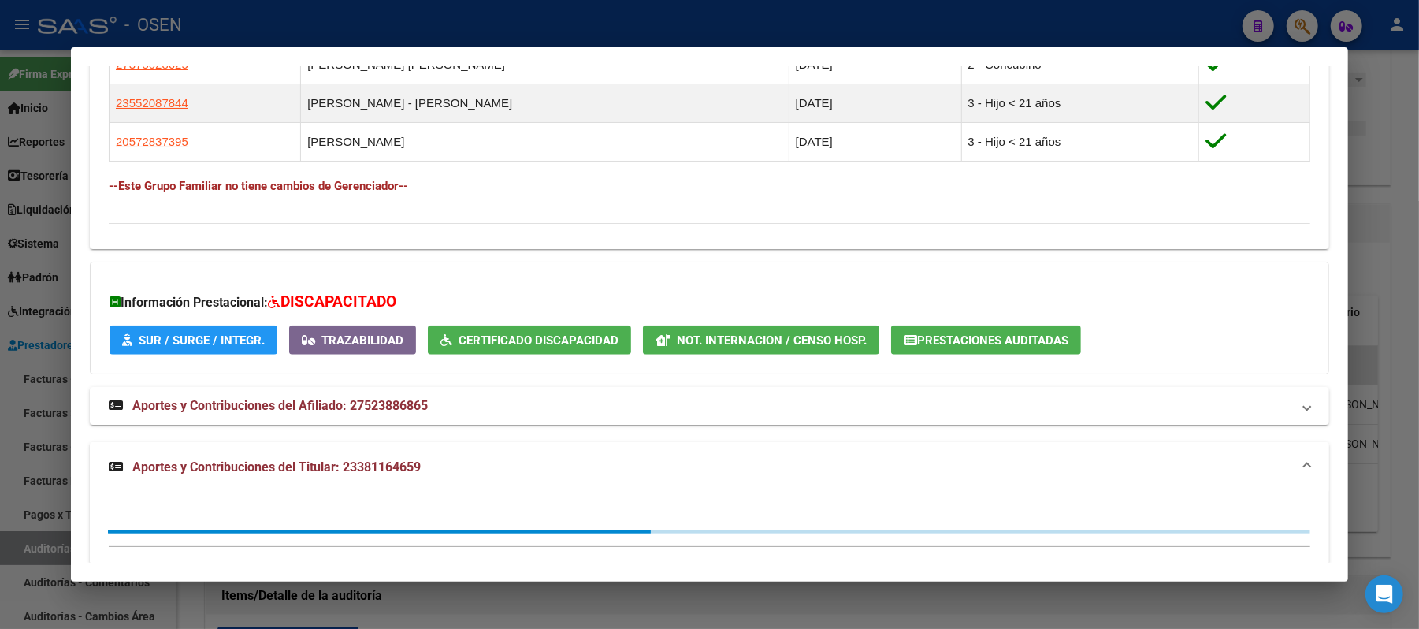
scroll to position [1041, 0]
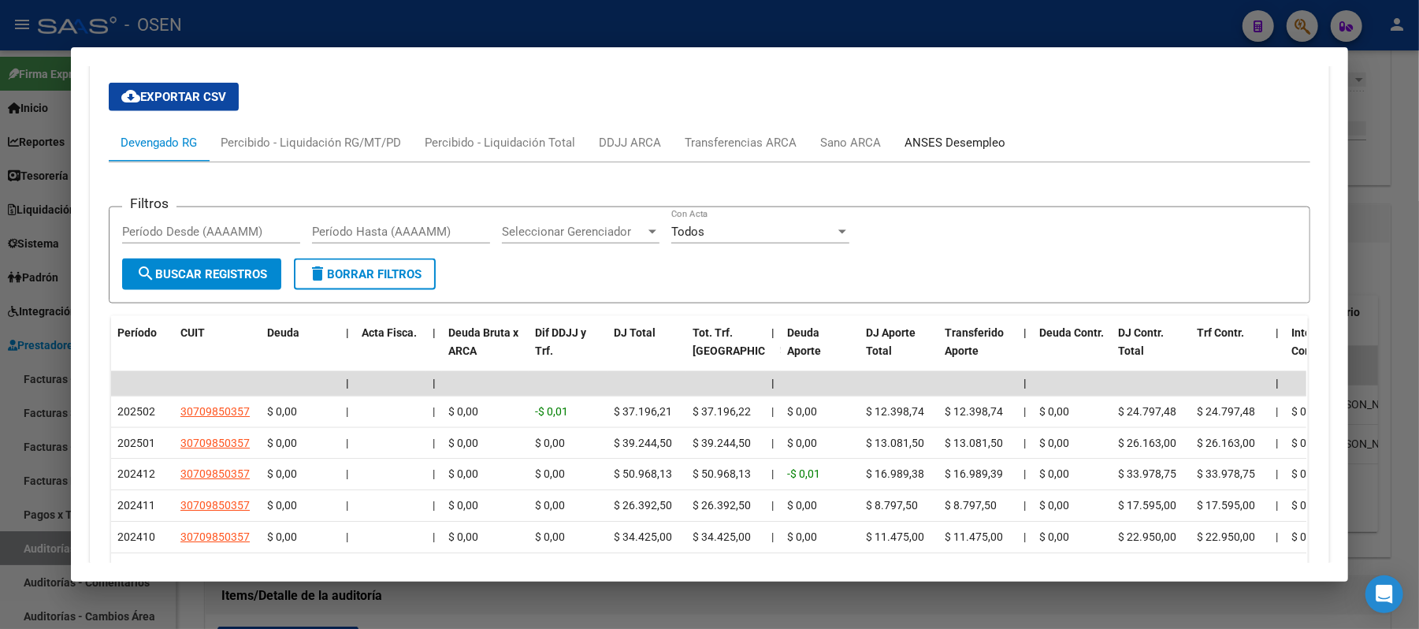
click at [971, 137] on div "ANSES Desempleo" at bounding box center [954, 142] width 101 height 17
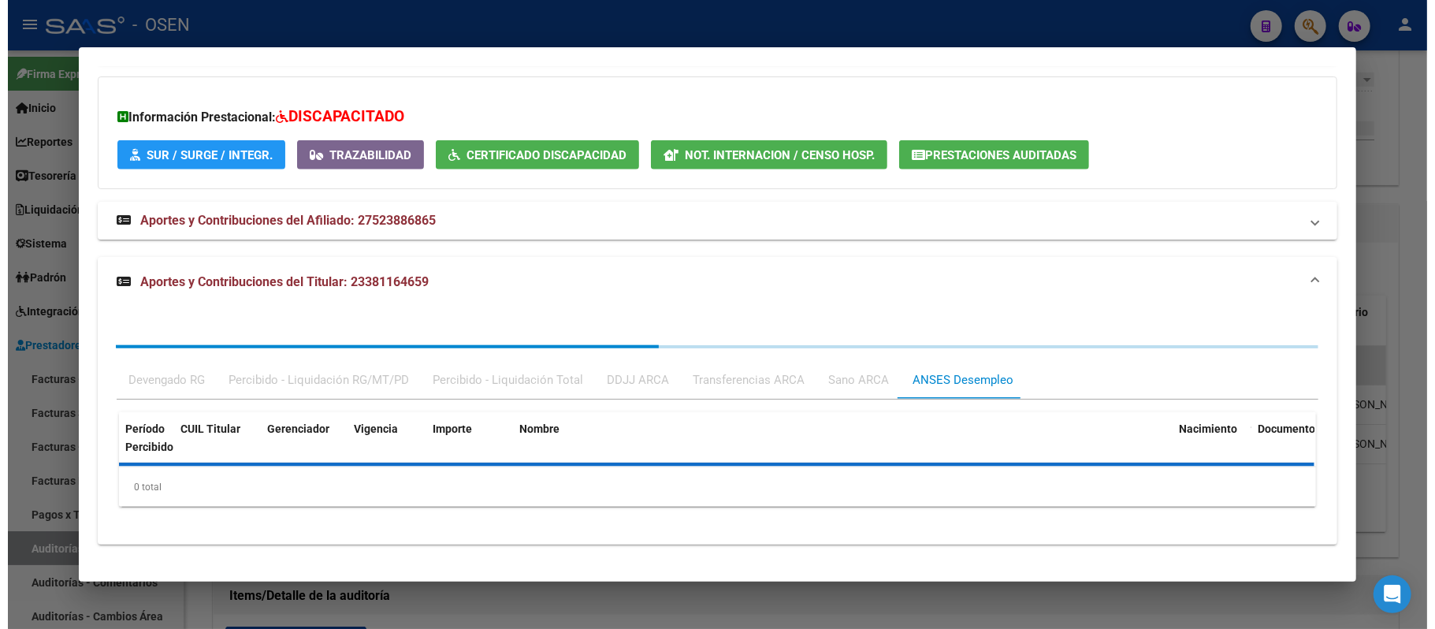
scroll to position [1275, 0]
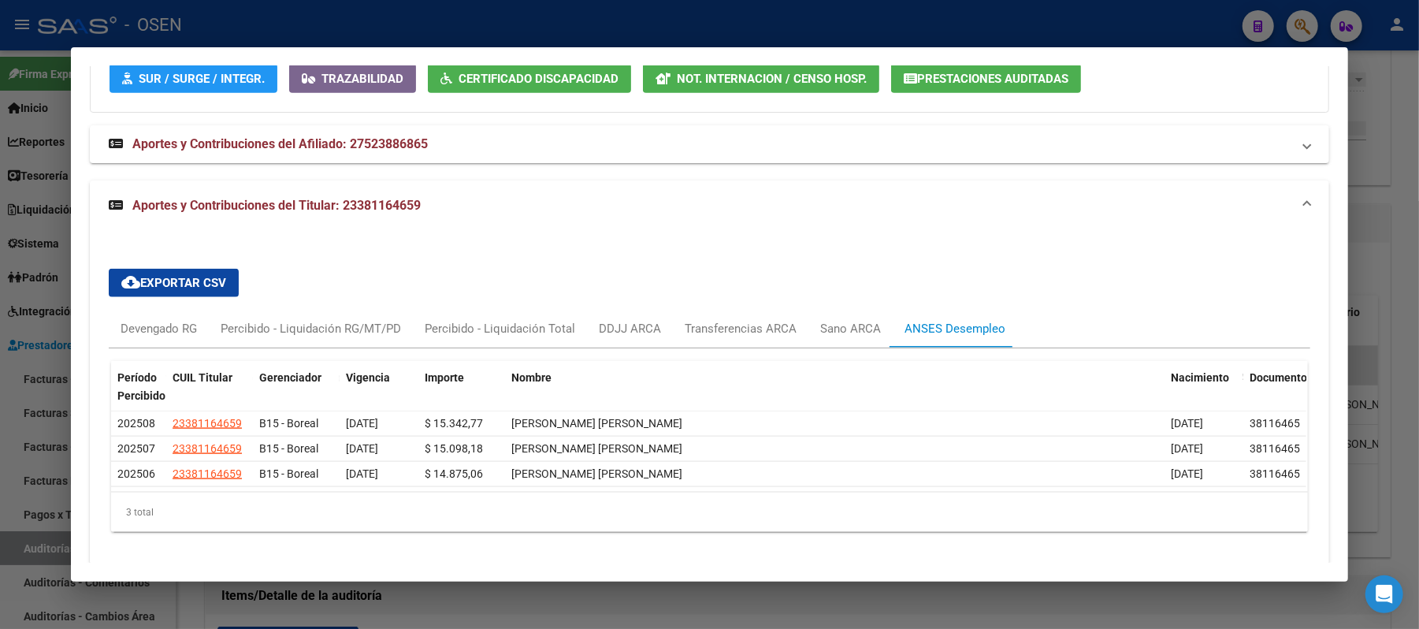
click at [361, 27] on div at bounding box center [709, 314] width 1419 height 629
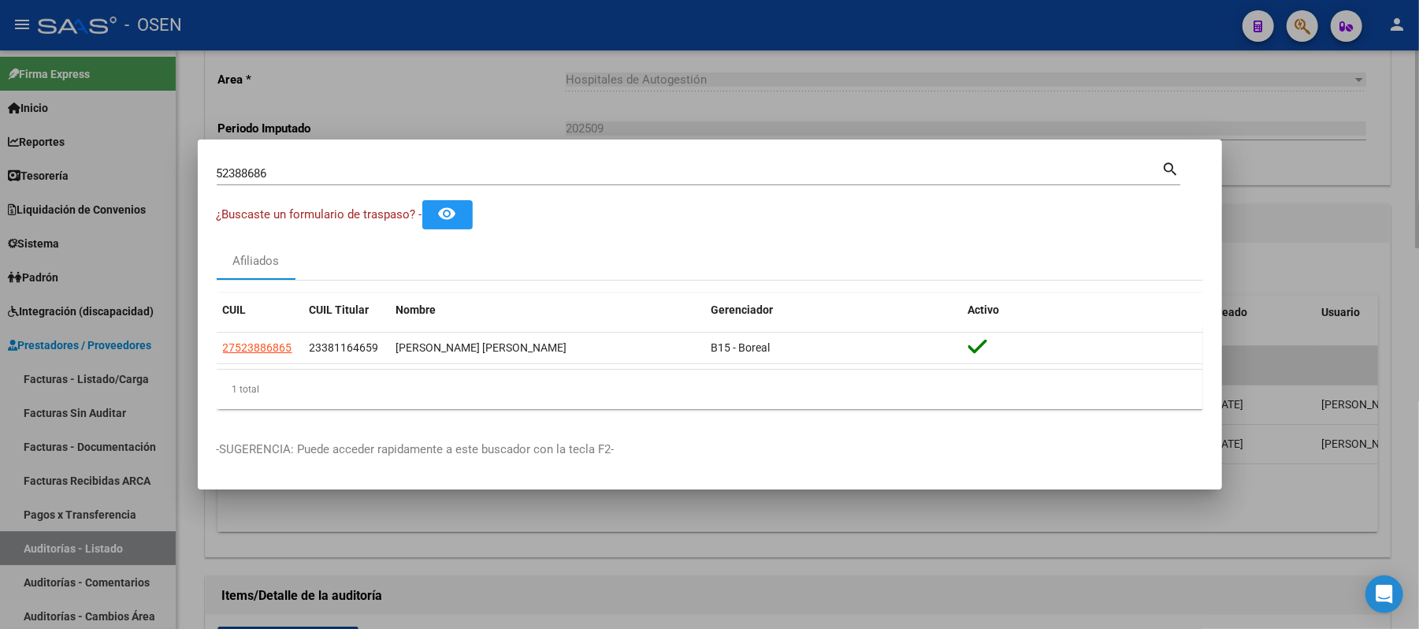
click at [1346, 280] on div at bounding box center [709, 314] width 1419 height 629
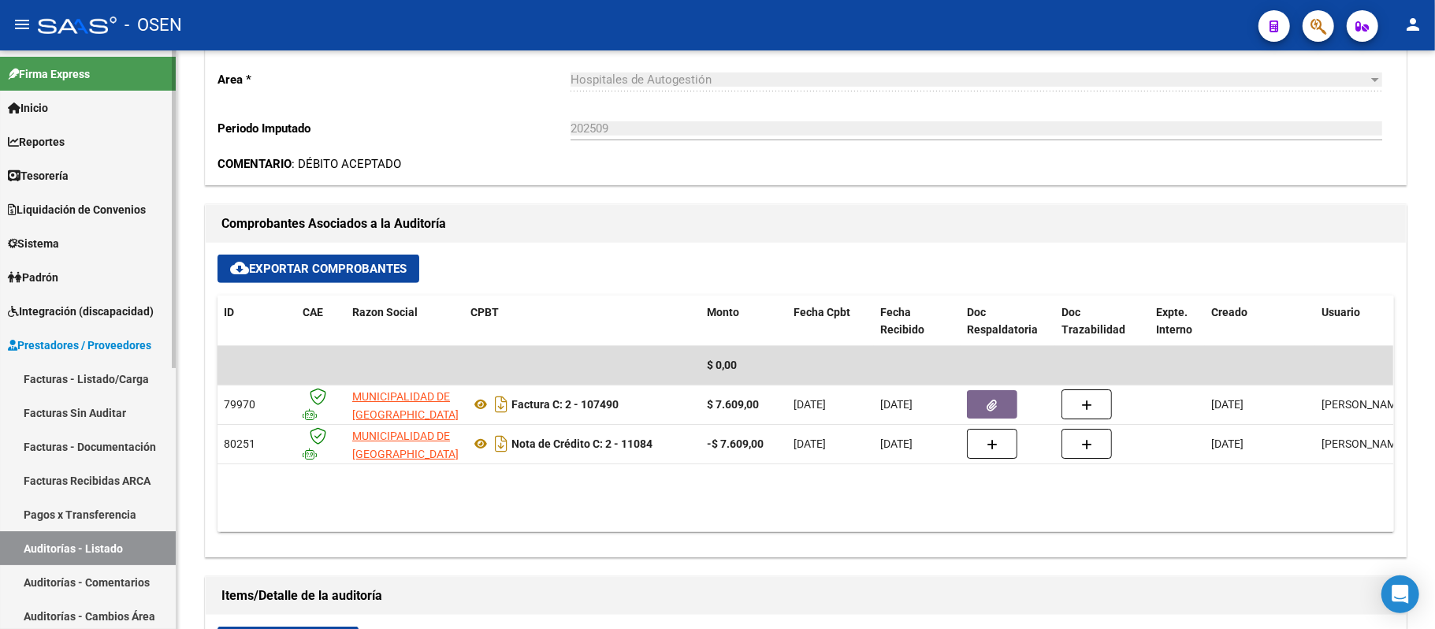
click at [54, 562] on link "Auditorías - Listado" at bounding box center [88, 548] width 176 height 34
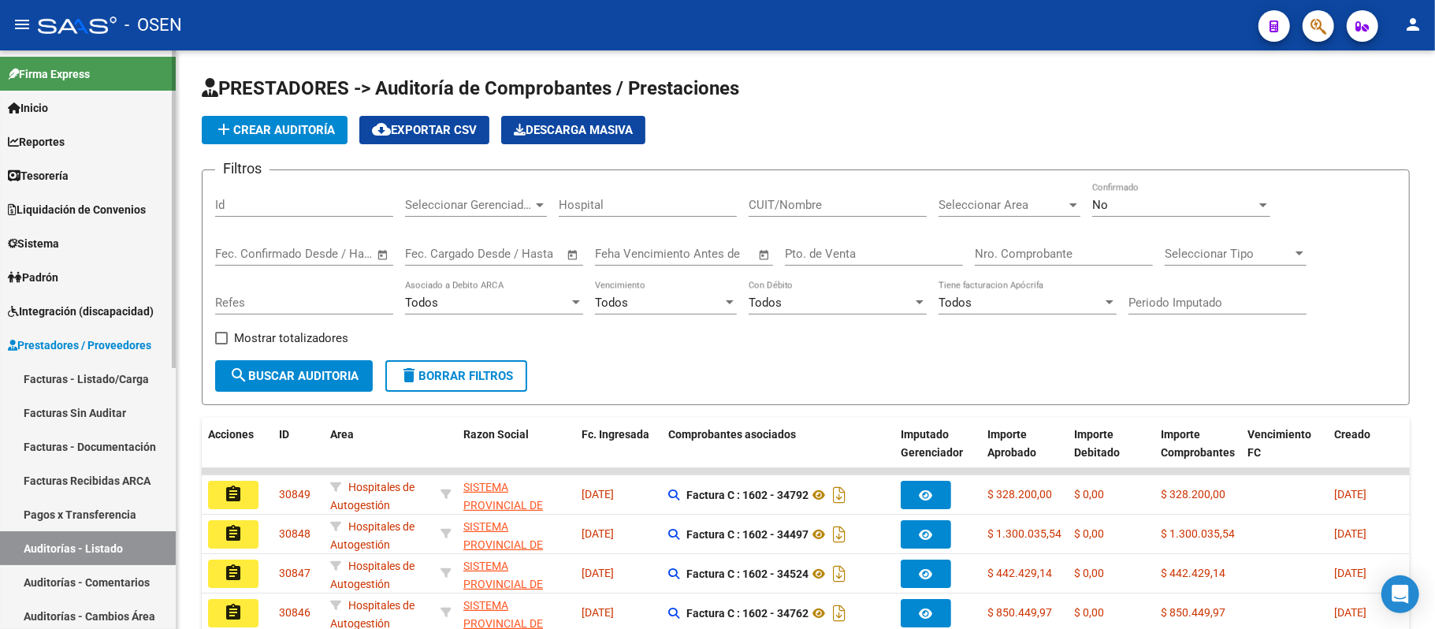
click at [110, 388] on link "Facturas - Listado/Carga" at bounding box center [88, 379] width 176 height 34
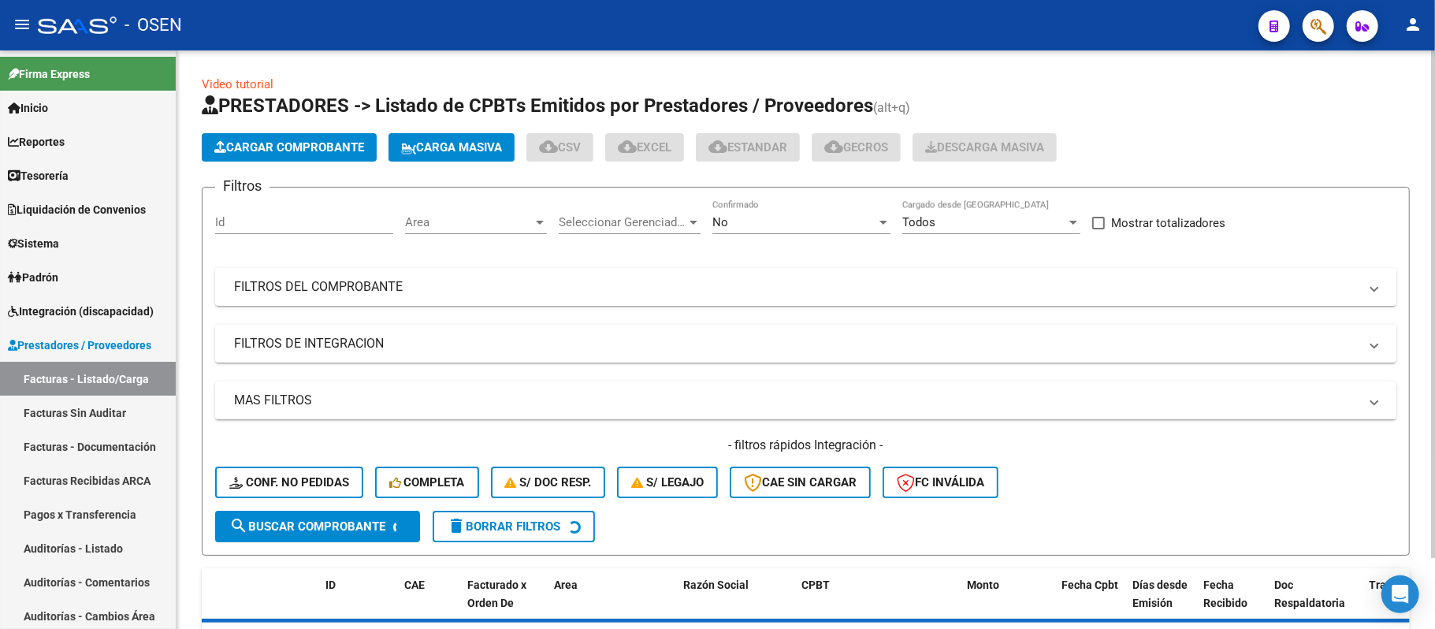
click at [731, 214] on div "No Confirmado" at bounding box center [801, 217] width 178 height 34
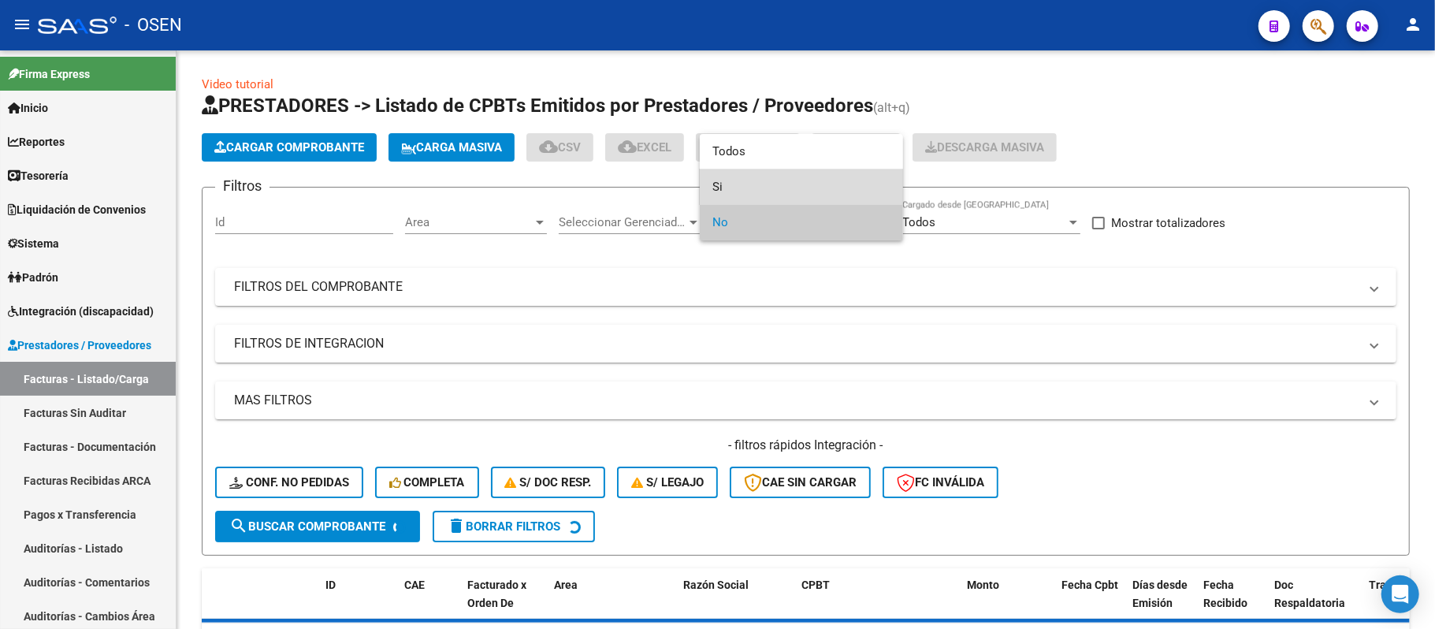
click at [753, 169] on span "Si" at bounding box center [801, 186] width 178 height 35
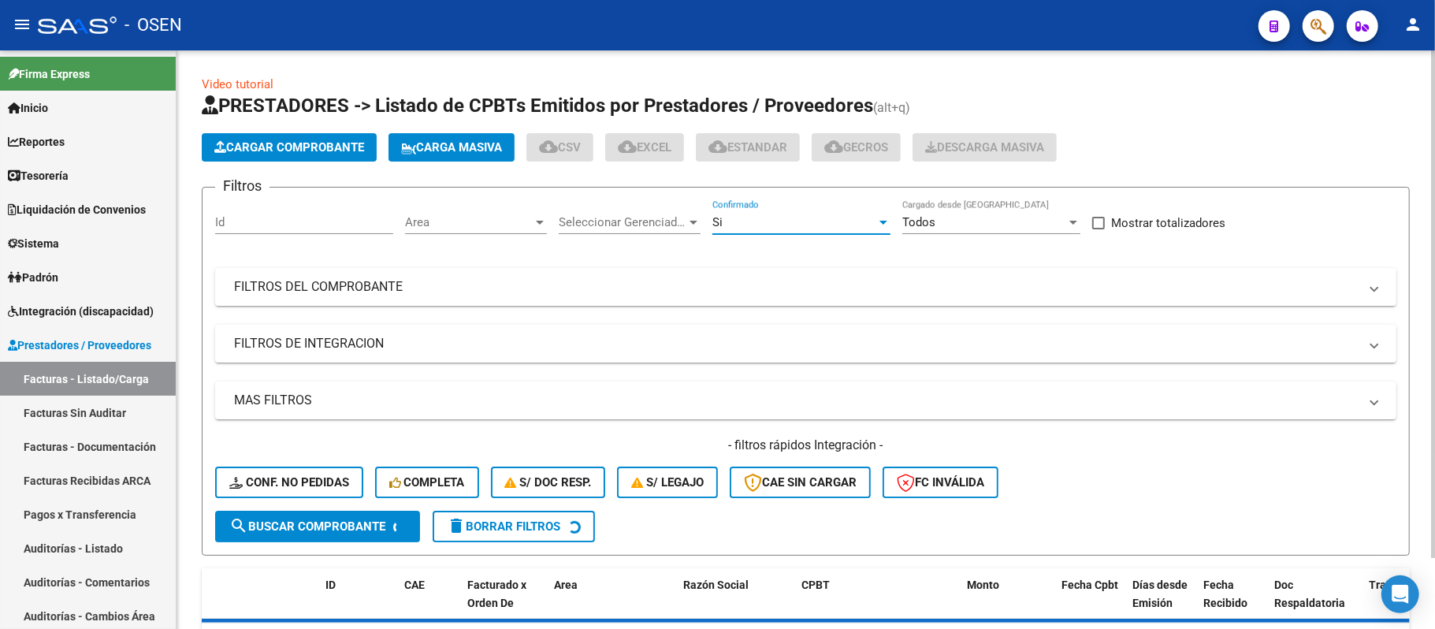
click at [408, 227] on span "Area" at bounding box center [469, 222] width 128 height 14
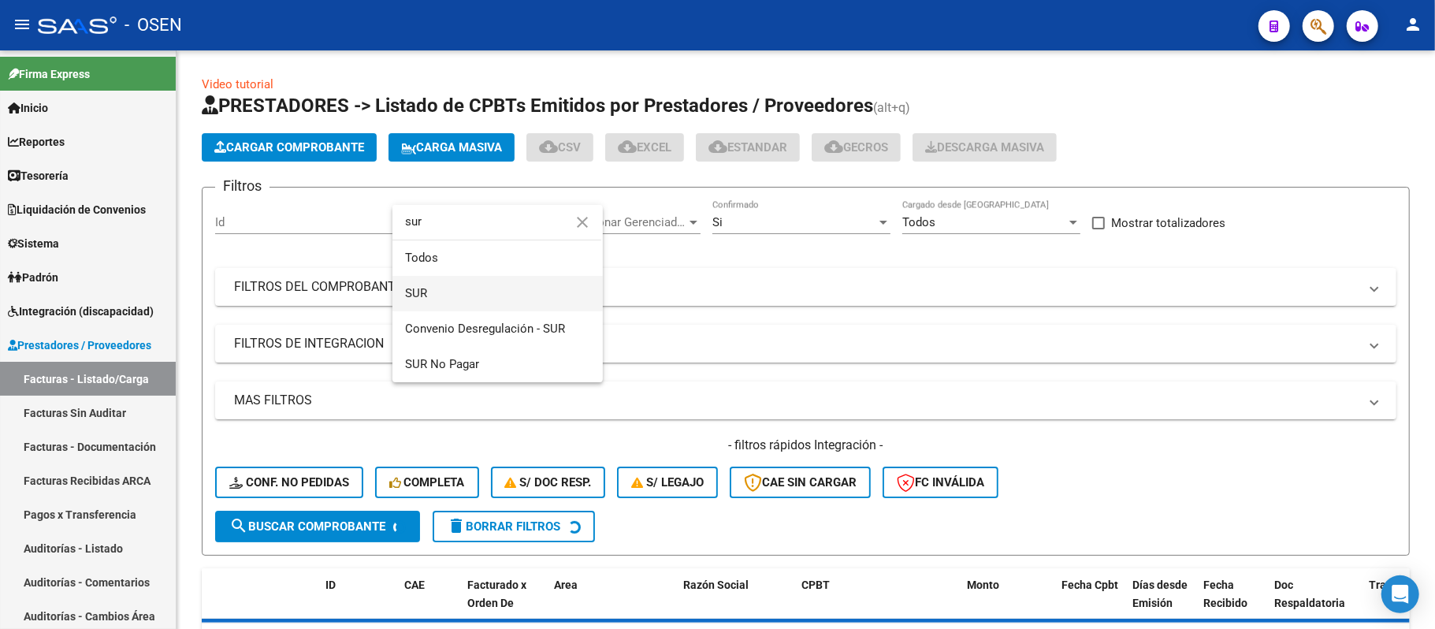
type input "sur"
click at [449, 304] on span "SUR" at bounding box center [497, 293] width 185 height 35
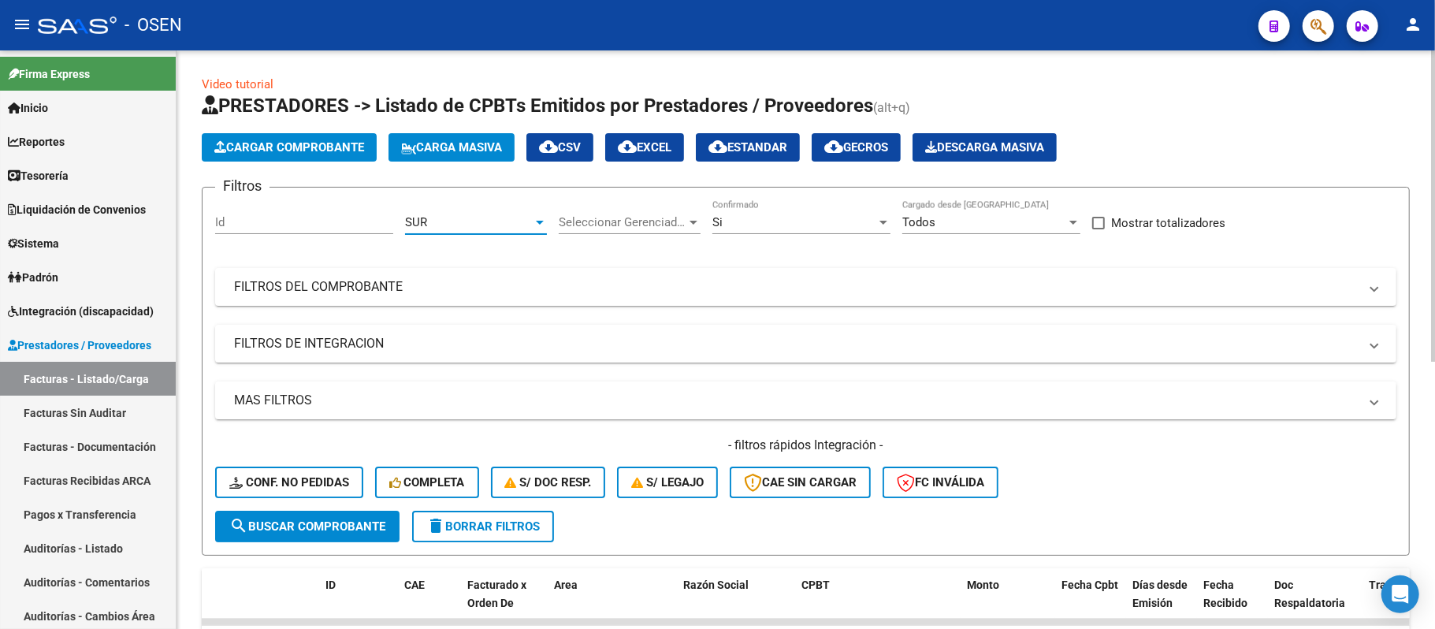
click at [360, 537] on button "search Buscar Comprobante" at bounding box center [307, 526] width 184 height 32
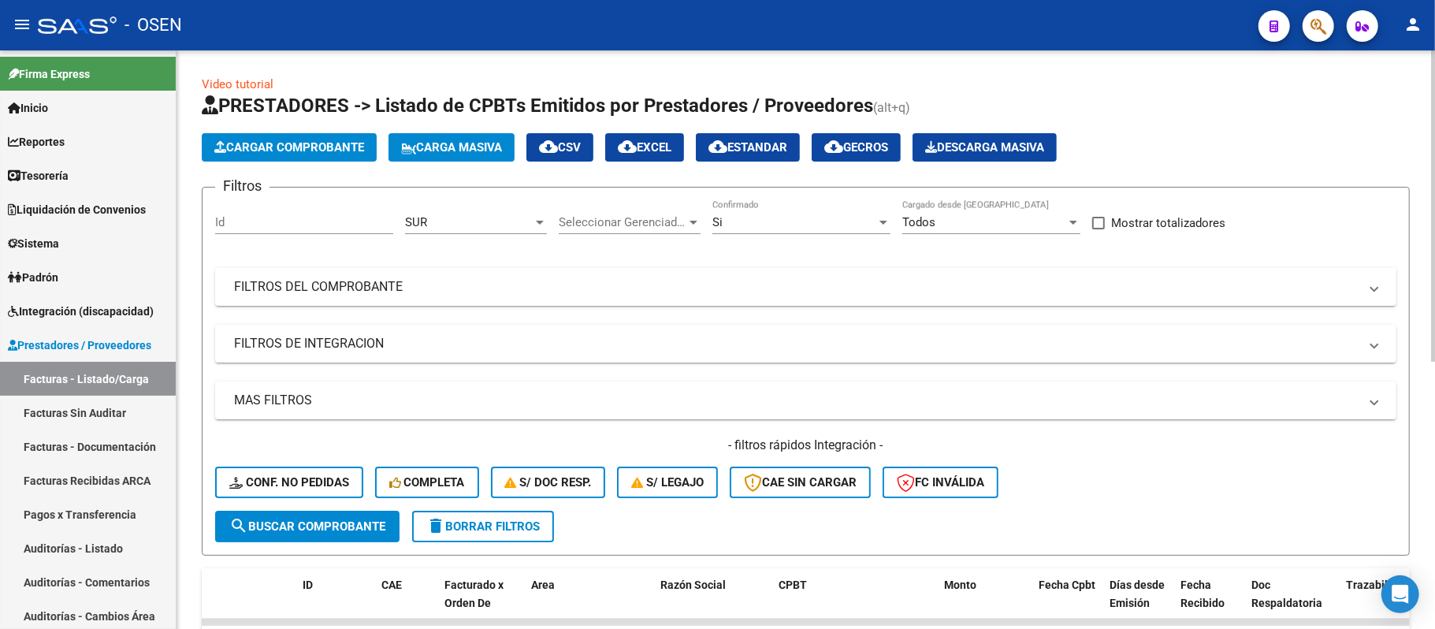
click at [798, 219] on div "Si" at bounding box center [794, 222] width 164 height 14
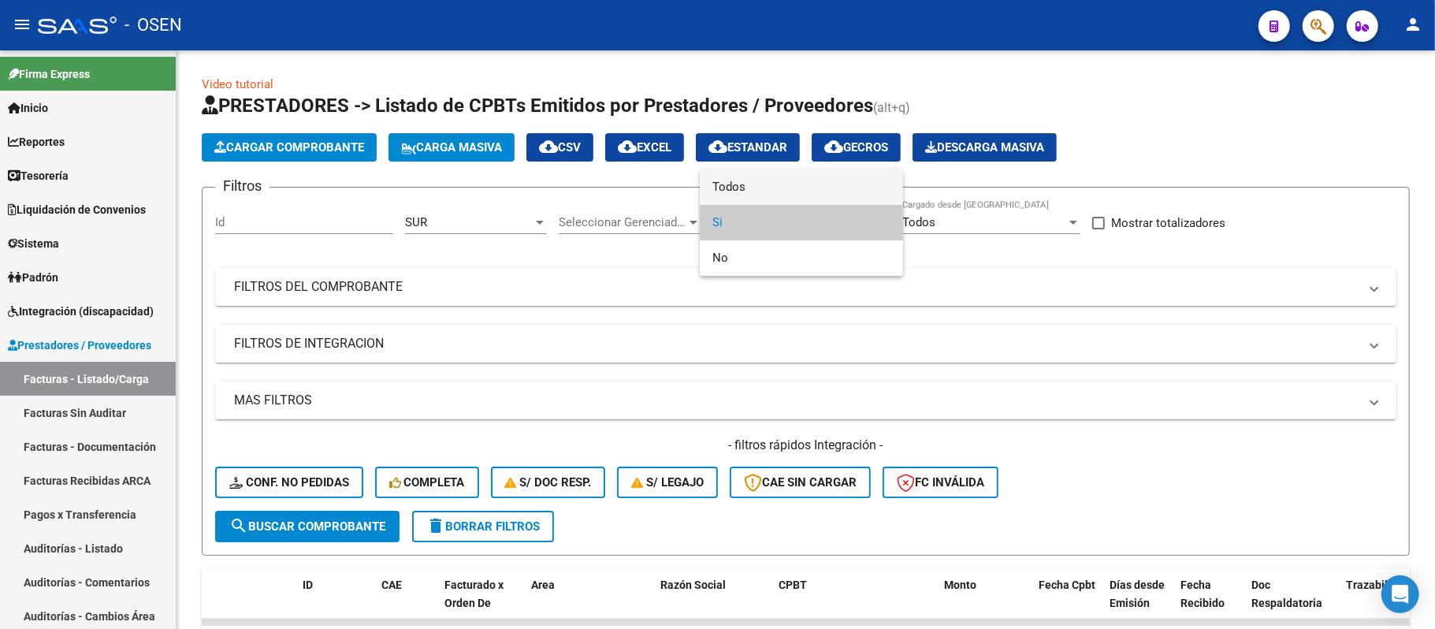
click at [764, 191] on span "Todos" at bounding box center [801, 186] width 178 height 35
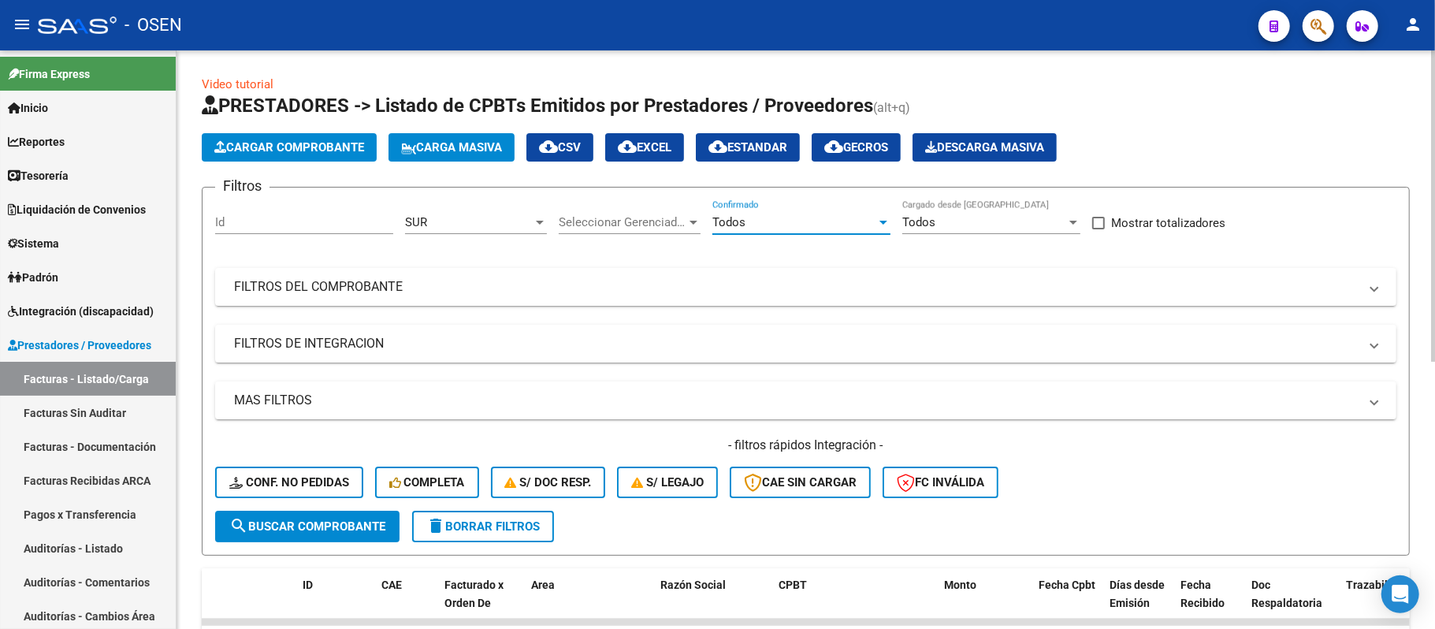
click at [329, 523] on span "search Buscar Comprobante" at bounding box center [307, 526] width 156 height 14
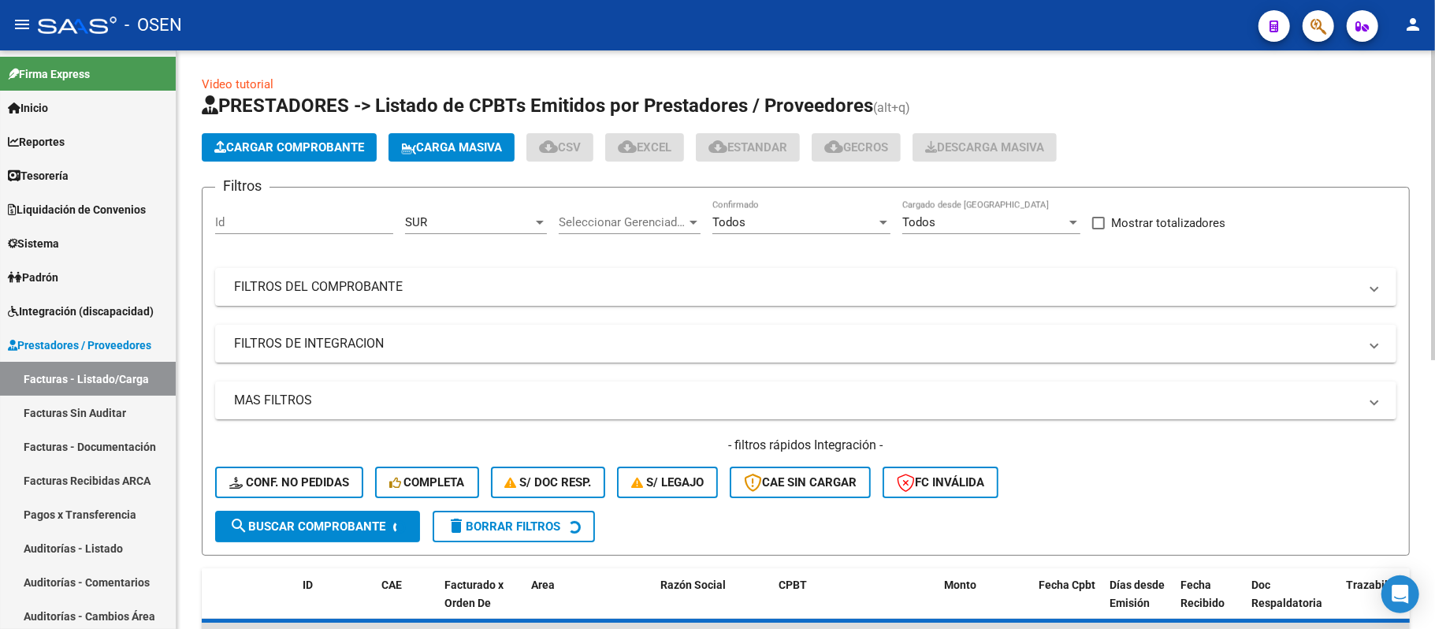
click at [499, 203] on div "SUR Area" at bounding box center [476, 217] width 142 height 34
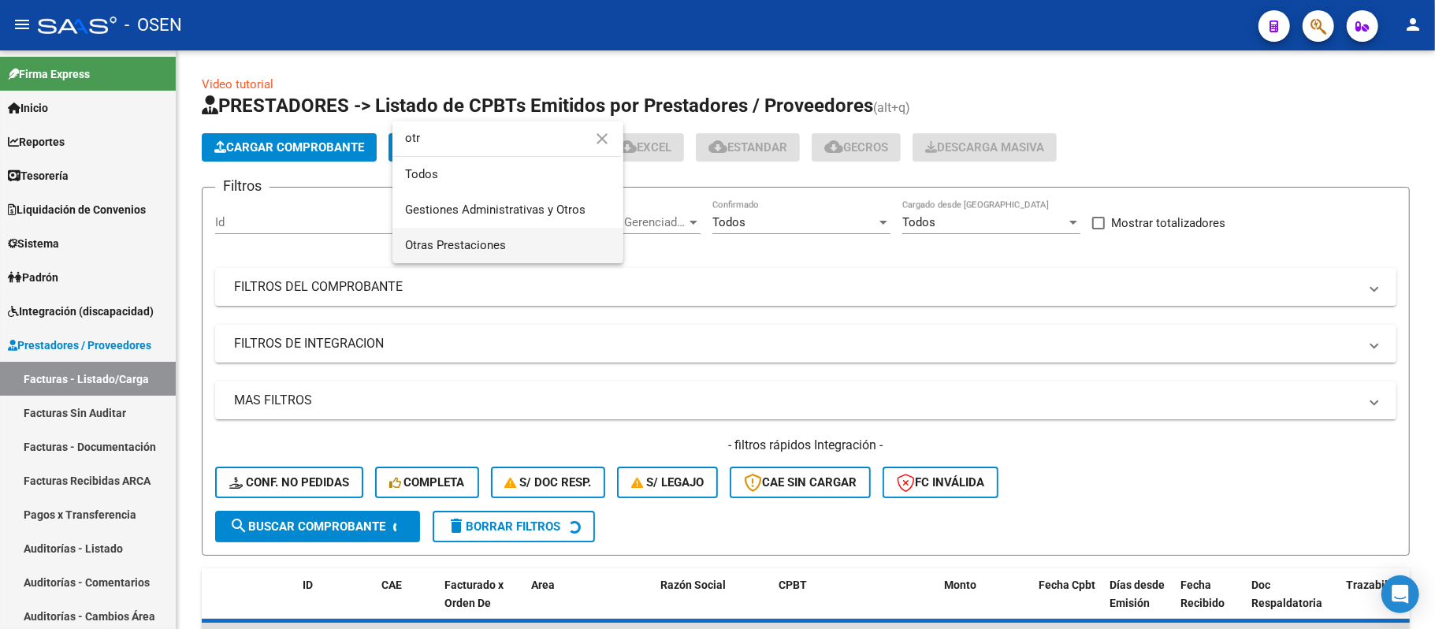
type input "otr"
click at [518, 243] on span "Otras Prestaciones" at bounding box center [508, 245] width 206 height 35
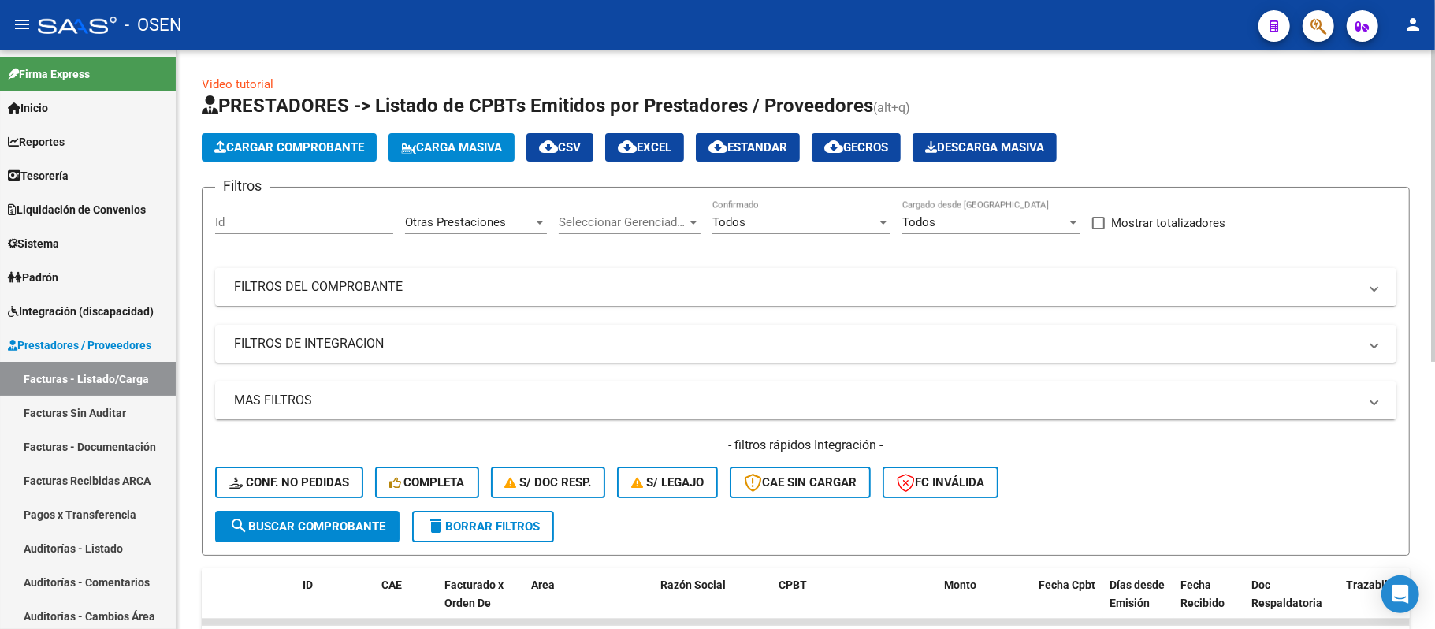
click at [810, 269] on mat-expansion-panel-header "FILTROS DEL COMPROBANTE" at bounding box center [805, 287] width 1181 height 38
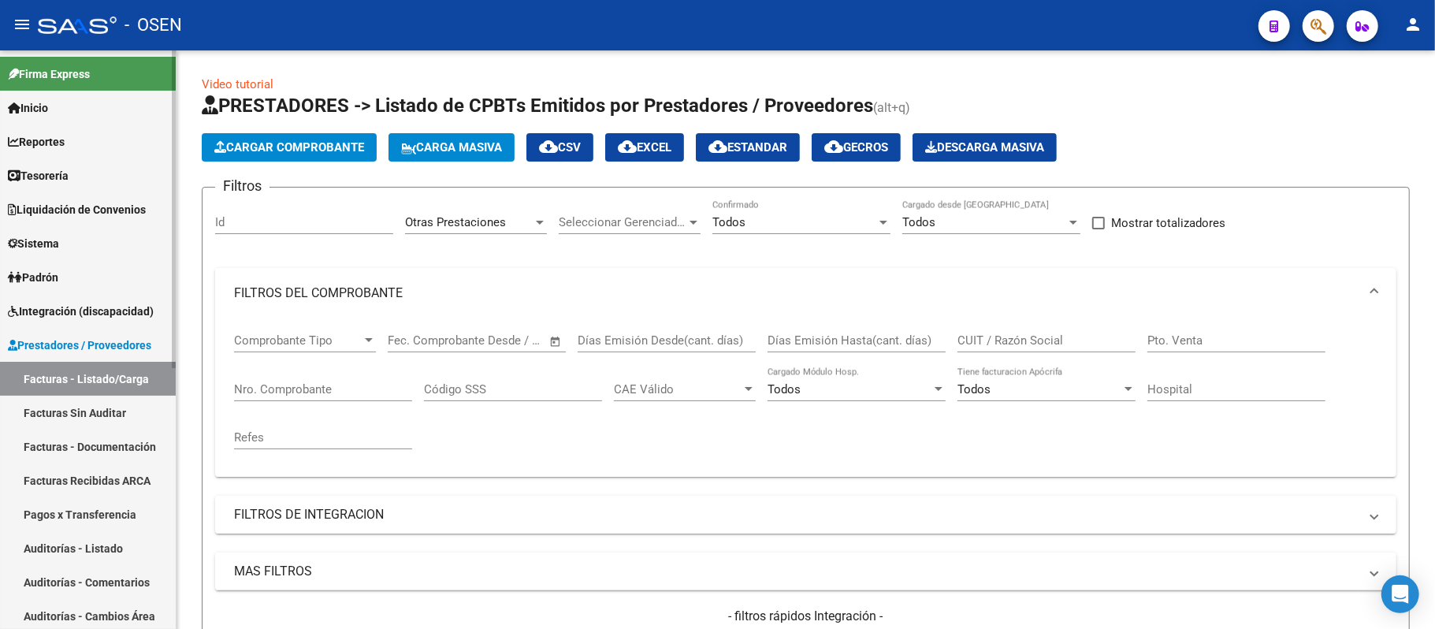
click at [73, 542] on link "Auditorías - Listado" at bounding box center [88, 548] width 176 height 34
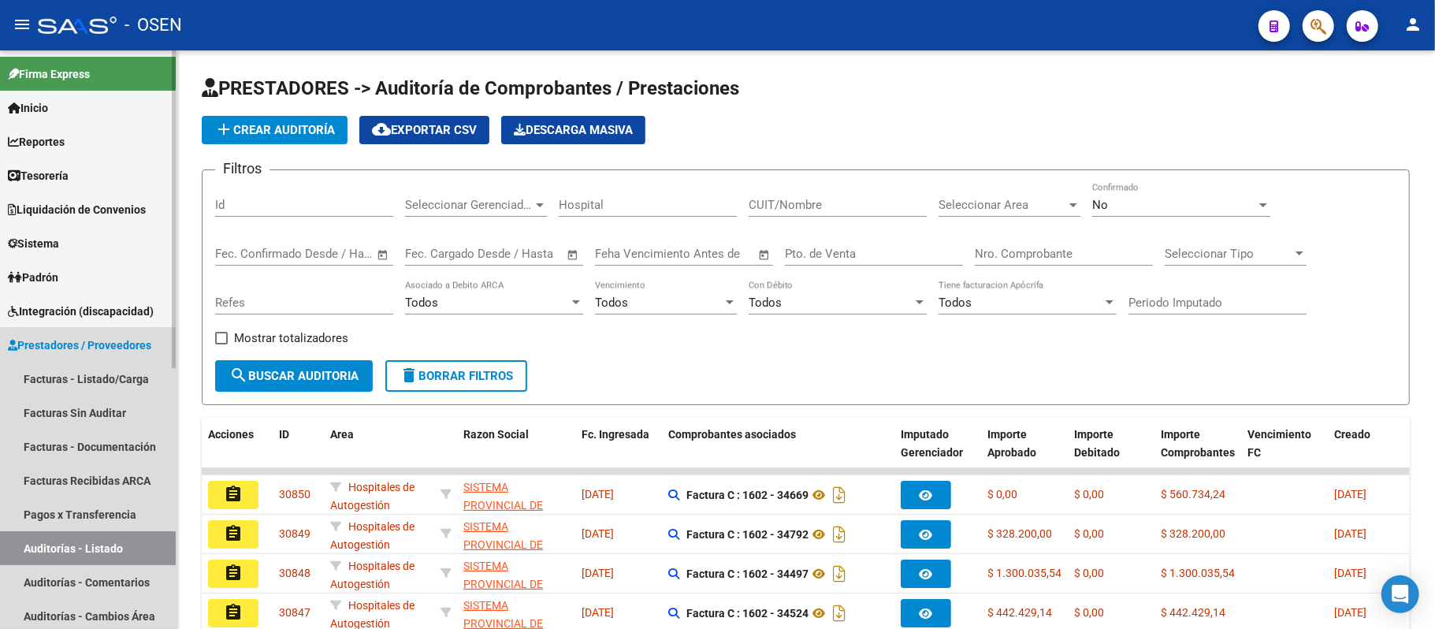
click at [67, 350] on span "Prestadores / Proveedores" at bounding box center [79, 344] width 143 height 17
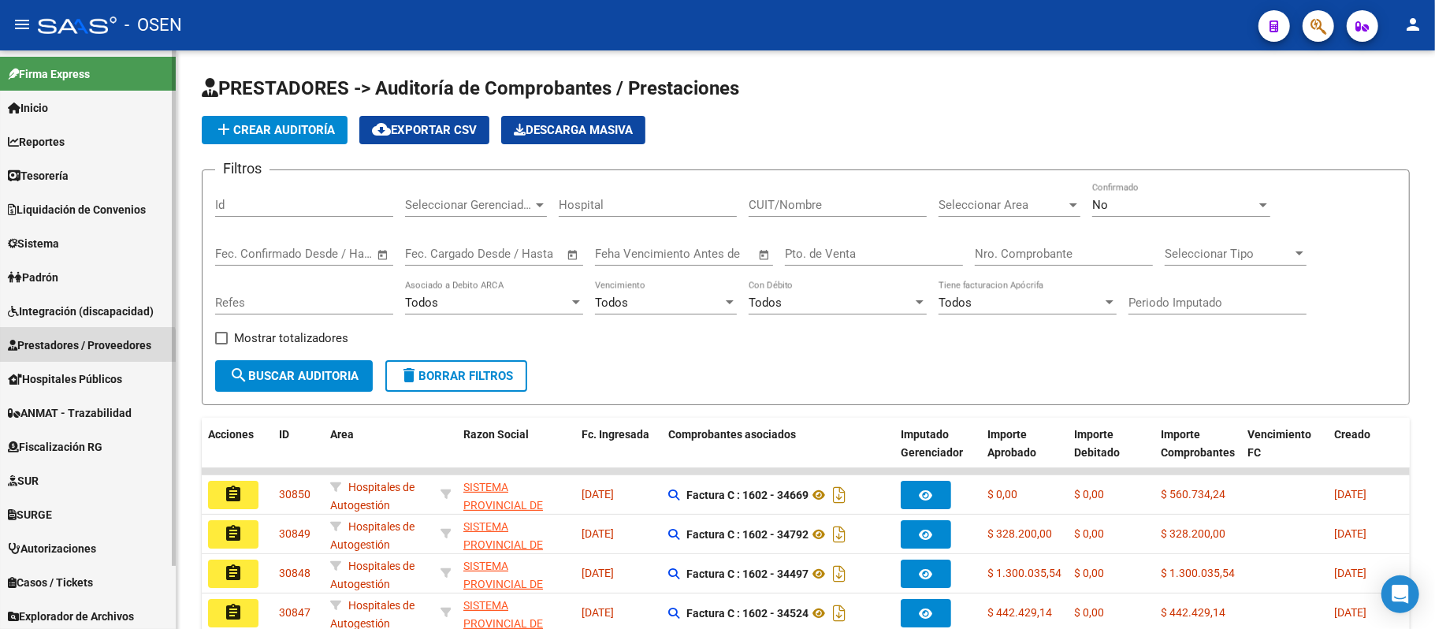
click at [67, 367] on mat-nav-list "Firma Express Inicio Calendario SSS Instructivos Contacto OS Reportes Tablero d…" at bounding box center [88, 375] width 176 height 650
click at [86, 332] on link "Prestadores / Proveedores" at bounding box center [88, 345] width 176 height 34
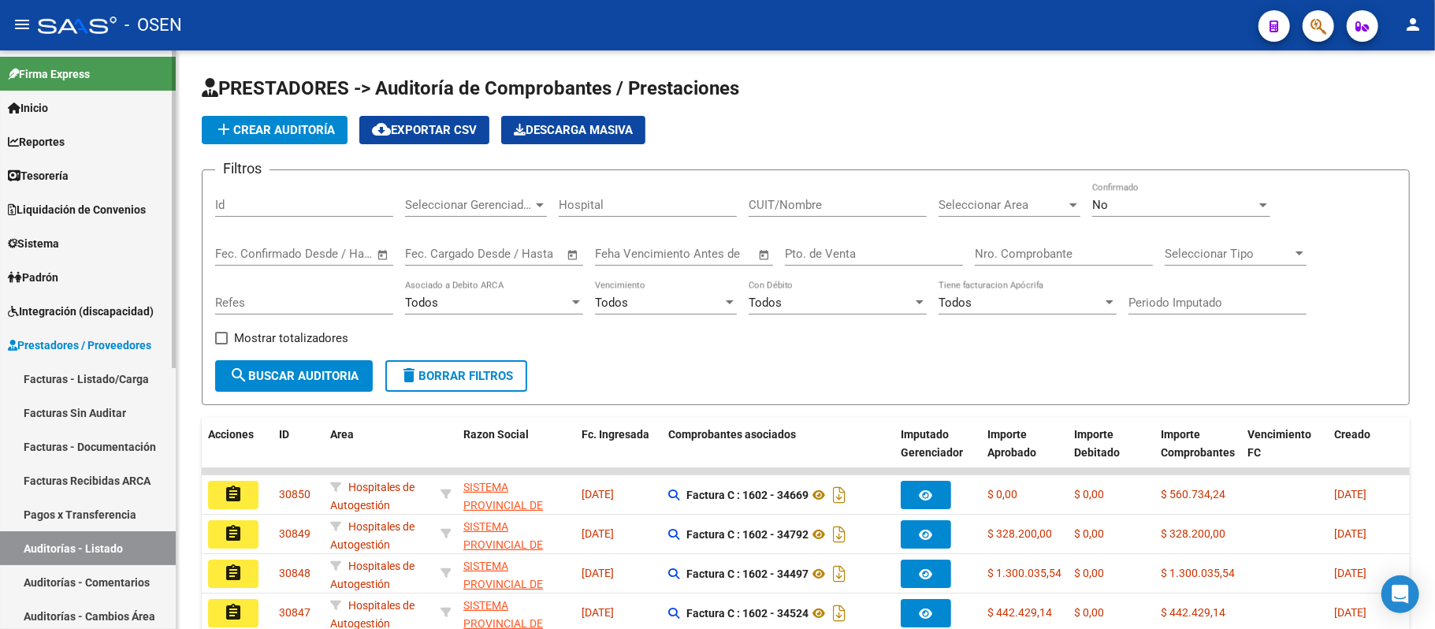
click at [88, 380] on link "Facturas - Listado/Carga" at bounding box center [88, 379] width 176 height 34
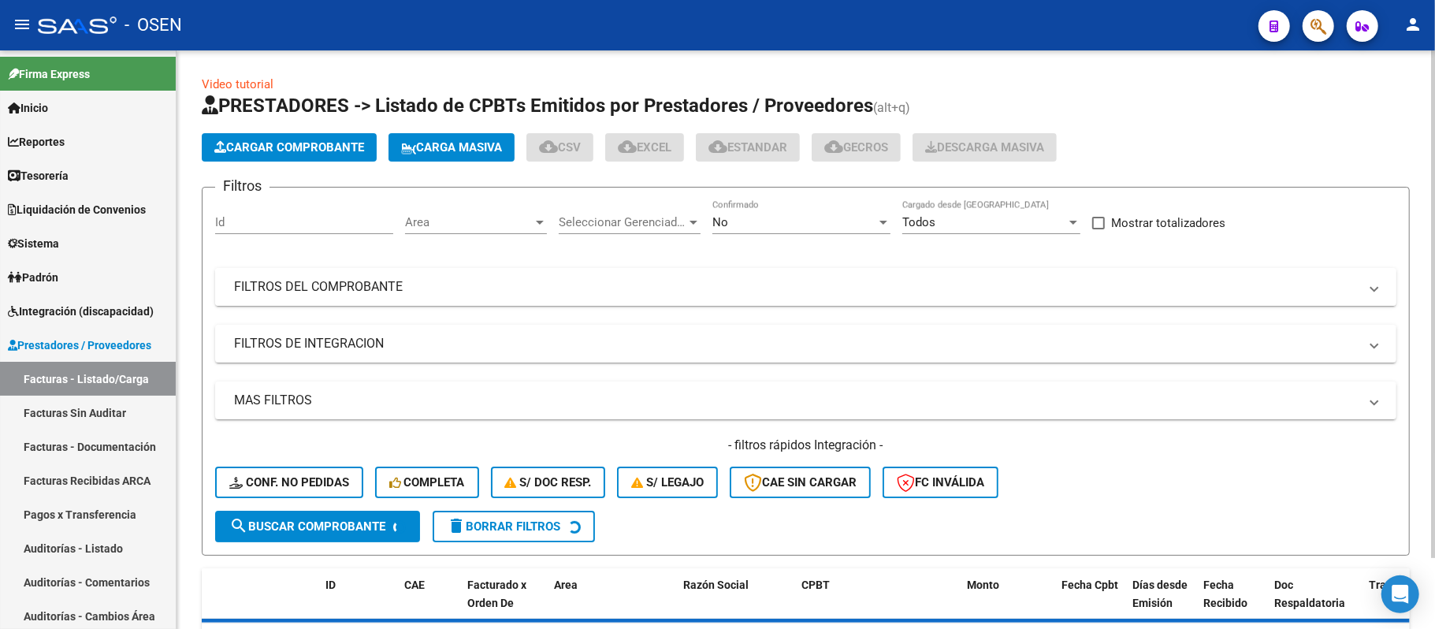
drag, startPoint x: 1006, startPoint y: 274, endPoint x: 1082, endPoint y: 310, distance: 84.6
click at [1005, 274] on mat-expansion-panel-header "FILTROS DEL COMPROBANTE" at bounding box center [805, 287] width 1181 height 38
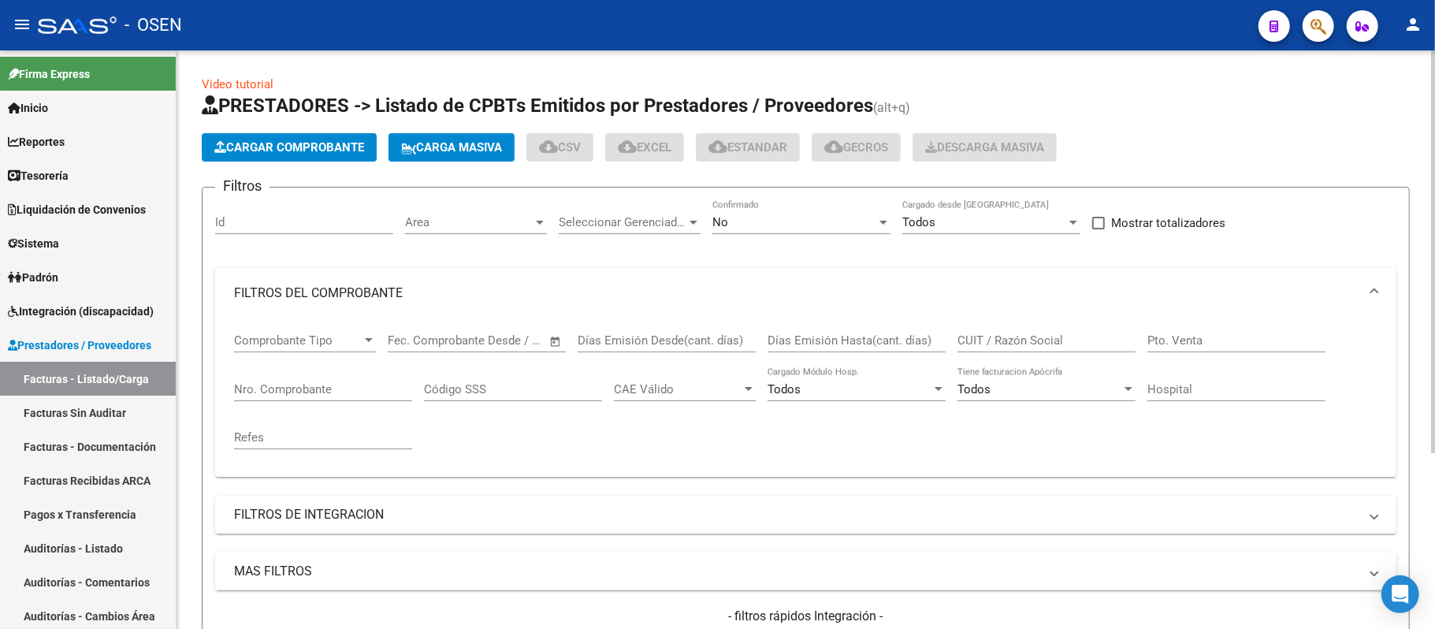
click at [296, 379] on div "Nro. Comprobante" at bounding box center [323, 384] width 178 height 34
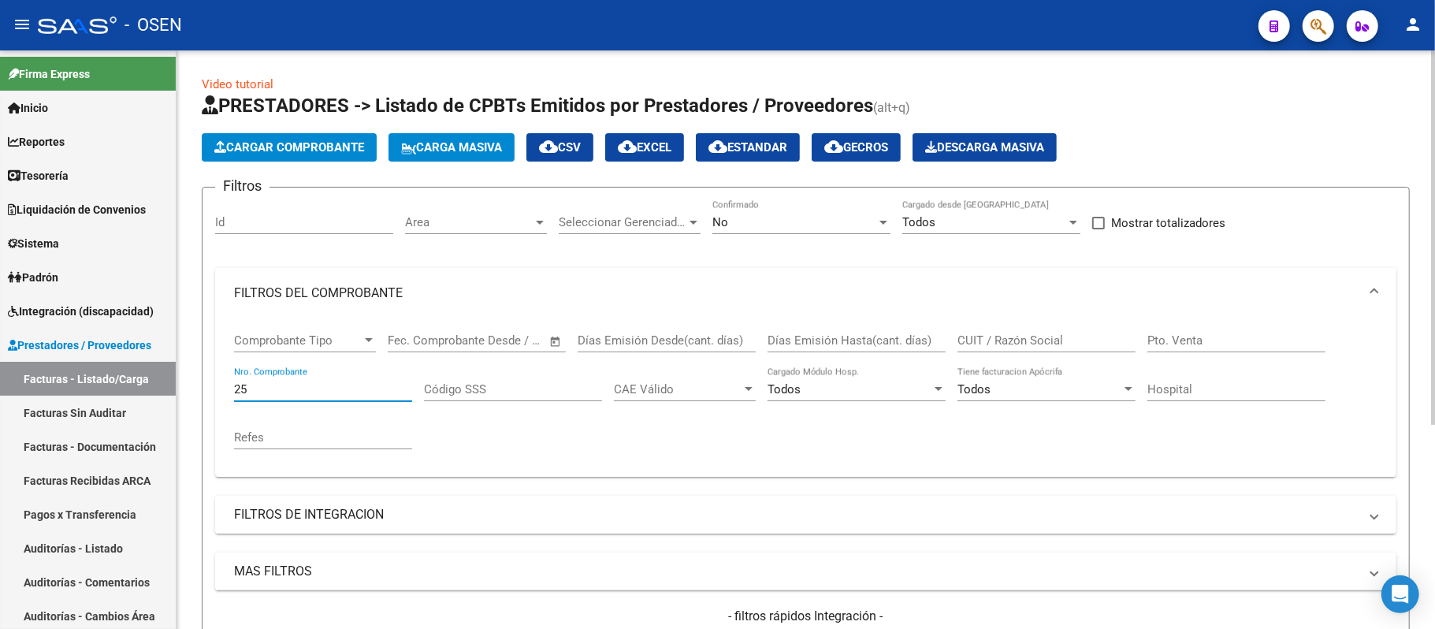
type input "25"
click at [794, 233] on div "No Confirmado" at bounding box center [801, 217] width 178 height 34
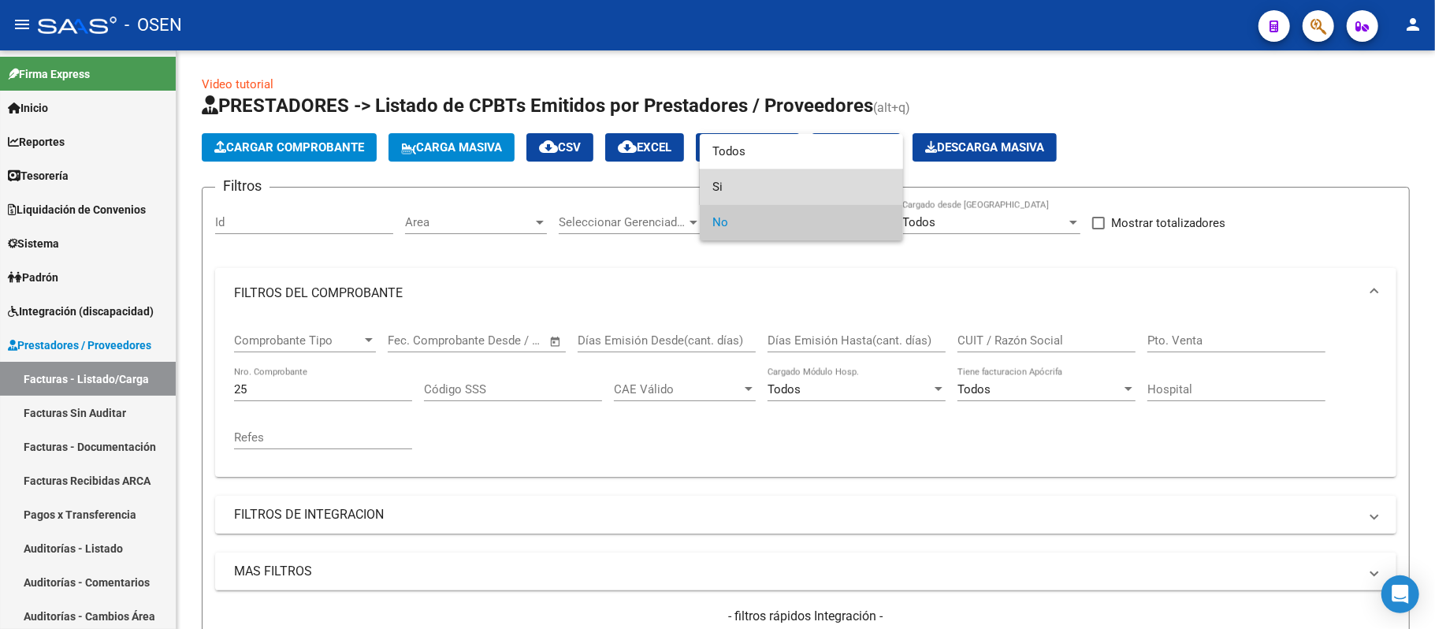
click at [785, 171] on span "Si" at bounding box center [801, 186] width 178 height 35
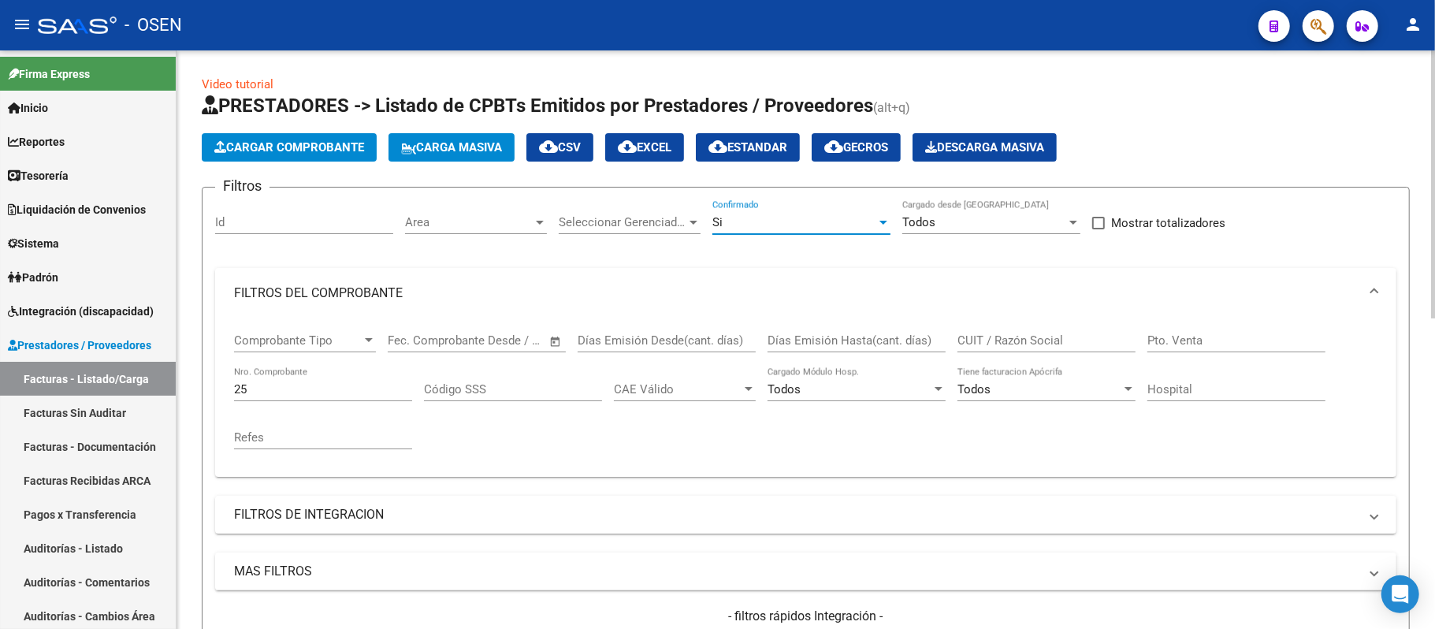
click at [753, 233] on div "Si Confirmado" at bounding box center [801, 217] width 178 height 34
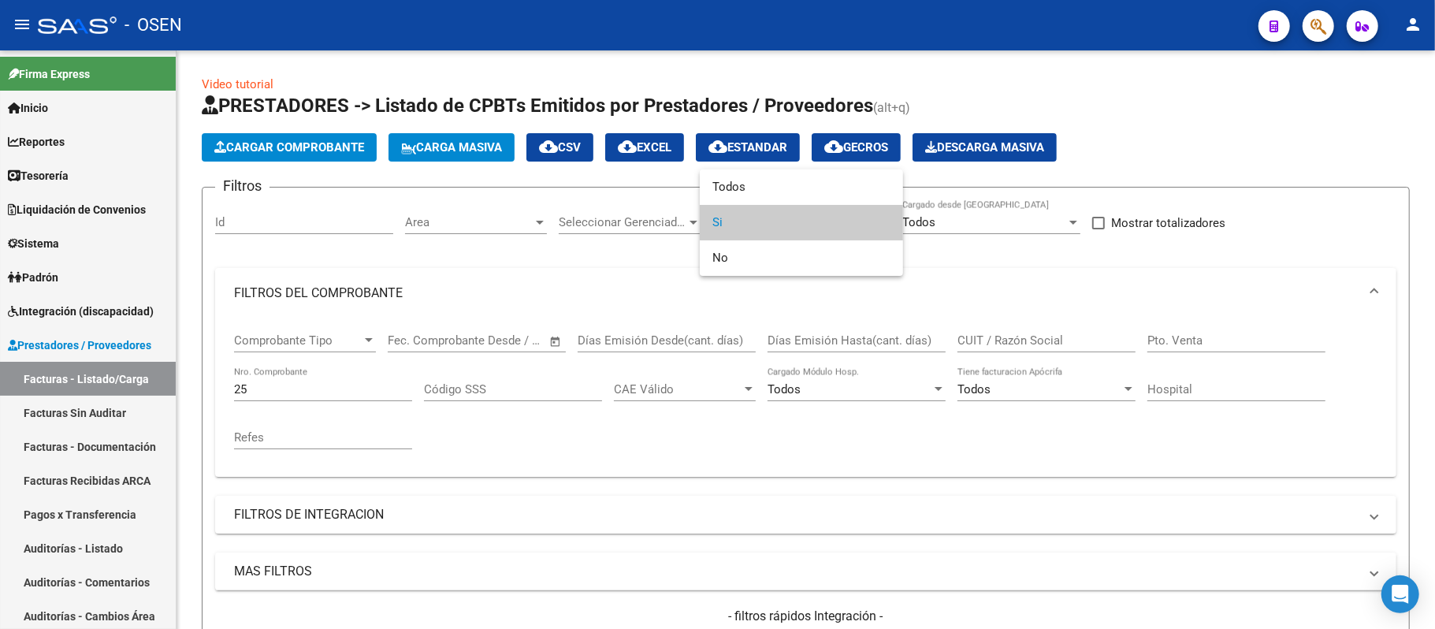
click at [748, 167] on div at bounding box center [717, 314] width 1435 height 629
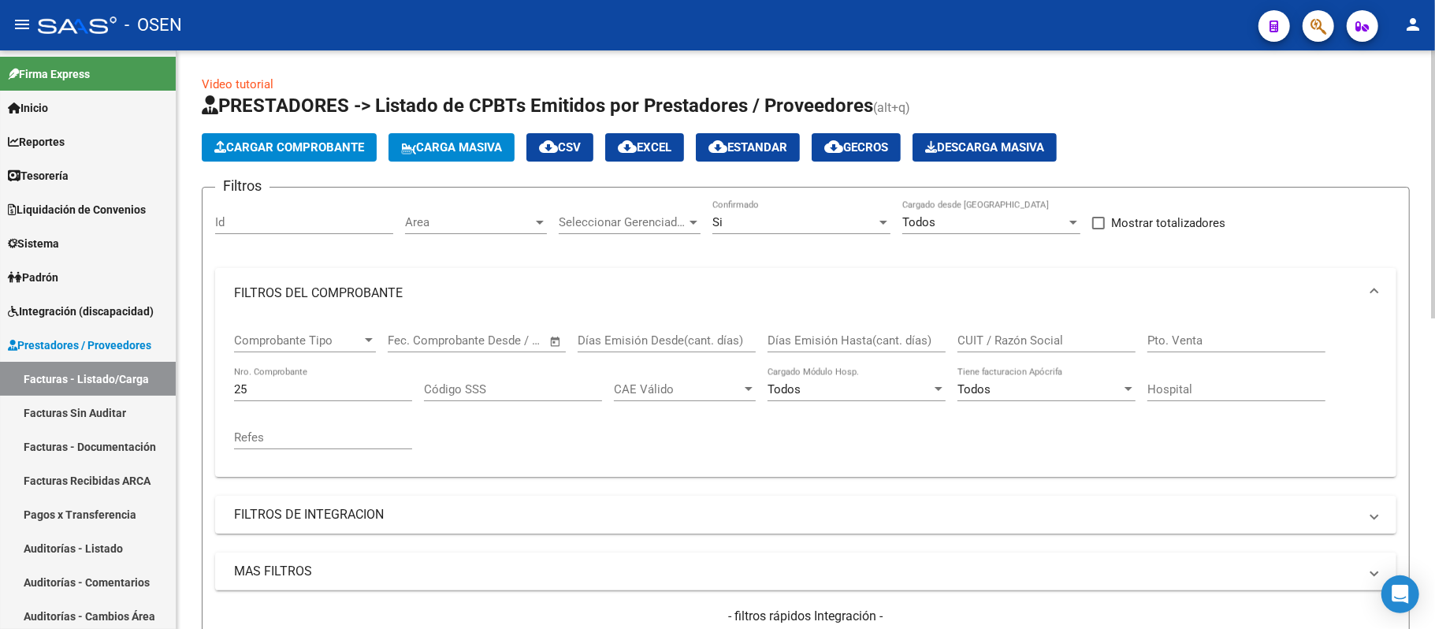
click at [748, 175] on app-list-header "PRESTADORES -> Listado de CPBTs Emitidos por Prestadores / Proveedores (alt+q) …" at bounding box center [806, 409] width 1208 height 633
click at [770, 217] on div "Si" at bounding box center [794, 222] width 164 height 14
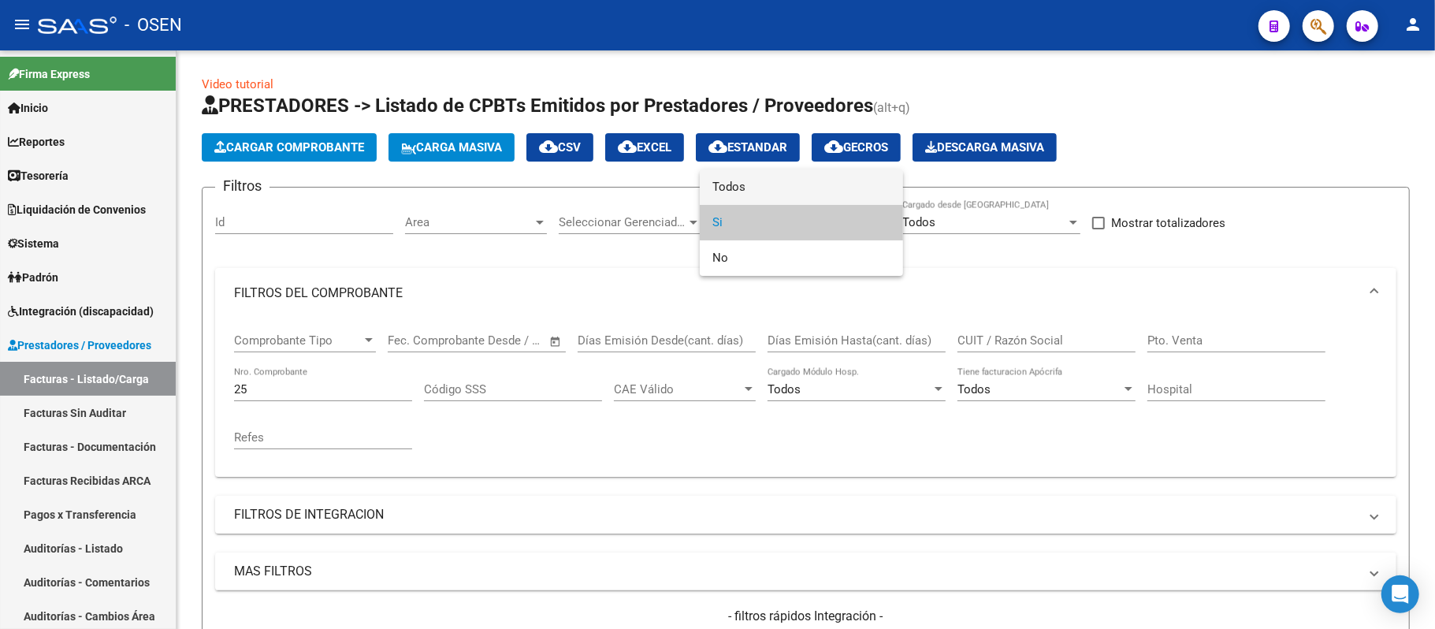
click at [763, 176] on span "Todos" at bounding box center [801, 186] width 178 height 35
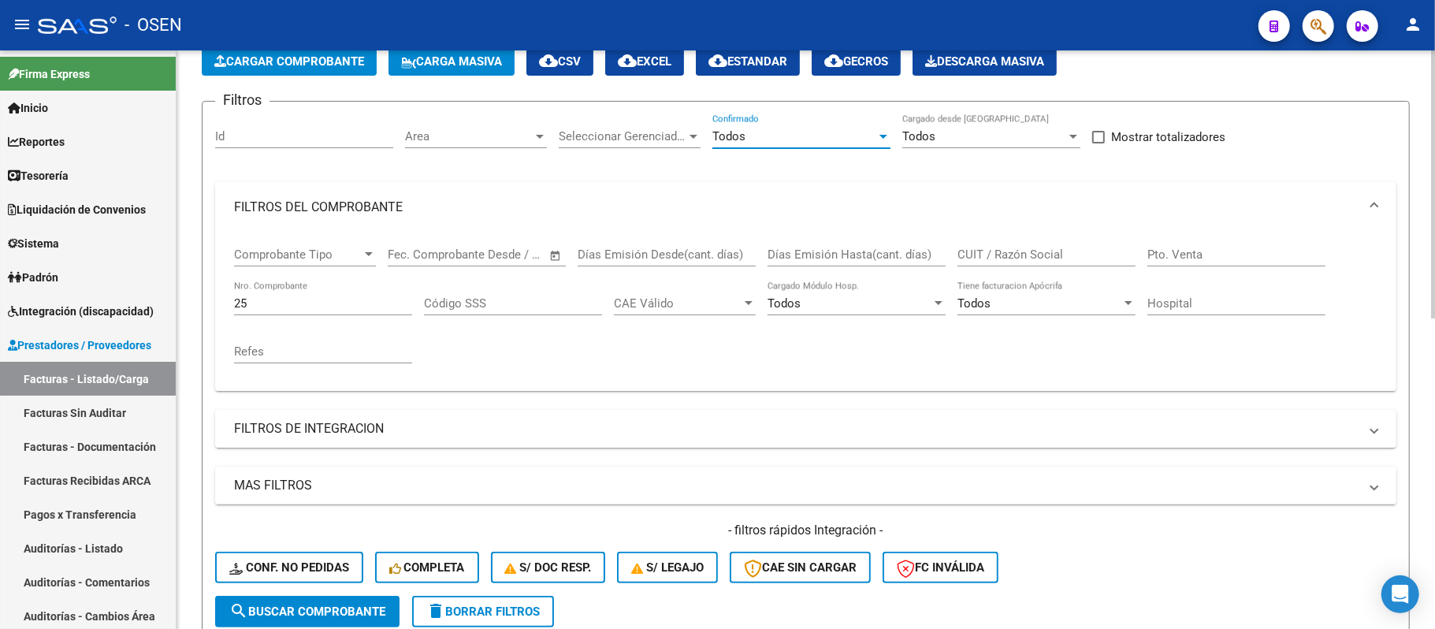
scroll to position [105, 0]
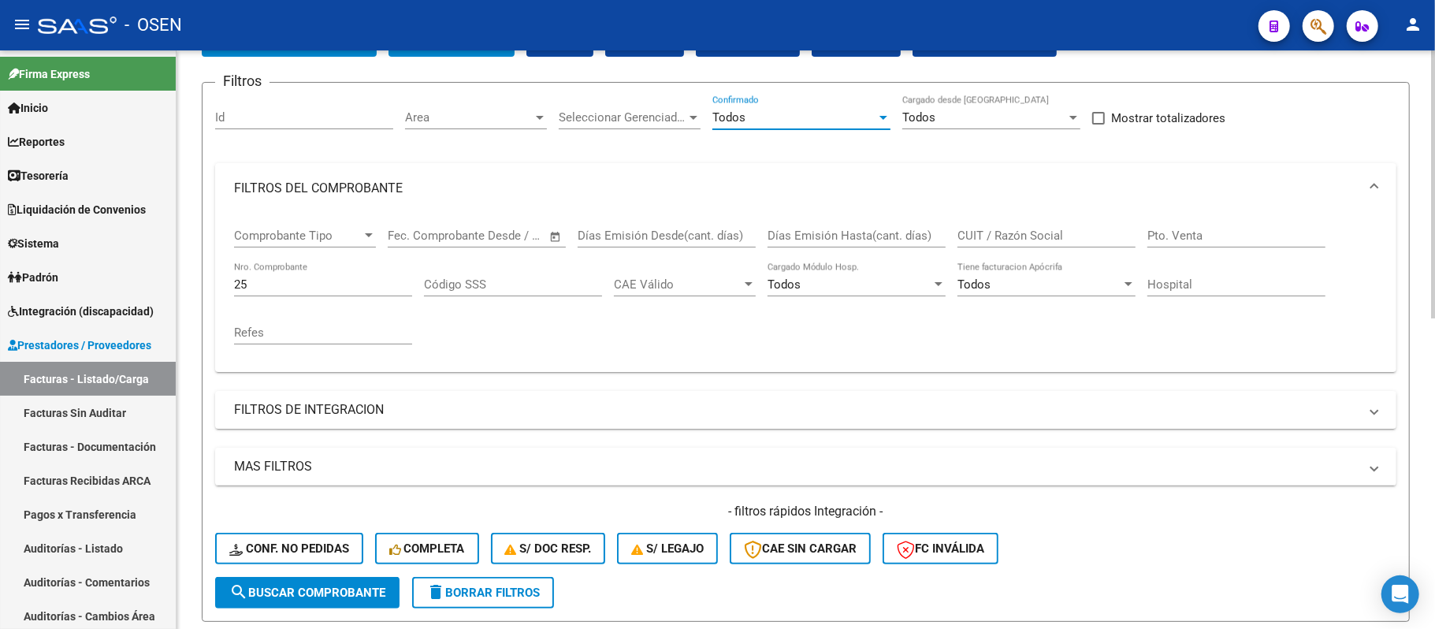
click at [314, 589] on span "search Buscar Comprobante" at bounding box center [307, 592] width 156 height 14
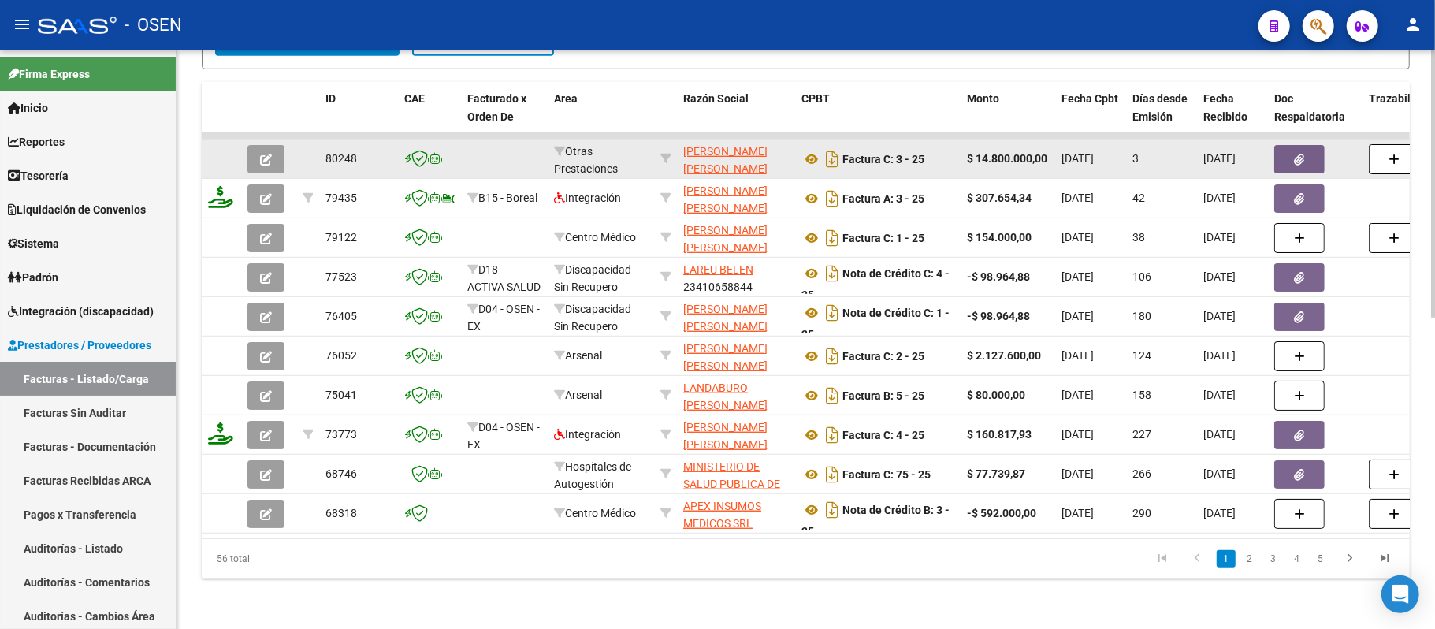
click at [268, 154] on icon "button" at bounding box center [266, 160] width 12 height 12
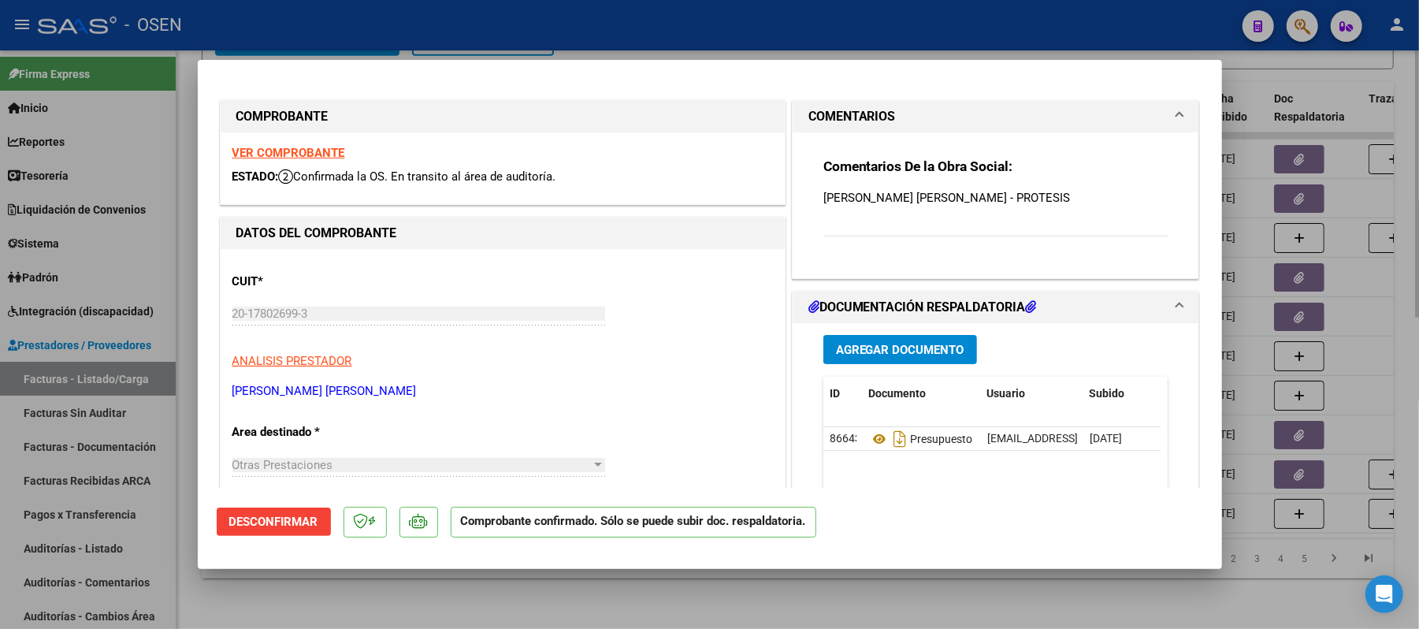
click at [1007, 592] on div at bounding box center [709, 314] width 1419 height 629
type input "$ 0,00"
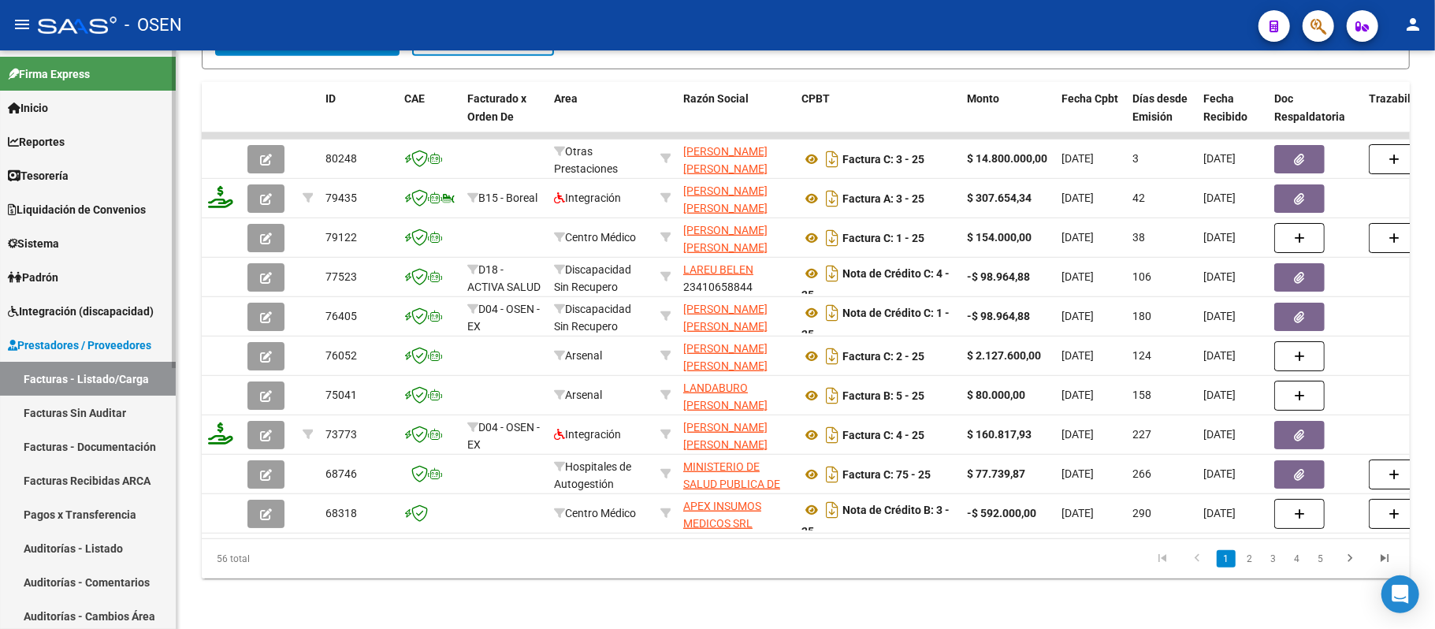
click at [70, 546] on link "Auditorías - Listado" at bounding box center [88, 548] width 176 height 34
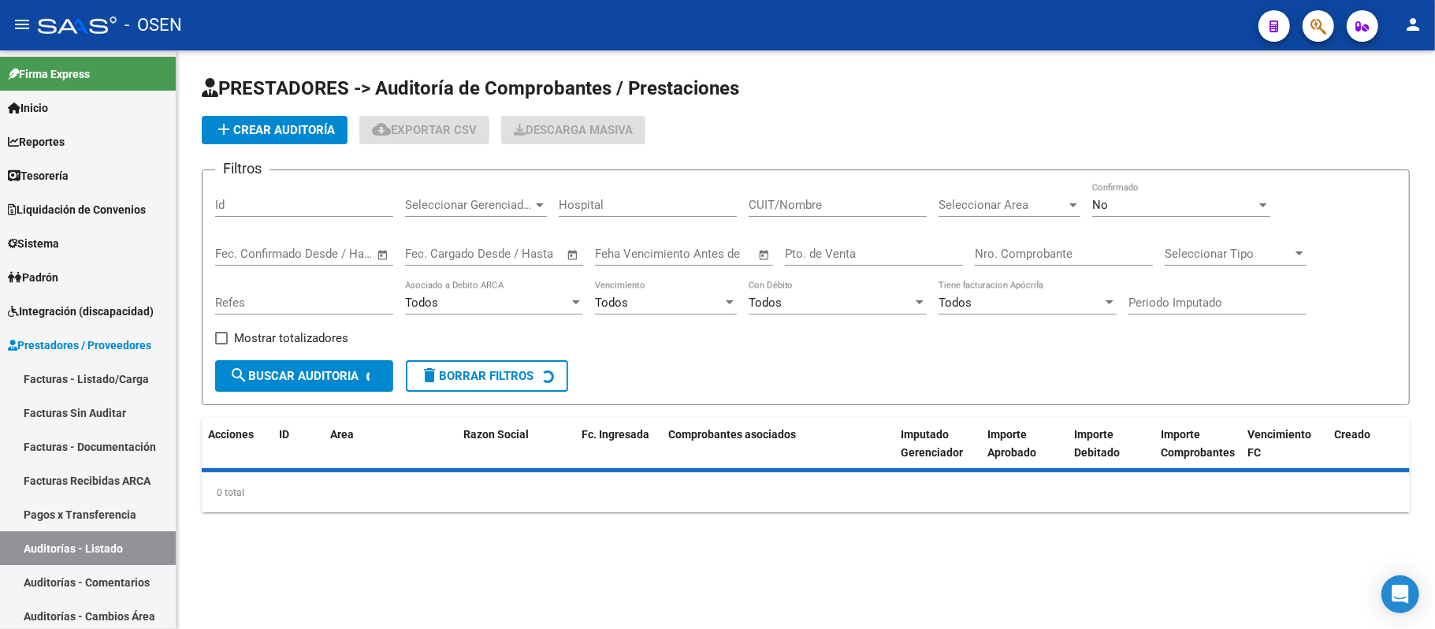
click at [277, 126] on span "add Crear Auditoría" at bounding box center [274, 130] width 121 height 14
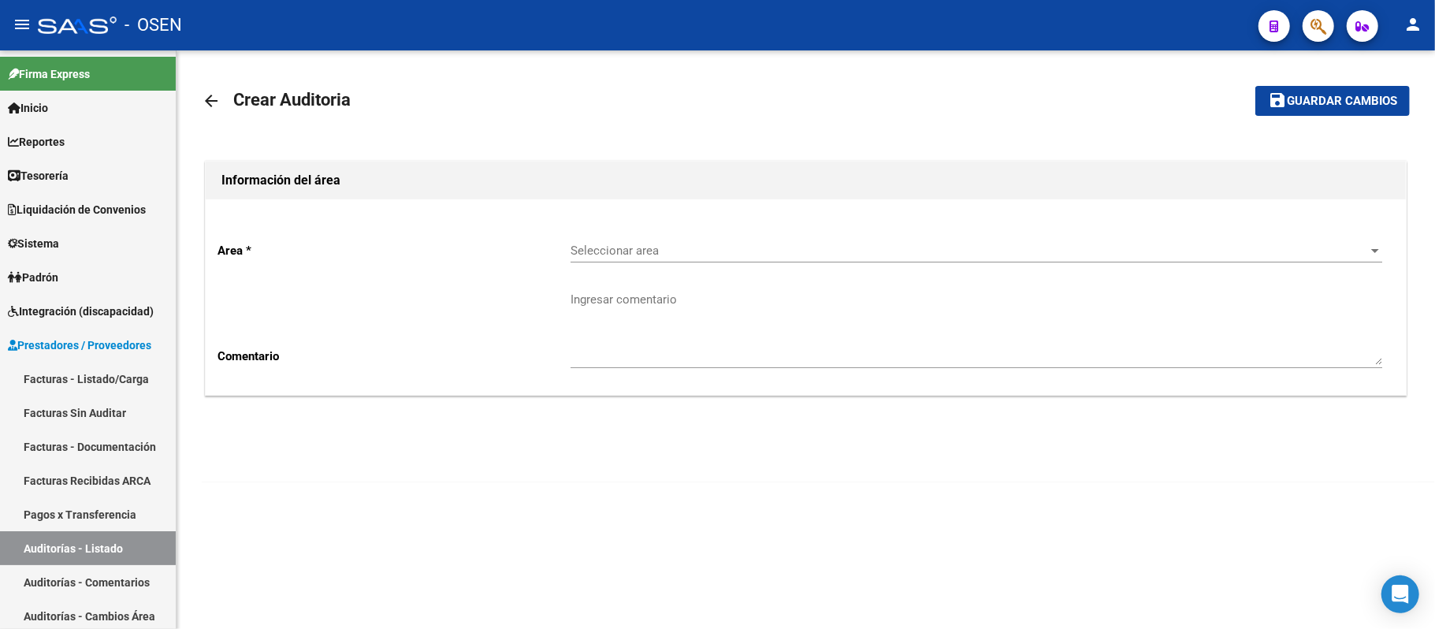
click at [741, 254] on span "Seleccionar area" at bounding box center [968, 250] width 797 height 14
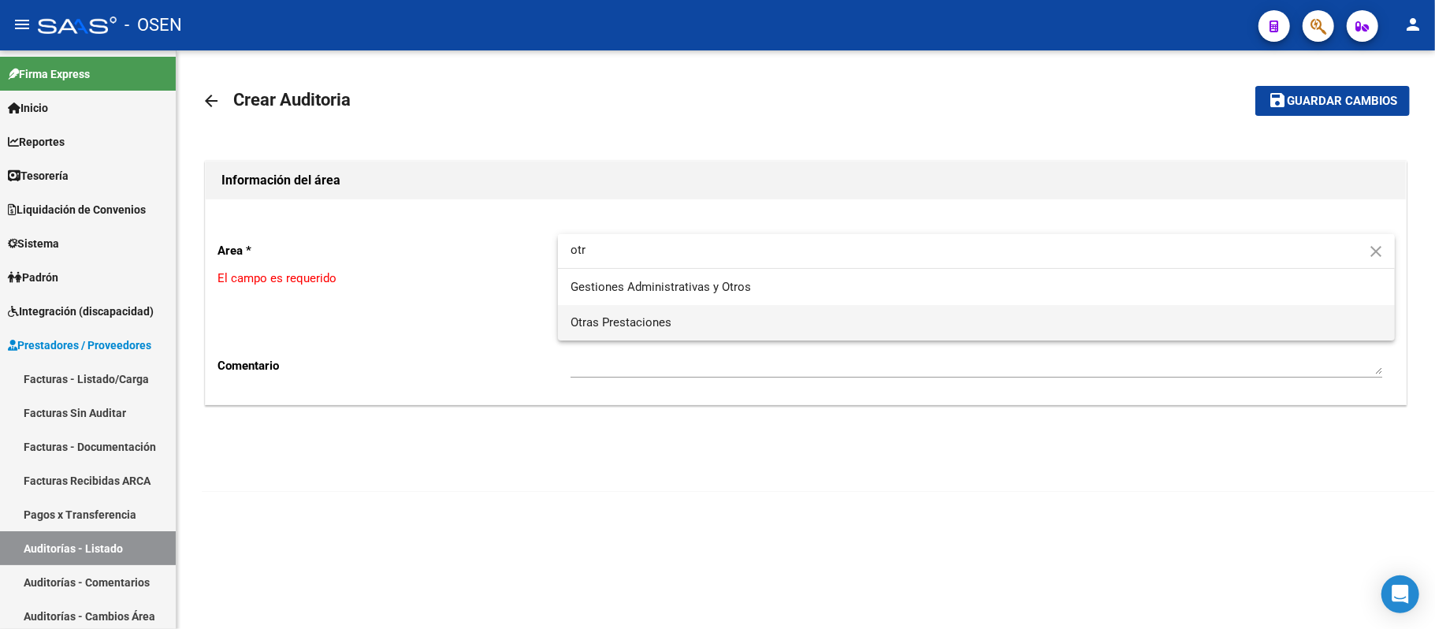
type input "otr"
click at [685, 317] on span "Otras Prestaciones" at bounding box center [975, 322] width 811 height 35
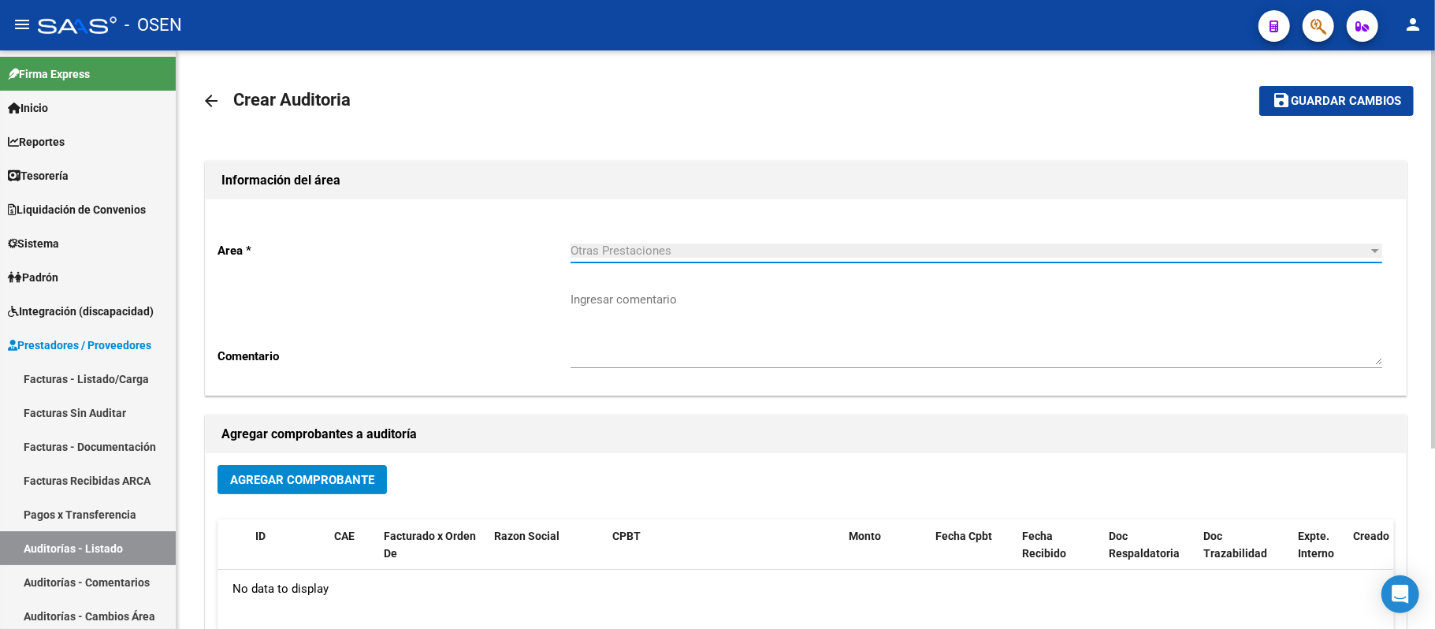
click at [331, 481] on span "Agregar Comprobante" at bounding box center [302, 480] width 144 height 14
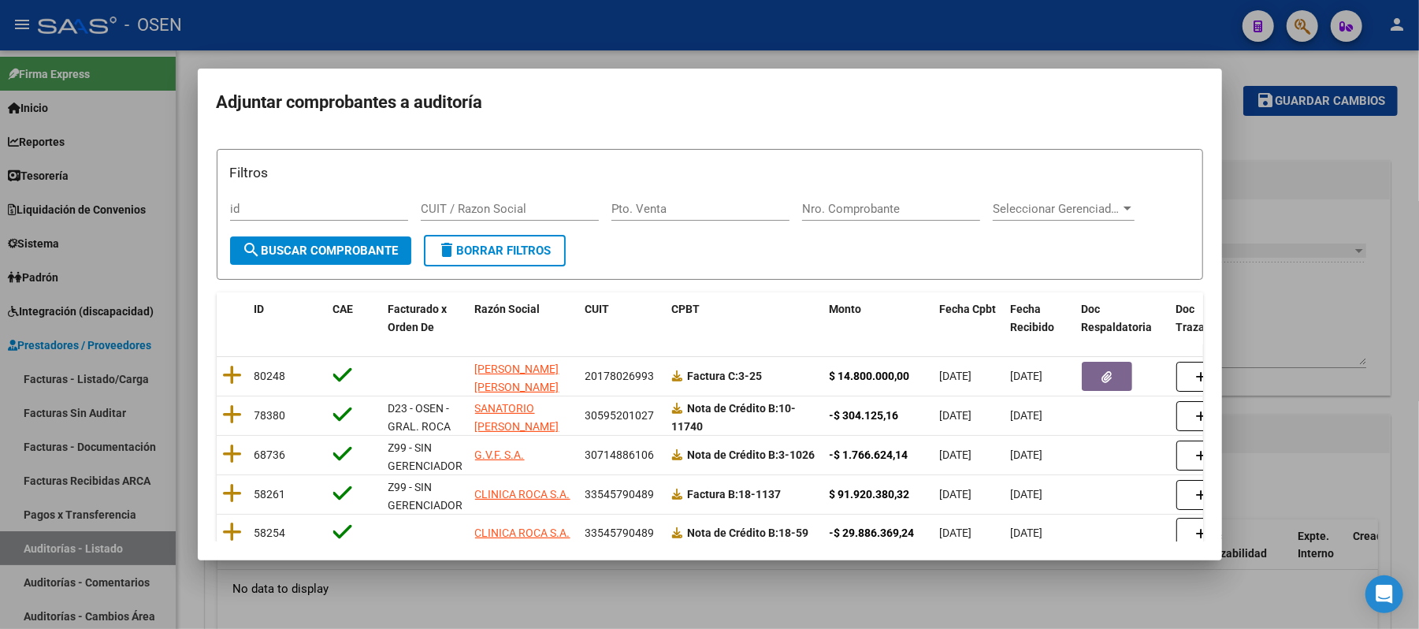
click at [215, 370] on mat-dialog-content "Filtros id CUIT / Razon Social Pto. Venta Nro. Comprobante Seleccionar Gerencia…" at bounding box center [710, 337] width 1024 height 409
click at [225, 373] on icon at bounding box center [233, 375] width 20 height 22
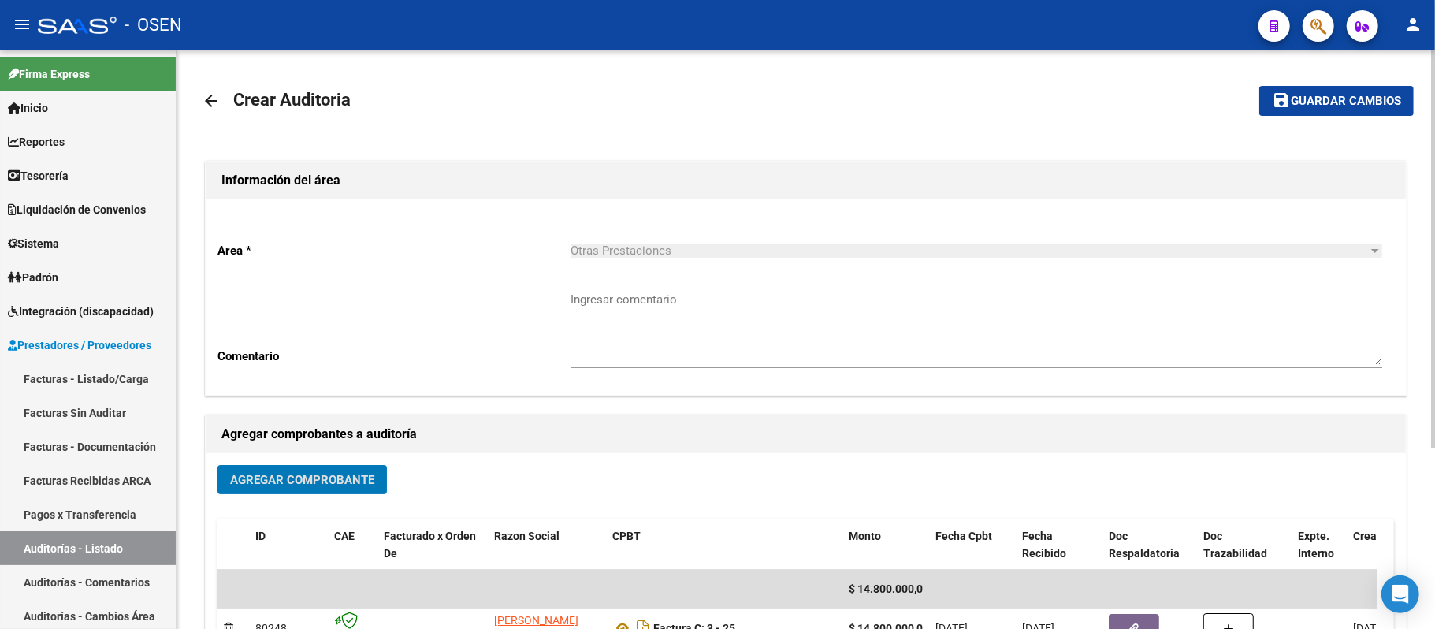
click at [1315, 105] on span "Guardar cambios" at bounding box center [1345, 102] width 110 height 14
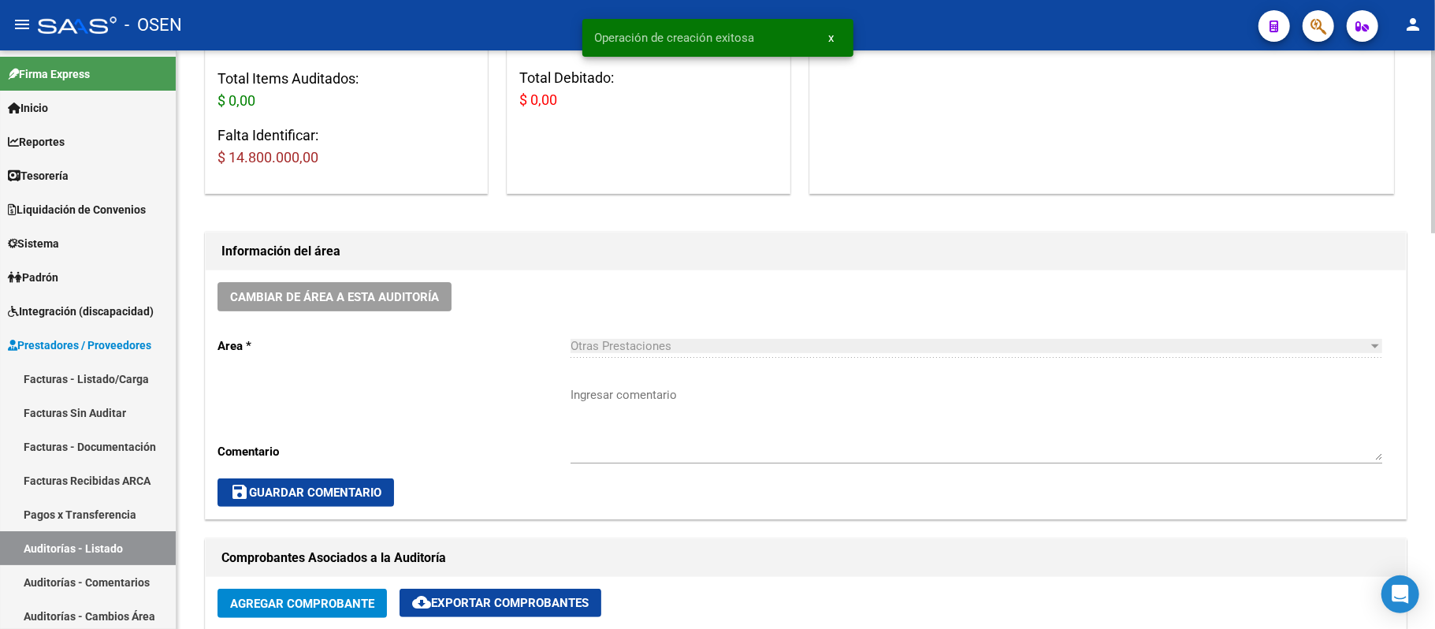
scroll to position [525, 0]
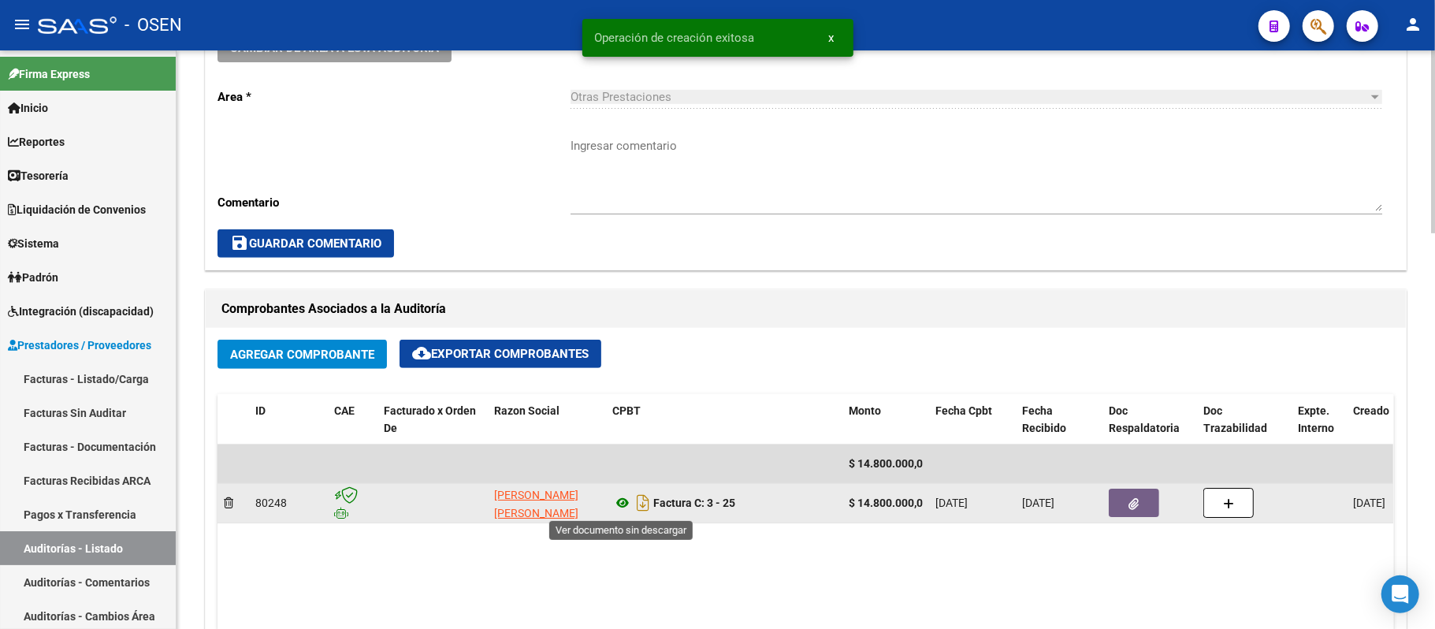
click at [627, 504] on icon at bounding box center [622, 502] width 20 height 19
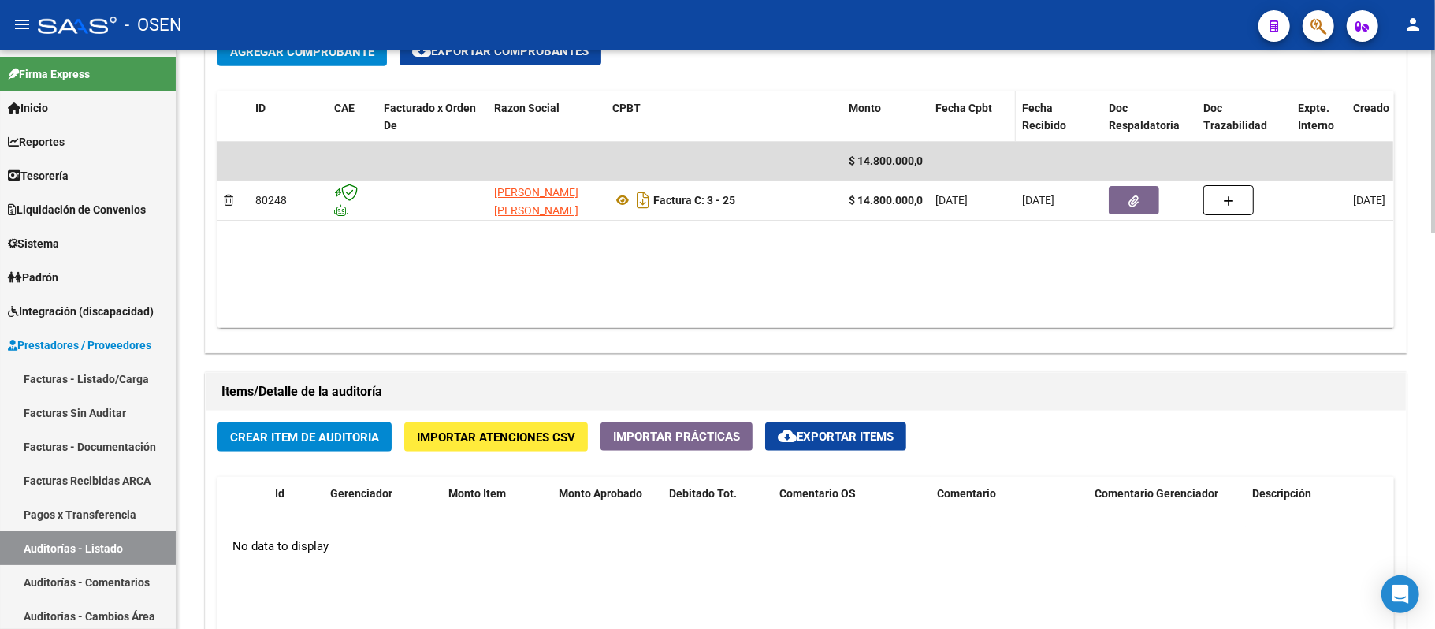
scroll to position [630, 0]
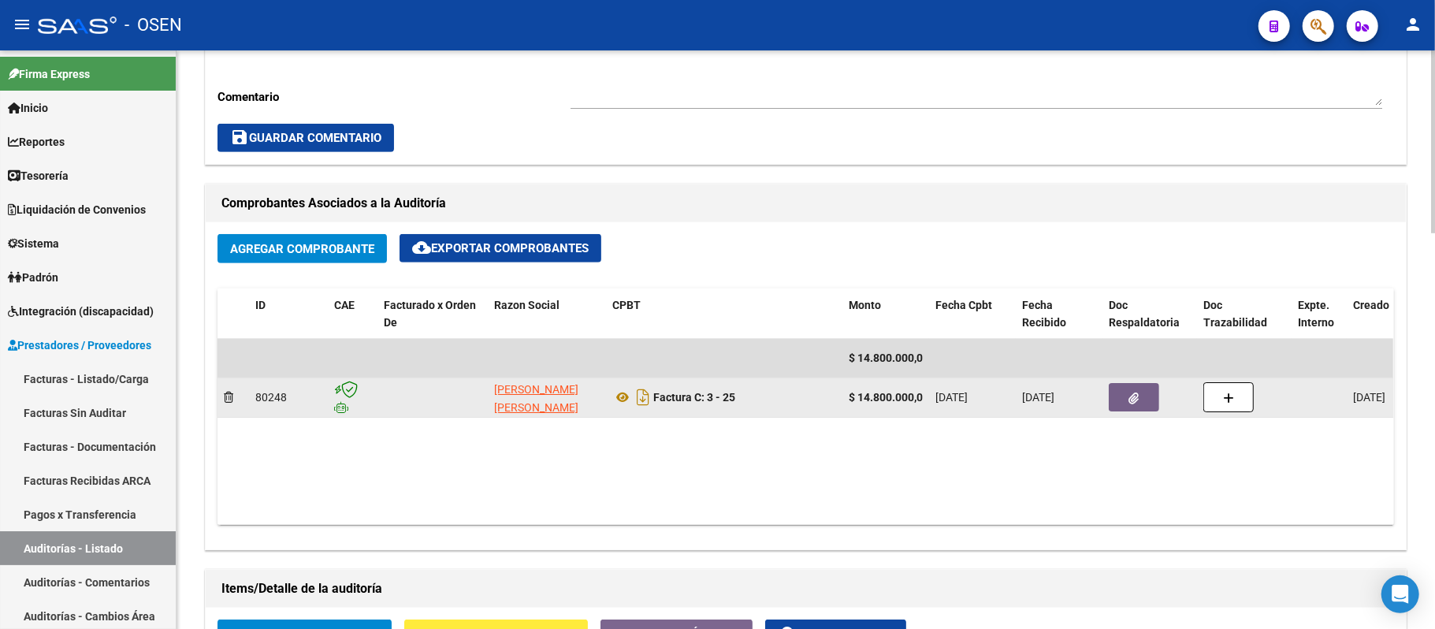
click at [1128, 408] on button "button" at bounding box center [1133, 397] width 50 height 28
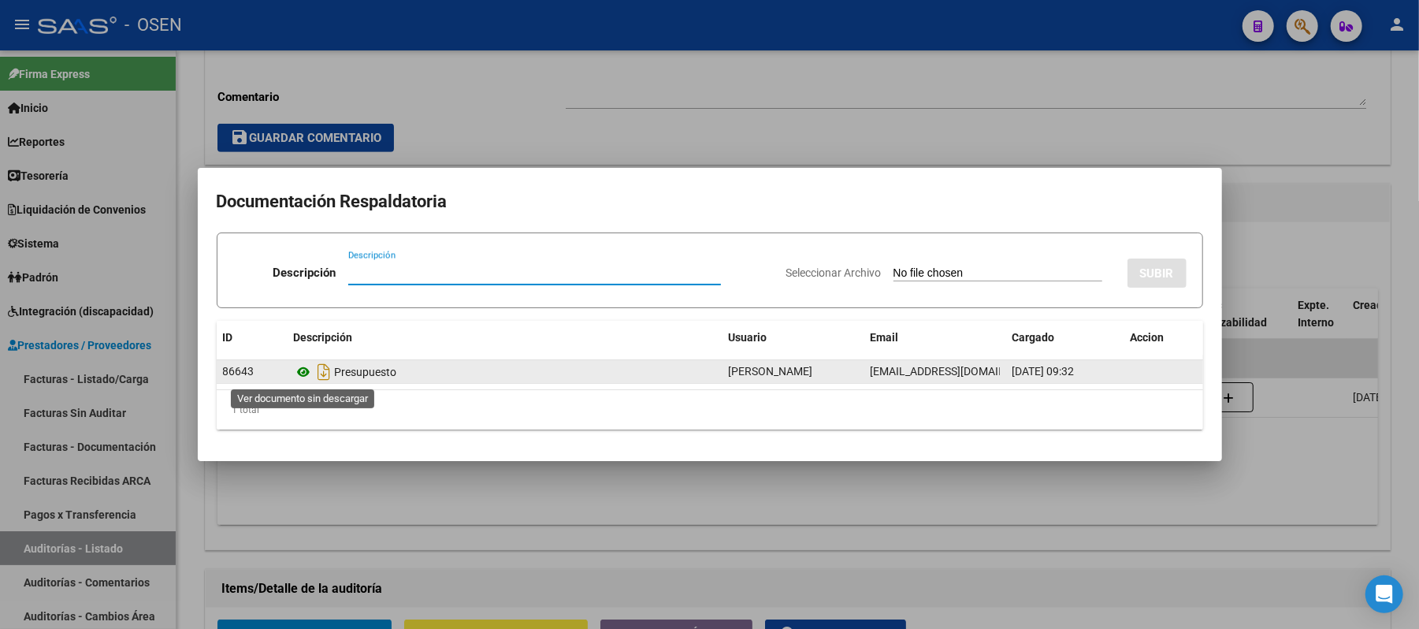
click at [306, 373] on icon at bounding box center [304, 371] width 20 height 19
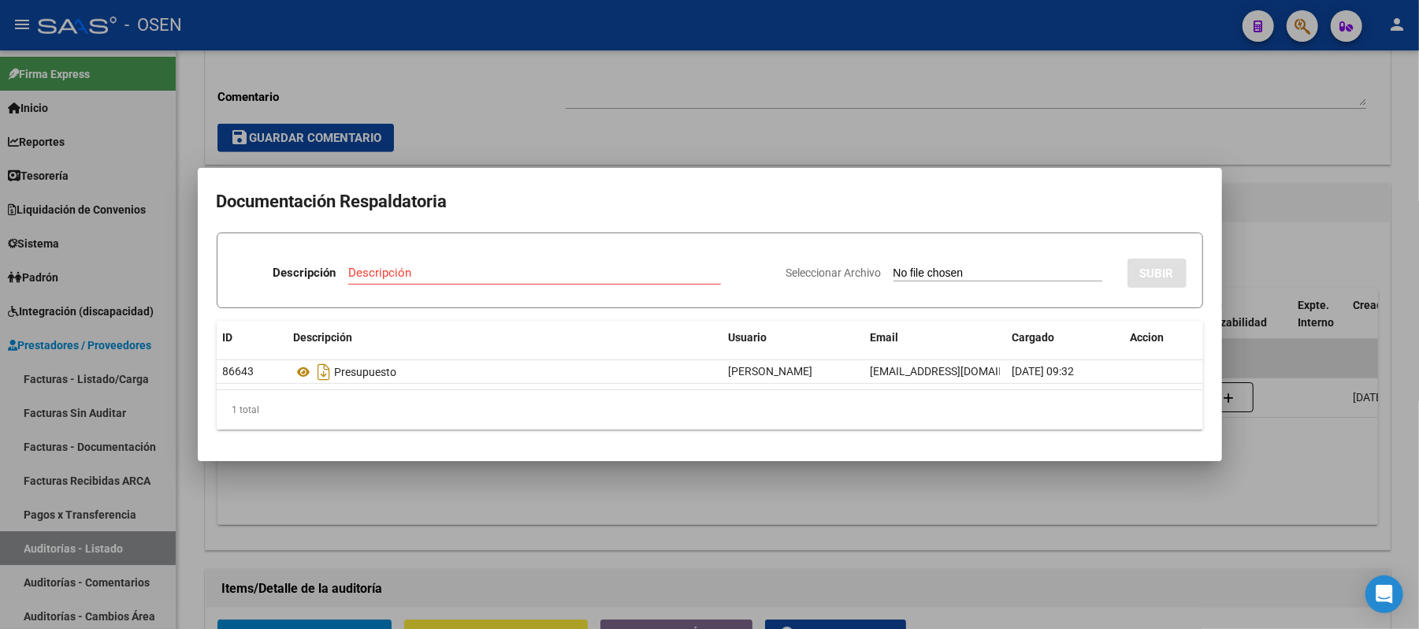
click at [1139, 147] on div at bounding box center [709, 314] width 1419 height 629
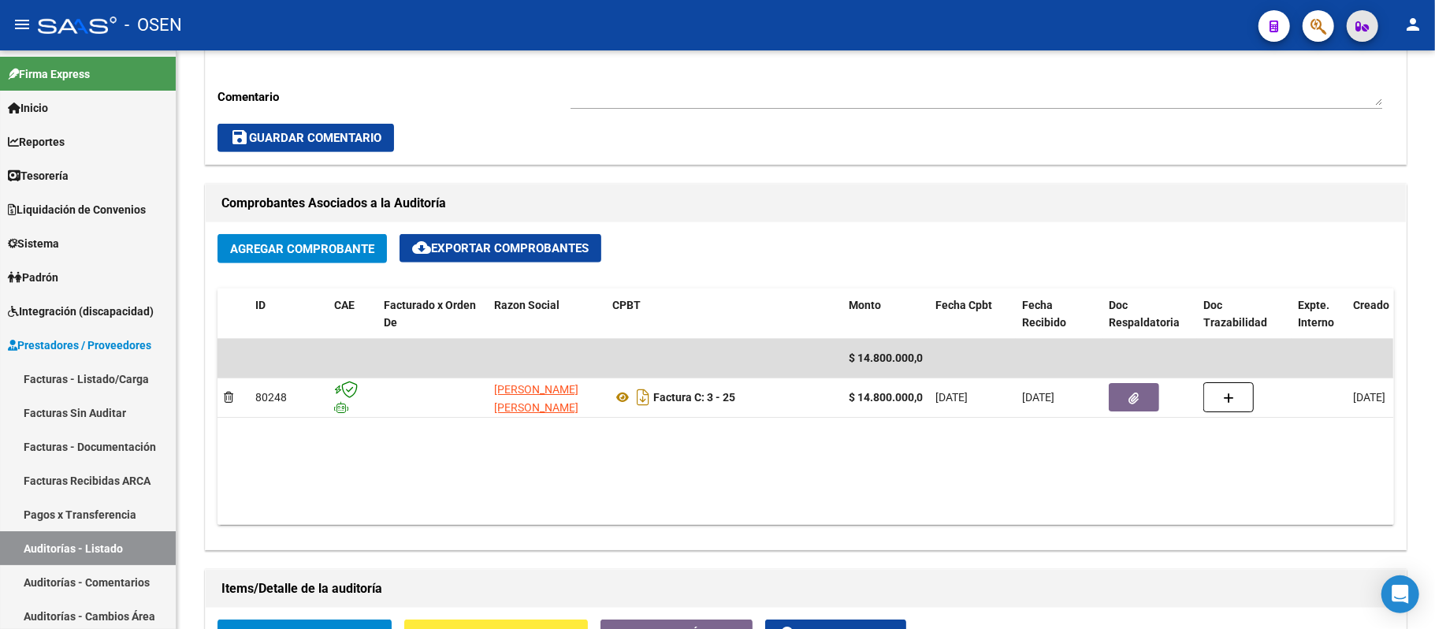
click at [1349, 26] on button "button" at bounding box center [1362, 26] width 32 height 32
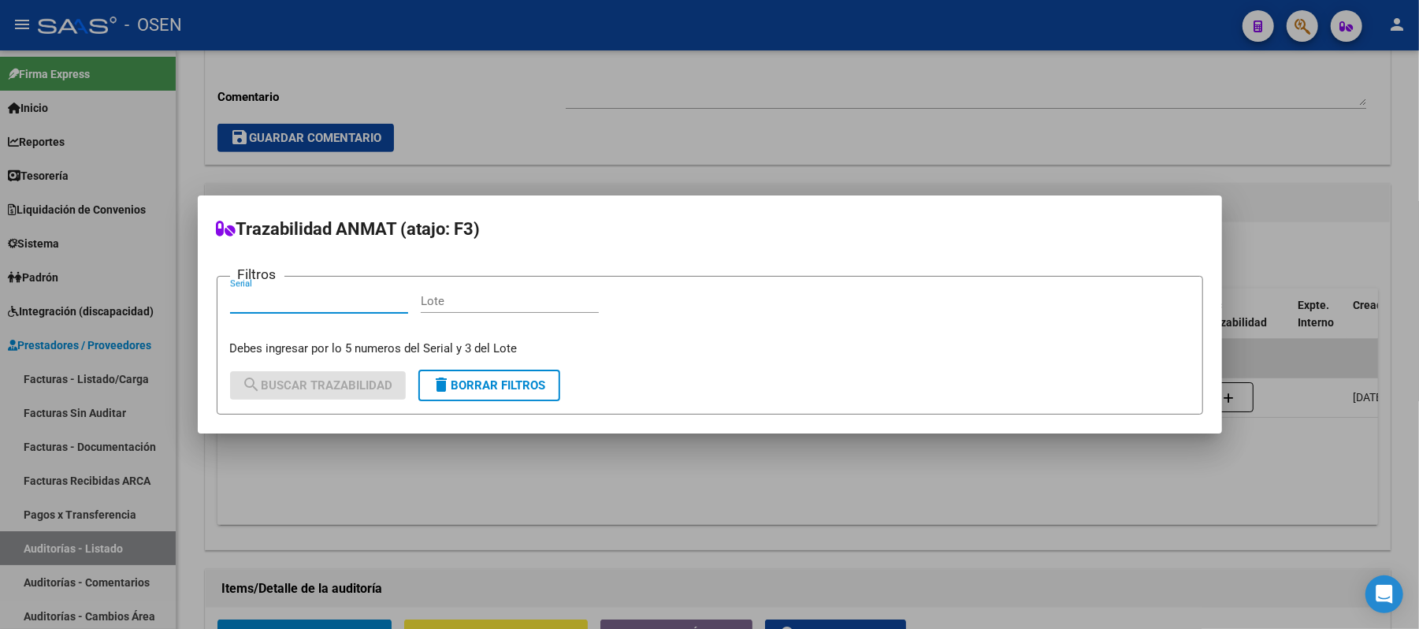
click at [1318, 32] on div at bounding box center [709, 314] width 1419 height 629
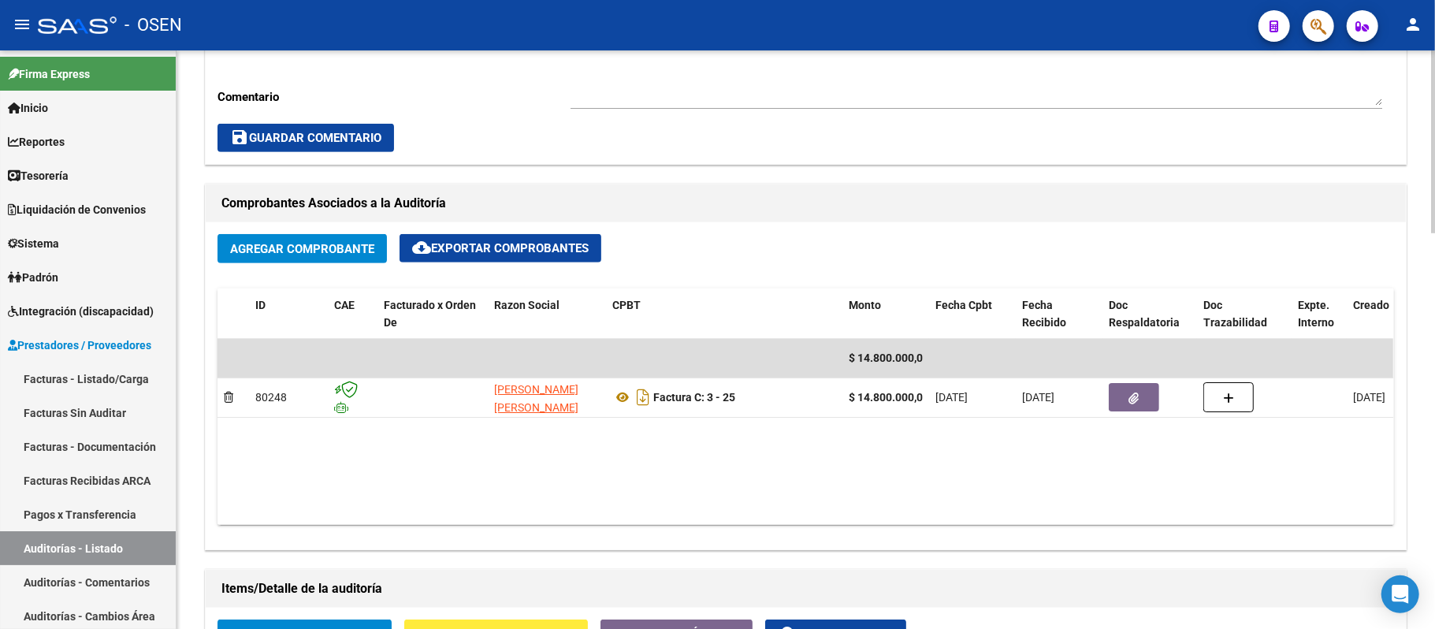
click at [1305, 107] on div "Ingresar comentario" at bounding box center [975, 63] width 811 height 91
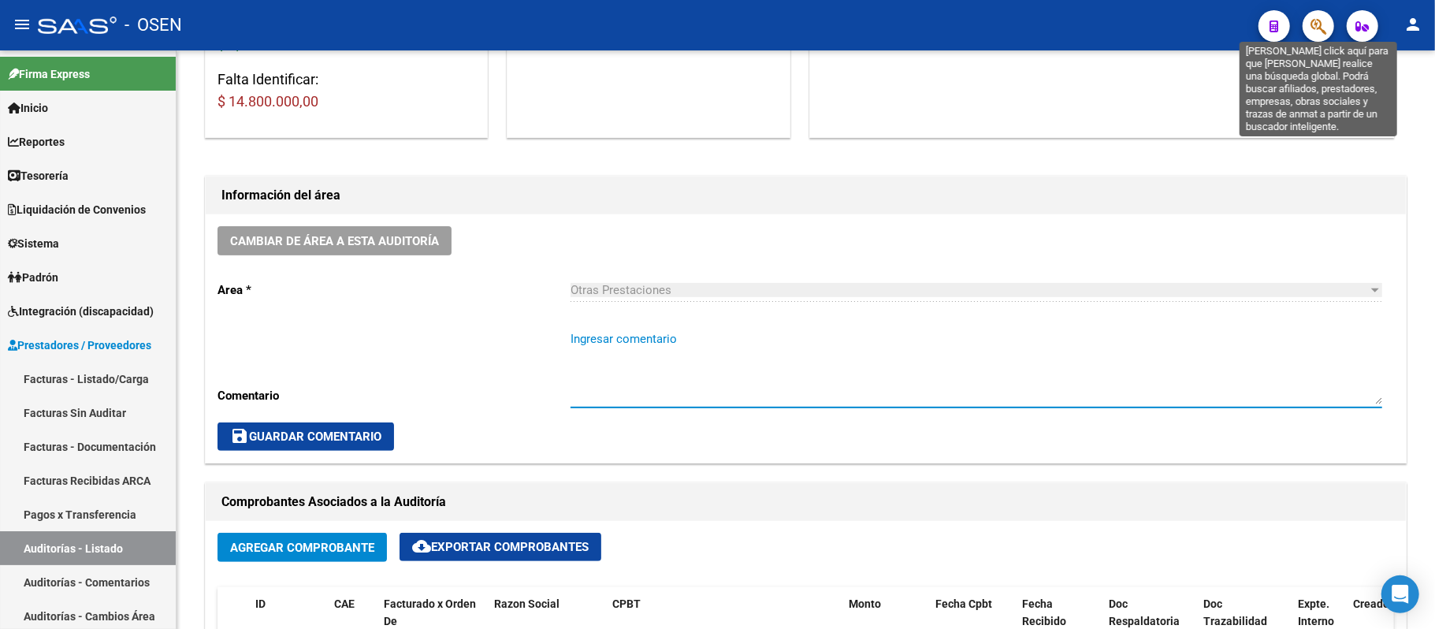
click at [1317, 27] on icon "button" at bounding box center [1318, 26] width 16 height 18
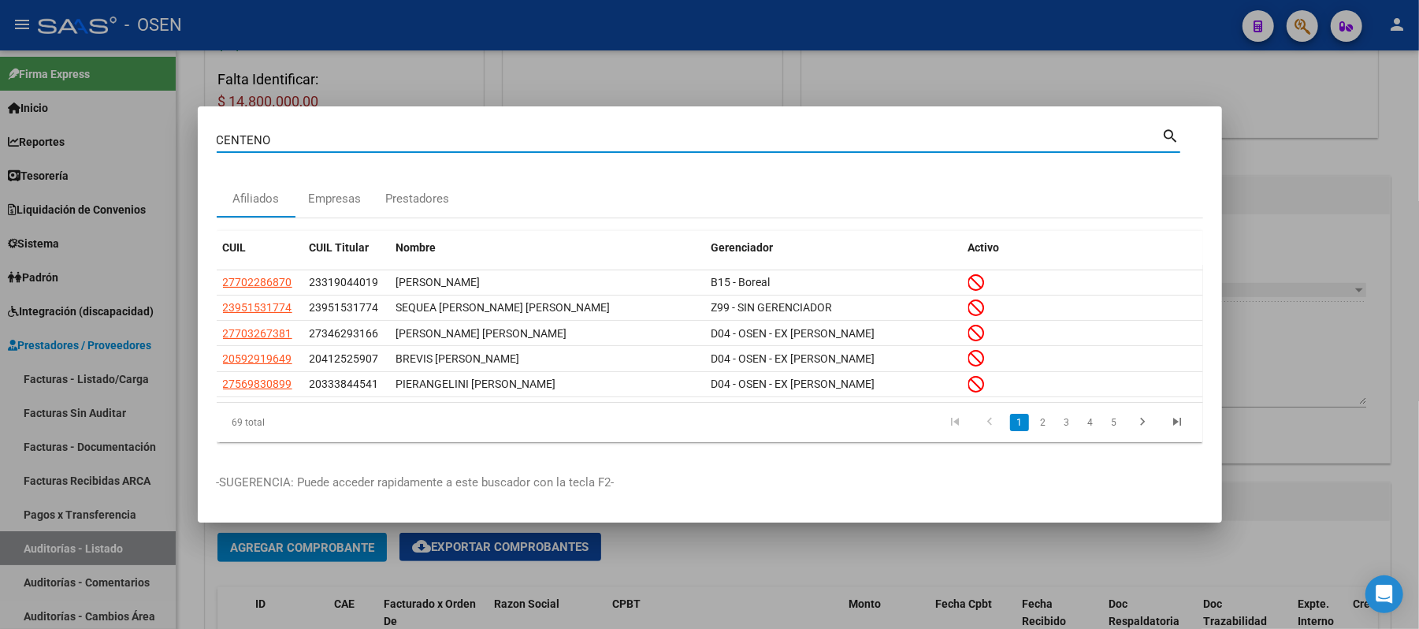
click at [376, 133] on input "CENTENO" at bounding box center [689, 140] width 945 height 14
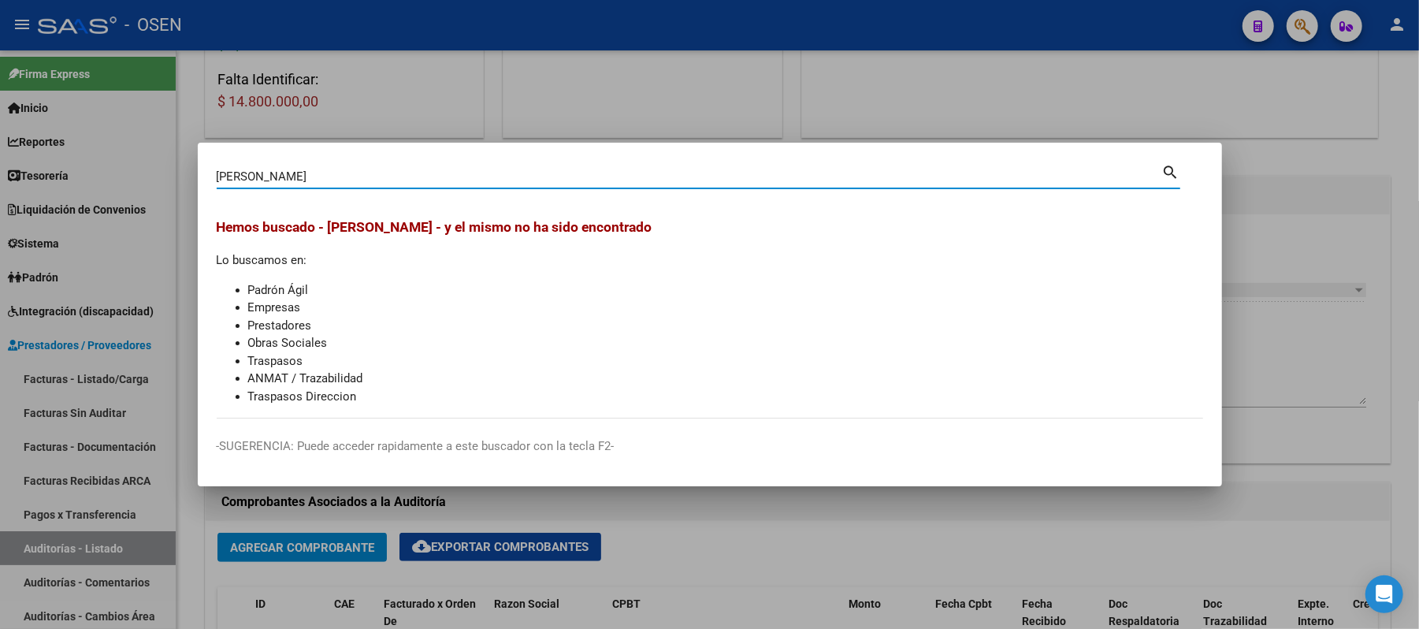
drag, startPoint x: 343, startPoint y: 175, endPoint x: 274, endPoint y: 173, distance: 69.3
click at [274, 173] on input "[PERSON_NAME]" at bounding box center [689, 176] width 945 height 14
type input "[PERSON_NAME]"
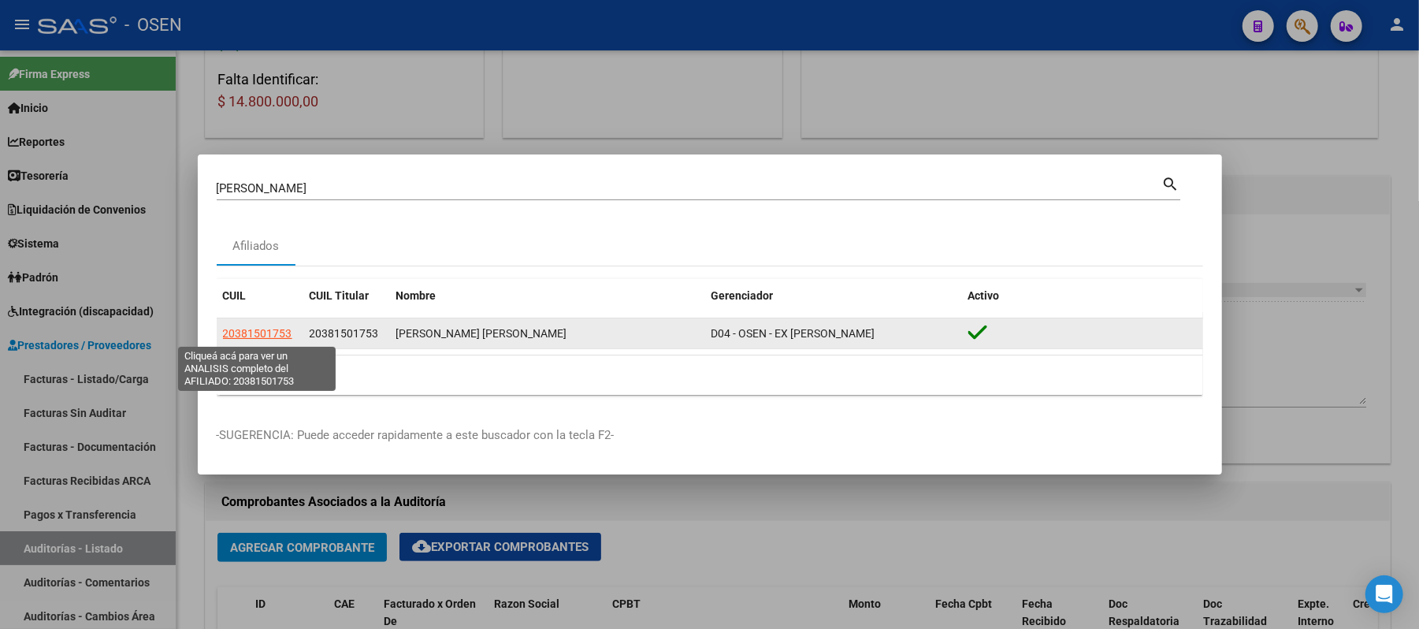
click at [256, 329] on span "20381501753" at bounding box center [257, 333] width 69 height 13
type textarea "20381501753"
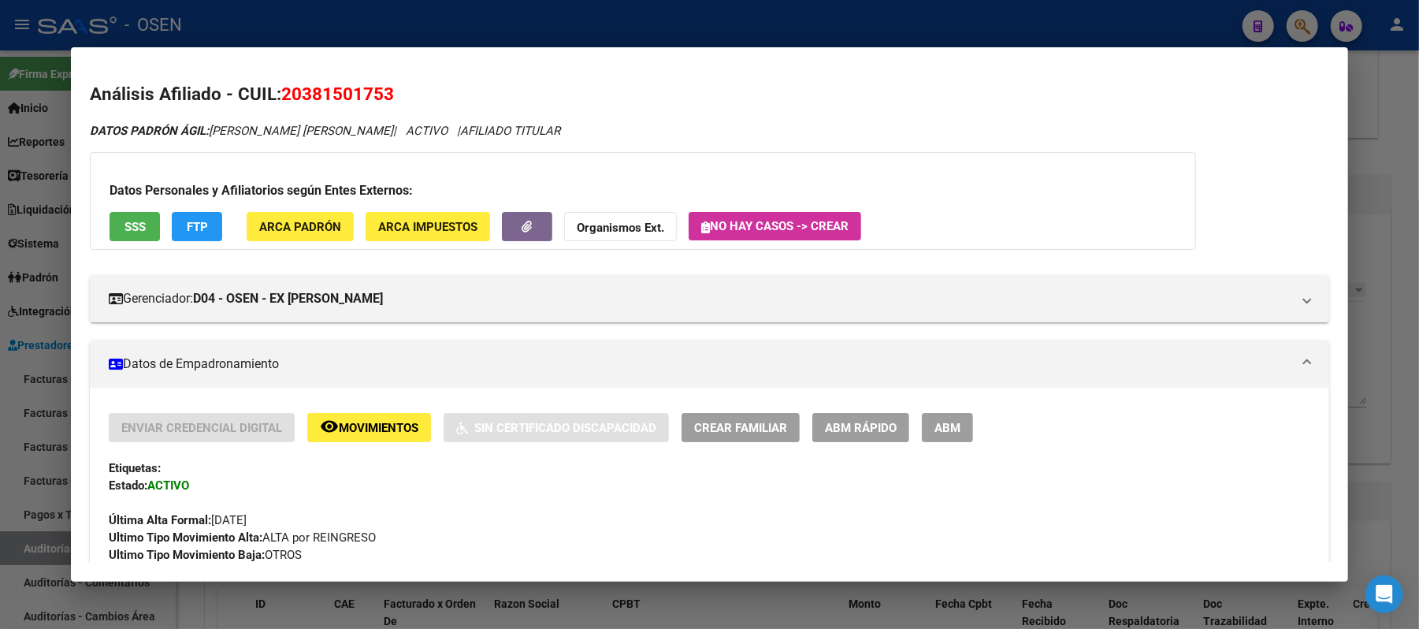
drag, startPoint x: 297, startPoint y: 95, endPoint x: 376, endPoint y: 93, distance: 78.8
click at [376, 93] on span "20381501753" at bounding box center [337, 94] width 113 height 20
copy span "38150175"
click at [462, 20] on div at bounding box center [709, 314] width 1419 height 629
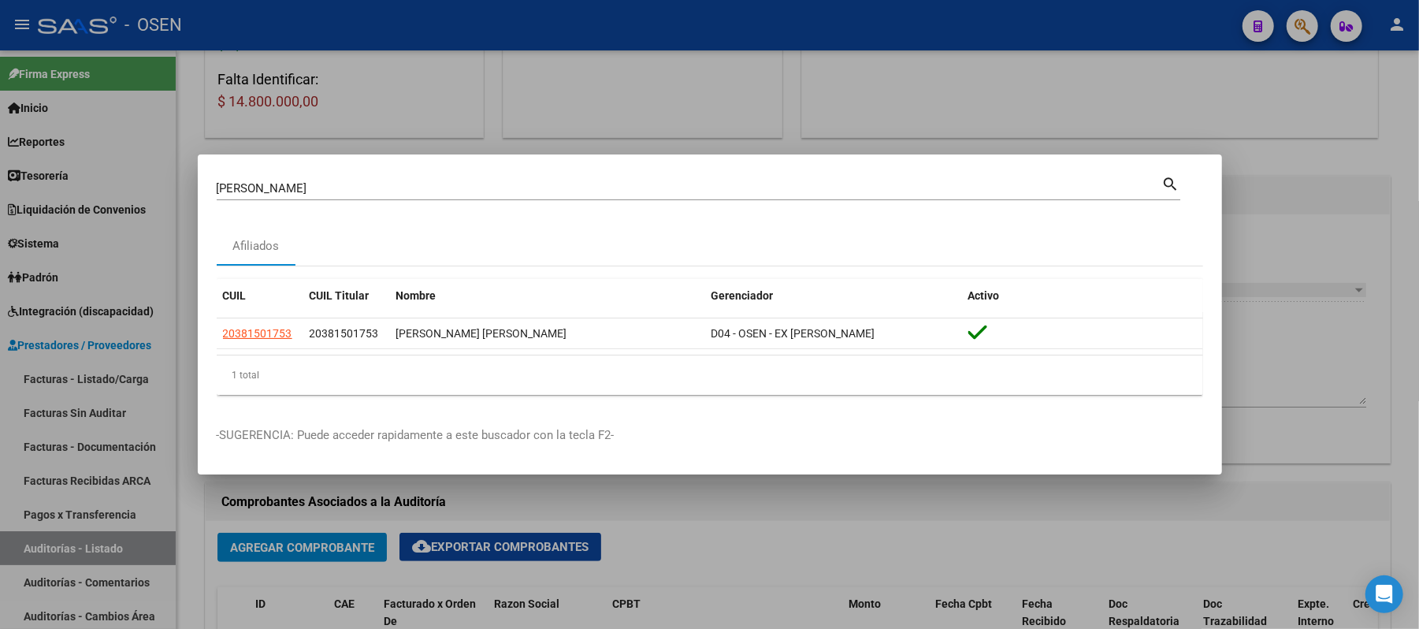
click at [504, 527] on div at bounding box center [709, 314] width 1419 height 629
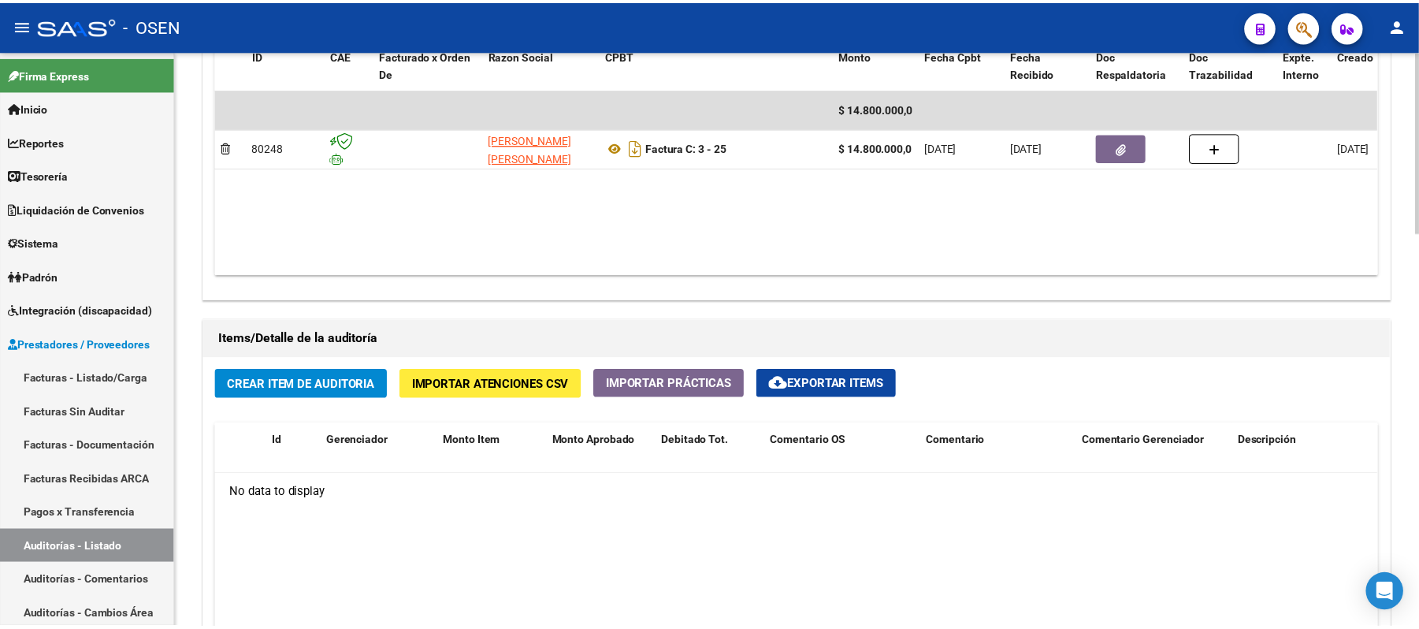
scroll to position [1067, 0]
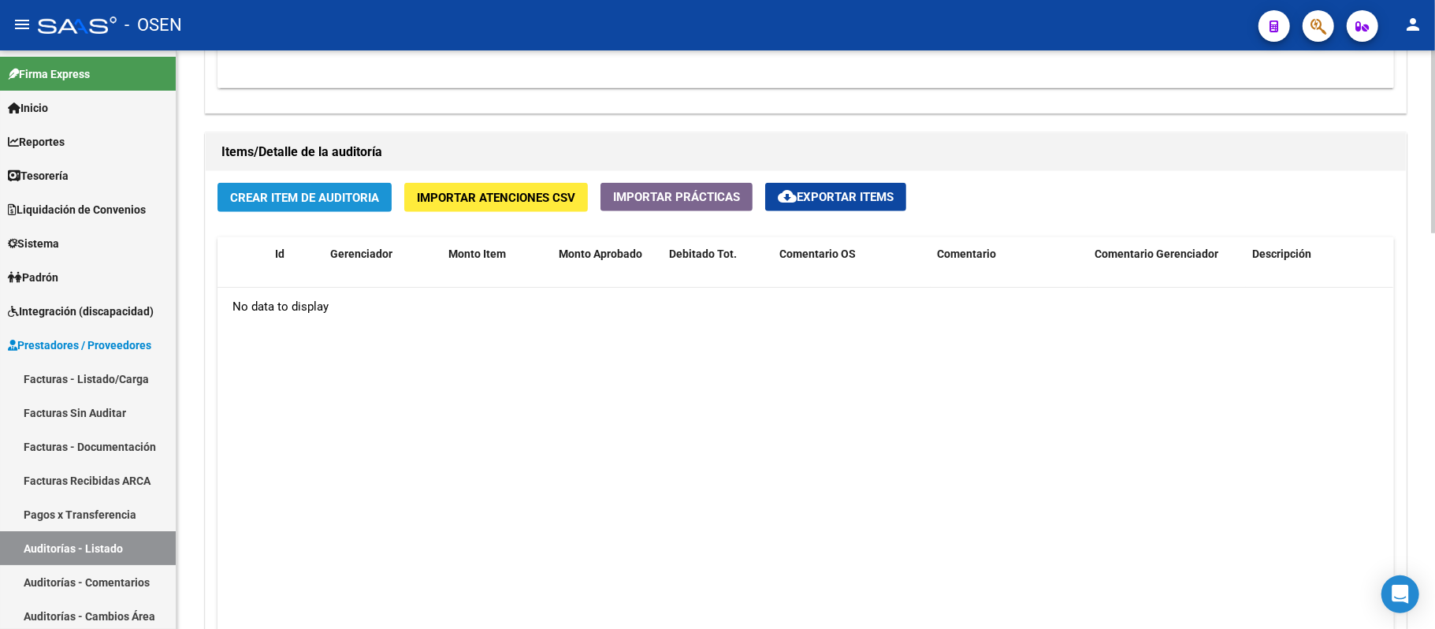
click at [294, 202] on span "Crear Item de Auditoria" at bounding box center [304, 198] width 149 height 14
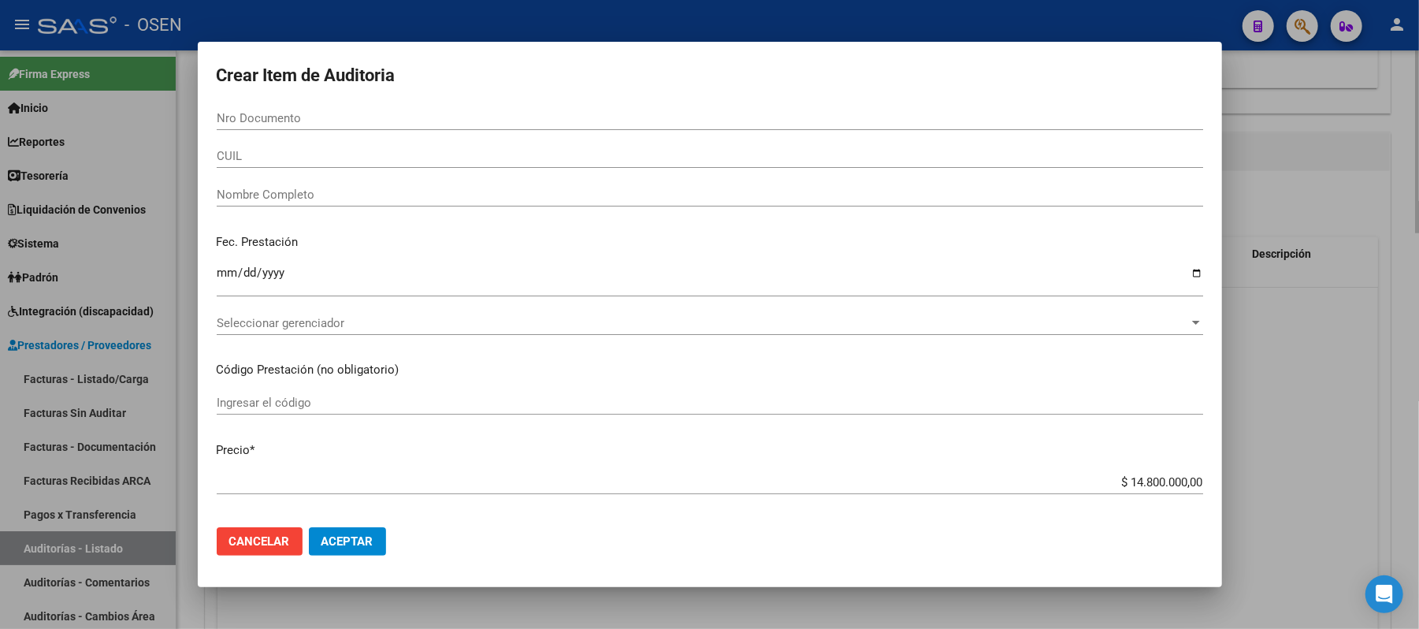
paste input "38150175"
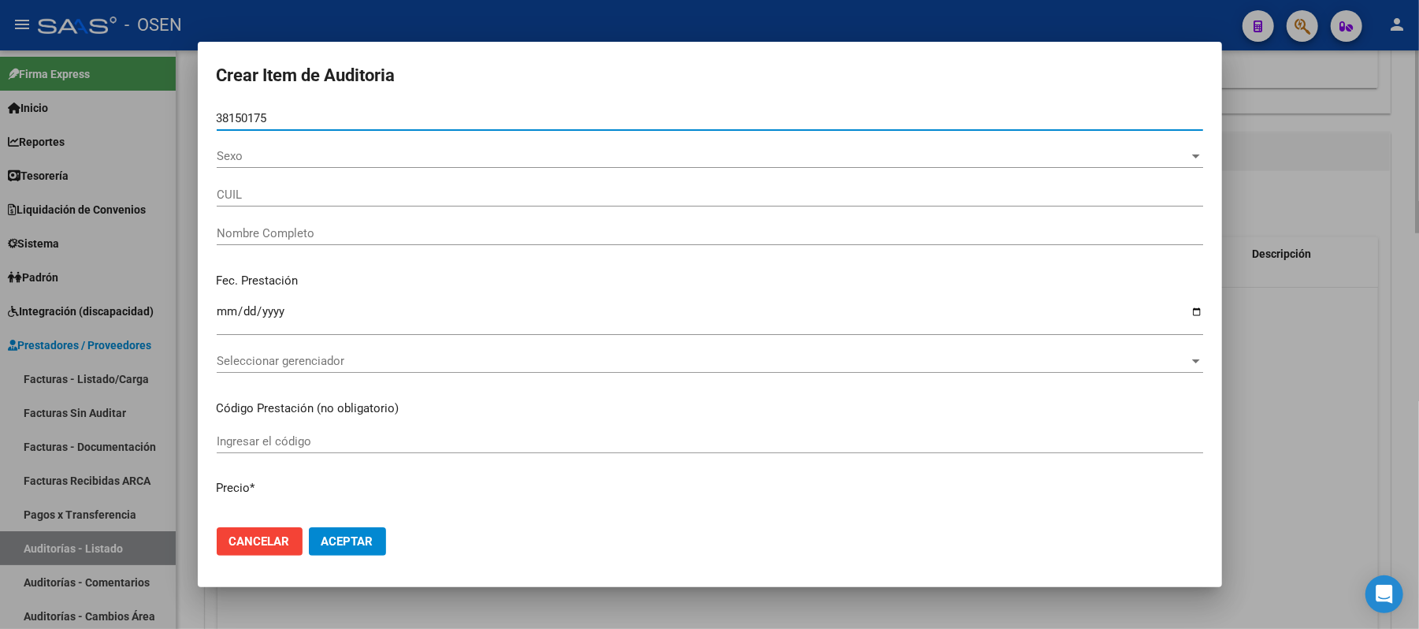
type input "38150175"
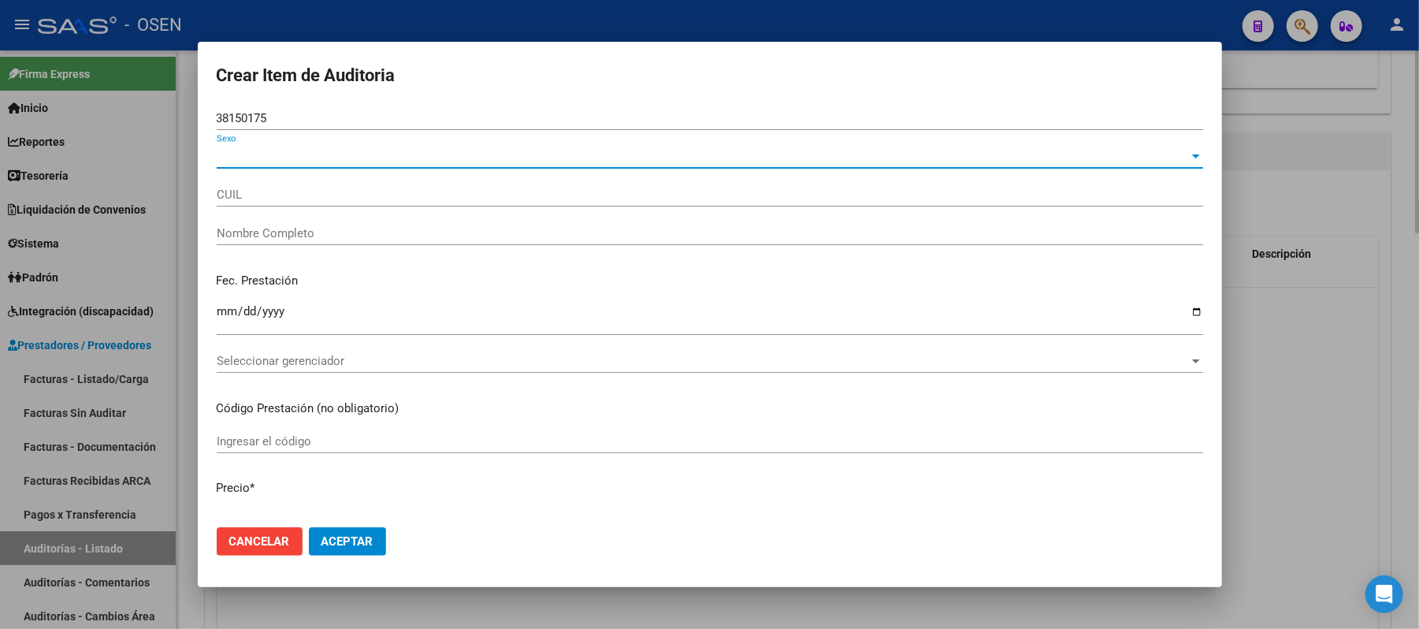
type input "20381501753"
type input "[PERSON_NAME] [PERSON_NAME]"
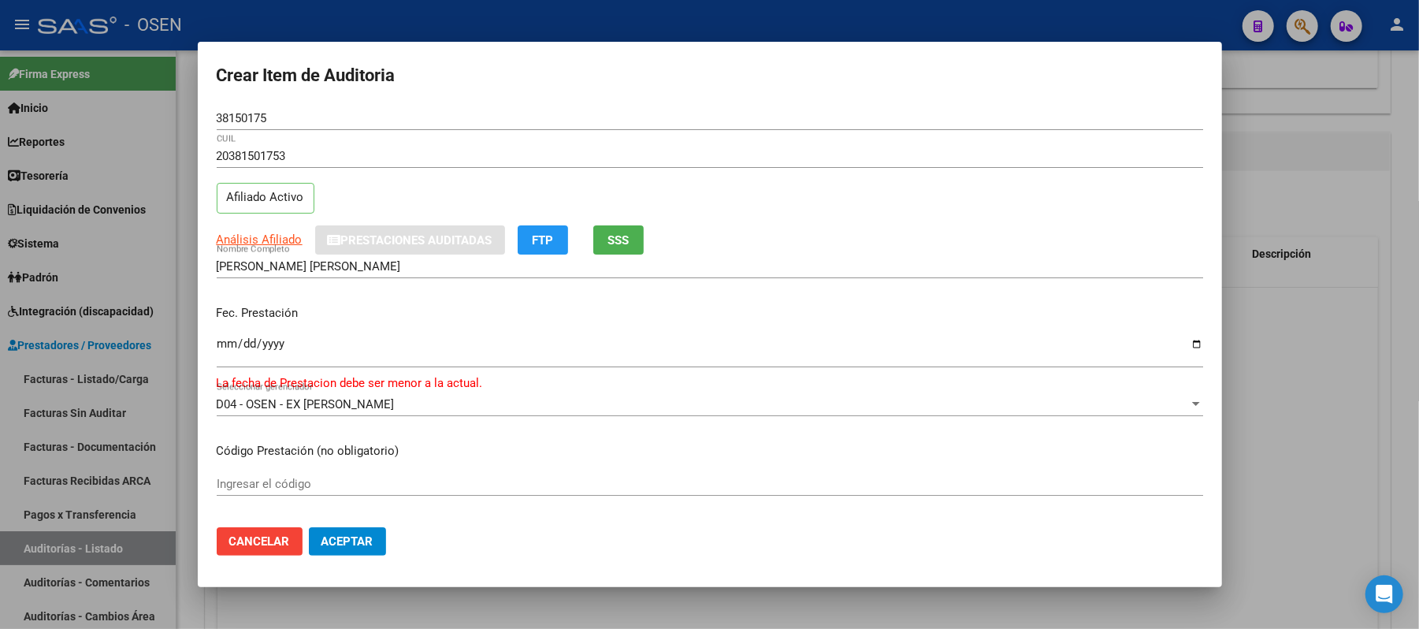
click at [228, 345] on input "[DATE]" at bounding box center [710, 349] width 986 height 25
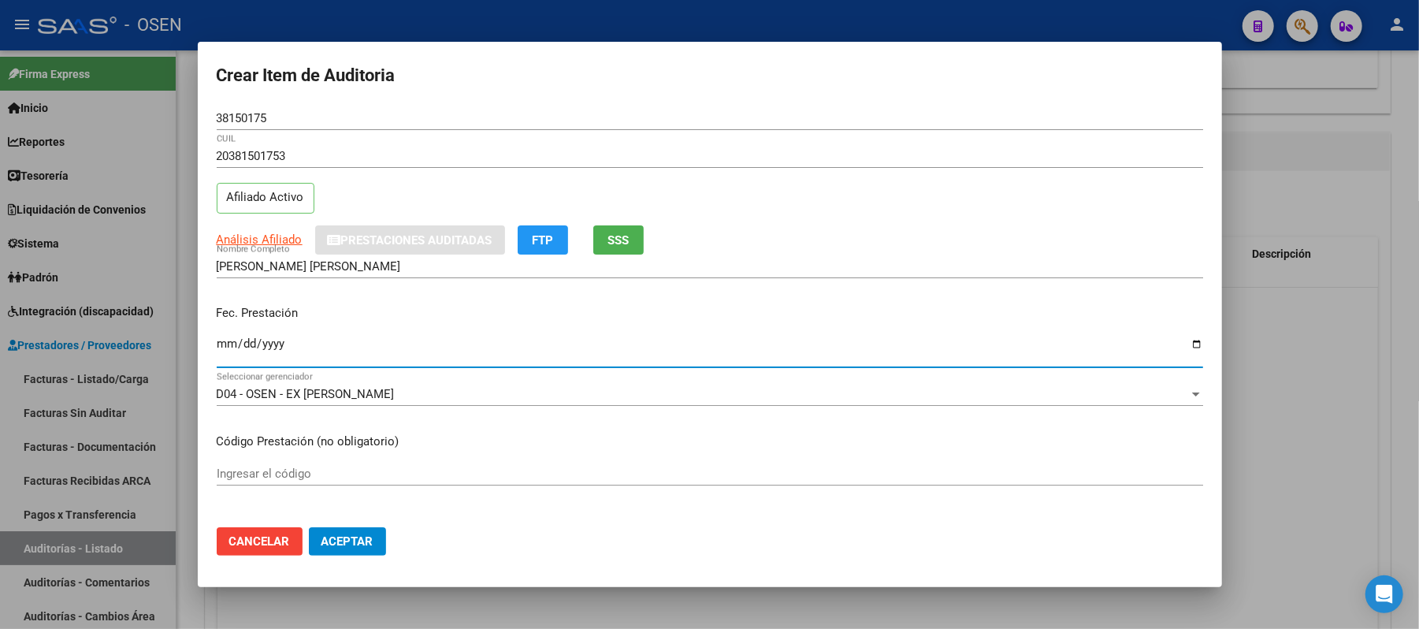
type input "[DATE]"
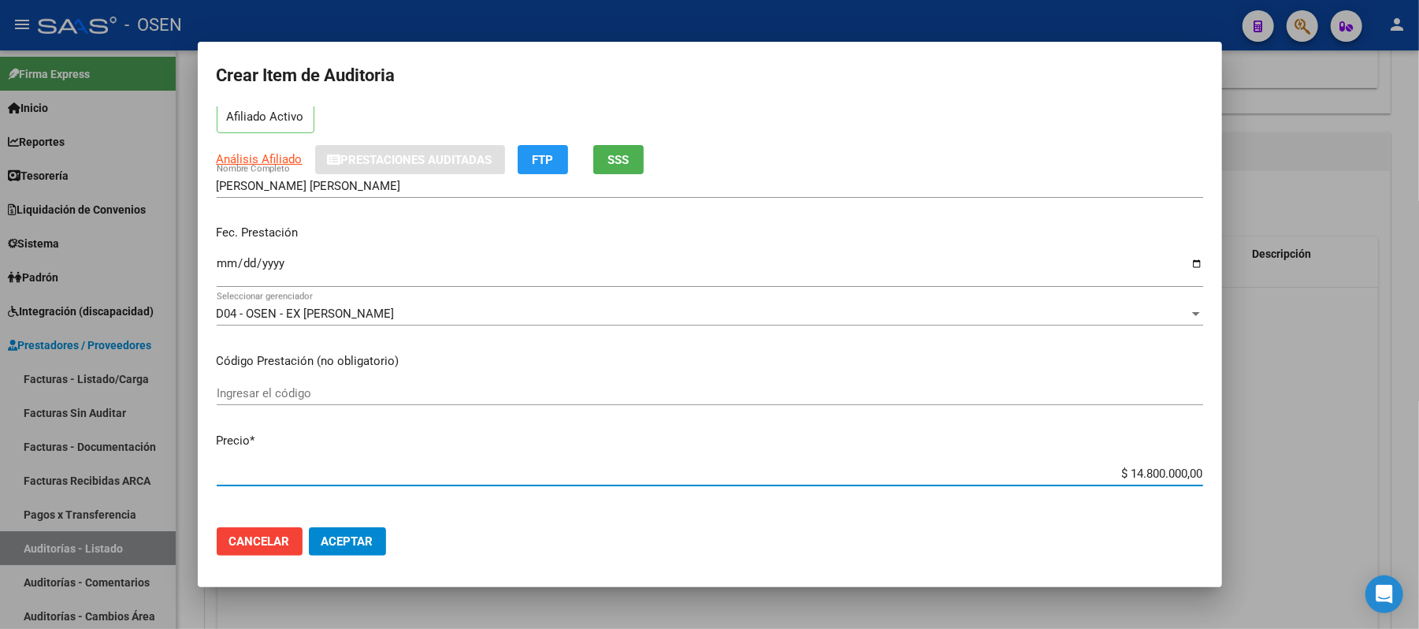
scroll to position [0, 0]
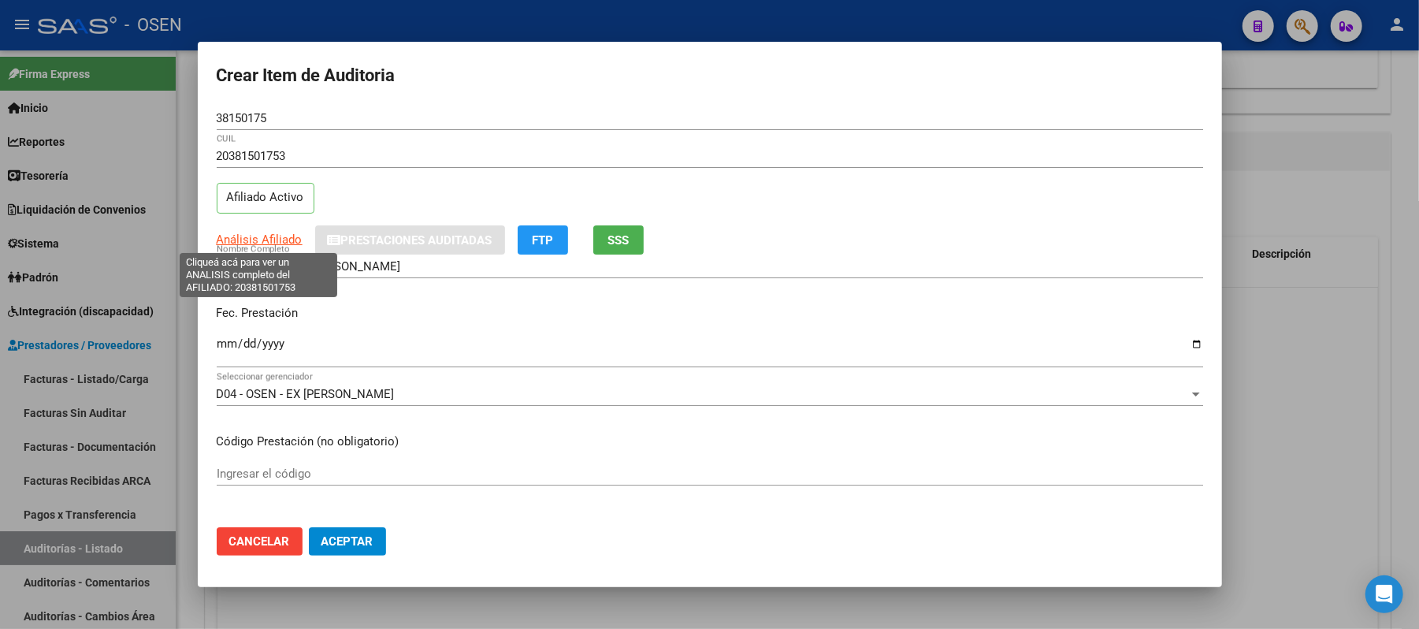
click at [265, 234] on span "Análisis Afiliado" at bounding box center [260, 239] width 86 height 14
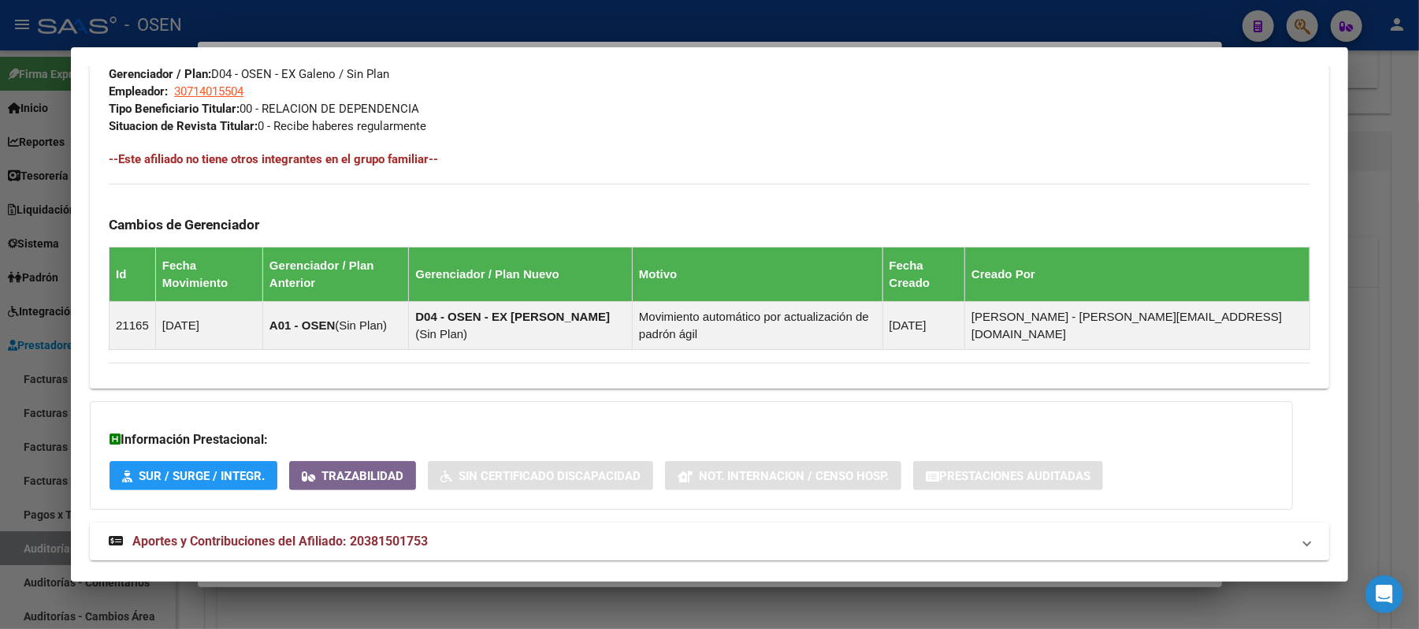
click at [681, 526] on mat-expansion-panel-header "Aportes y Contribuciones del Afiliado: 20381501753" at bounding box center [709, 541] width 1239 height 38
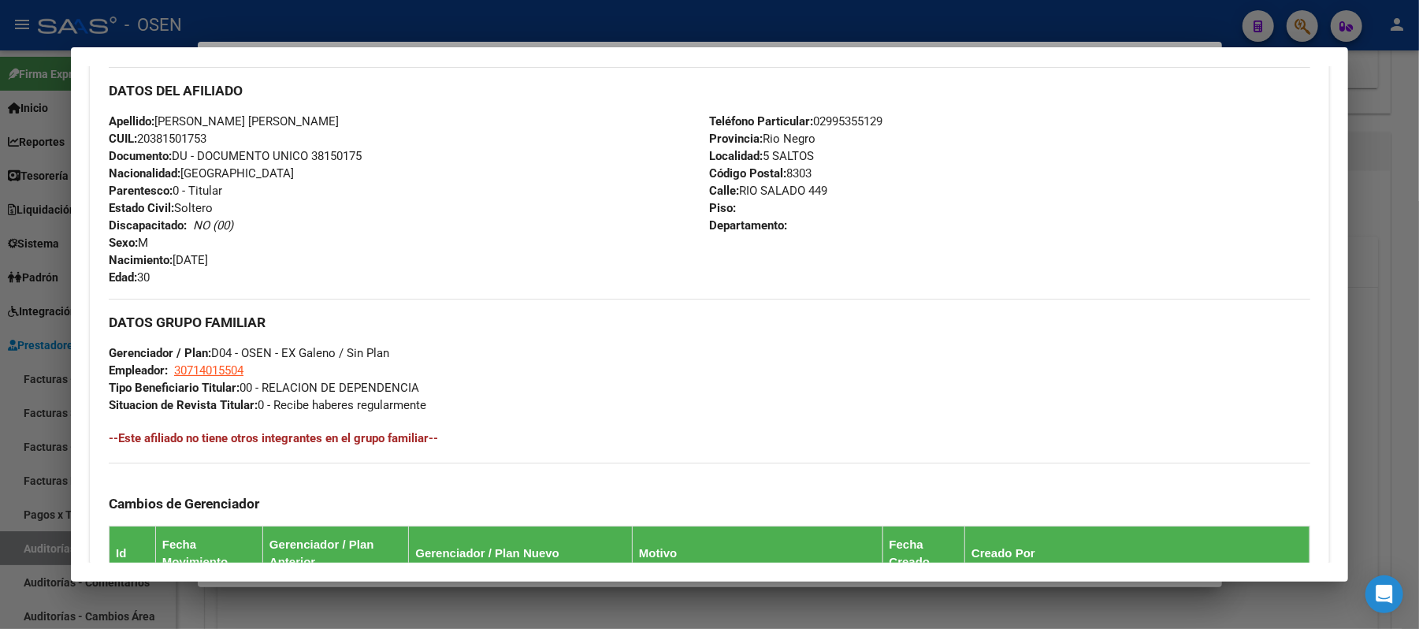
scroll to position [13, 0]
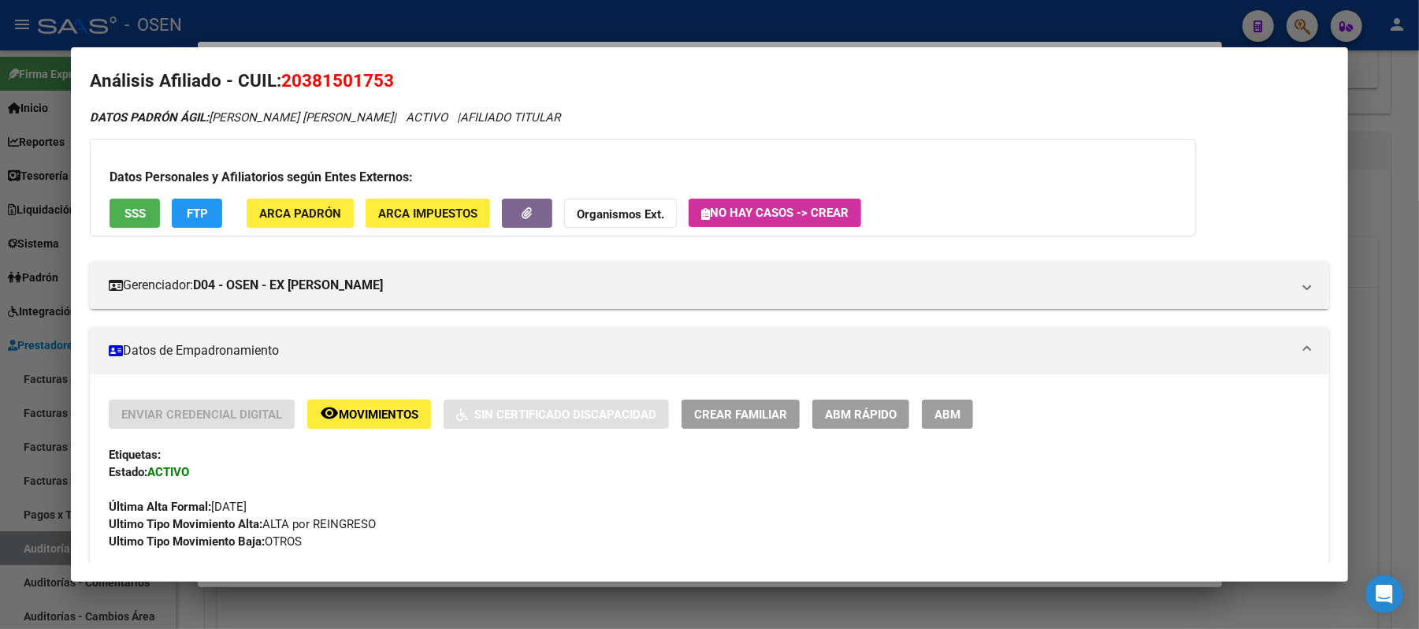
click at [139, 215] on span "SSS" at bounding box center [134, 213] width 21 height 14
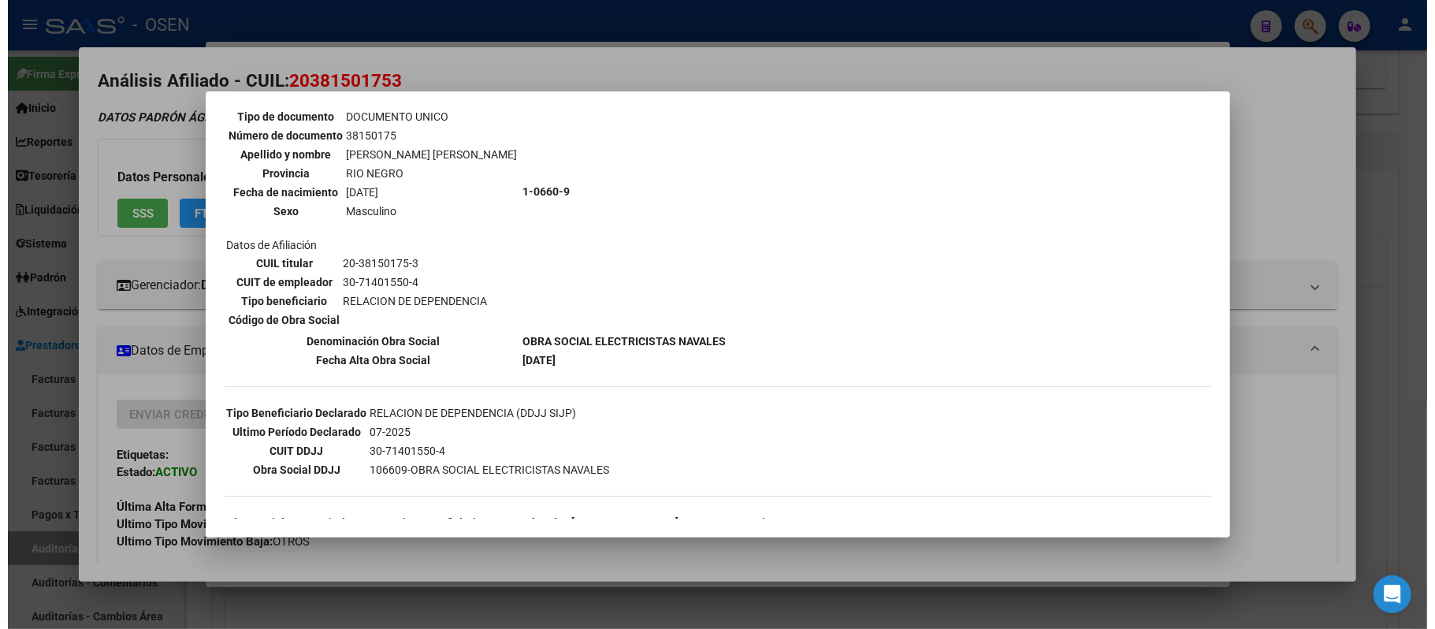
scroll to position [0, 0]
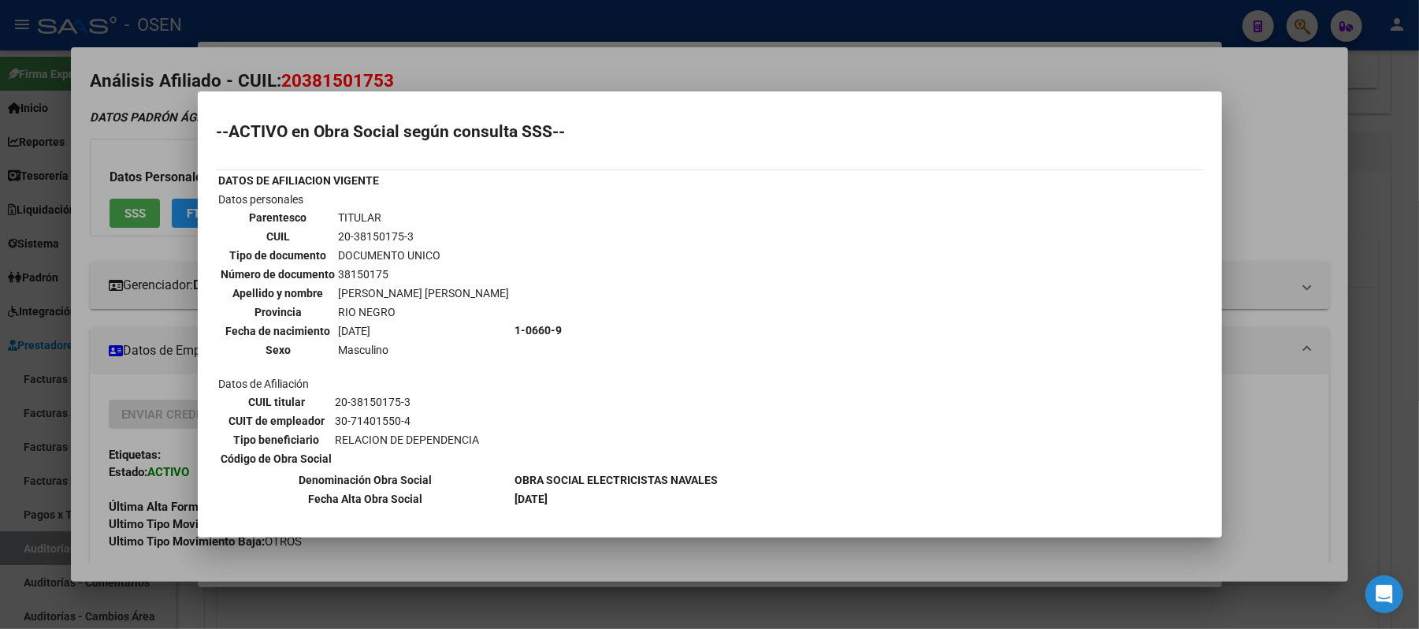
click at [493, 58] on div at bounding box center [709, 314] width 1419 height 629
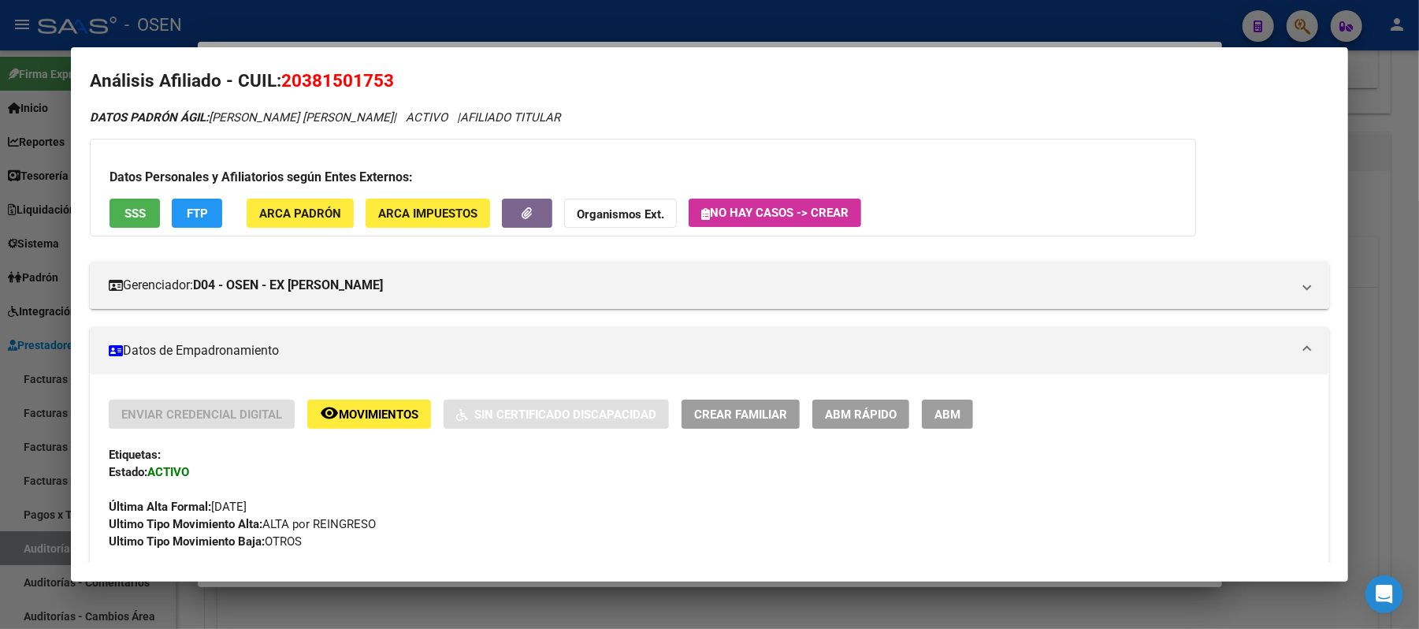
click at [158, 230] on div "Datos Personales y Afiliatorios según Entes Externos: SSS FTP ARCA Padrón ARCA …" at bounding box center [643, 188] width 1106 height 98
click at [206, 203] on button "FTP" at bounding box center [197, 213] width 50 height 29
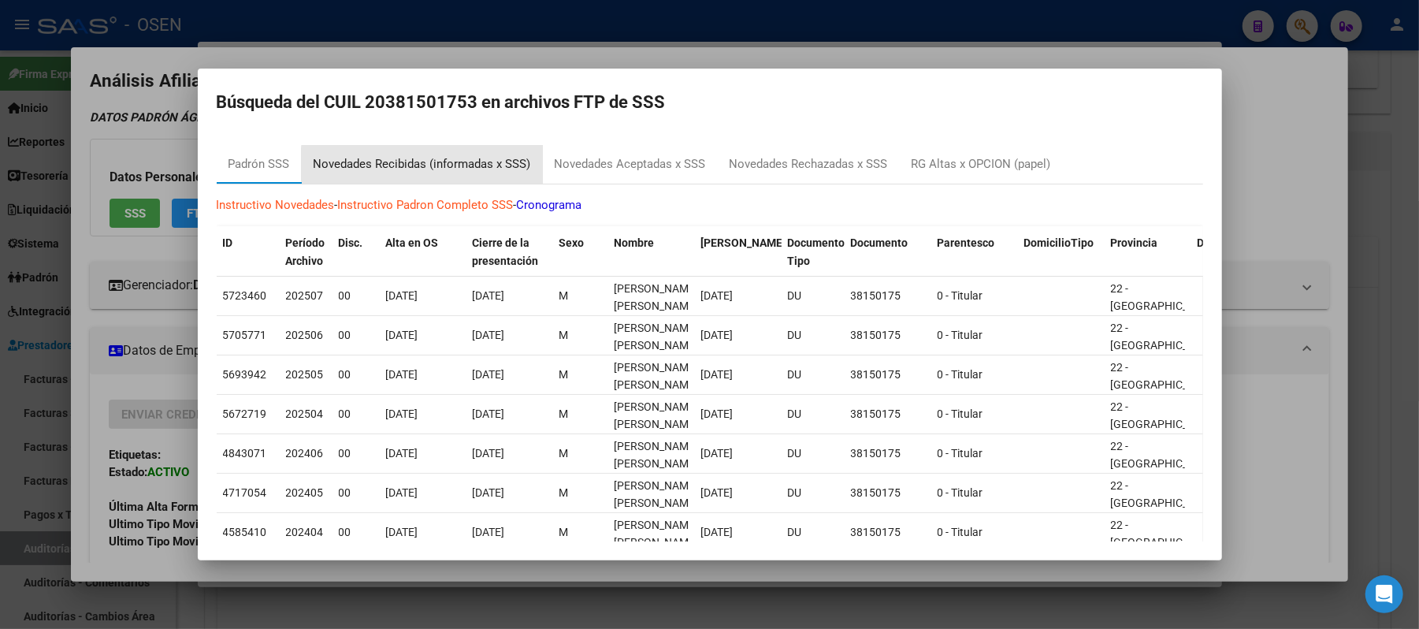
click at [476, 165] on div "Novedades Recibidas (informadas x SSS)" at bounding box center [422, 164] width 217 height 18
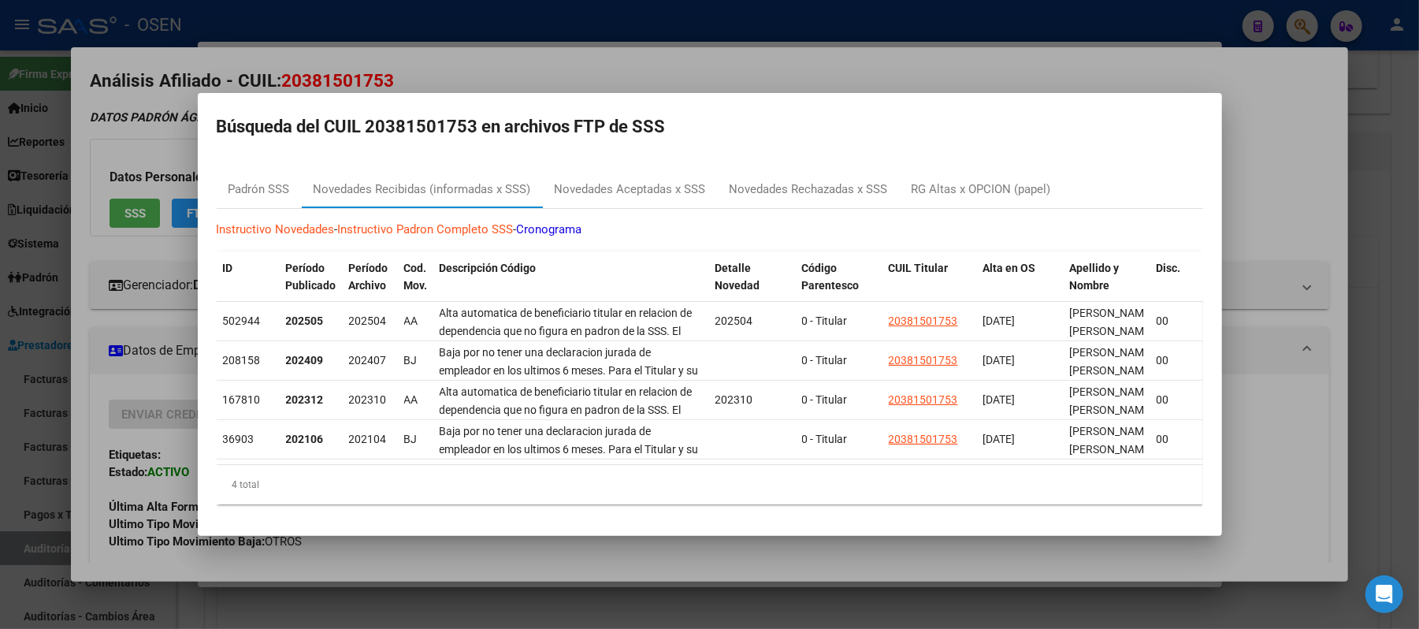
click at [594, 72] on div at bounding box center [709, 314] width 1419 height 629
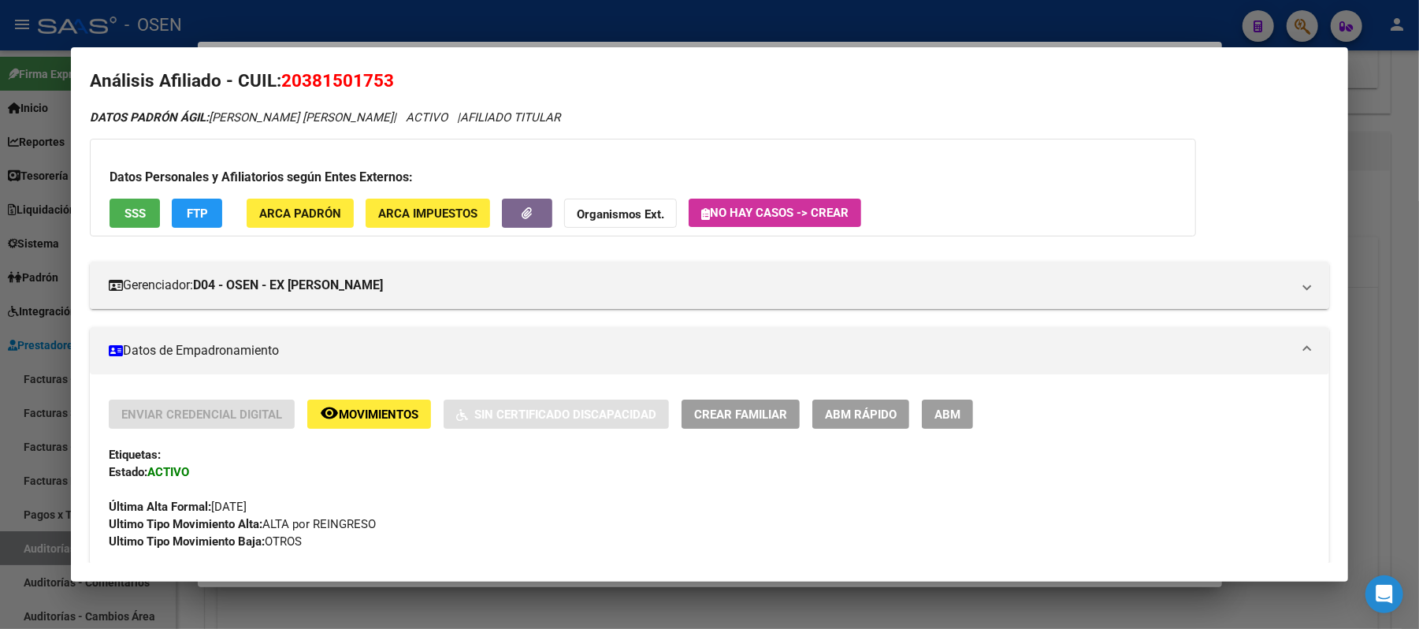
click at [510, 32] on div at bounding box center [709, 314] width 1419 height 629
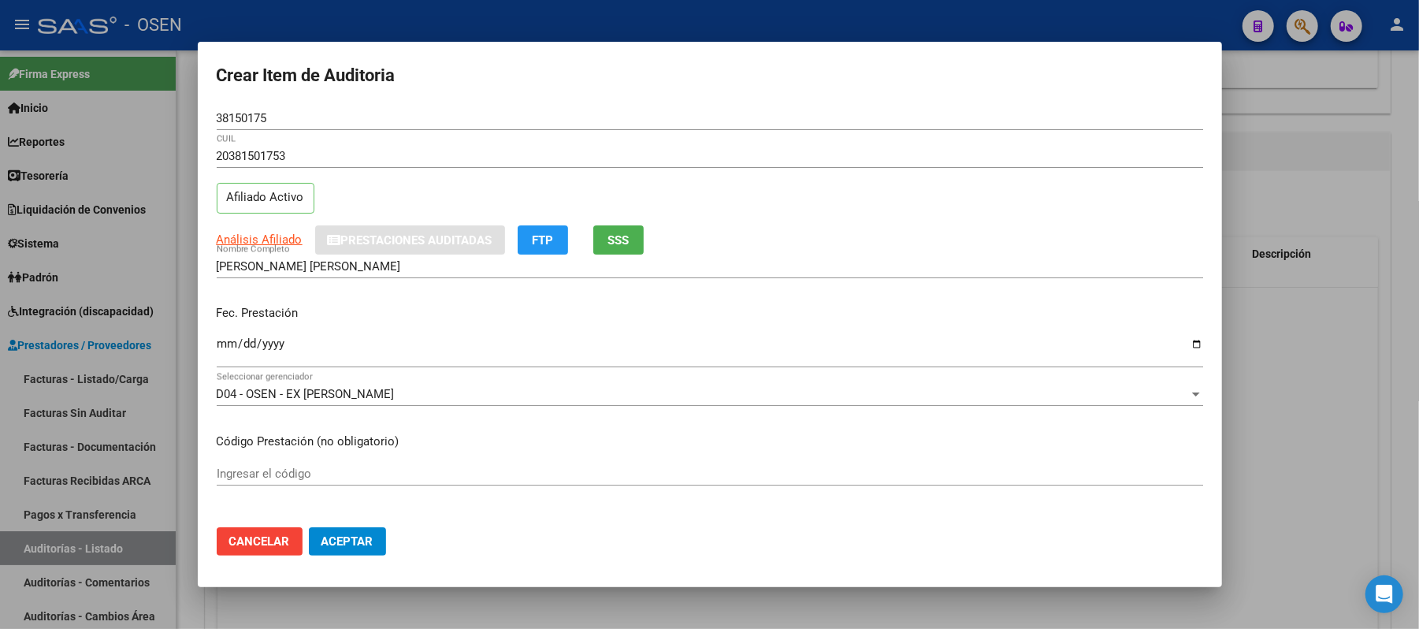
click at [344, 522] on mat-dialog-actions "Cancelar Aceptar" at bounding box center [710, 541] width 986 height 54
click at [354, 542] on span "Aceptar" at bounding box center [347, 541] width 52 height 14
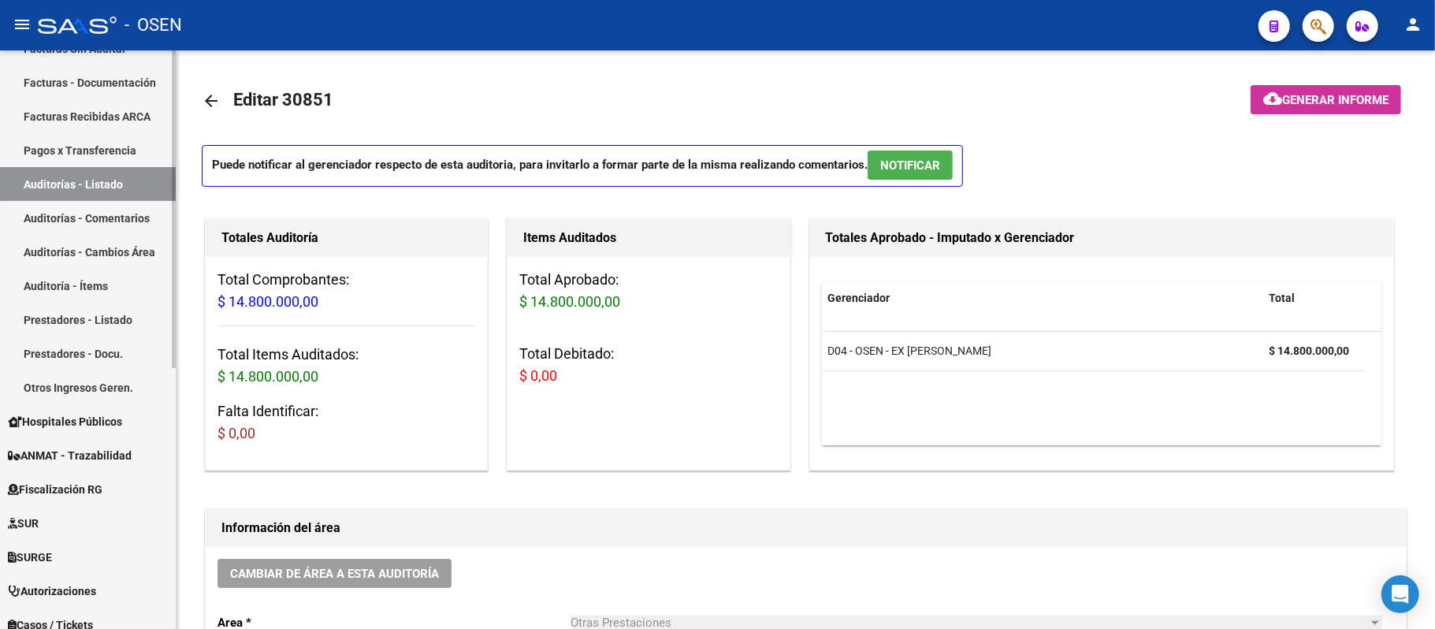
scroll to position [477, 0]
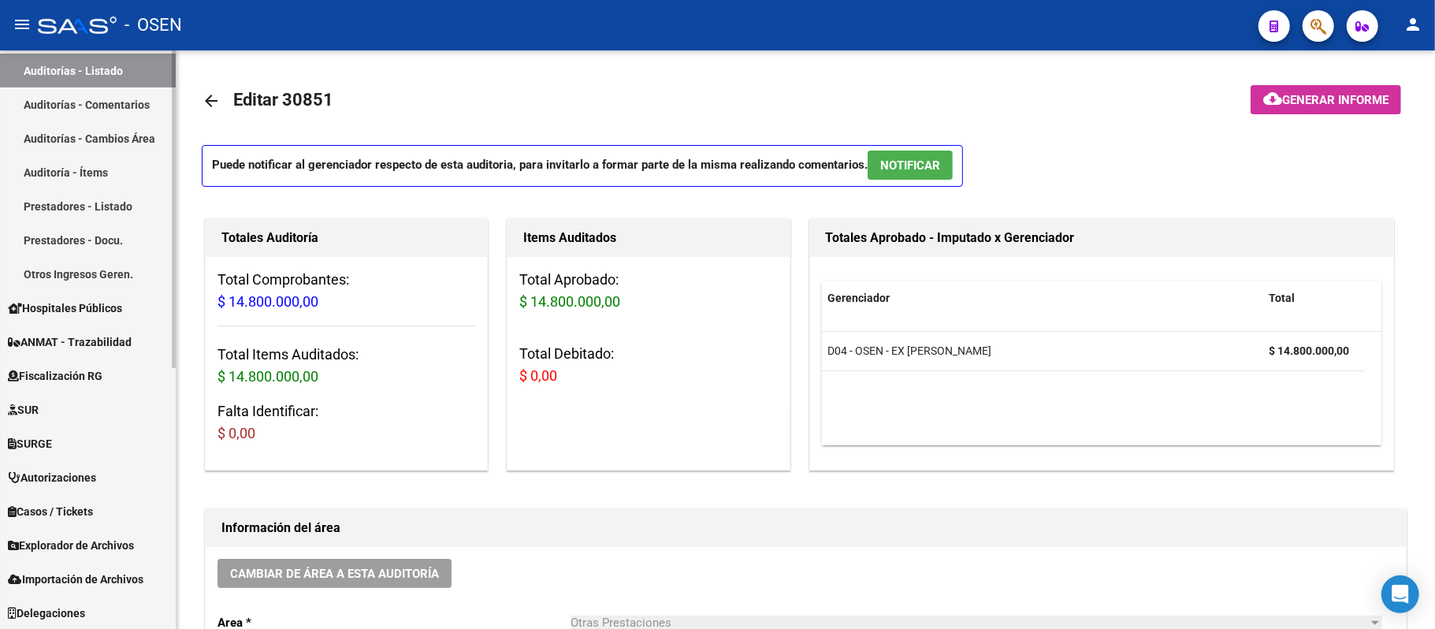
click at [86, 307] on span "Hospitales Públicos" at bounding box center [65, 307] width 114 height 17
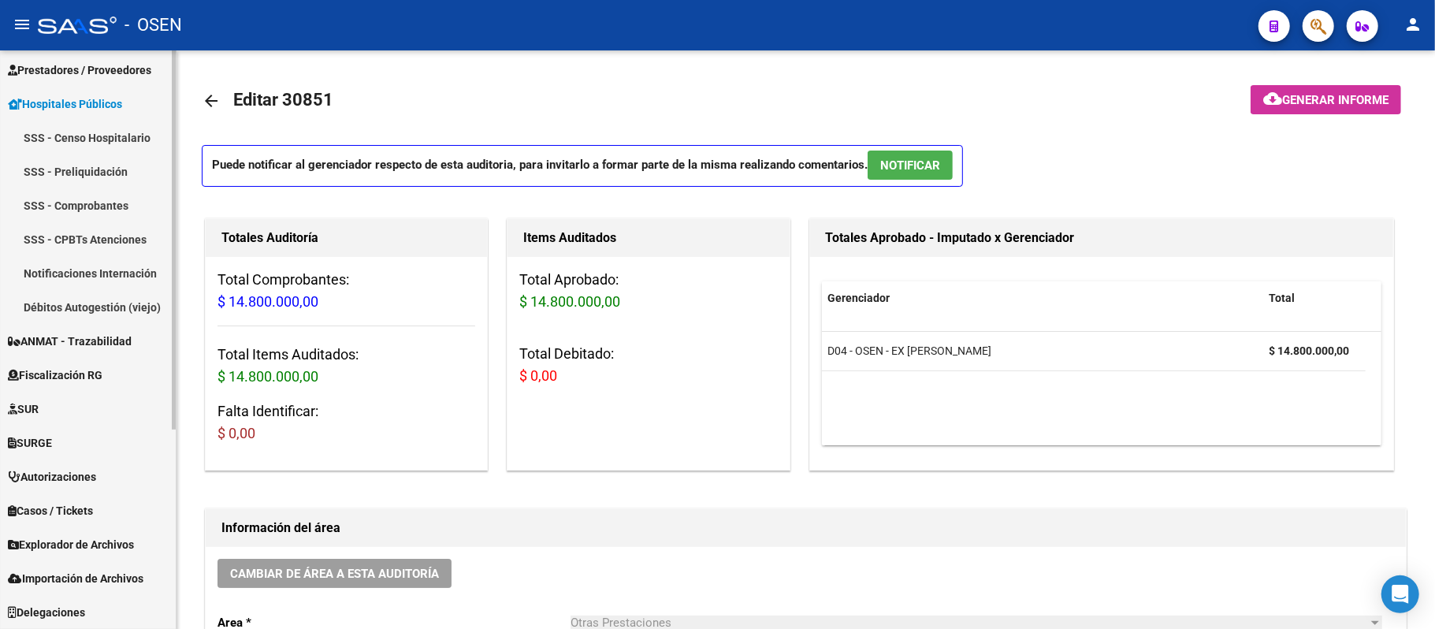
scroll to position [274, 0]
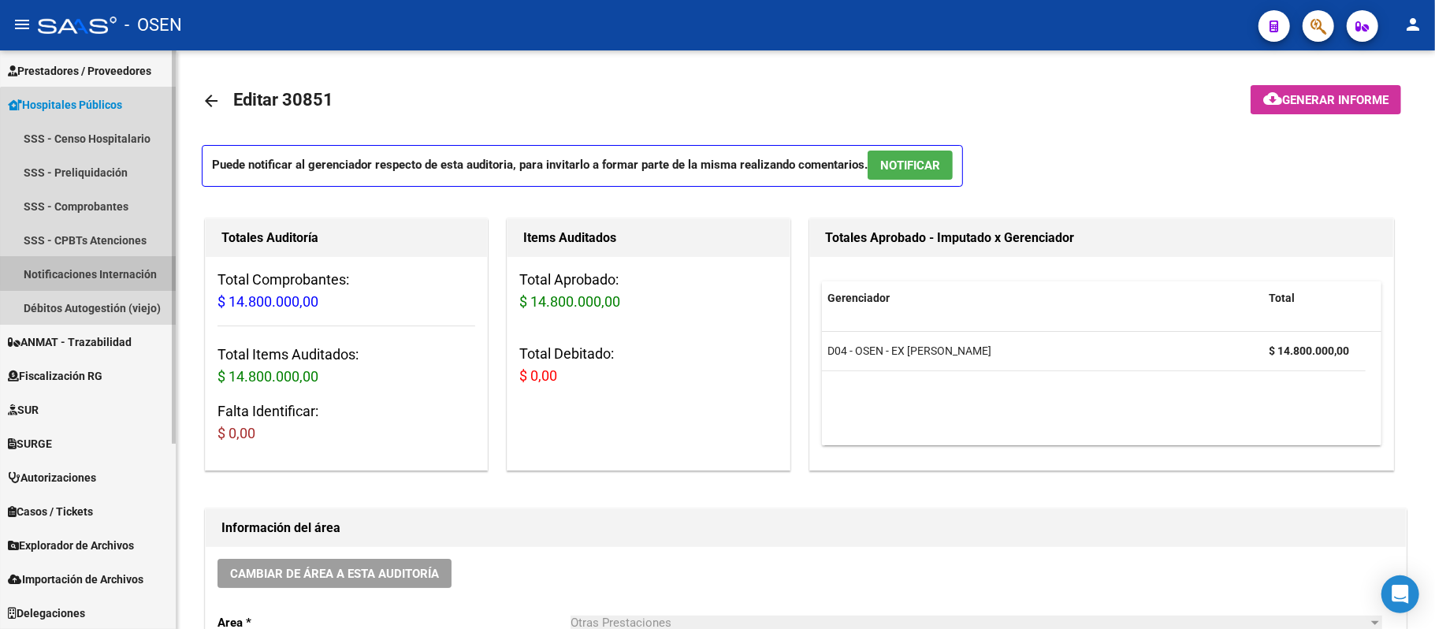
click at [139, 271] on link "Notificaciones Internación" at bounding box center [88, 274] width 176 height 34
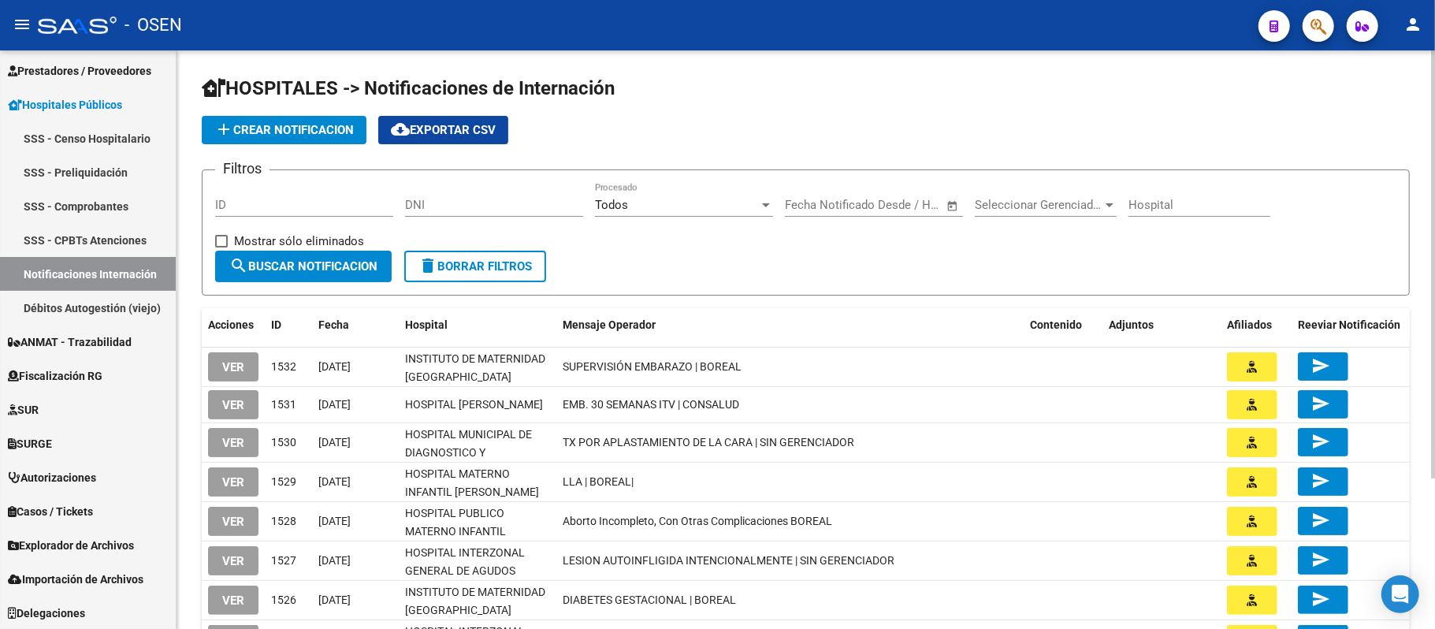
click at [277, 124] on span "add Crear Notificacion" at bounding box center [283, 130] width 139 height 14
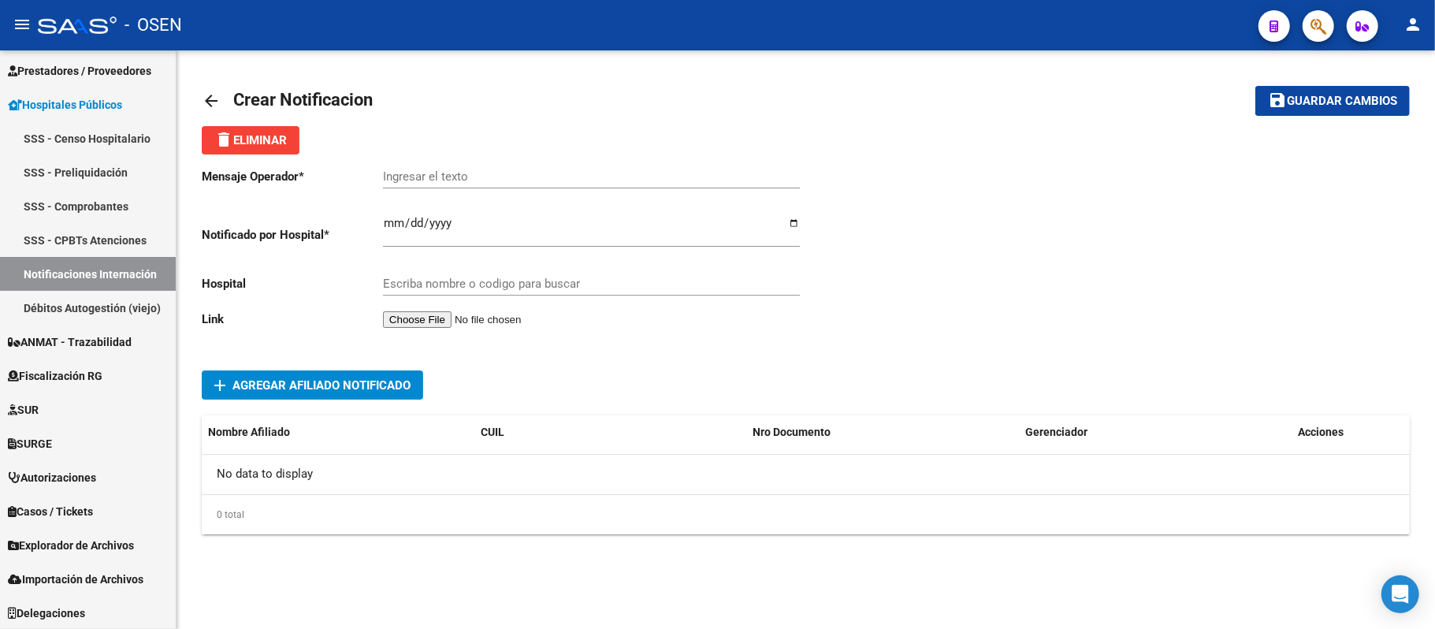
click at [427, 321] on input "file" at bounding box center [482, 319] width 199 height 17
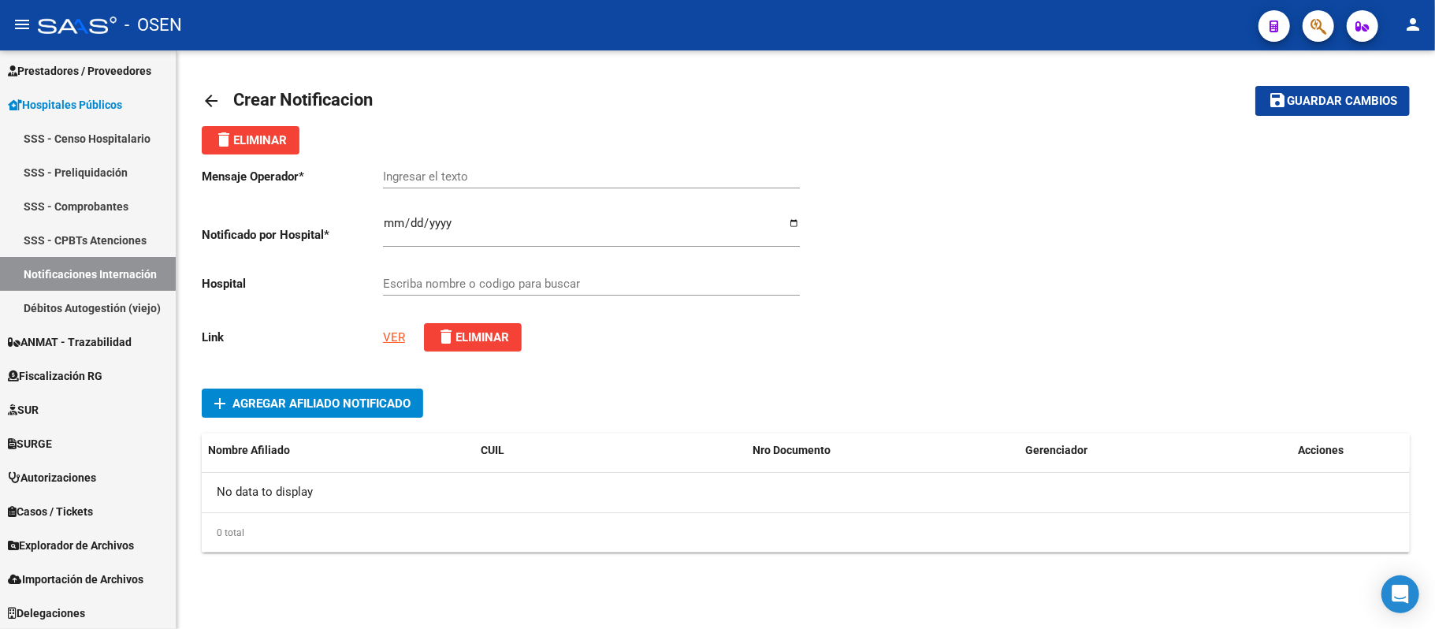
click at [487, 172] on input "Ingresar el texto" at bounding box center [591, 176] width 417 height 14
type input "a"
type input "ANTIDEPRESIVOS TRICICLICOS Y TETRACICLICOS | BOREAL"
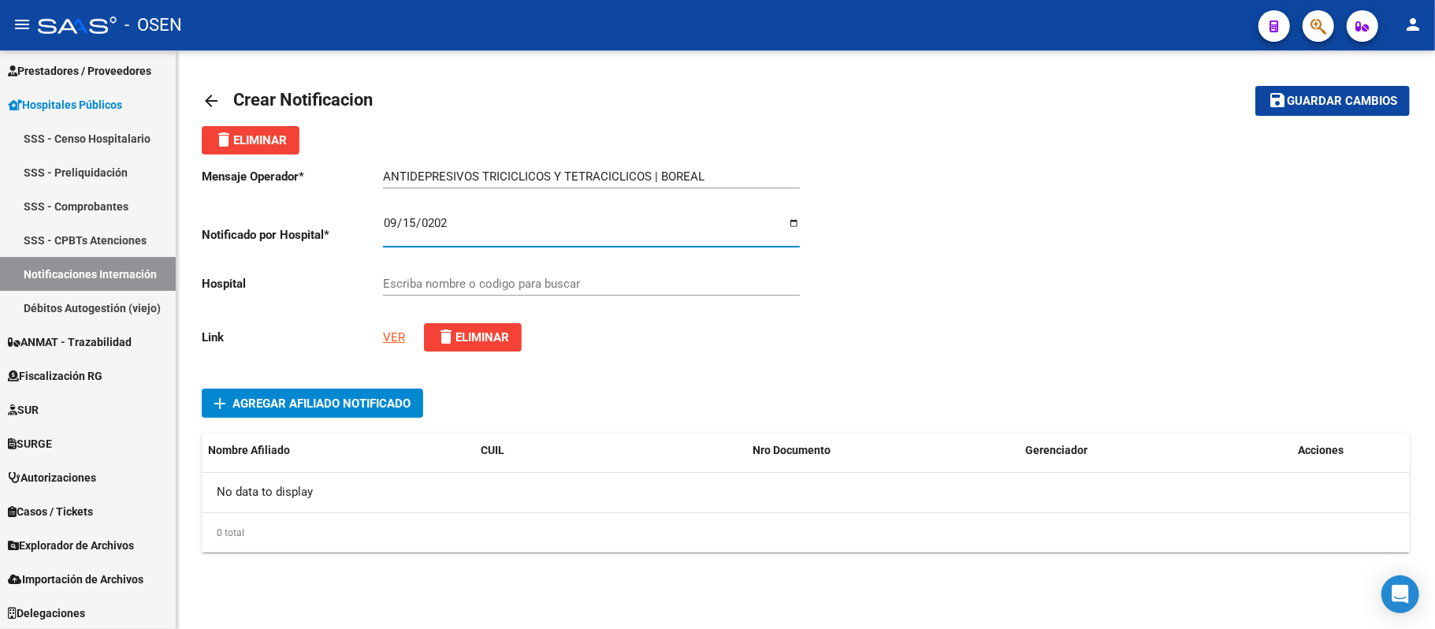
type input "[DATE]"
click at [470, 285] on input "Escriba nombre o codigo para buscar" at bounding box center [591, 284] width 417 height 14
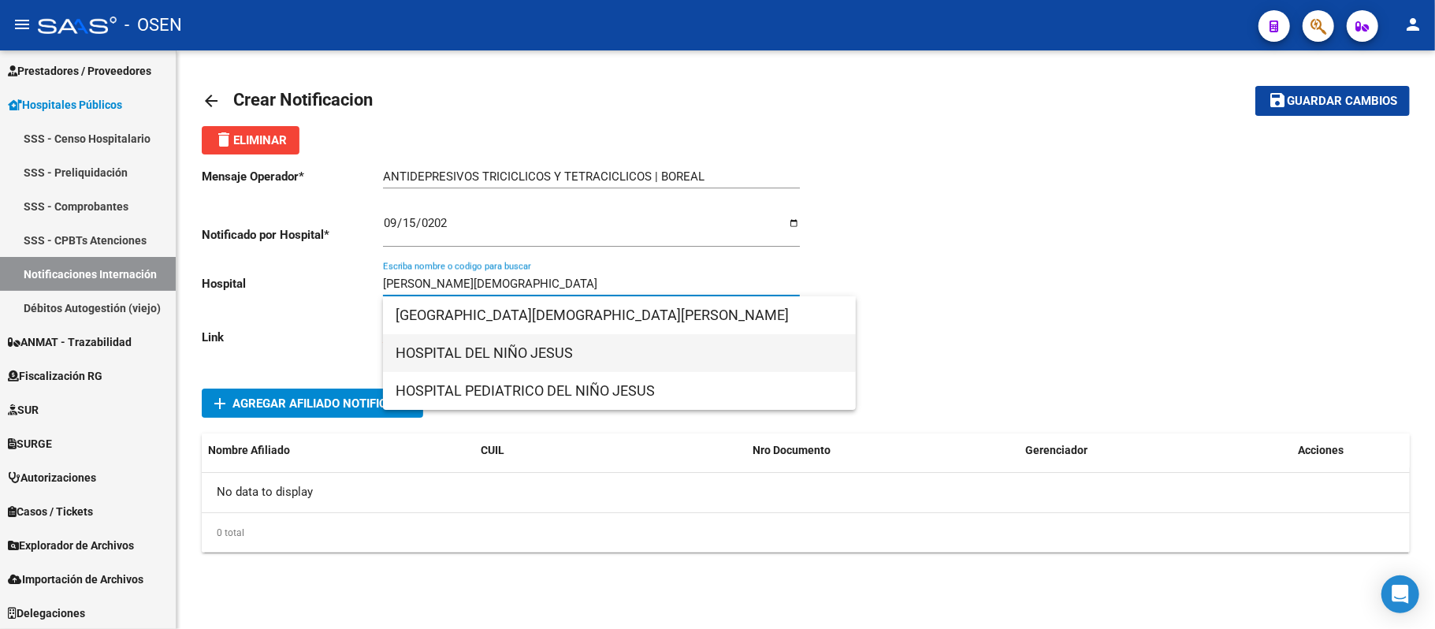
click at [573, 348] on span "HOSPITAL DEL NIÑO JESUS" at bounding box center [618, 353] width 447 height 38
type input "HOSPITAL DEL NIÑO JESUS"
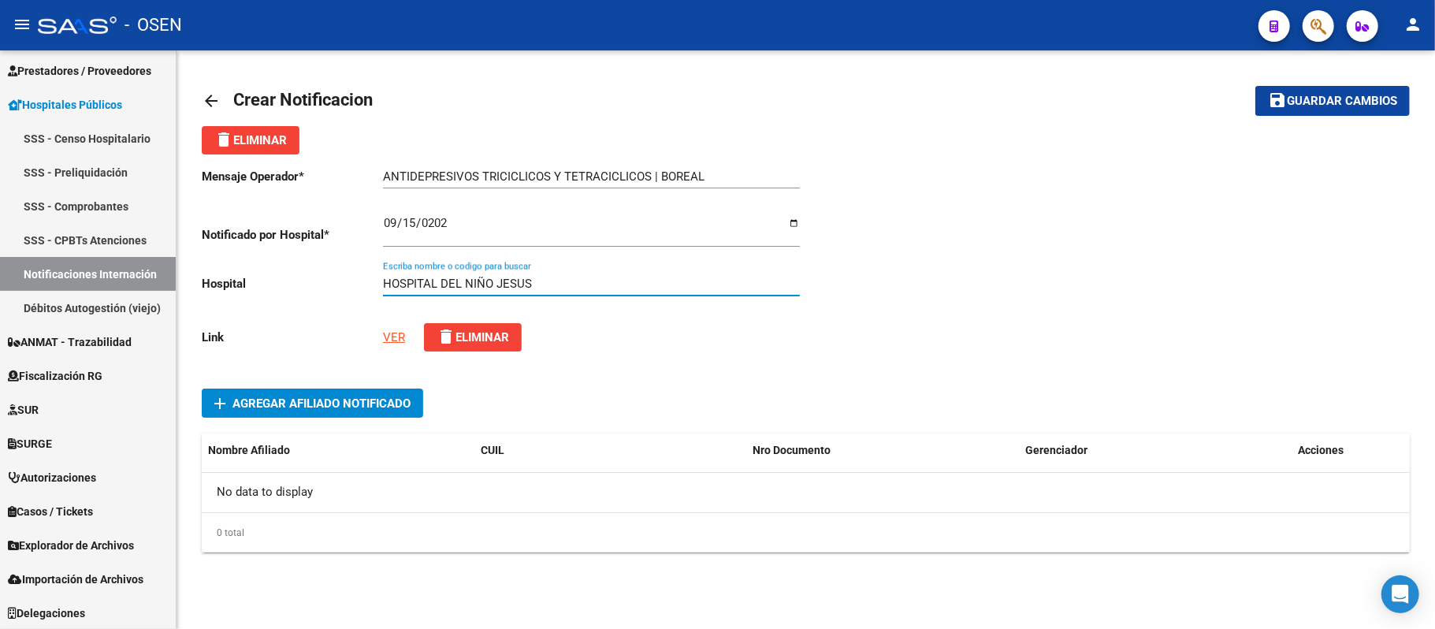
click at [382, 406] on span "Agregar Afiliado Notificado" at bounding box center [321, 403] width 178 height 14
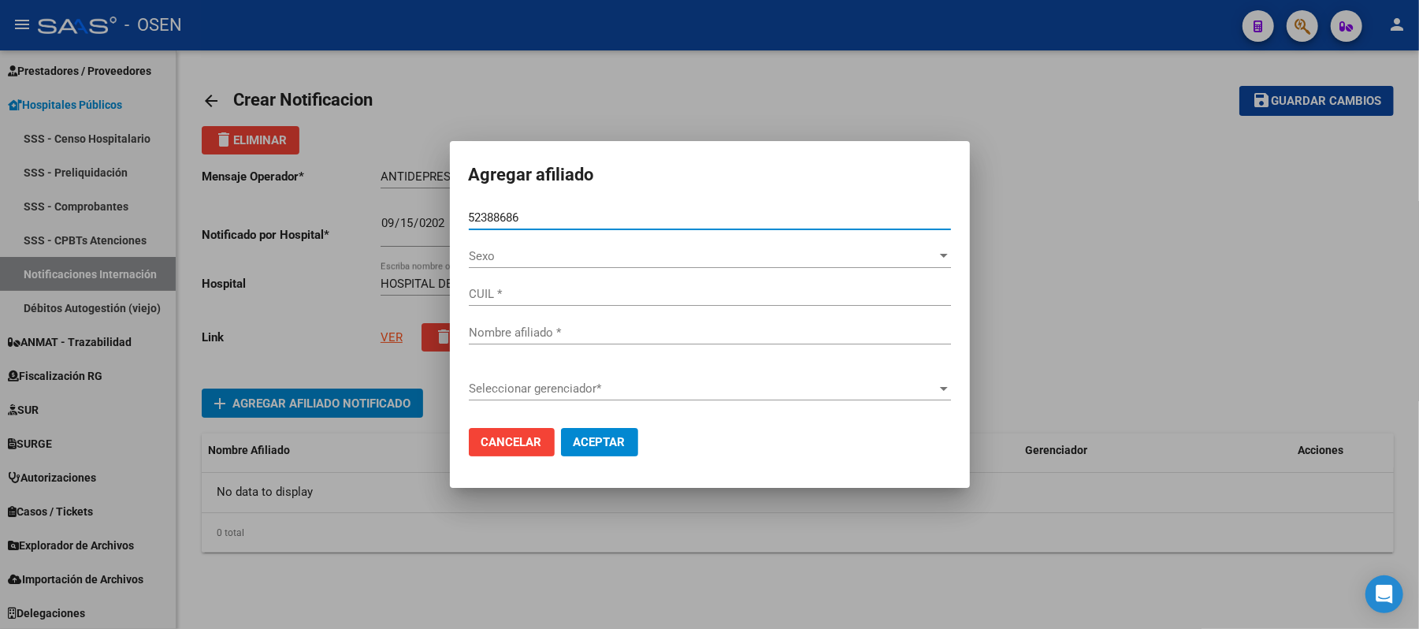
type input "52388686"
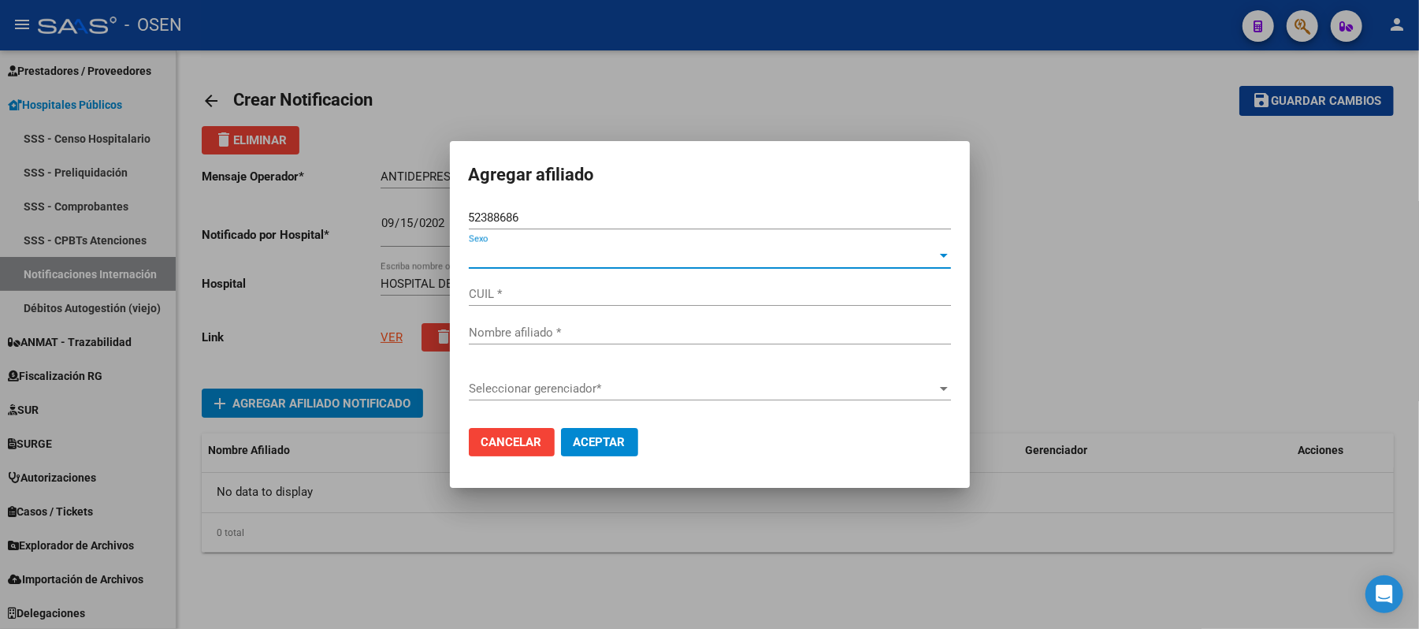
type input "27523886865"
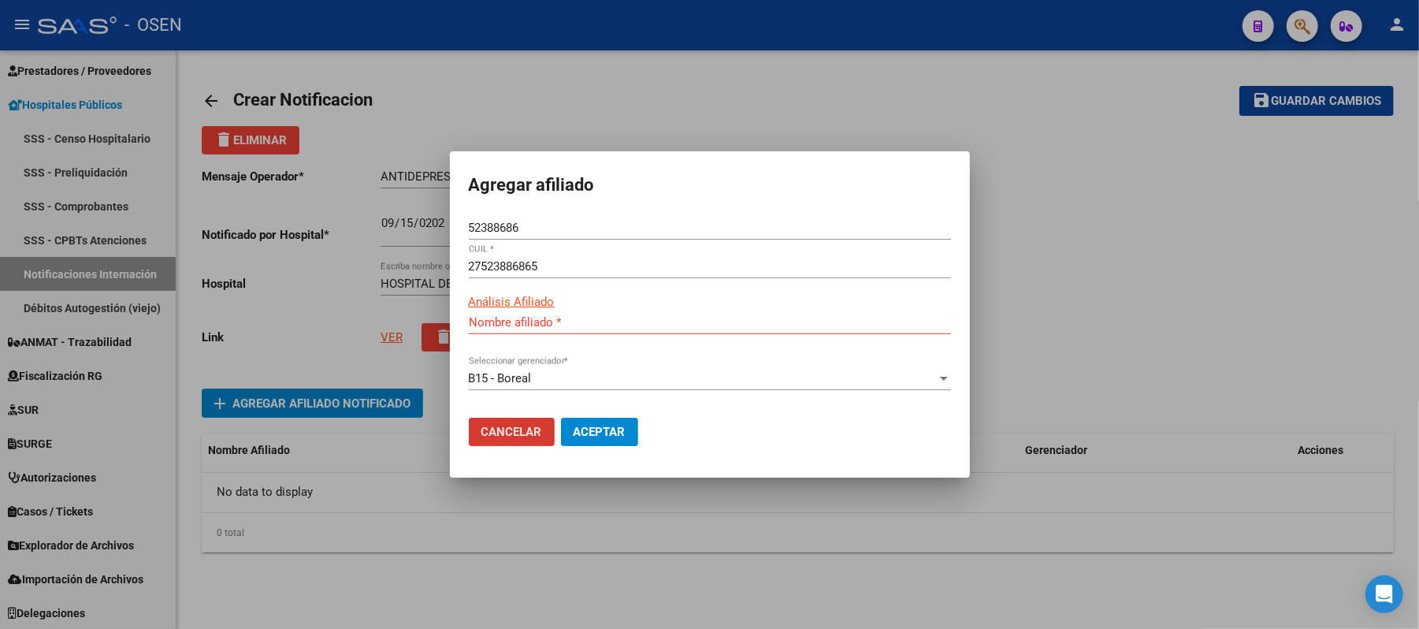
type input "[PERSON_NAME] [PERSON_NAME]"
click at [610, 420] on button "Aceptar" at bounding box center [599, 432] width 77 height 28
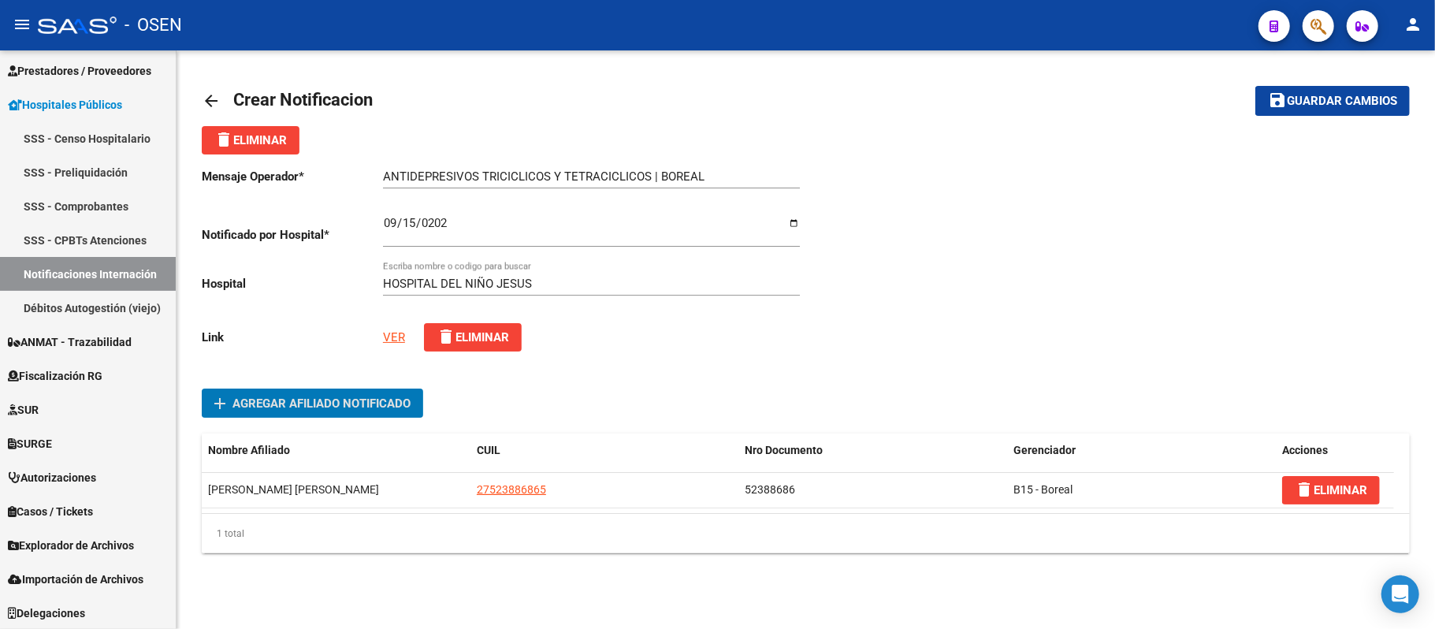
click at [1287, 105] on span "Guardar cambios" at bounding box center [1341, 102] width 110 height 14
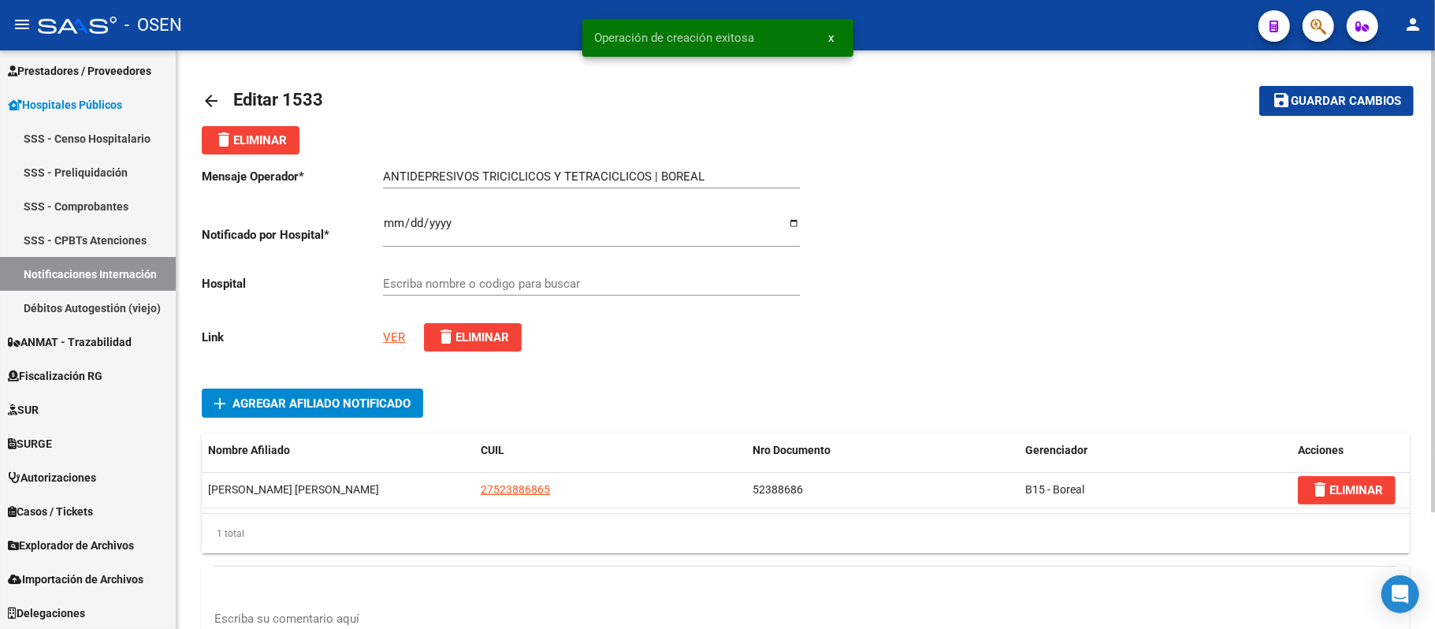
type input "HOSPITAL DEL NIÑO JESUS"
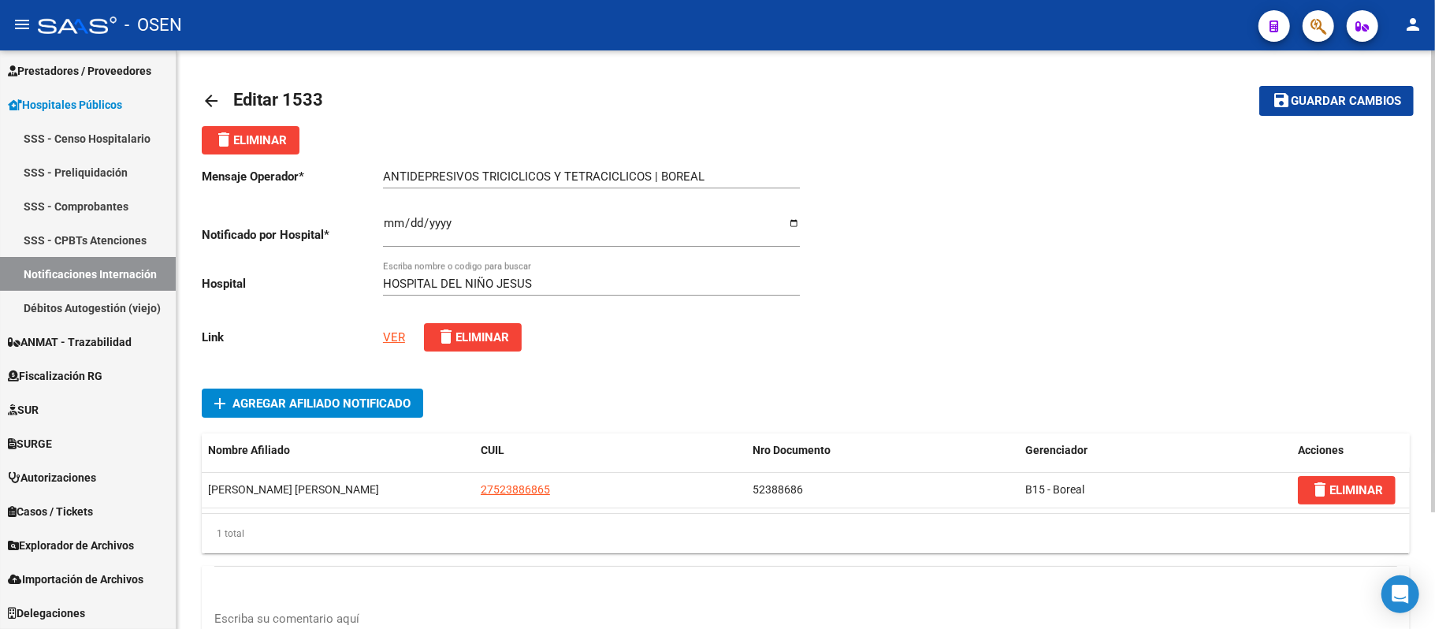
drag, startPoint x: 987, startPoint y: 337, endPoint x: 989, endPoint y: 326, distance: 11.3
click at [987, 337] on div at bounding box center [1108, 259] width 604 height 210
click at [1300, 104] on span "Guardar cambios" at bounding box center [1345, 102] width 110 height 14
